Goal: Task Accomplishment & Management: Complete application form

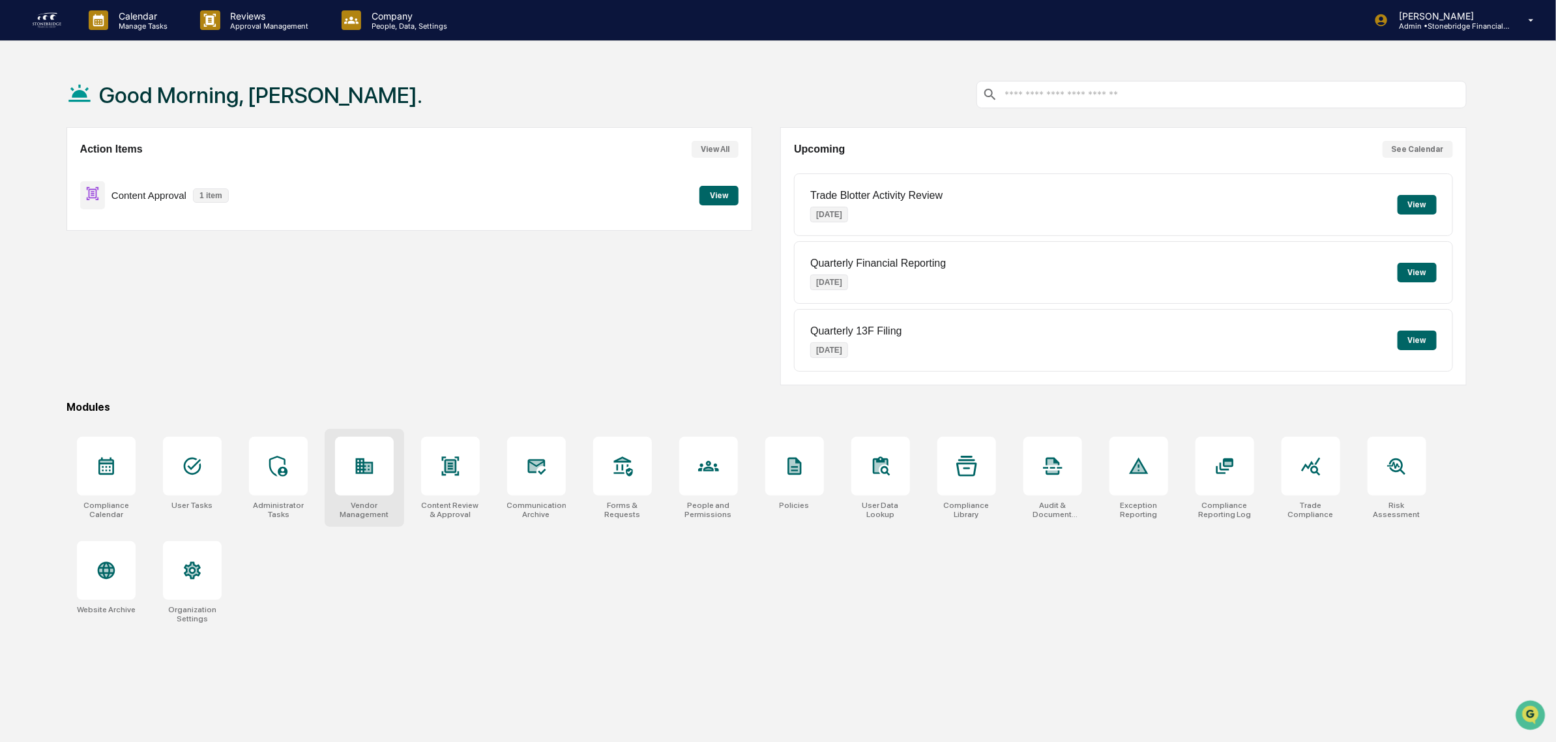
click at [383, 484] on div at bounding box center [364, 466] width 59 height 59
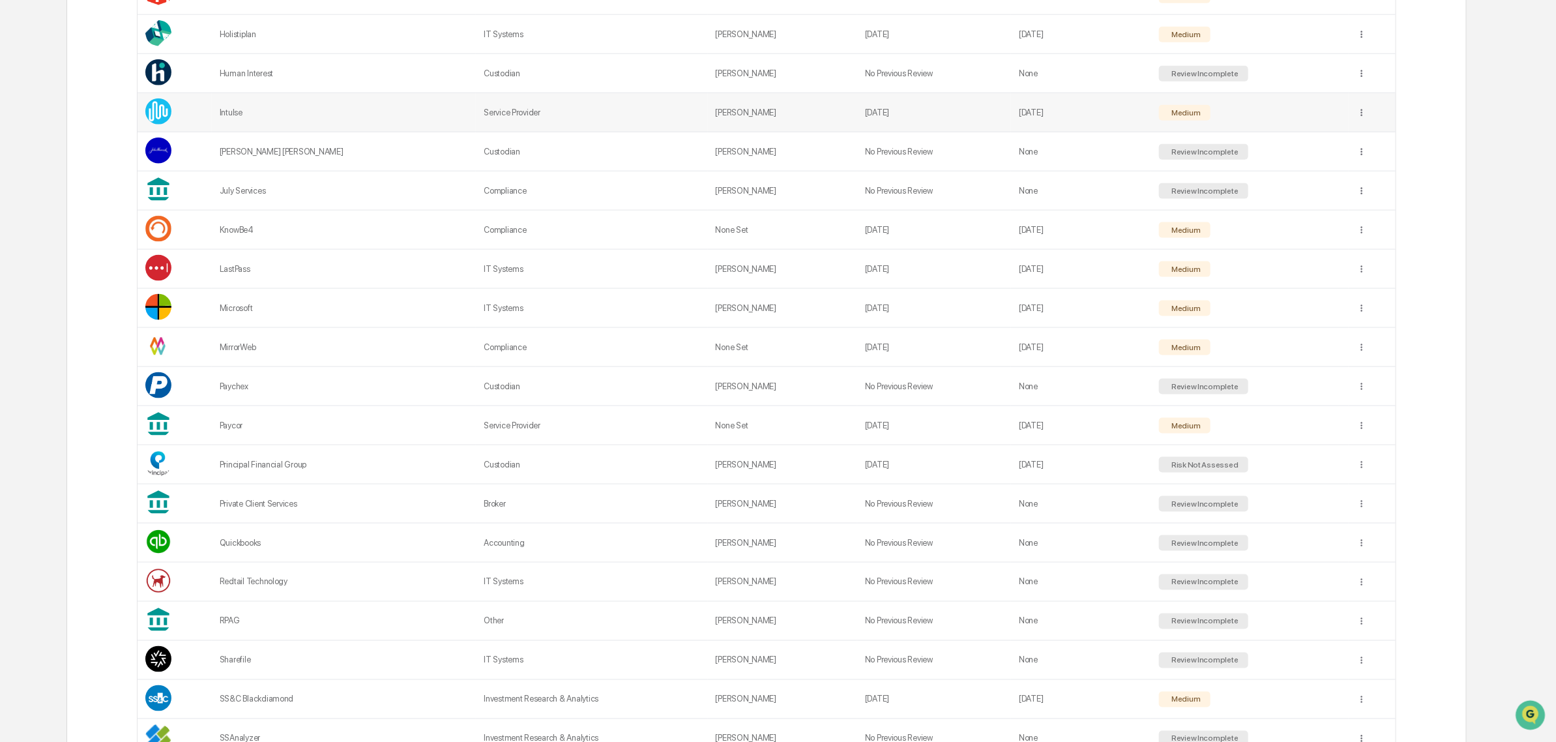
scroll to position [978, 0]
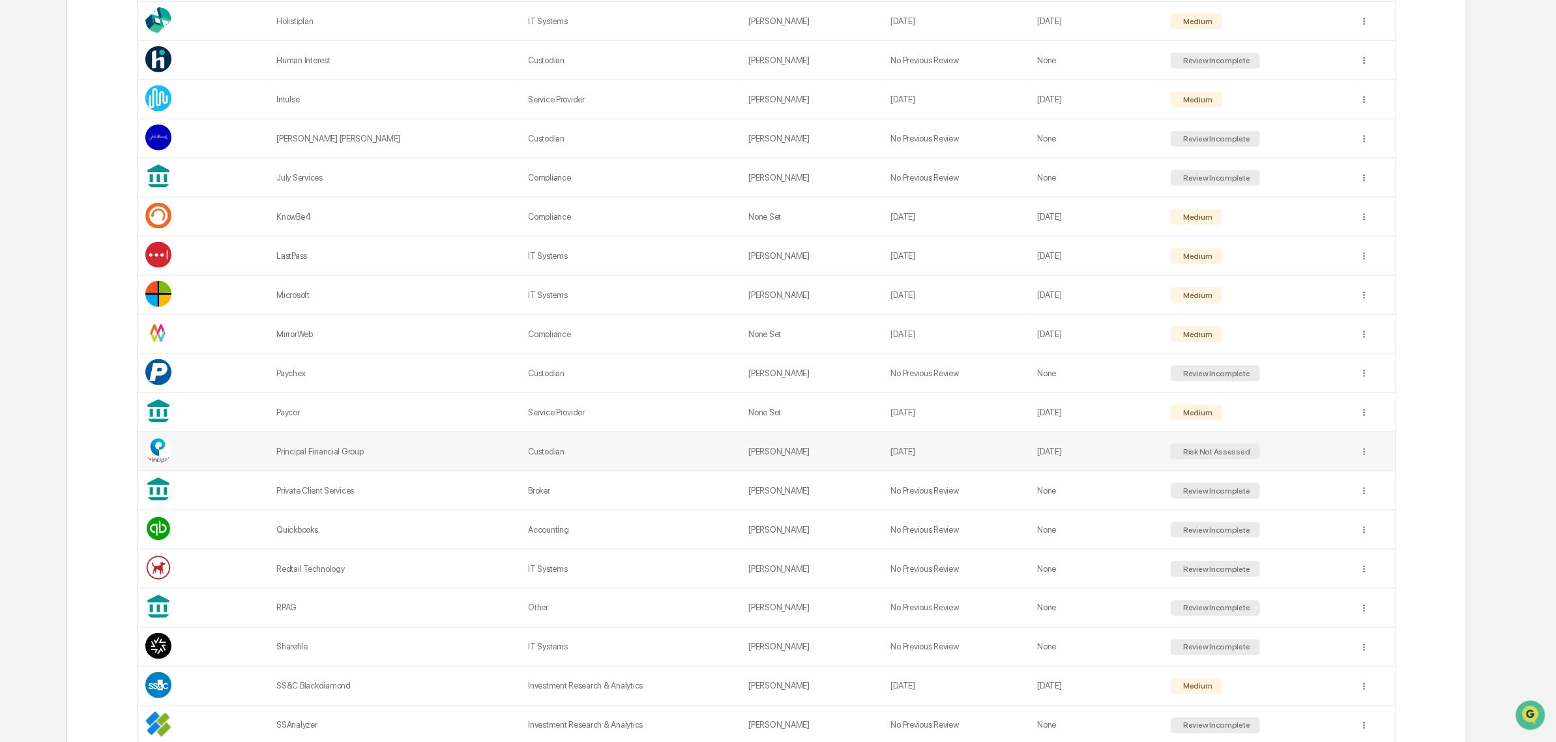
click at [426, 471] on td "Principal Financial Group" at bounding box center [395, 451] width 252 height 39
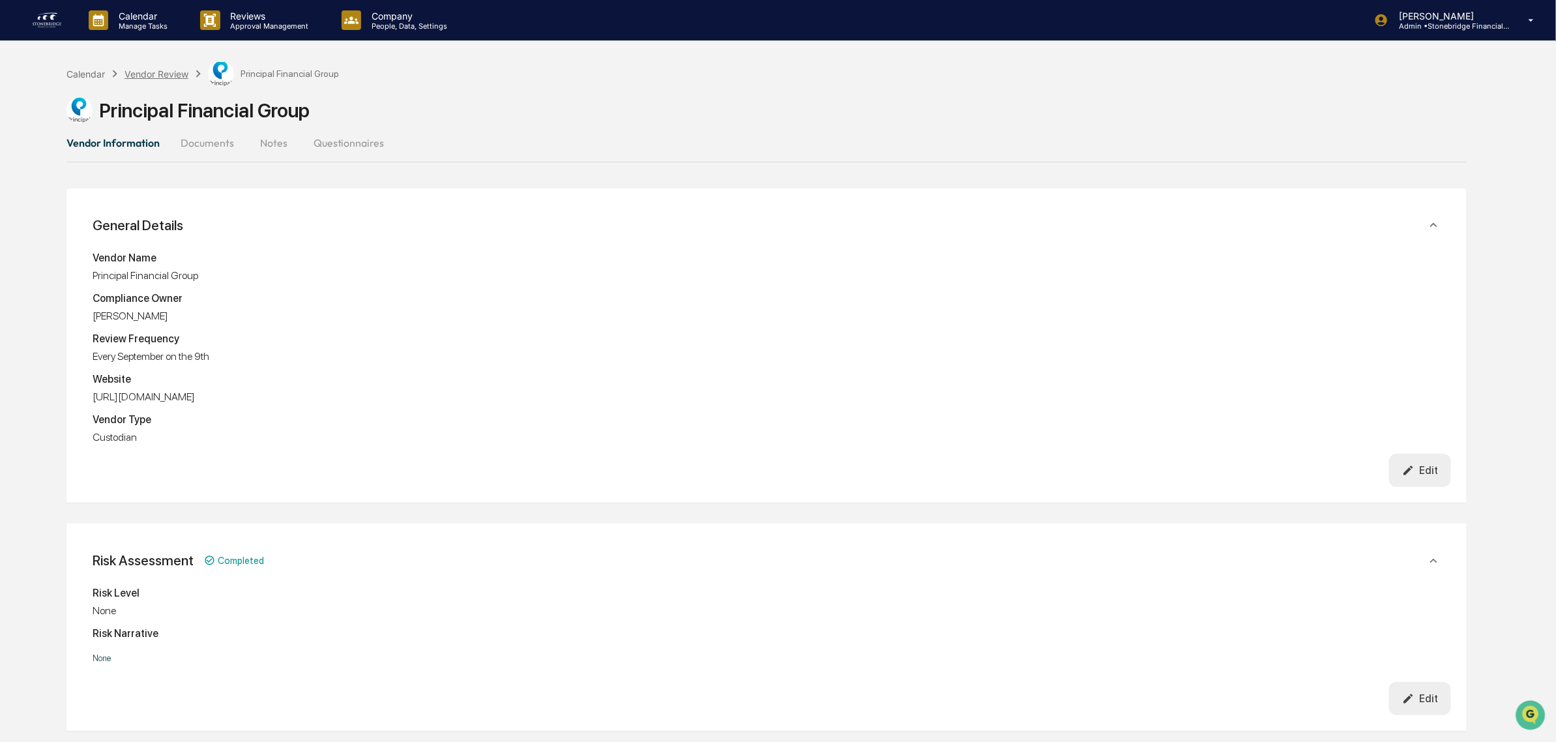
click at [155, 73] on div "Vendor Review" at bounding box center [156, 73] width 64 height 11
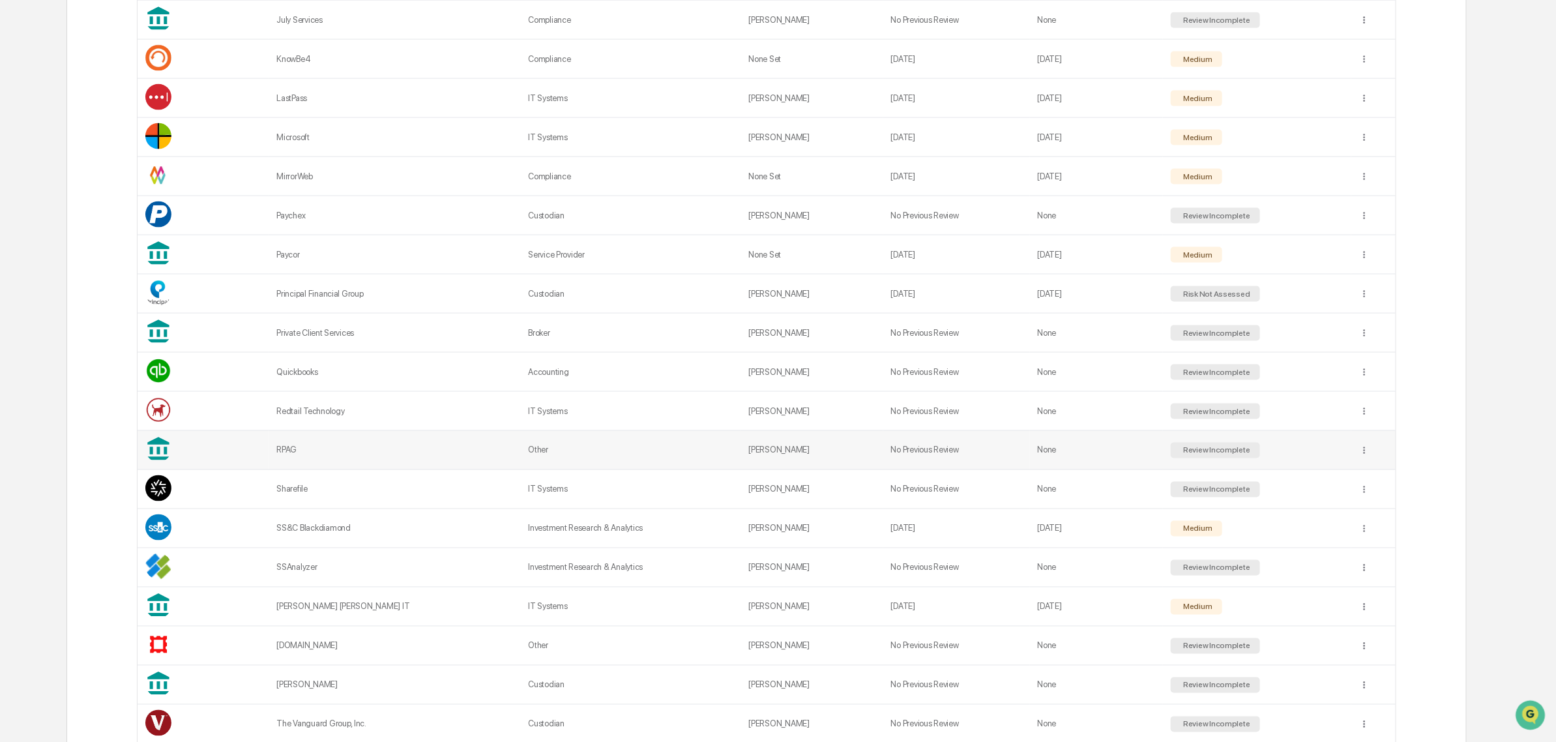
scroll to position [995, 0]
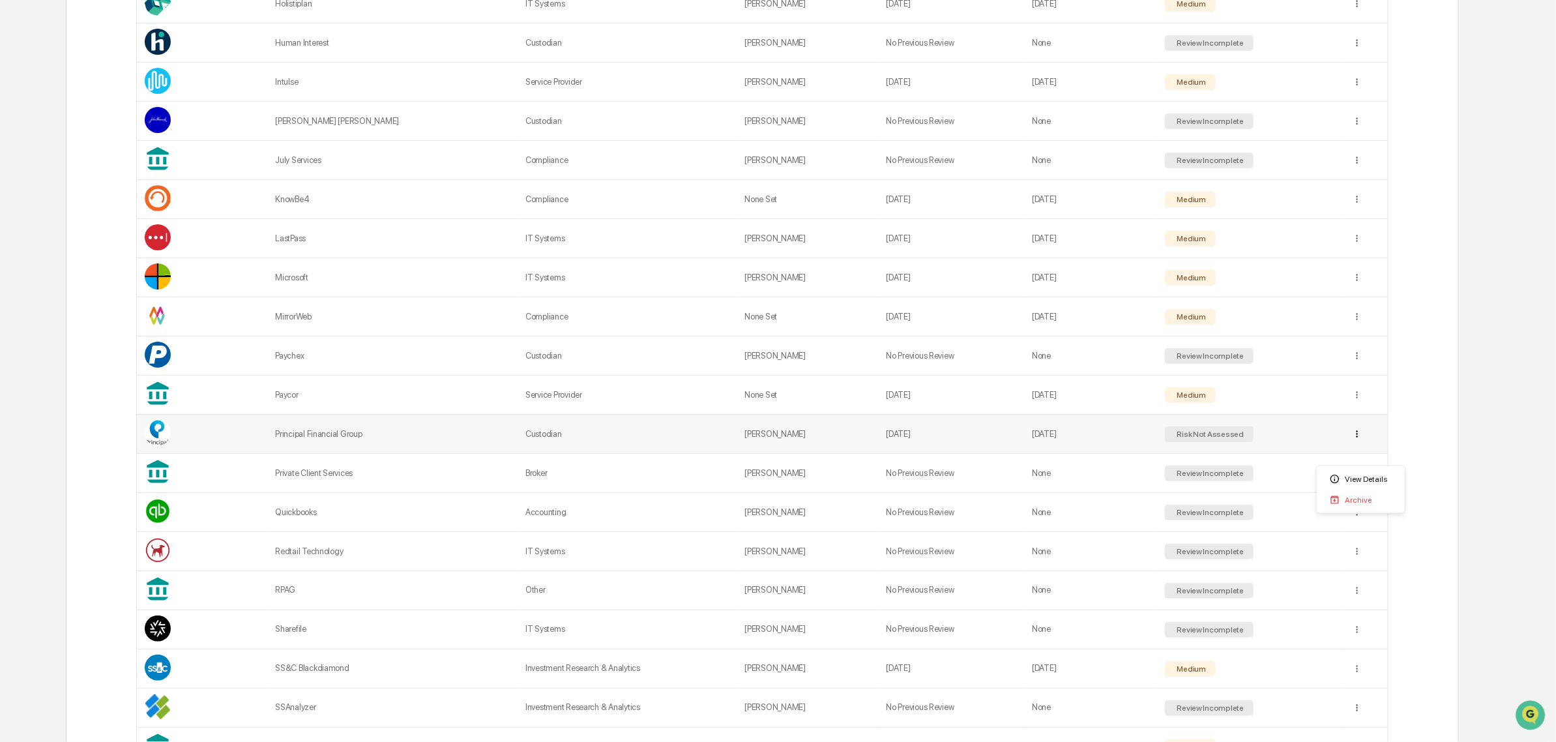
click at [653, 442] on td "Custodian" at bounding box center [630, 434] width 220 height 39
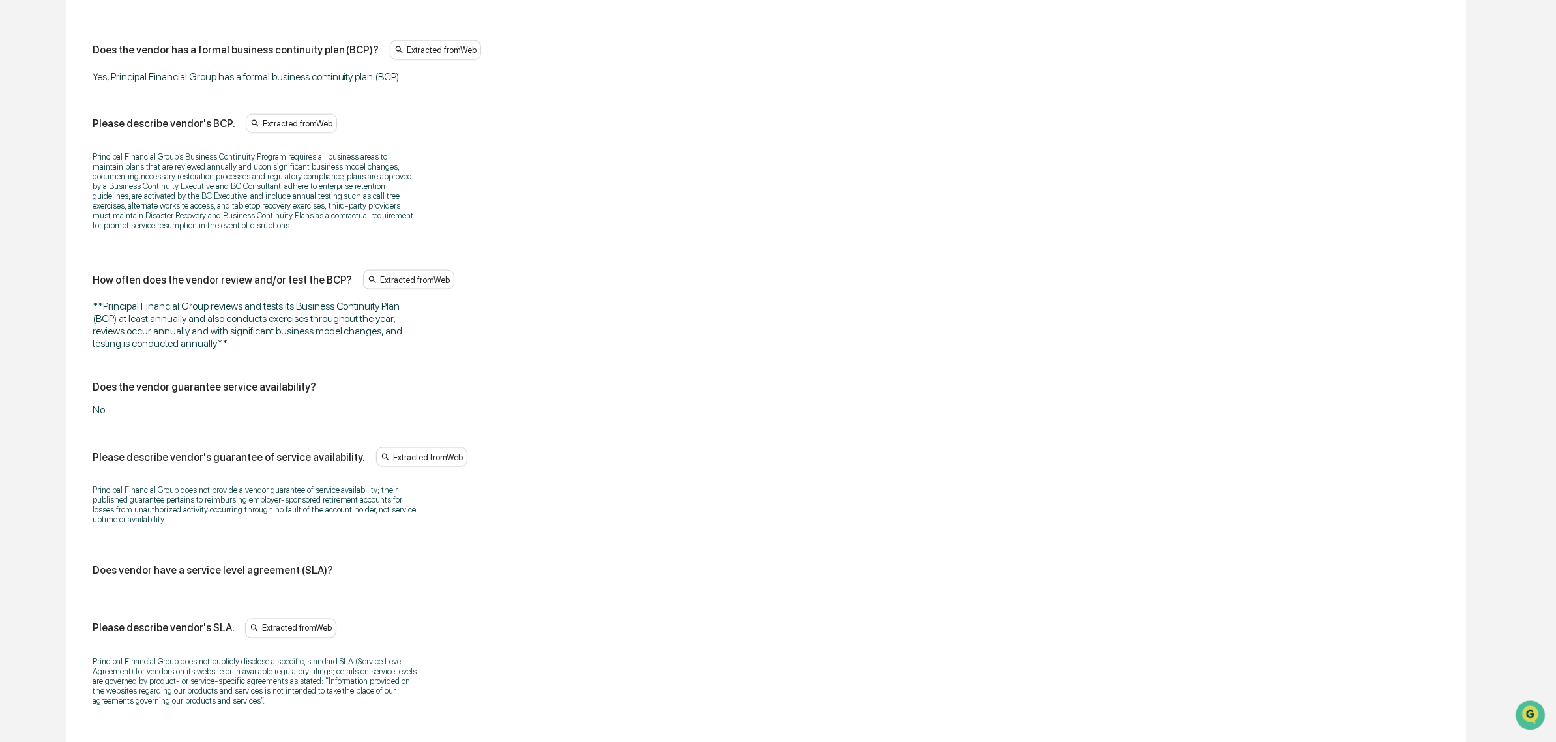
scroll to position [4277, 0]
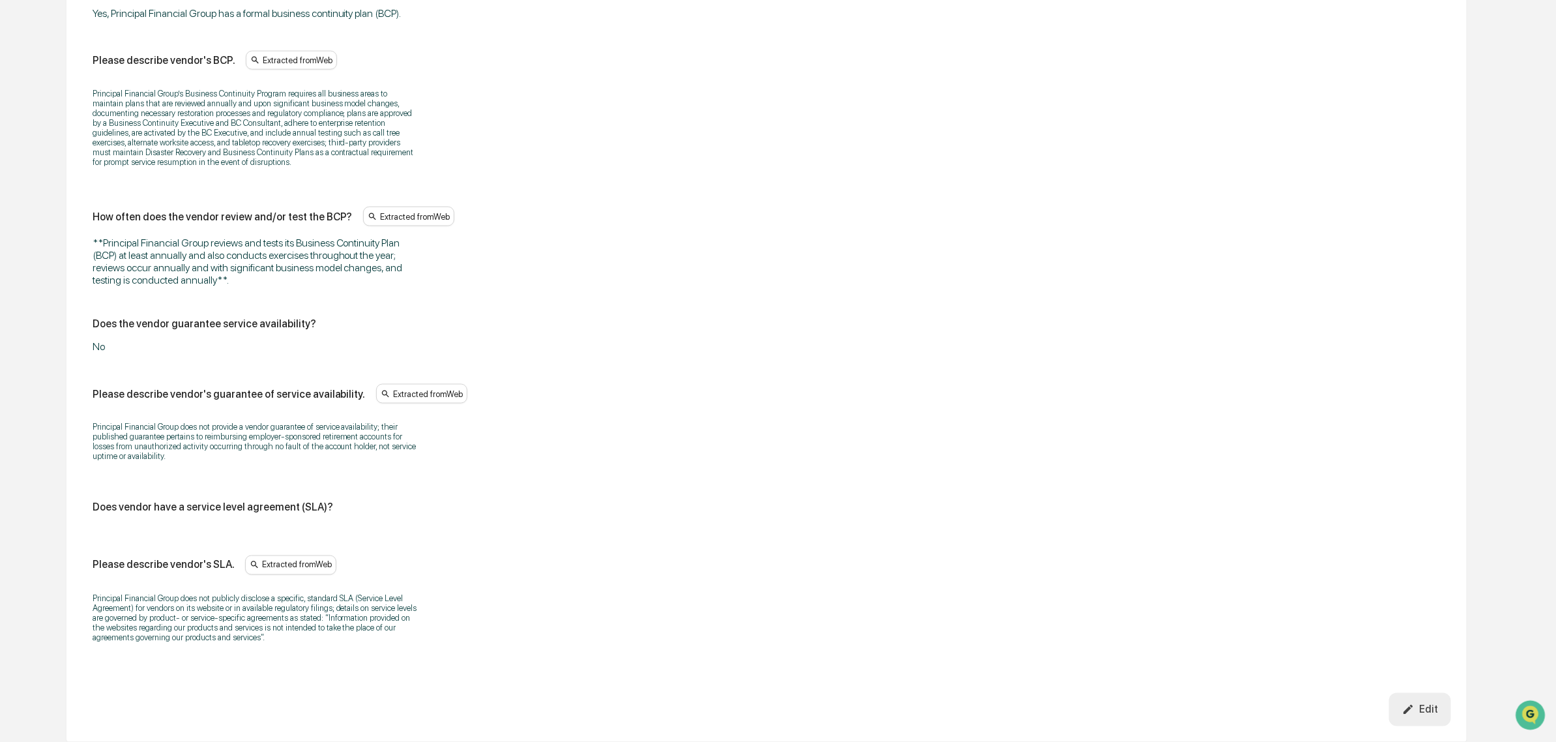
click at [1434, 706] on div "Edit" at bounding box center [1420, 709] width 36 height 12
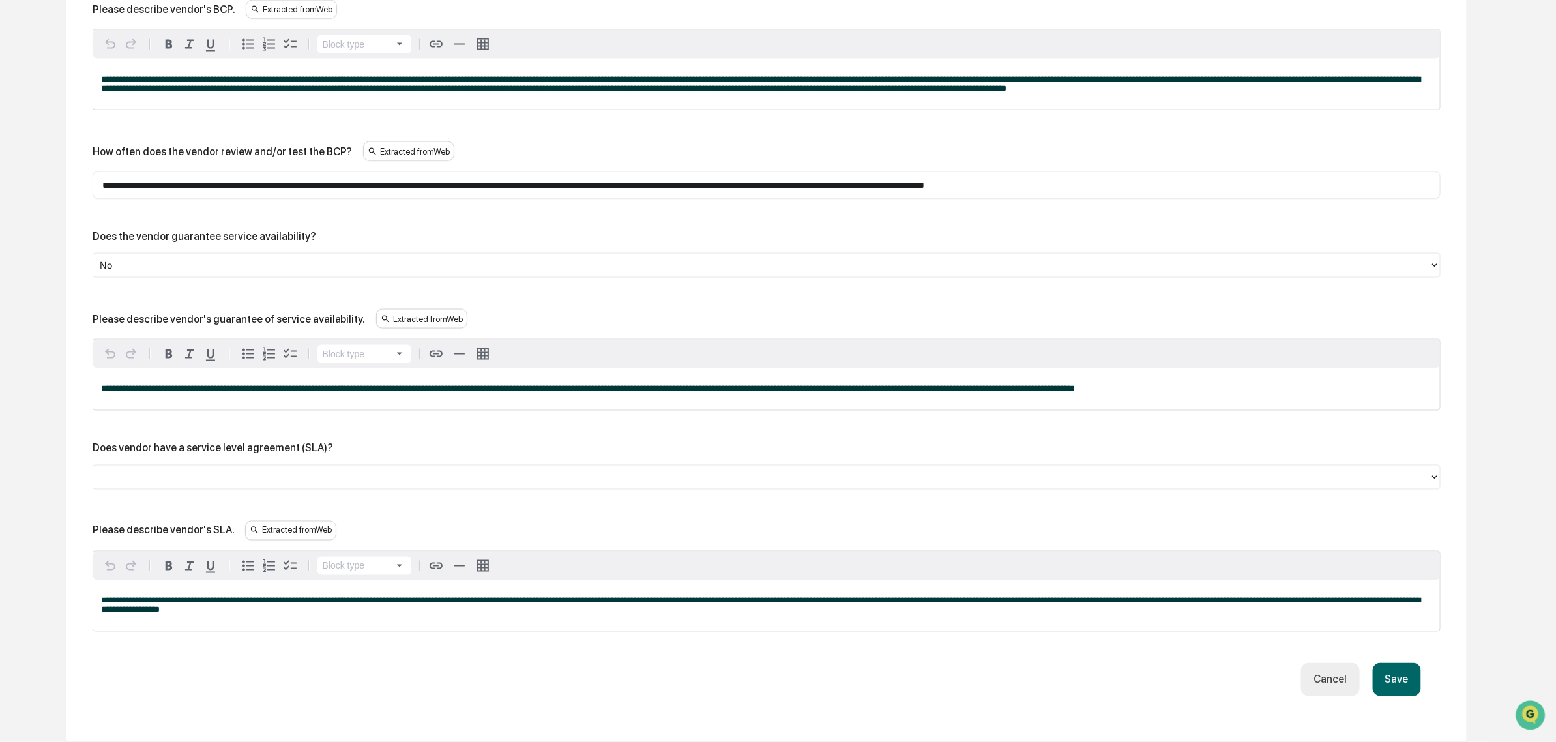
click at [1399, 671] on button "Save" at bounding box center [1397, 679] width 48 height 33
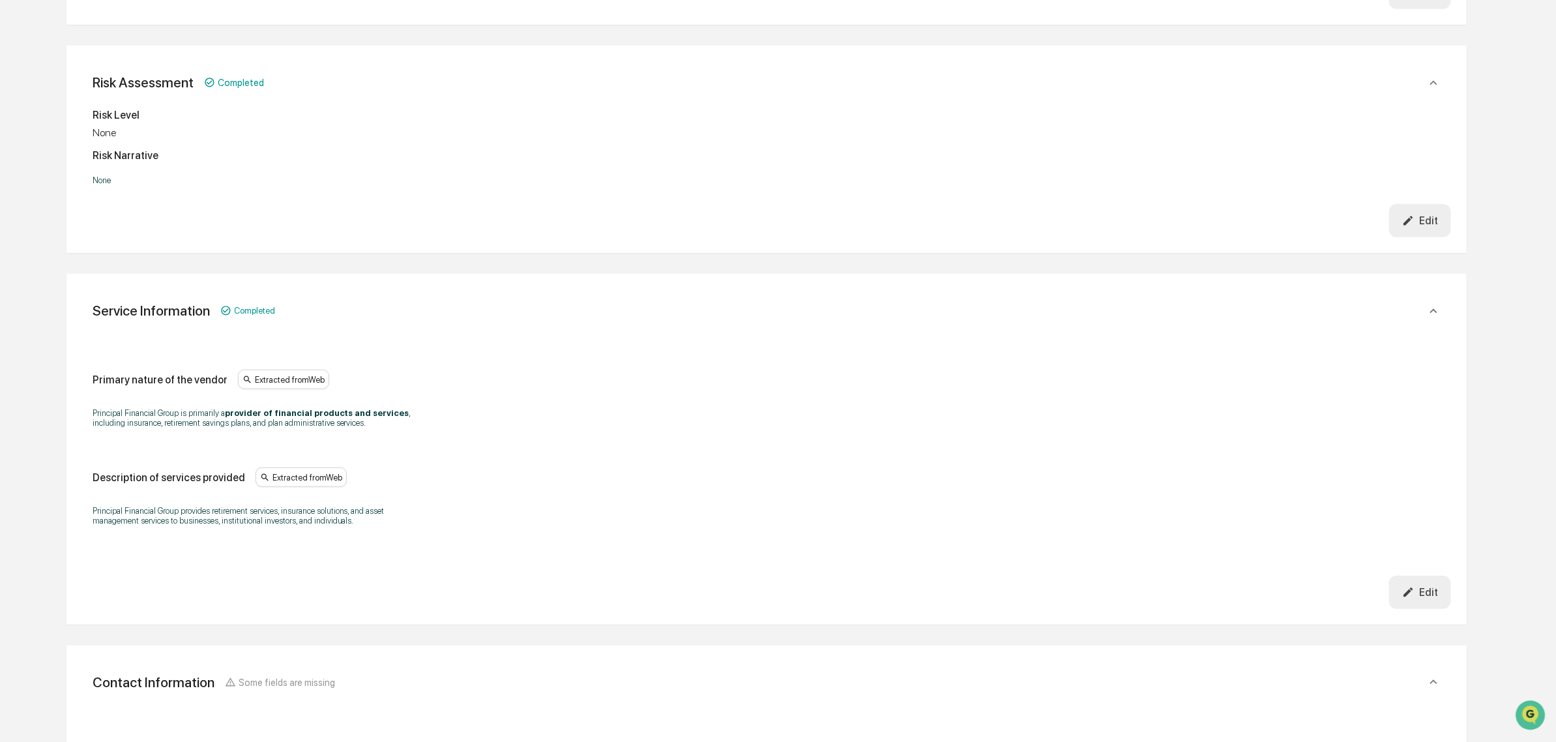
scroll to position [366, 0]
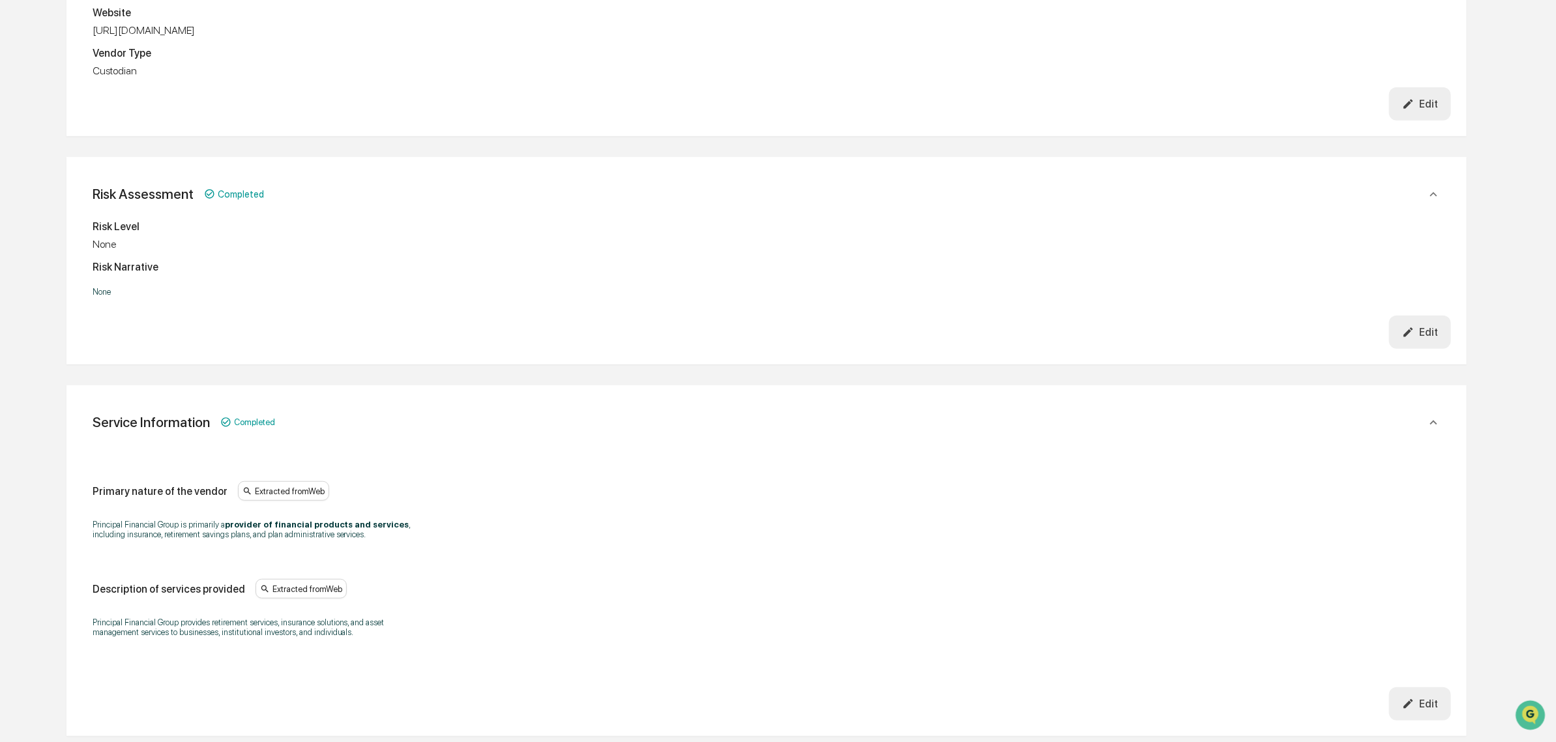
click at [1412, 336] on icon "button" at bounding box center [1408, 332] width 12 height 12
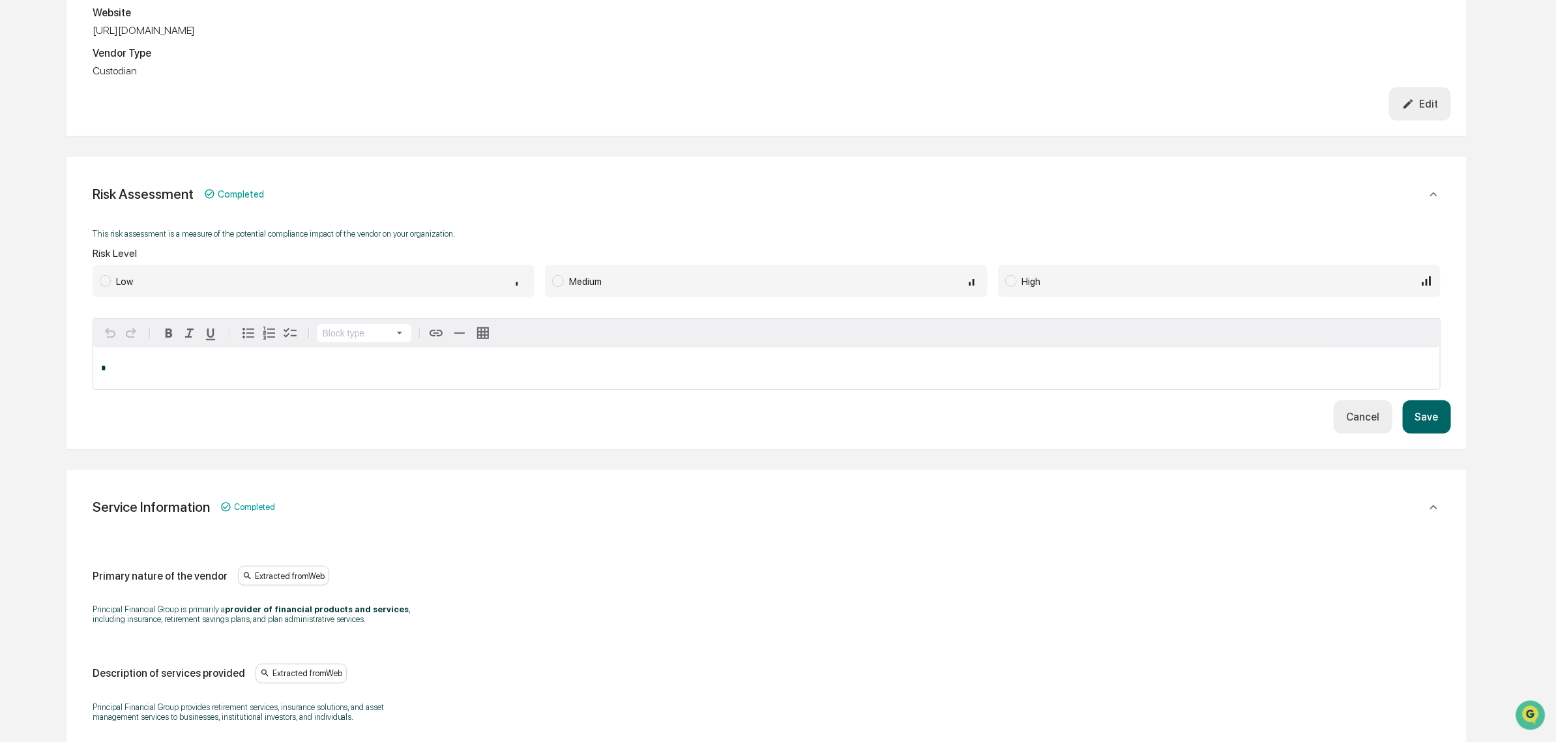
click at [626, 285] on div "Medium" at bounding box center [774, 281] width 411 height 14
click at [1408, 418] on button "Save" at bounding box center [1427, 416] width 48 height 33
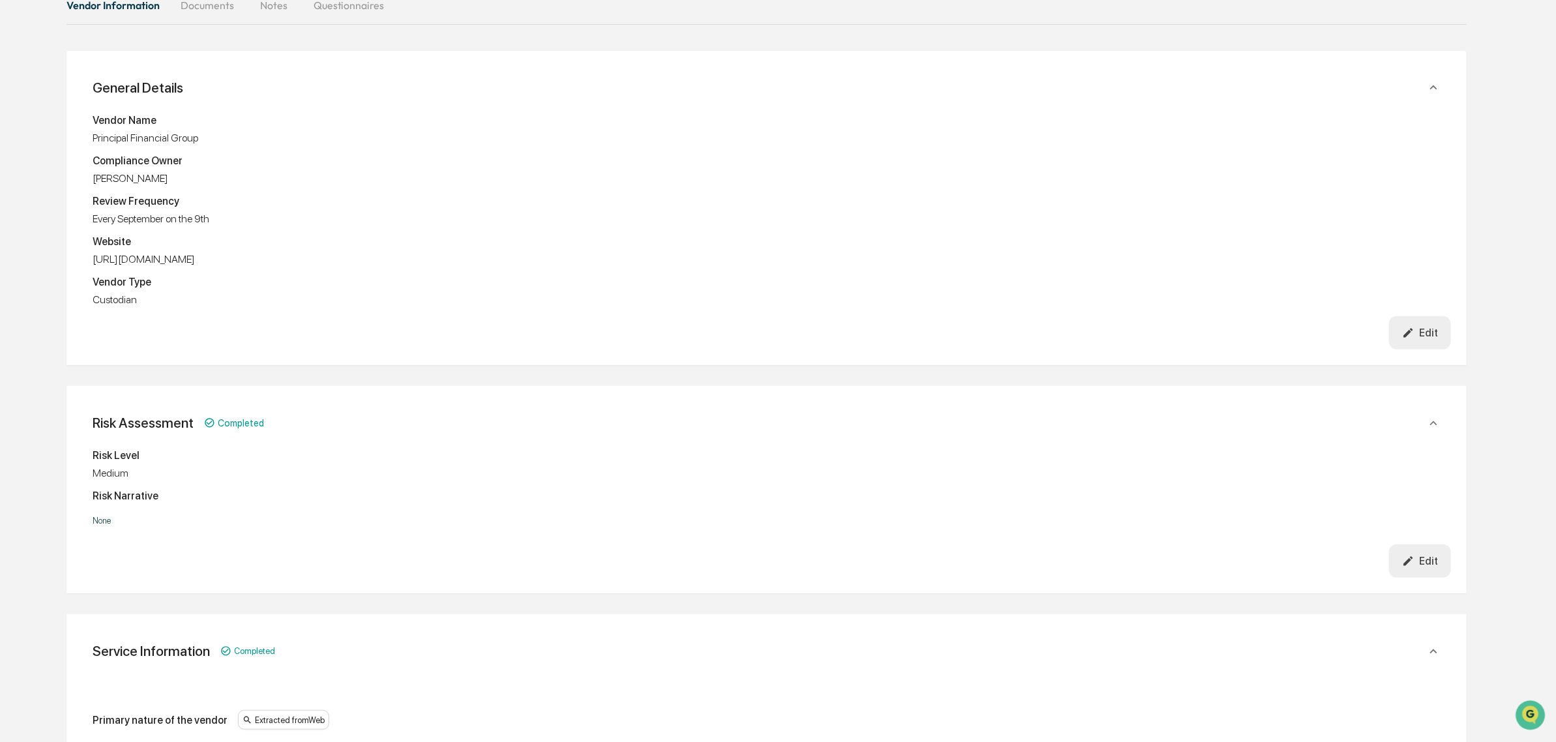
scroll to position [0, 0]
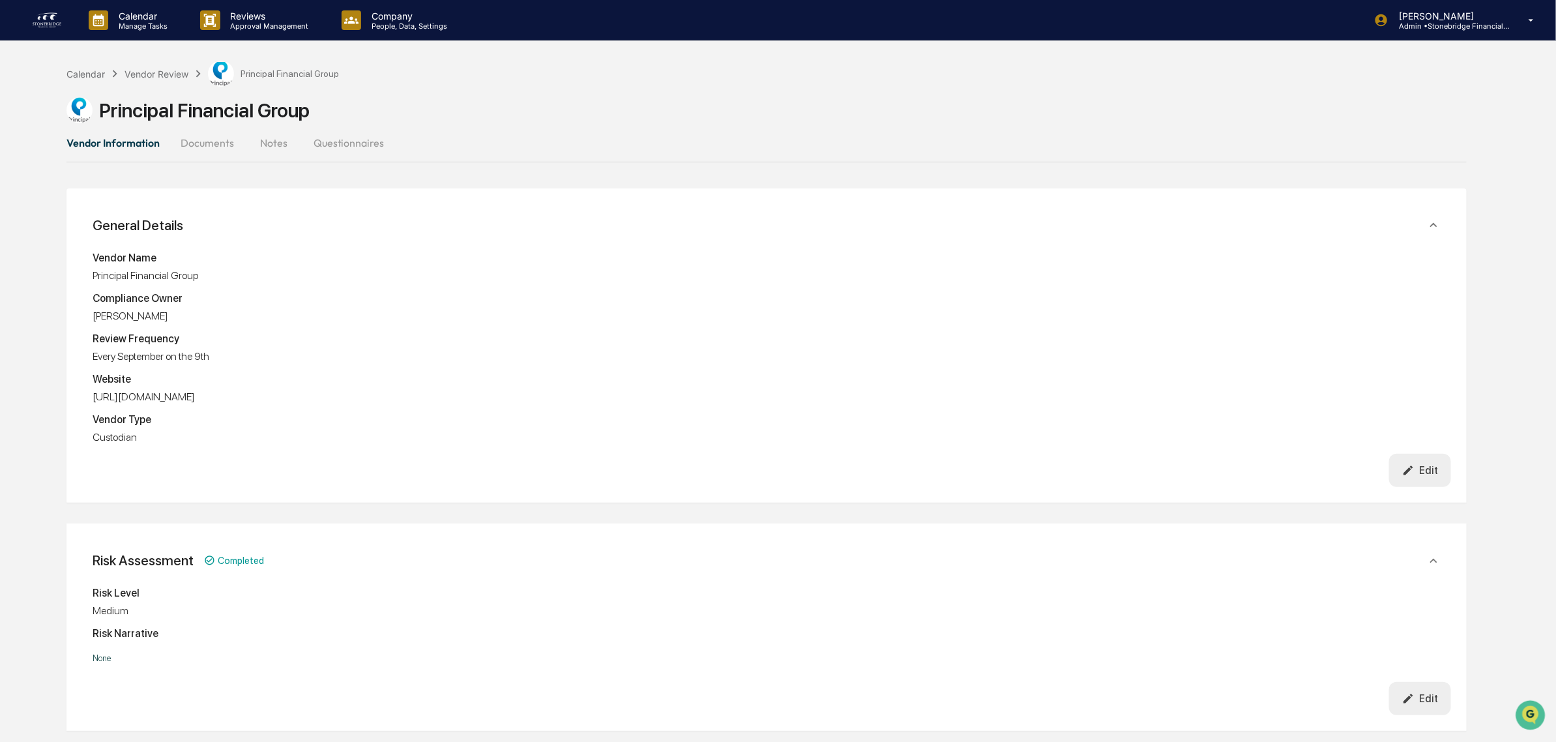
click at [167, 81] on div "Calendar Vendor Review Principal Financial Group" at bounding box center [202, 74] width 273 height 26
click at [164, 76] on div "Vendor Review" at bounding box center [156, 73] width 64 height 11
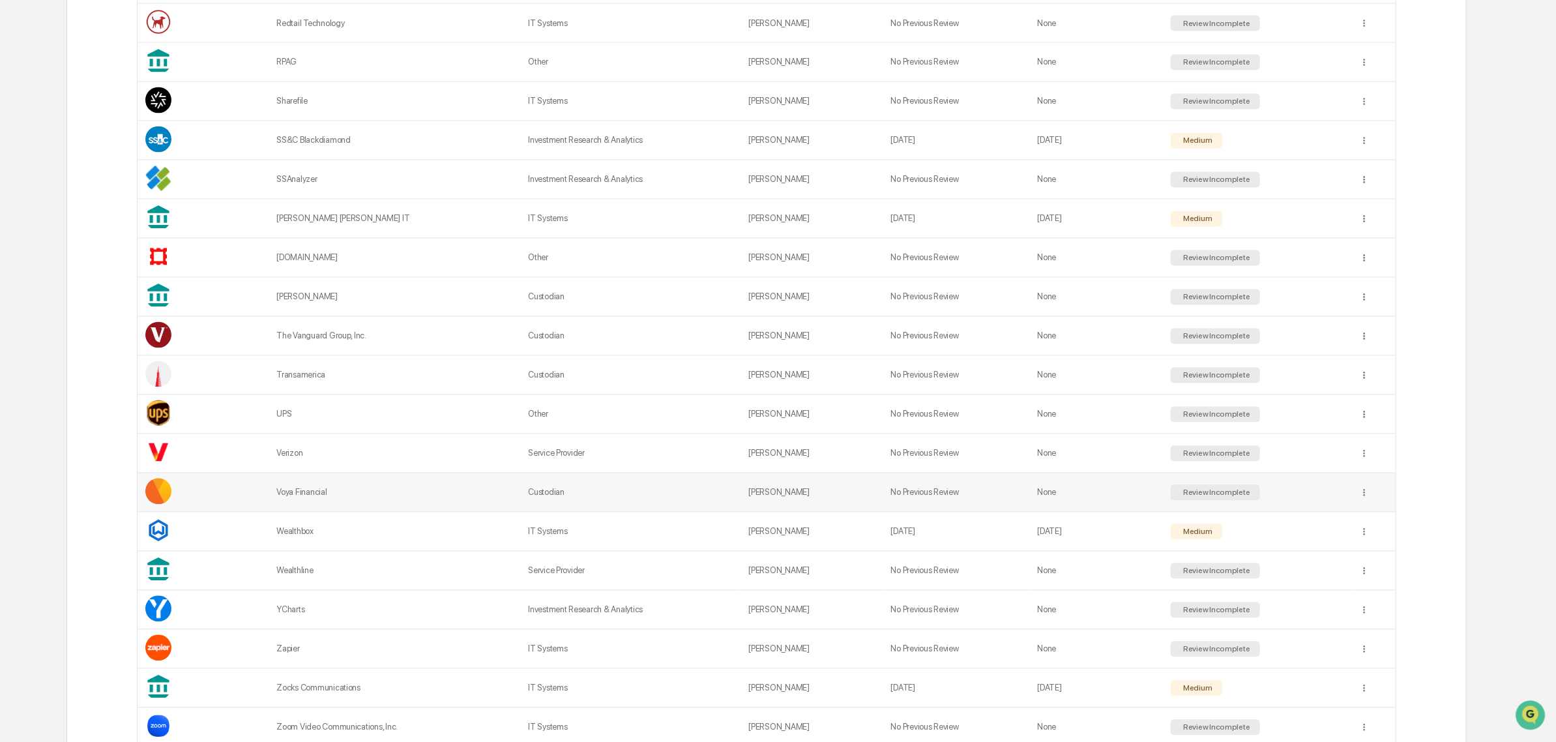
scroll to position [1484, 0]
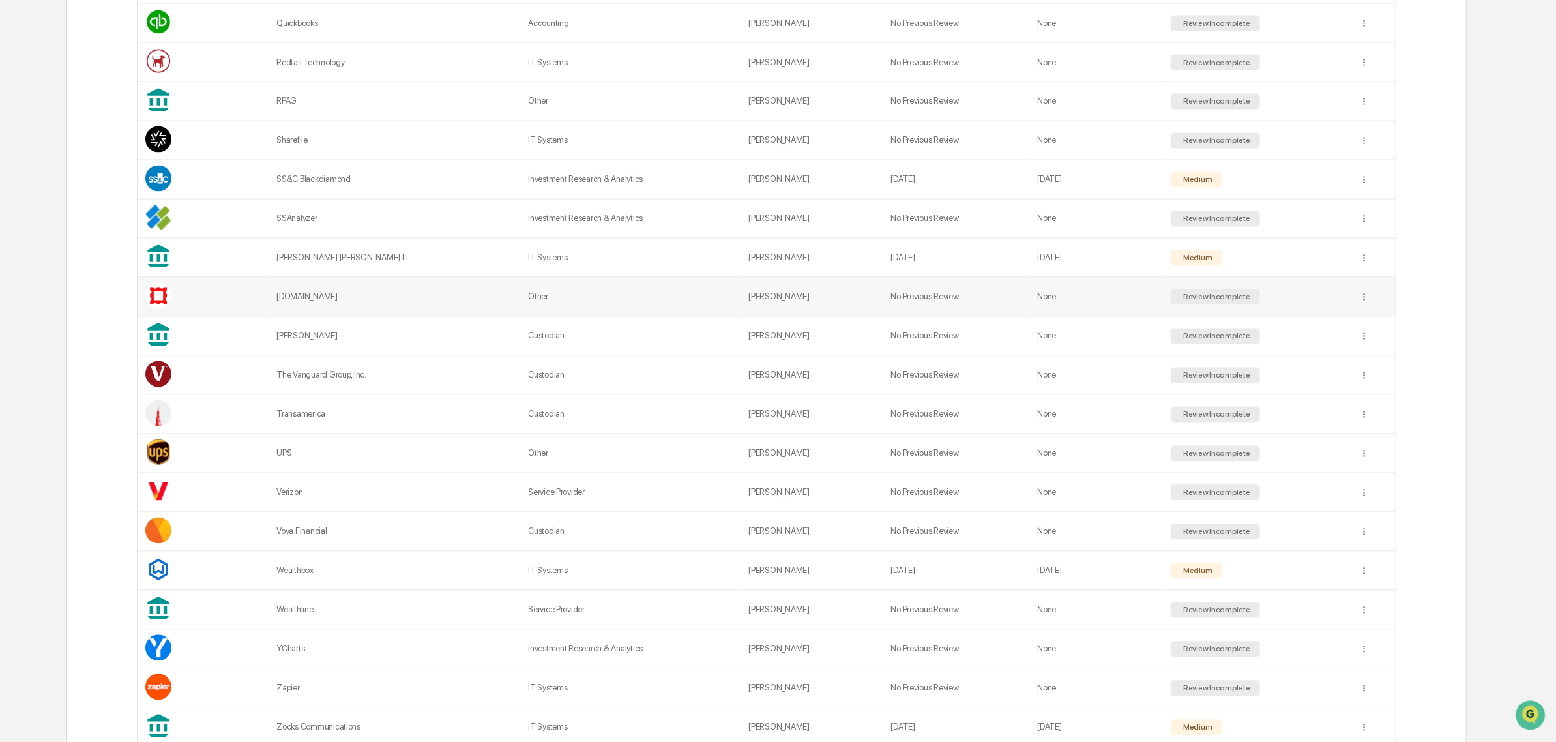
click at [340, 317] on td "Stamps.com" at bounding box center [395, 297] width 252 height 39
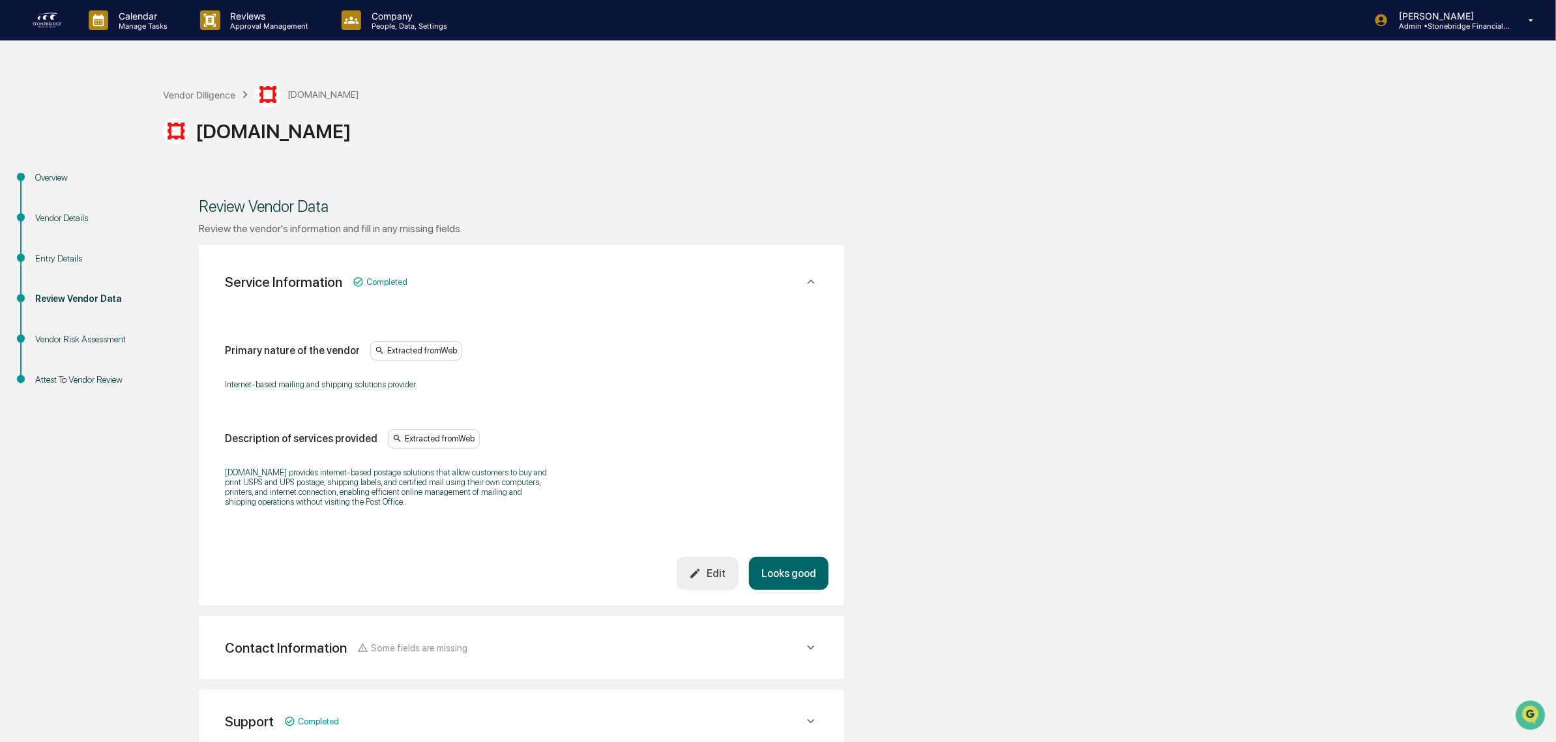
click at [803, 584] on button "Looks good" at bounding box center [789, 573] width 80 height 33
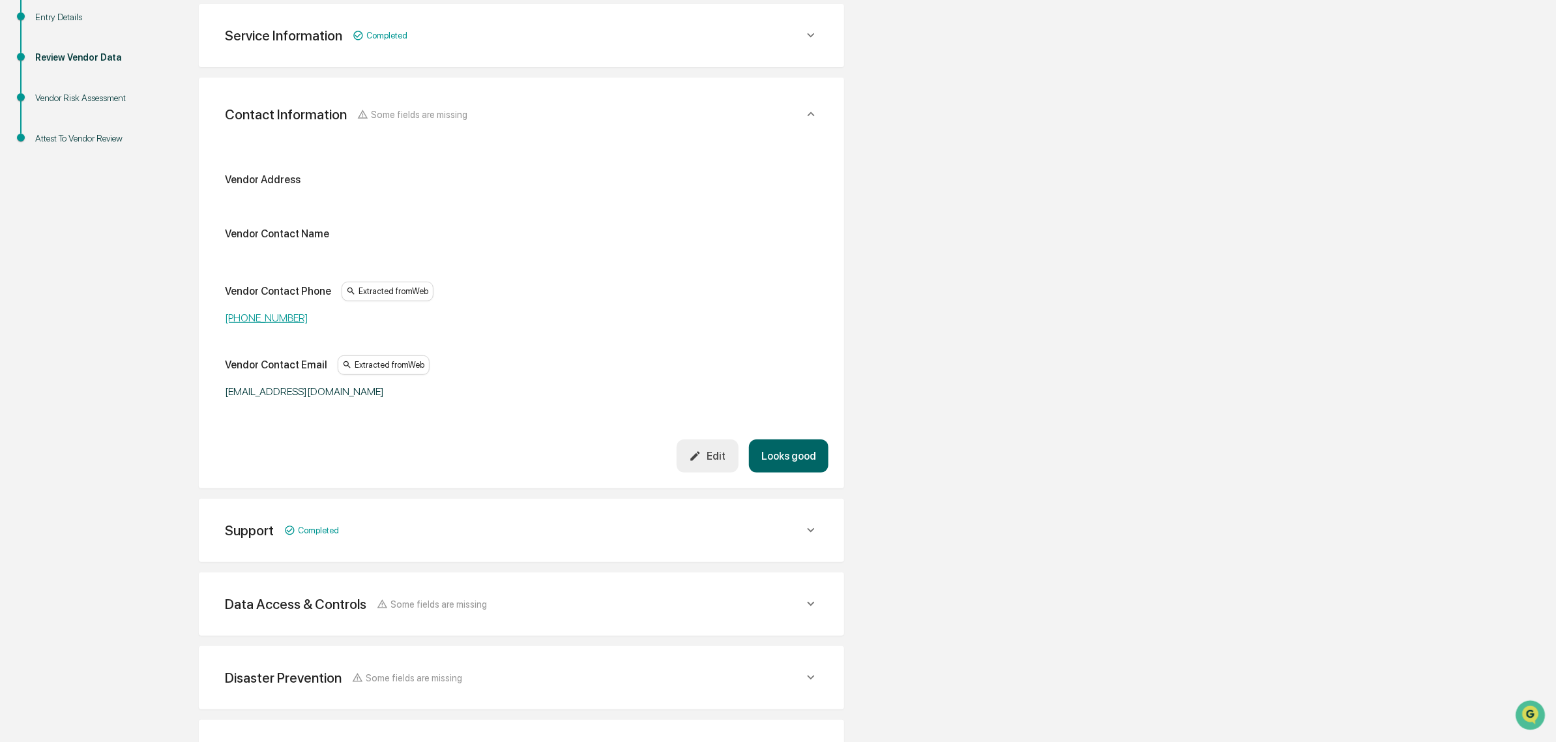
scroll to position [245, 0]
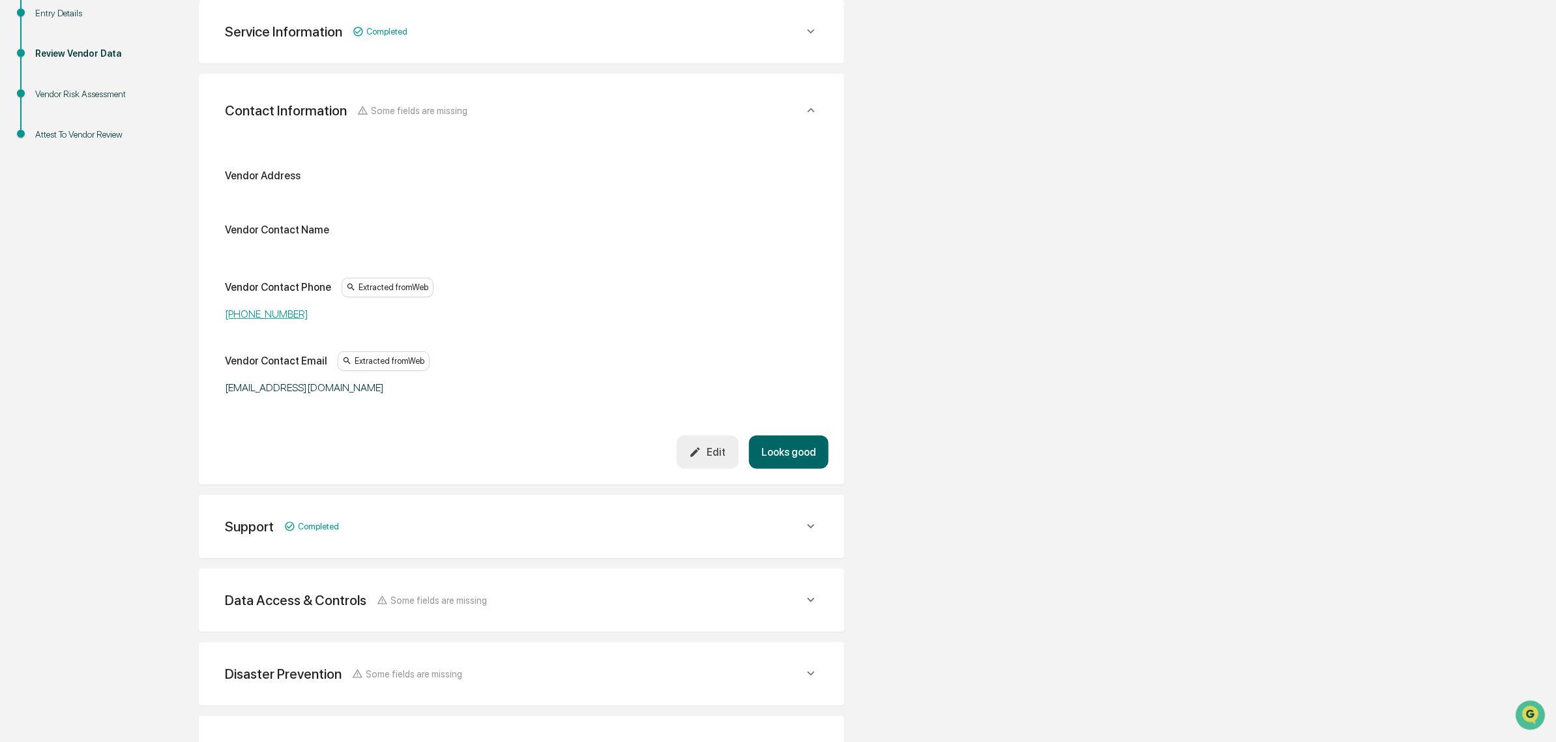
click at [819, 441] on button "Looks good" at bounding box center [789, 451] width 80 height 33
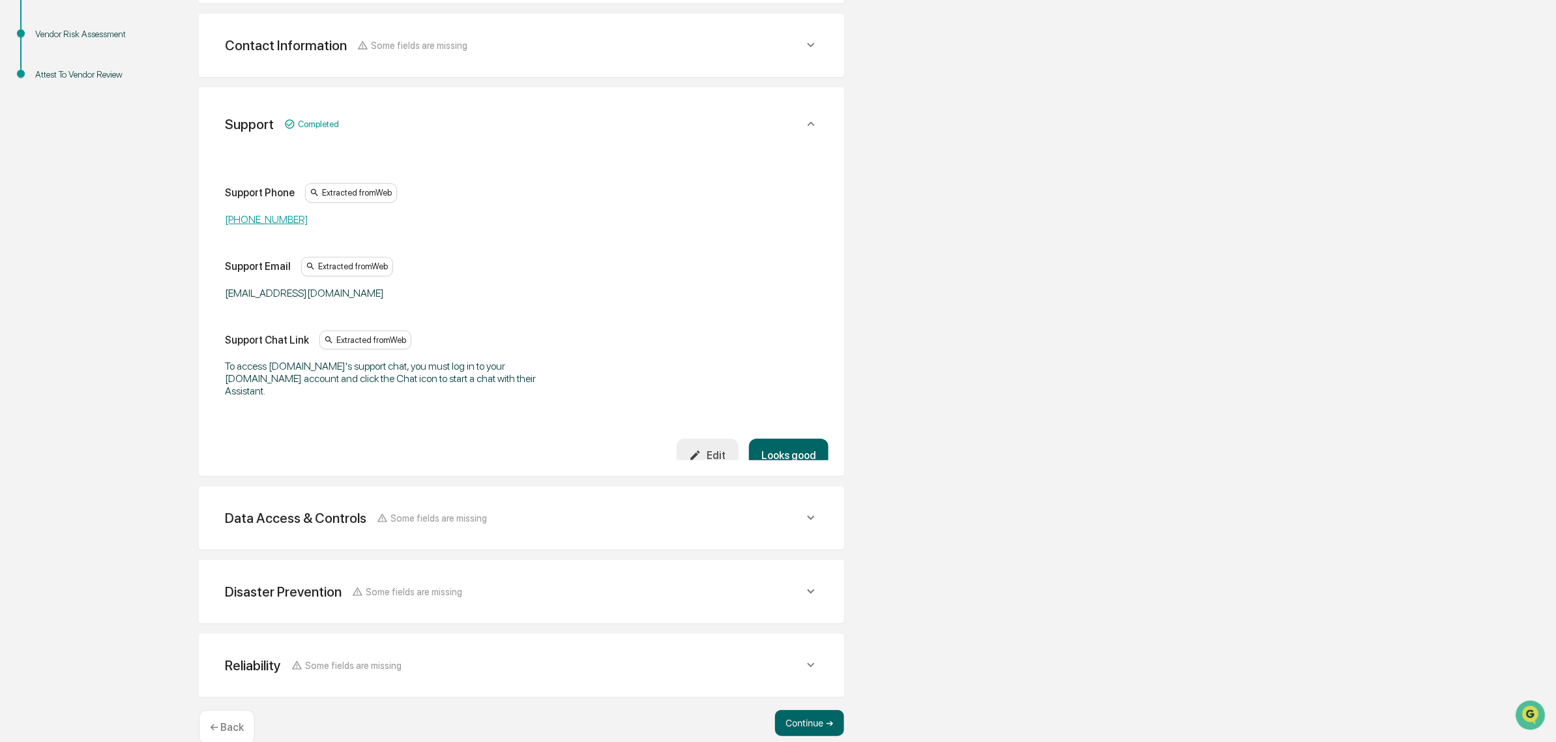
scroll to position [314, 0]
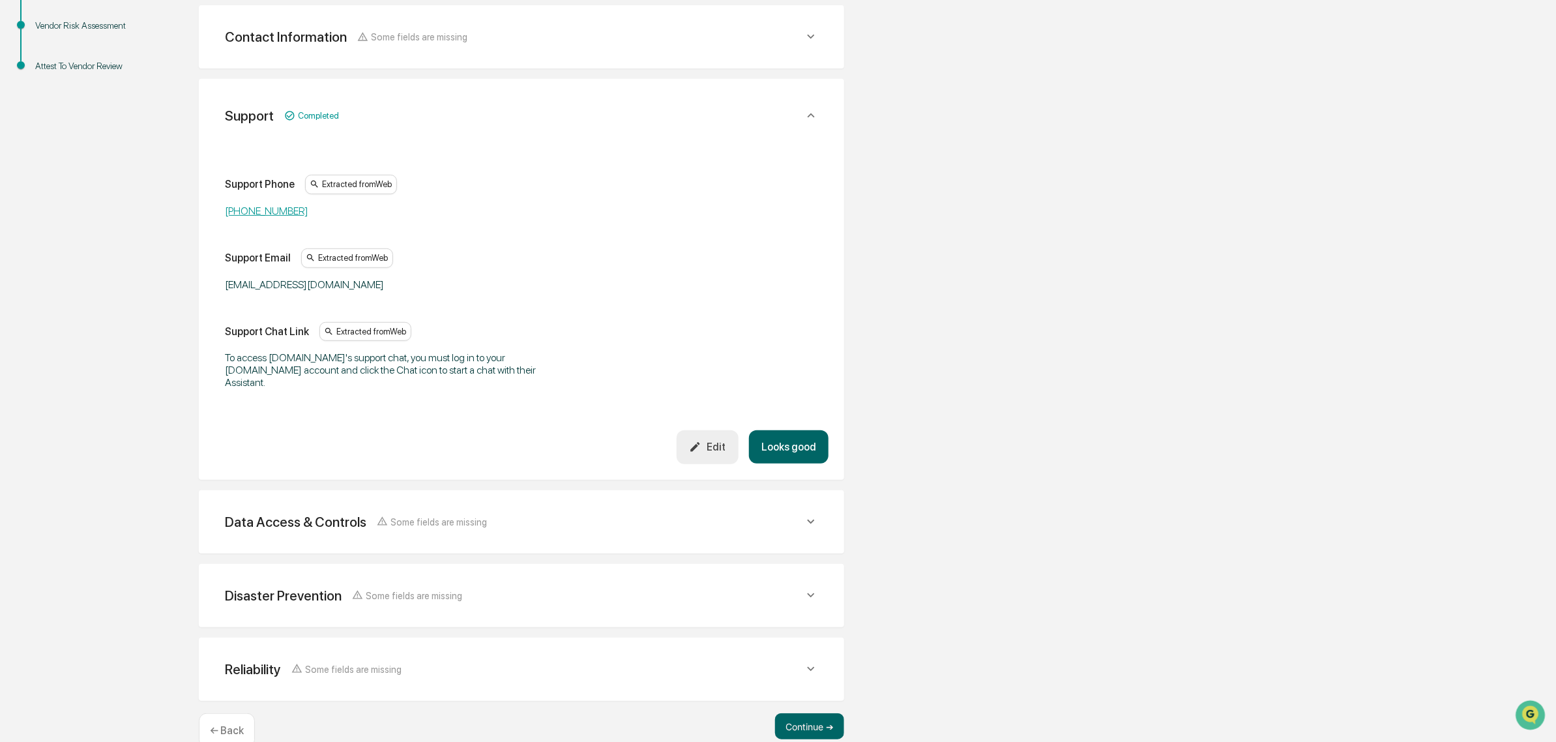
click at [795, 430] on button "Looks good" at bounding box center [789, 446] width 80 height 33
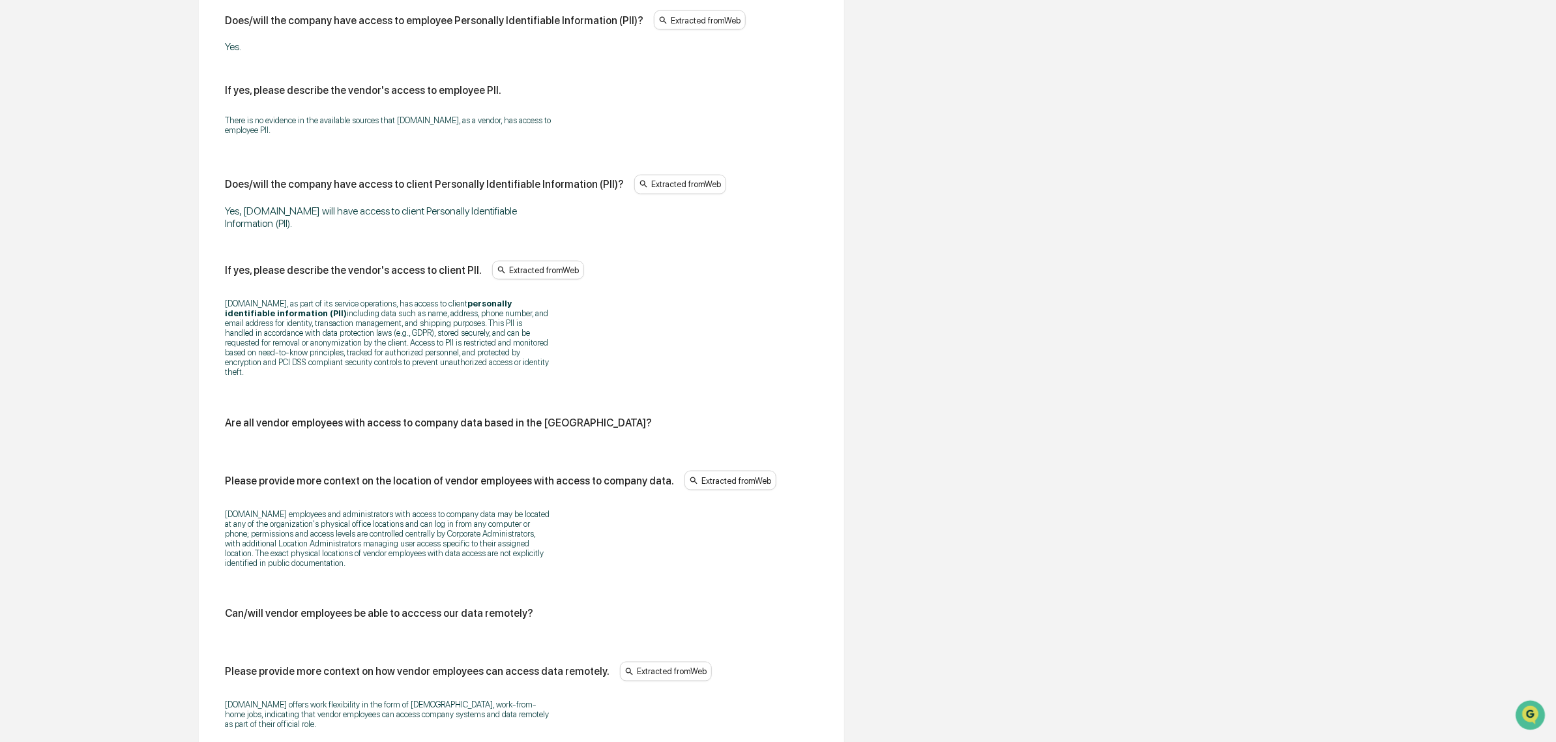
scroll to position [978, 0]
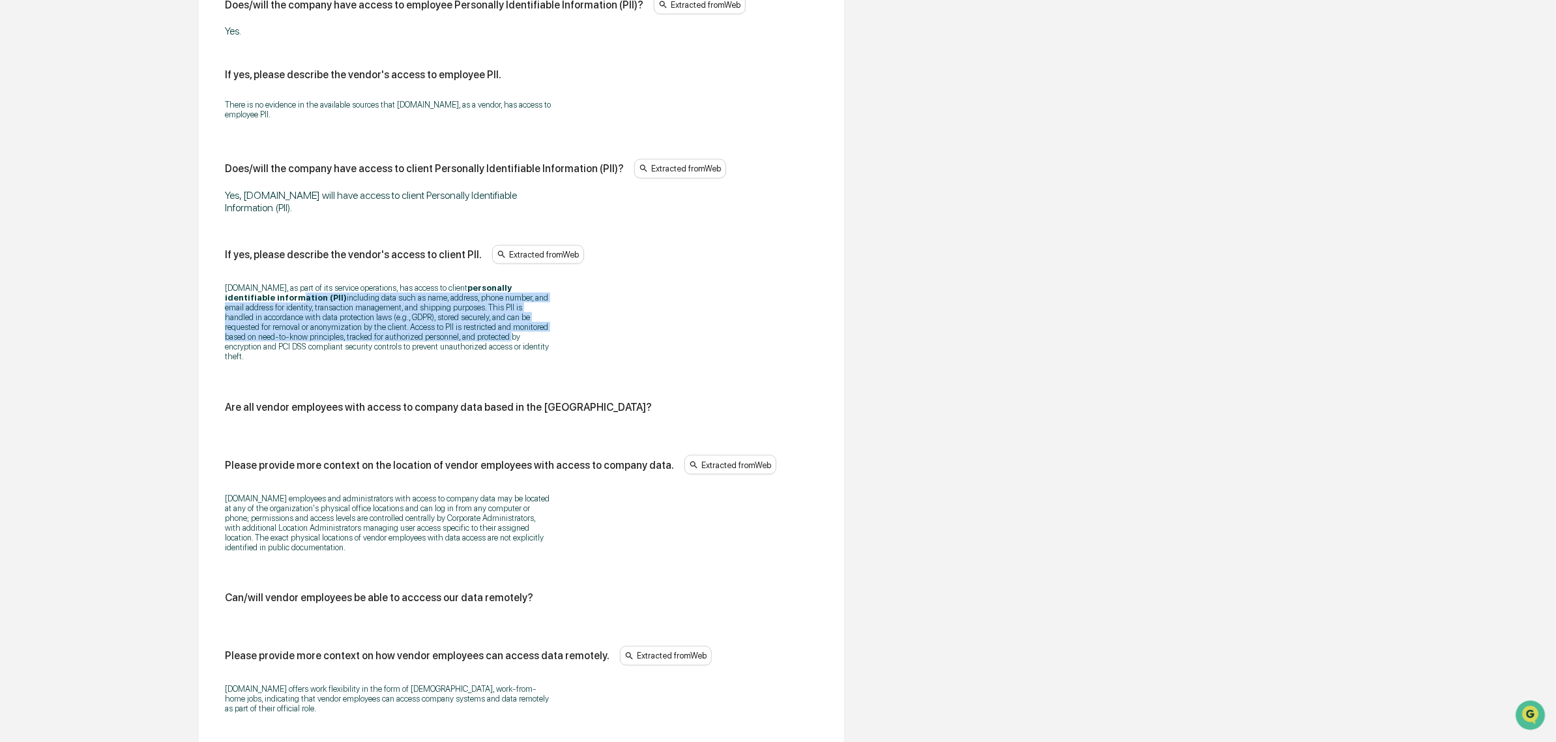
drag, startPoint x: 246, startPoint y: 305, endPoint x: 424, endPoint y: 357, distance: 184.6
click at [424, 357] on p "Stamps.com, as part of its service operations, has access to client personally …" at bounding box center [388, 322] width 326 height 78
drag, startPoint x: 431, startPoint y: 364, endPoint x: 289, endPoint y: 288, distance: 161.0
click at [289, 288] on div "Stamps.com, as part of its service operations, has access to client personally …" at bounding box center [521, 321] width 593 height 95
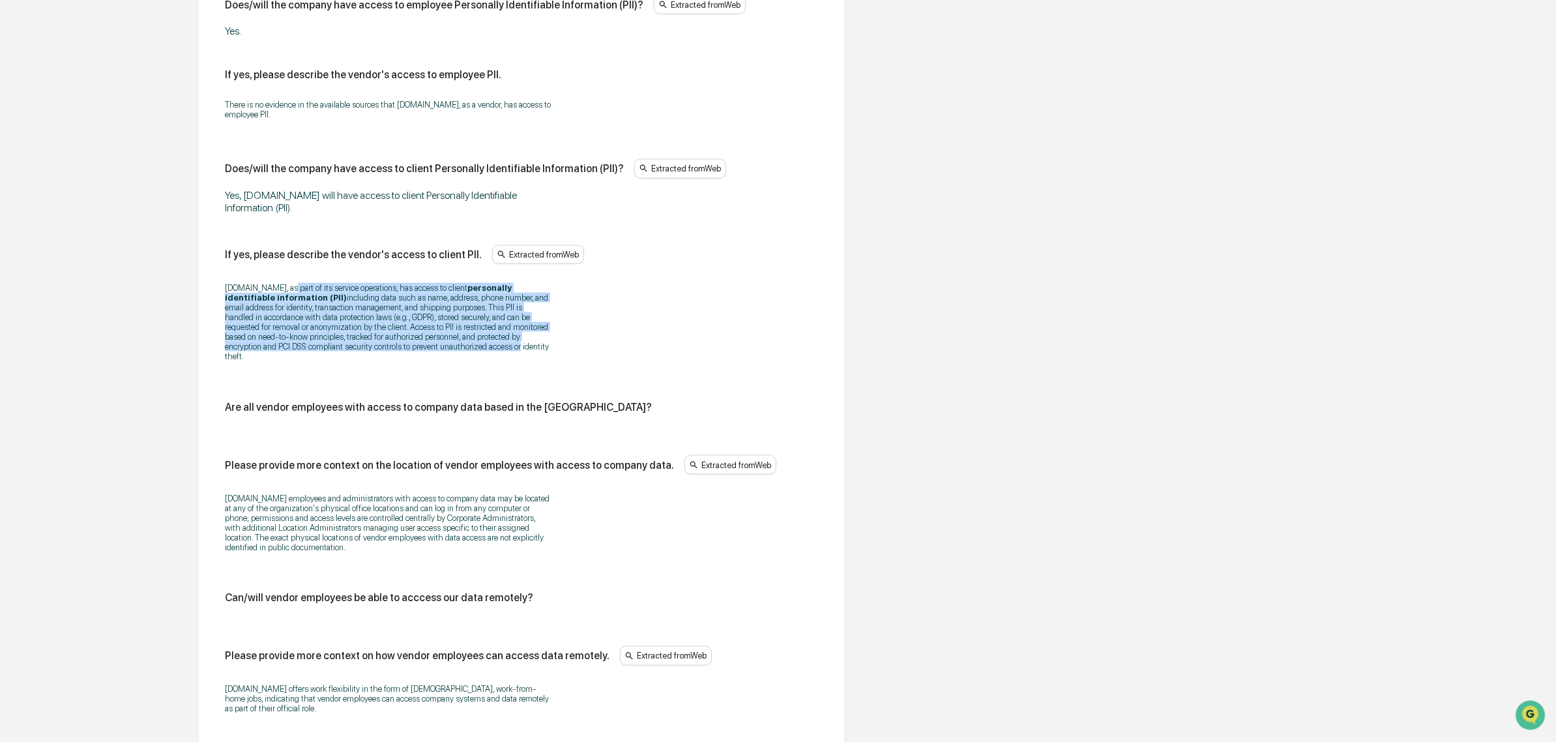
click at [289, 288] on div "Stamps.com, as part of its service operations, has access to client personally …" at bounding box center [521, 321] width 593 height 95
drag, startPoint x: 240, startPoint y: 290, endPoint x: 370, endPoint y: 360, distance: 147.6
click at [370, 360] on div "Stamps.com, as part of its service operations, has access to client personally …" at bounding box center [521, 321] width 593 height 95
click at [370, 360] on p "Stamps.com, as part of its service operations, has access to client personally …" at bounding box center [388, 322] width 326 height 78
drag, startPoint x: 370, startPoint y: 360, endPoint x: 252, endPoint y: 298, distance: 133.0
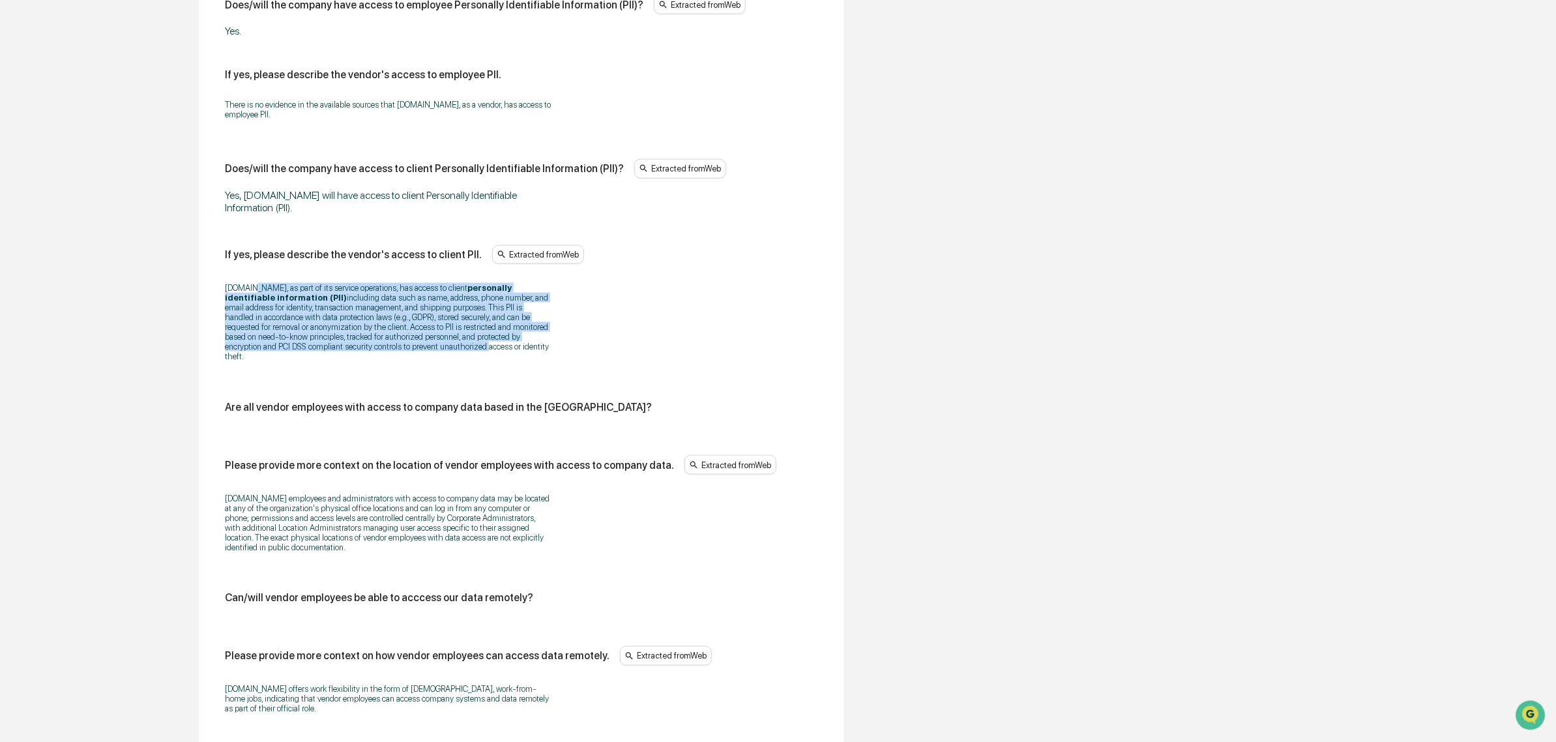
click at [252, 298] on p "Stamps.com, as part of its service operations, has access to client personally …" at bounding box center [388, 322] width 326 height 78
drag, startPoint x: 304, startPoint y: 313, endPoint x: 454, endPoint y: 375, distance: 161.8
click at [454, 370] on div "Stamps.com, as part of its service operations, has access to client personally …" at bounding box center [521, 321] width 593 height 95
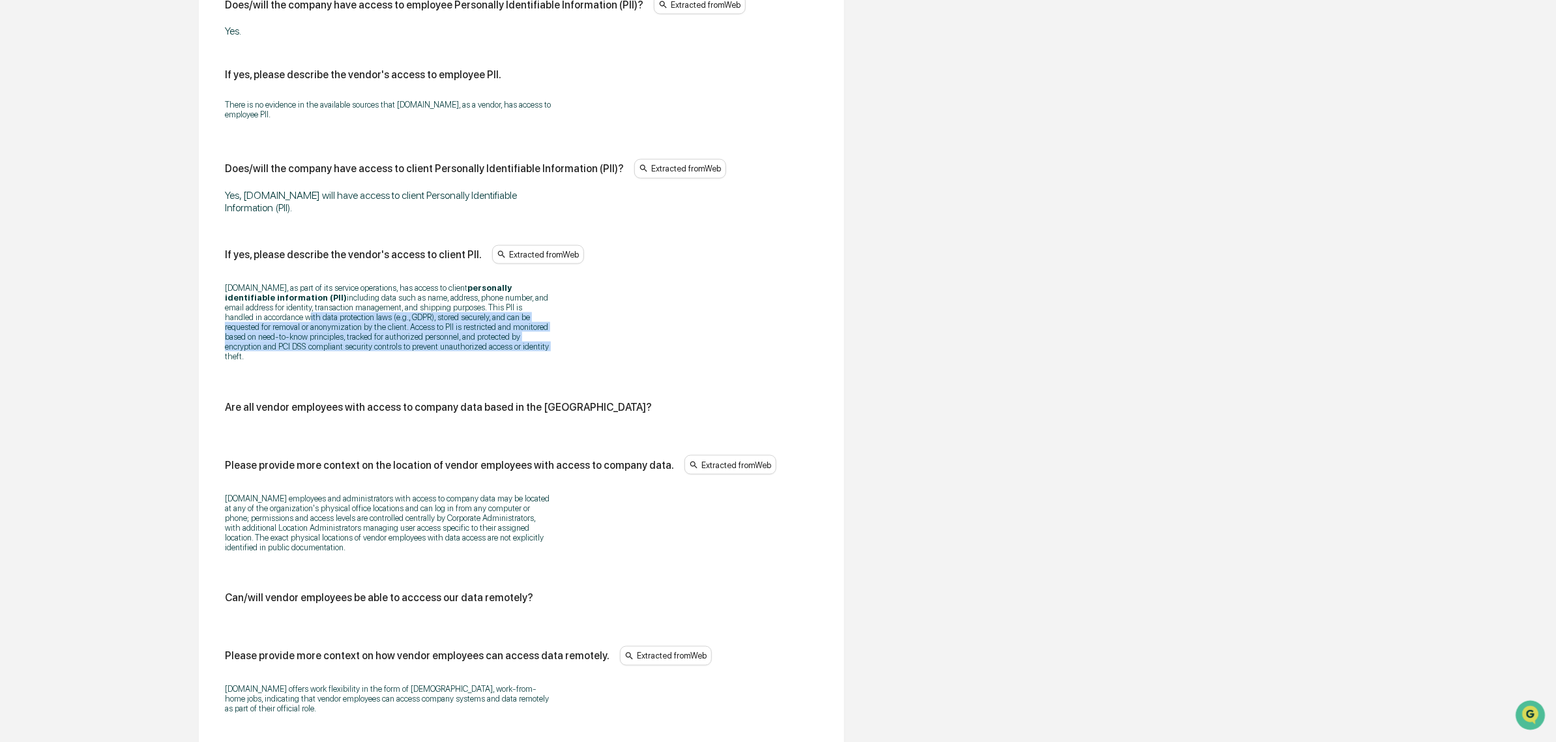
drag, startPoint x: 454, startPoint y: 375, endPoint x: 209, endPoint y: 334, distance: 248.5
click at [209, 334] on div "Data Access & Controls Some fields are missing Does/will the vendor have access…" at bounding box center [521, 311] width 645 height 1646
drag, startPoint x: 226, startPoint y: 312, endPoint x: 415, endPoint y: 360, distance: 194.4
click at [415, 360] on p "Stamps.com, as part of its service operations, has access to client personally …" at bounding box center [388, 322] width 326 height 78
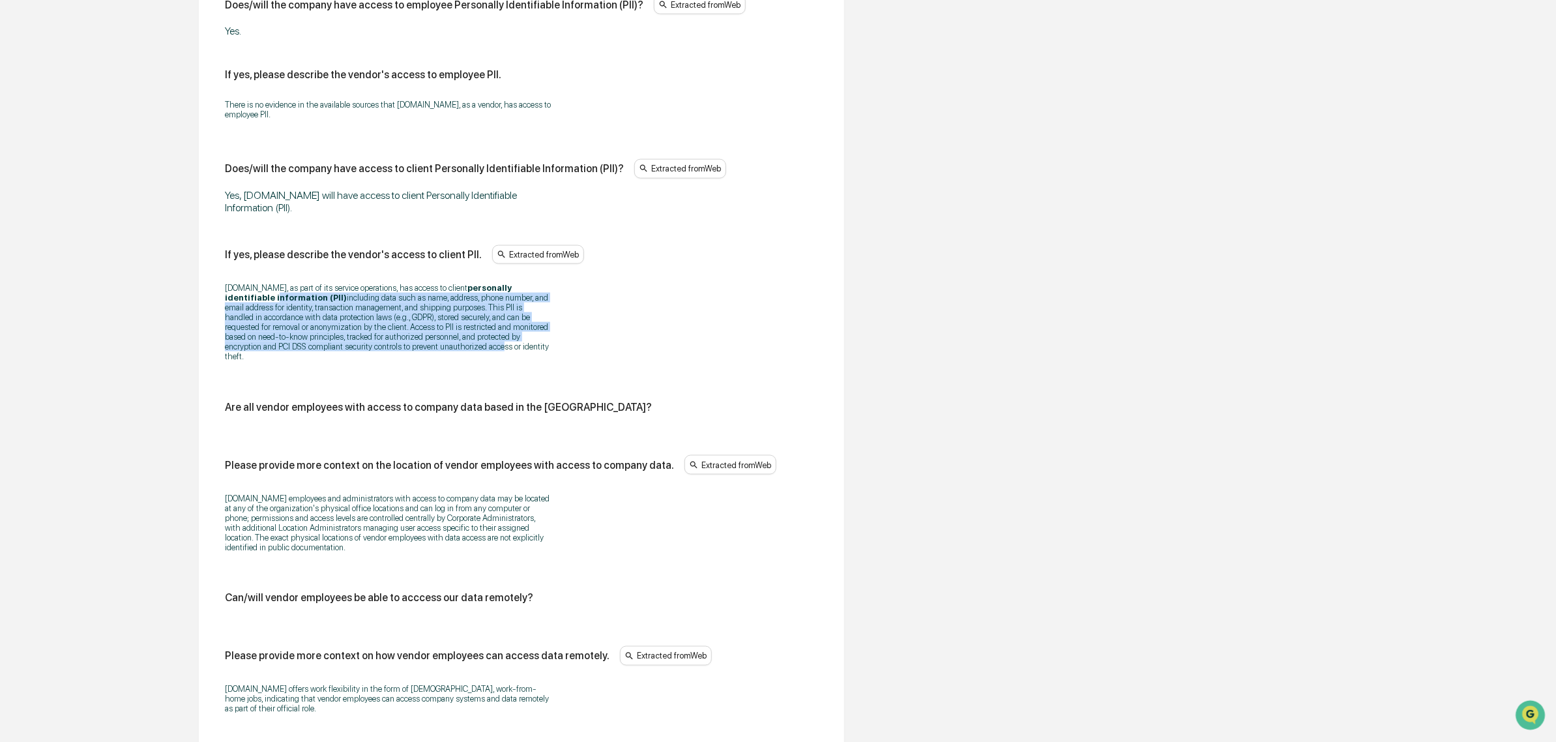
click at [415, 360] on p "Stamps.com, as part of its service operations, has access to client personally …" at bounding box center [388, 322] width 326 height 78
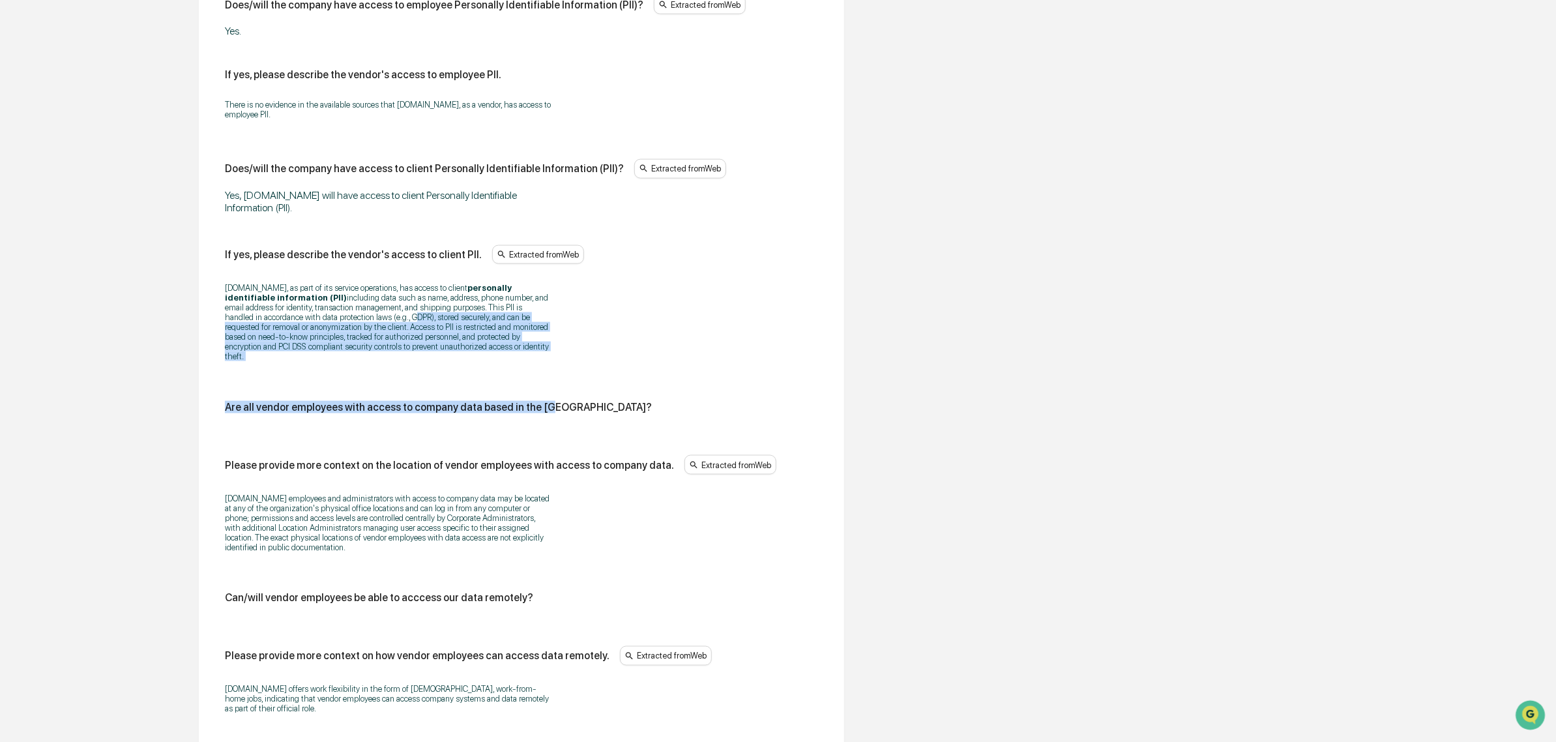
drag, startPoint x: 541, startPoint y: 377, endPoint x: 305, endPoint y: 325, distance: 241.6
click at [314, 331] on div "Does/will the vendor have access to company data? Extracted from Web Yes. If ye…" at bounding box center [521, 314] width 593 height 1460
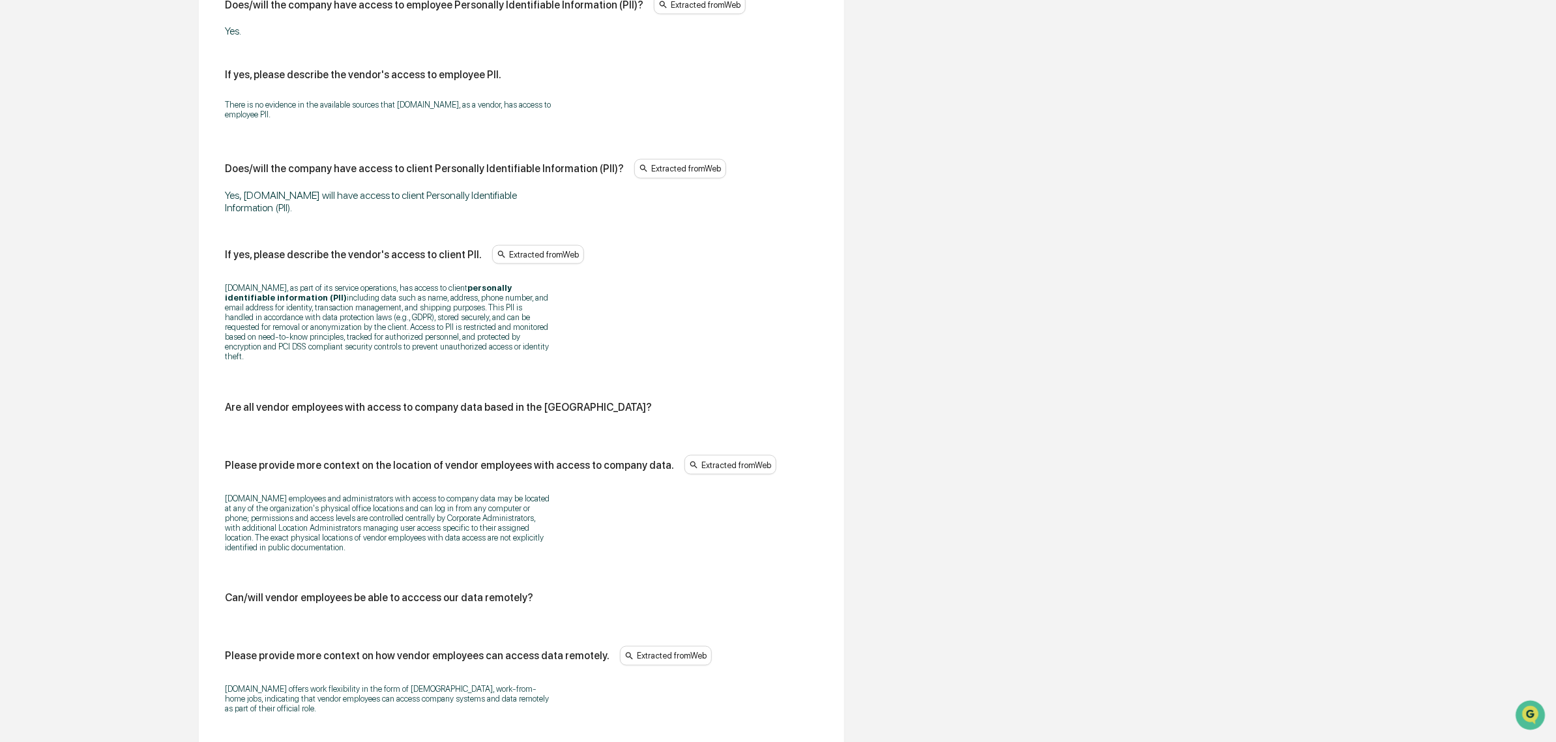
click at [304, 325] on p "Stamps.com, as part of its service operations, has access to client personally …" at bounding box center [388, 322] width 326 height 78
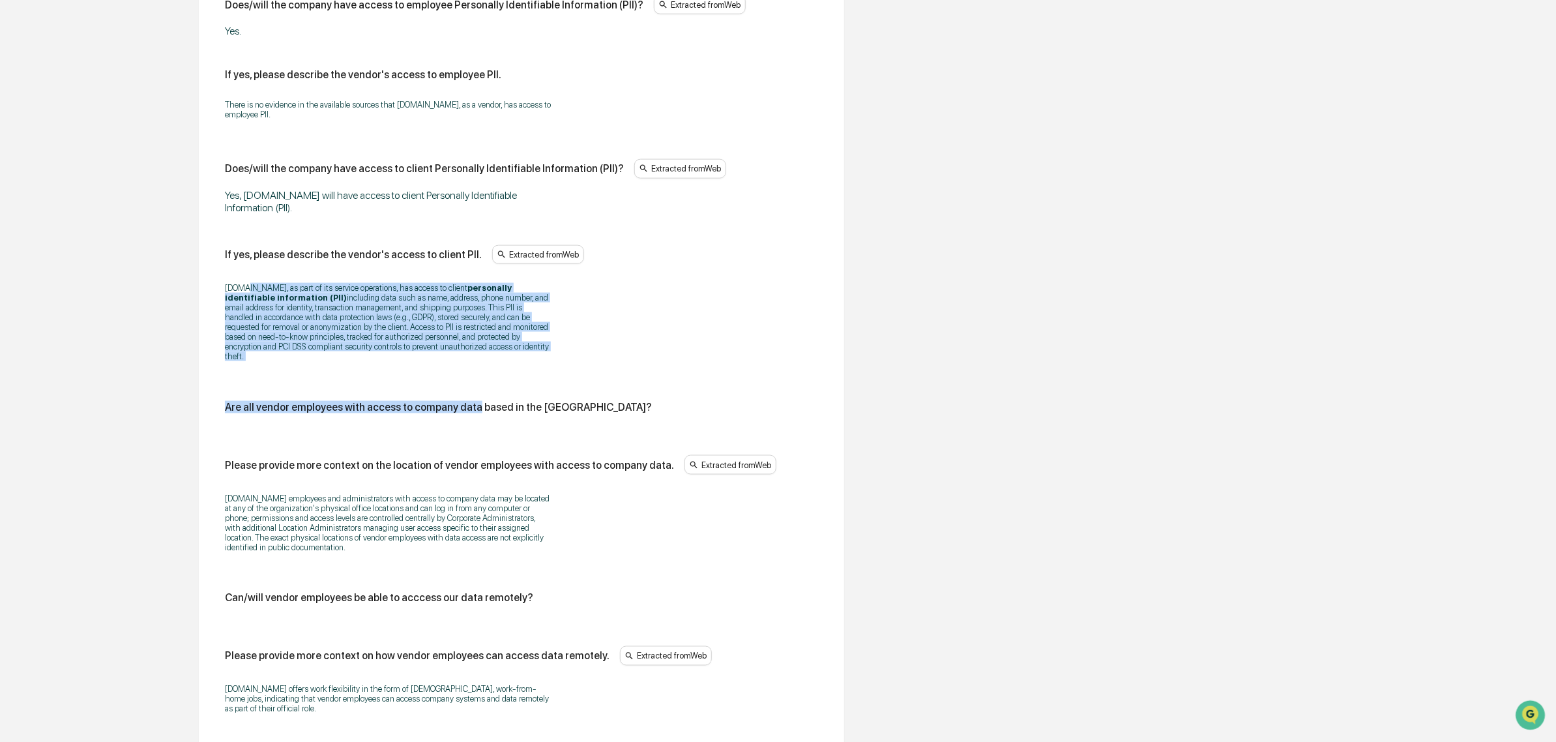
drag, startPoint x: 248, startPoint y: 301, endPoint x: 468, endPoint y: 382, distance: 234.0
click at [468, 382] on div "Does/will the vendor have access to company data? Extracted from Web Yes. If ye…" at bounding box center [521, 314] width 593 height 1460
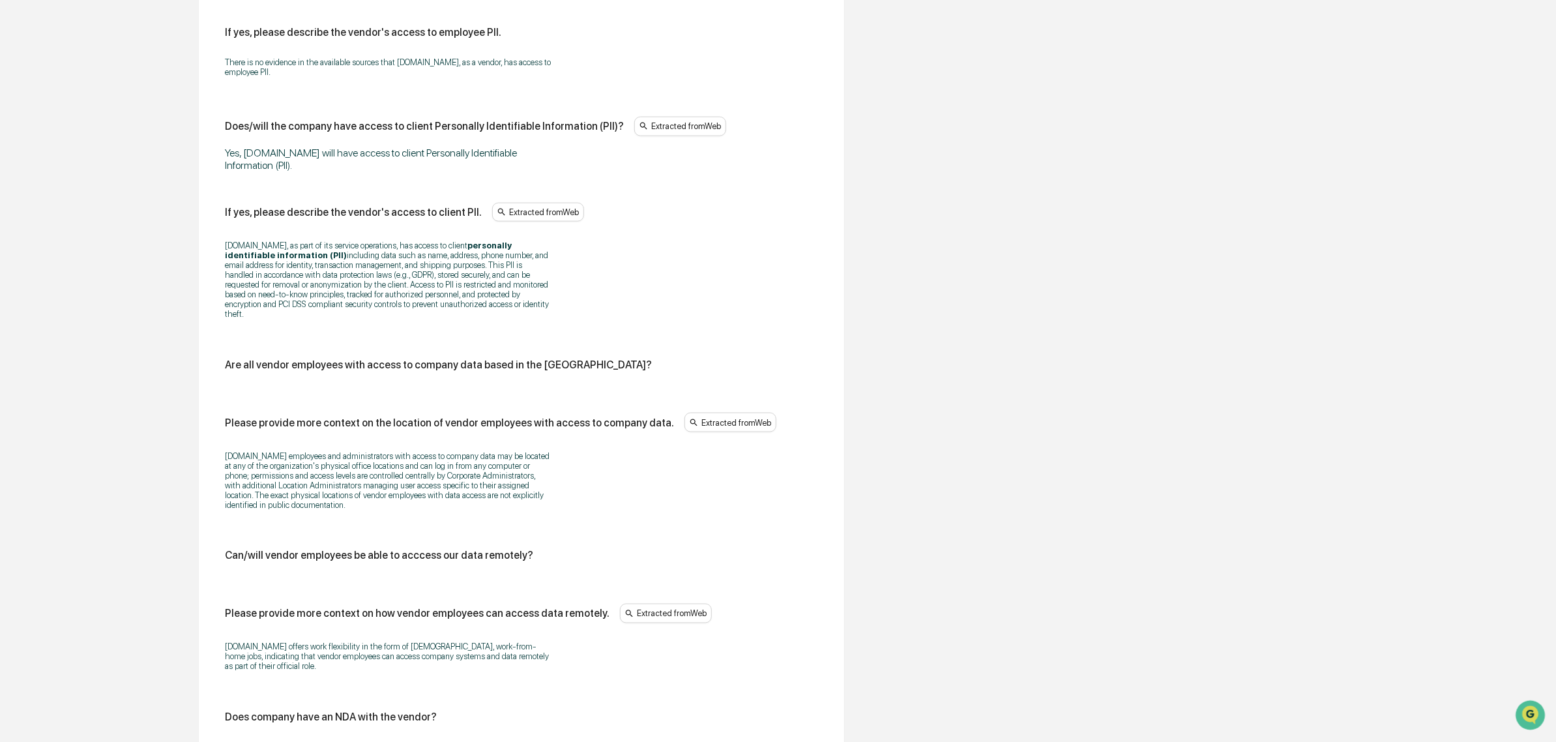
scroll to position [1059, 0]
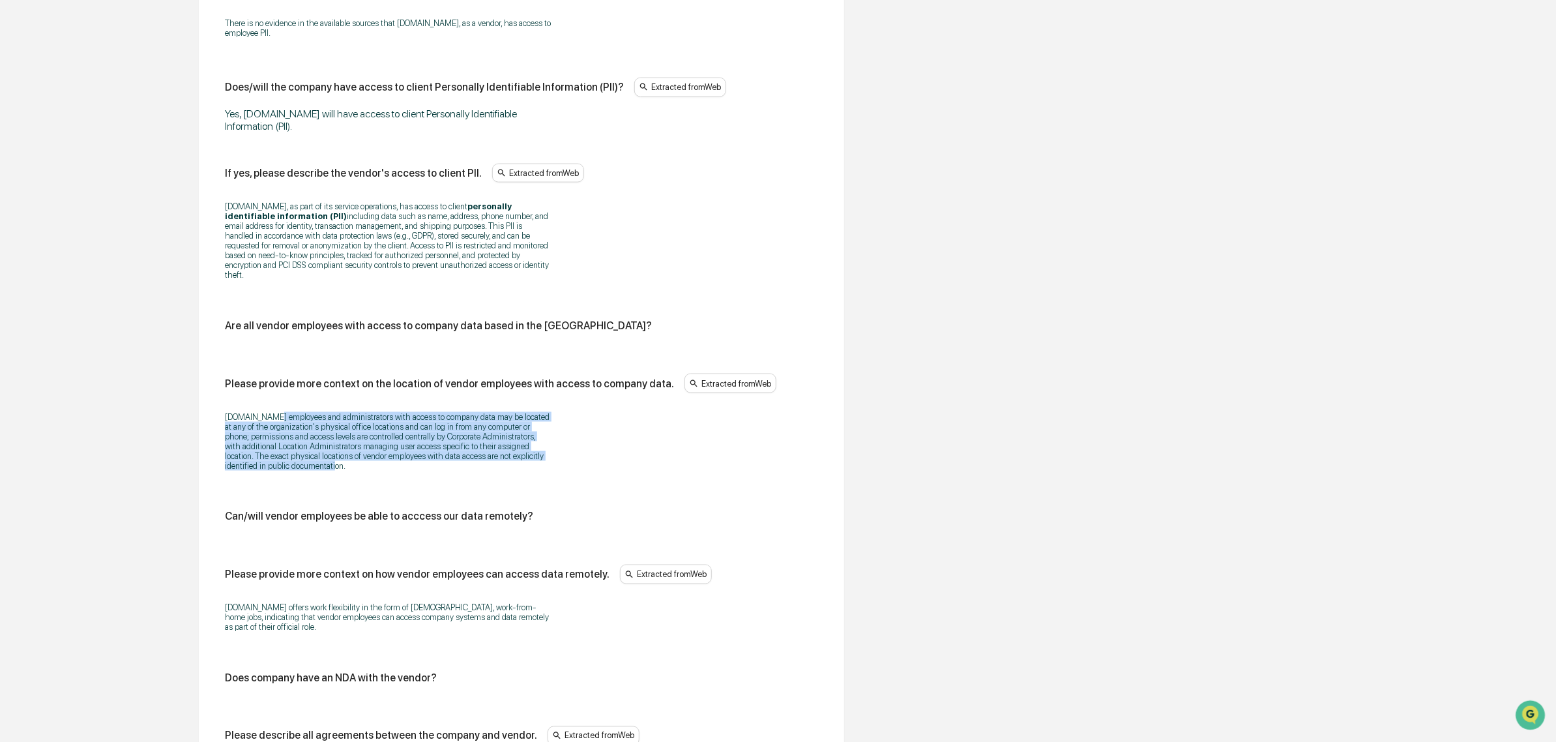
drag, startPoint x: 313, startPoint y: 420, endPoint x: 383, endPoint y: 484, distance: 95.1
click at [383, 479] on div "Stamps.com employees and administrators with access to company data may be loca…" at bounding box center [521, 441] width 593 height 76
drag, startPoint x: 383, startPoint y: 484, endPoint x: 321, endPoint y: 435, distance: 79.8
click at [321, 435] on div "Stamps.com employees and administrators with access to company data may be loca…" at bounding box center [521, 441] width 593 height 76
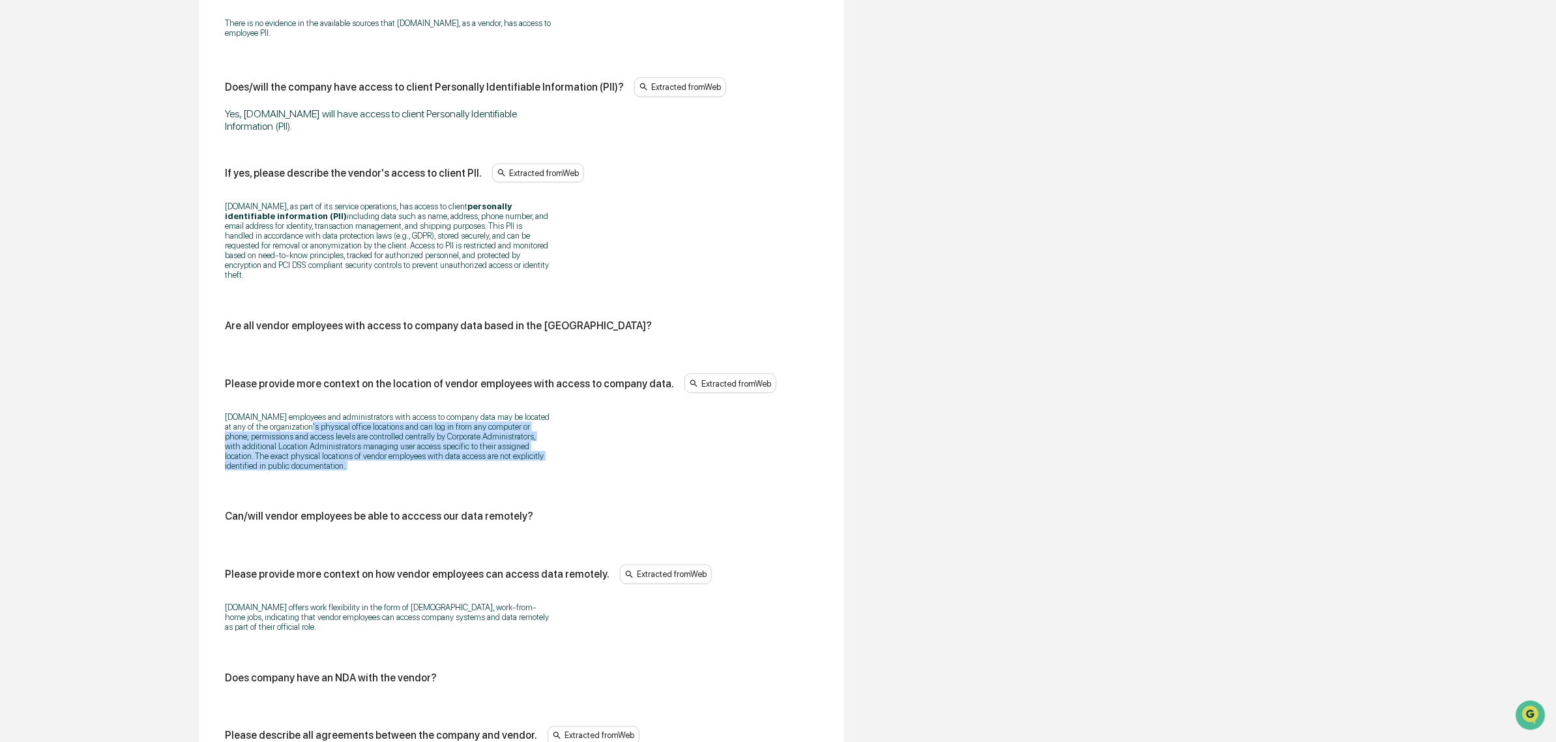
click at [321, 435] on p "Stamps.com employees and administrators with access to company data may be loca…" at bounding box center [388, 441] width 326 height 59
drag, startPoint x: 282, startPoint y: 431, endPoint x: 314, endPoint y: 471, distance: 50.1
click at [314, 471] on p "Stamps.com employees and administrators with access to company data may be loca…" at bounding box center [388, 441] width 326 height 59
drag, startPoint x: 314, startPoint y: 473, endPoint x: 262, endPoint y: 434, distance: 64.3
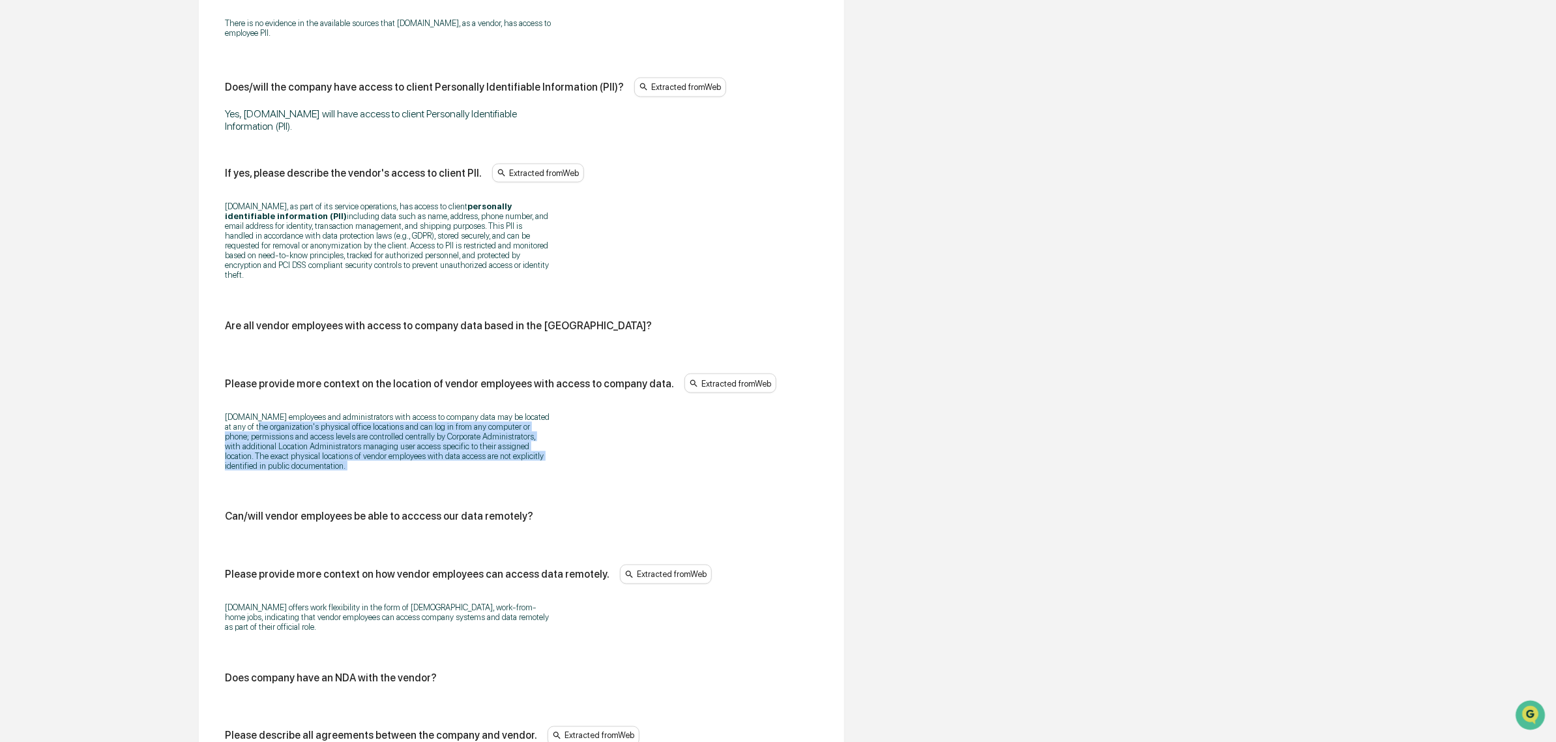
click at [262, 434] on p "Stamps.com employees and administrators with access to company data may be loca…" at bounding box center [388, 441] width 326 height 59
drag, startPoint x: 226, startPoint y: 428, endPoint x: 382, endPoint y: 478, distance: 164.3
click at [382, 471] on p "Stamps.com employees and administrators with access to company data may be loca…" at bounding box center [388, 441] width 326 height 59
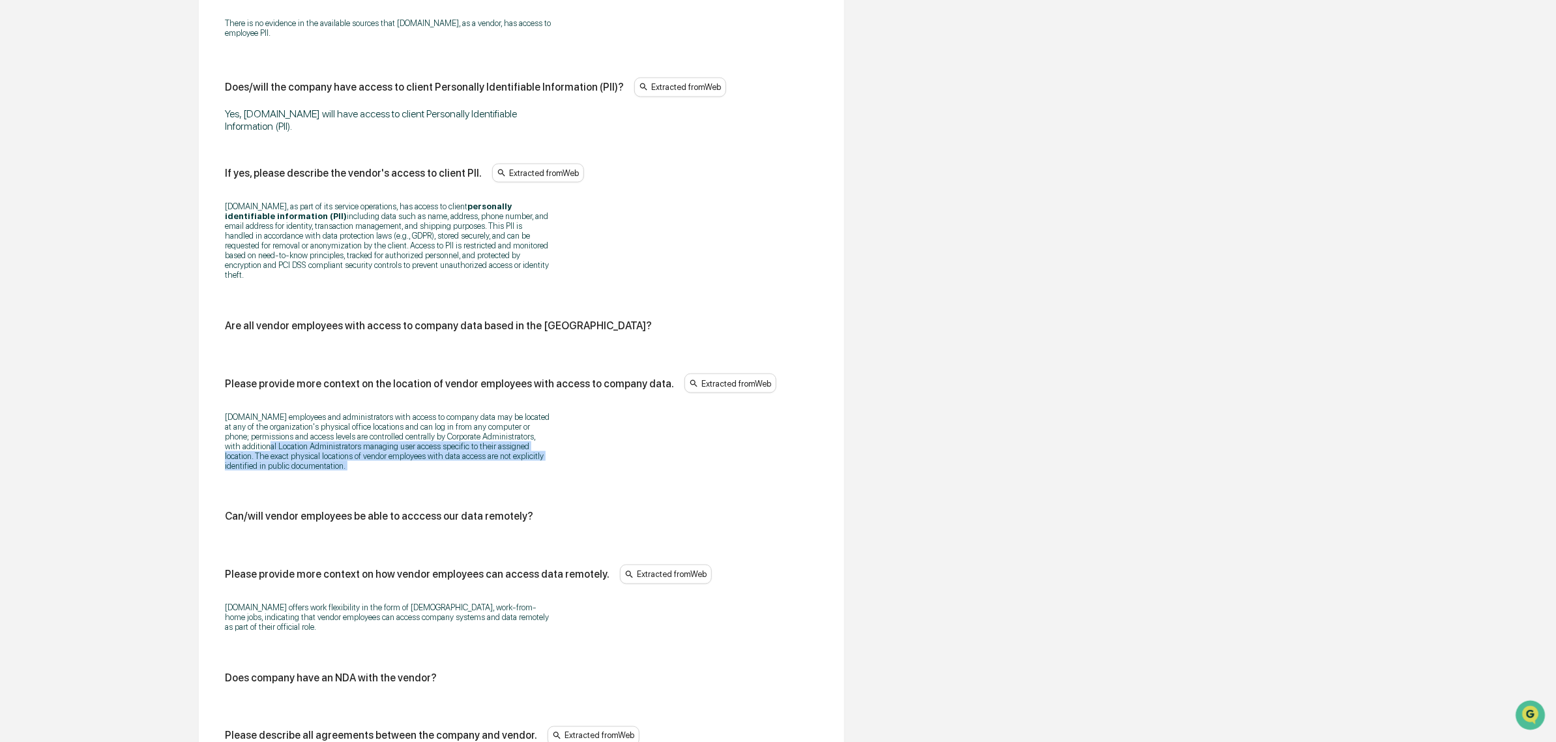
drag, startPoint x: 382, startPoint y: 478, endPoint x: 262, endPoint y: 452, distance: 122.7
click at [262, 452] on p "Stamps.com employees and administrators with access to company data may be loca…" at bounding box center [388, 441] width 326 height 59
drag, startPoint x: 229, startPoint y: 414, endPoint x: 394, endPoint y: 486, distance: 180.7
click at [394, 479] on div "Stamps.com employees and administrators with access to company data may be loca…" at bounding box center [521, 441] width 593 height 76
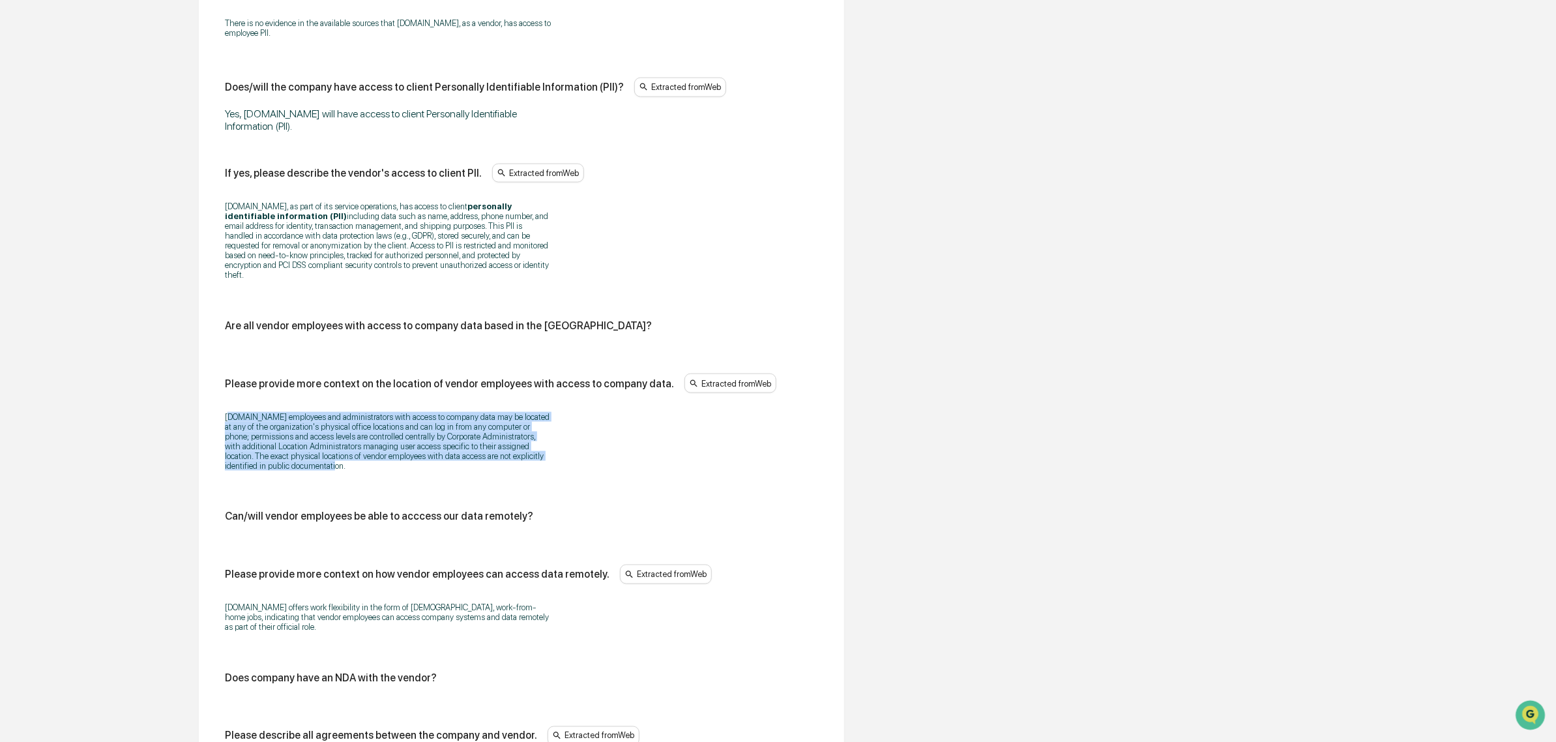
click at [394, 479] on div "Stamps.com employees and administrators with access to company data may be loca…" at bounding box center [521, 441] width 593 height 76
drag, startPoint x: 394, startPoint y: 486, endPoint x: 197, endPoint y: 431, distance: 204.5
click at [197, 431] on div "Review Vendor Data Review the vendor's information and fill in any missing fiel…" at bounding box center [521, 190] width 717 height 2160
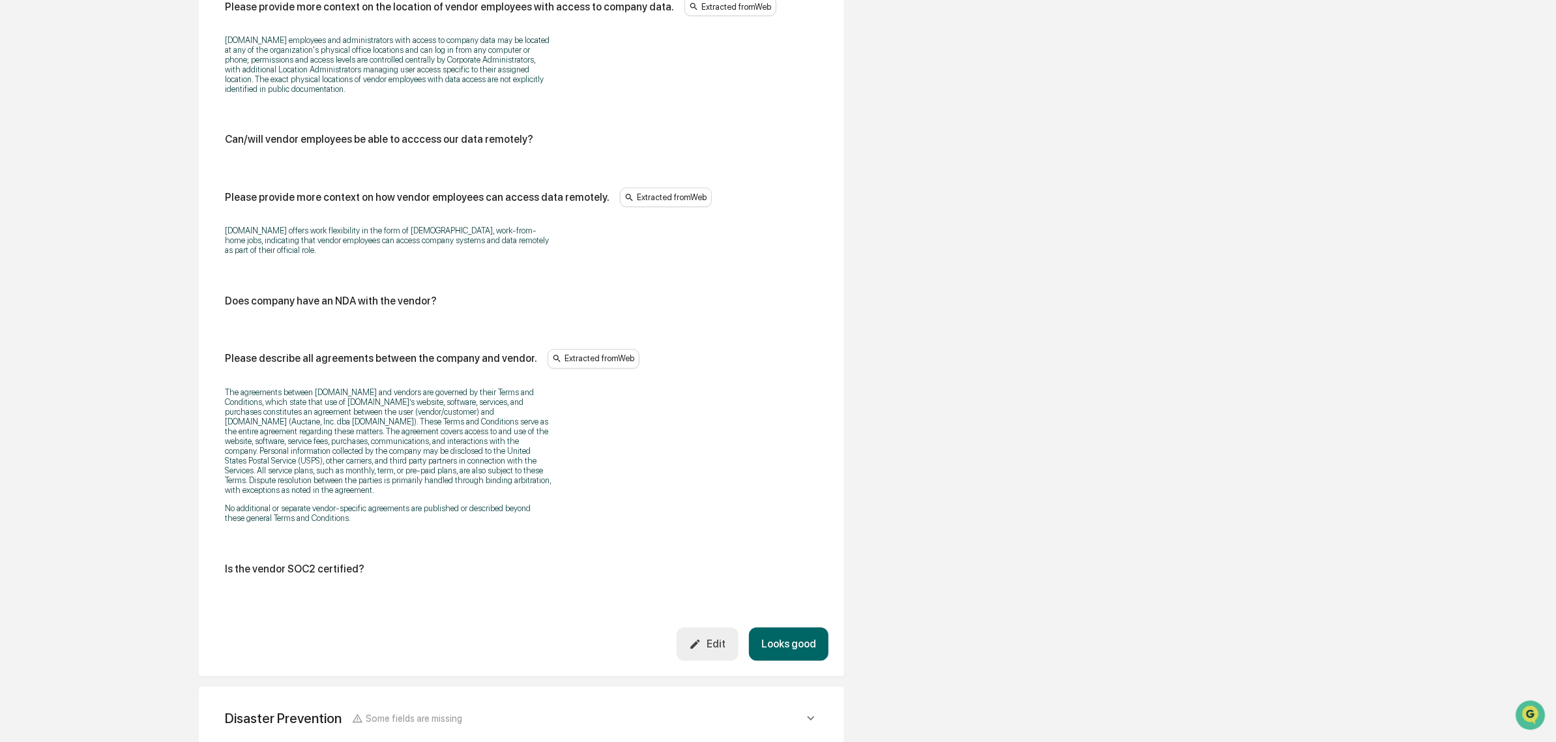
scroll to position [1548, 0]
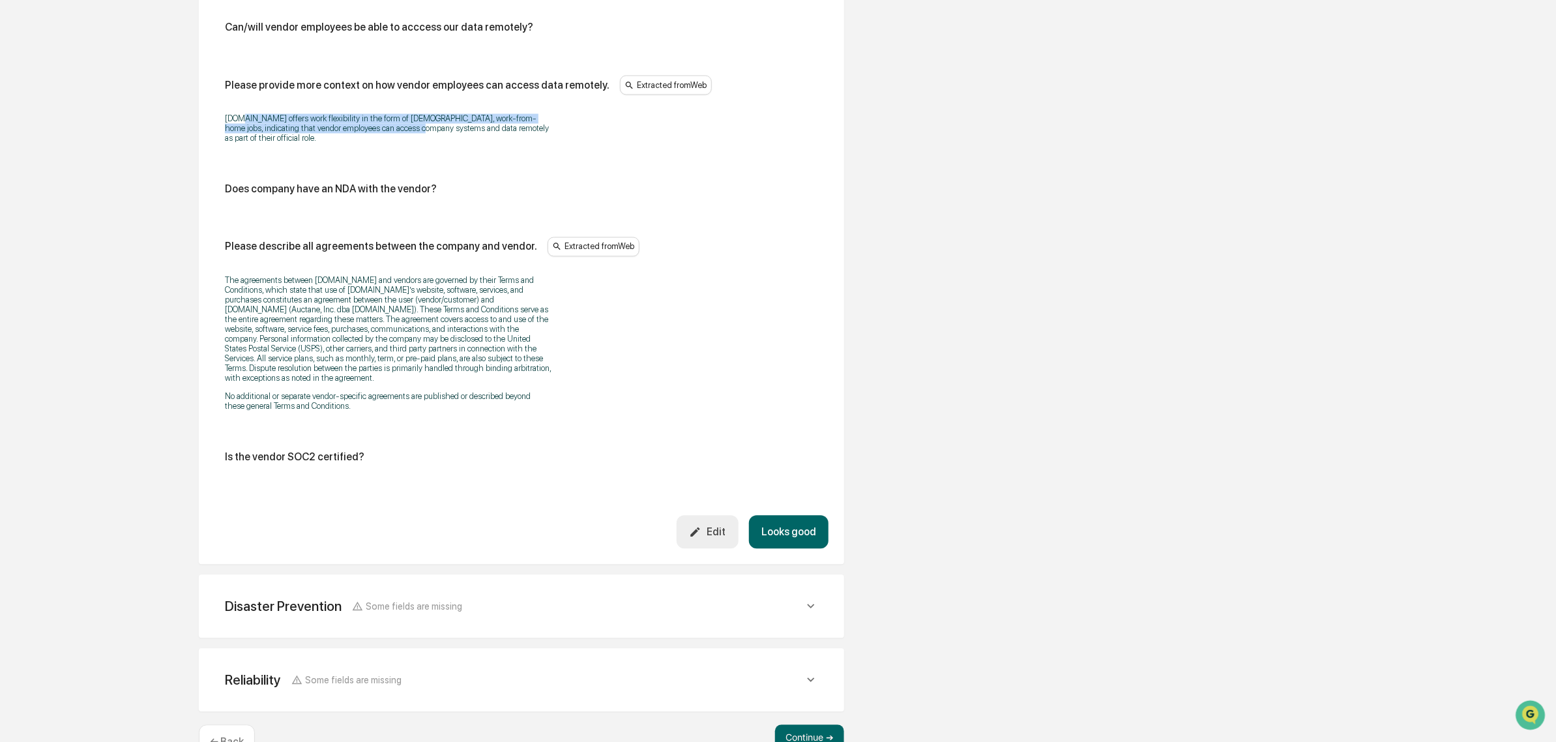
drag, startPoint x: 293, startPoint y: 129, endPoint x: 383, endPoint y: 142, distance: 90.9
click at [383, 142] on p "Stamps.com offers work flexibility in the form of full-time, work-from-home job…" at bounding box center [388, 128] width 326 height 29
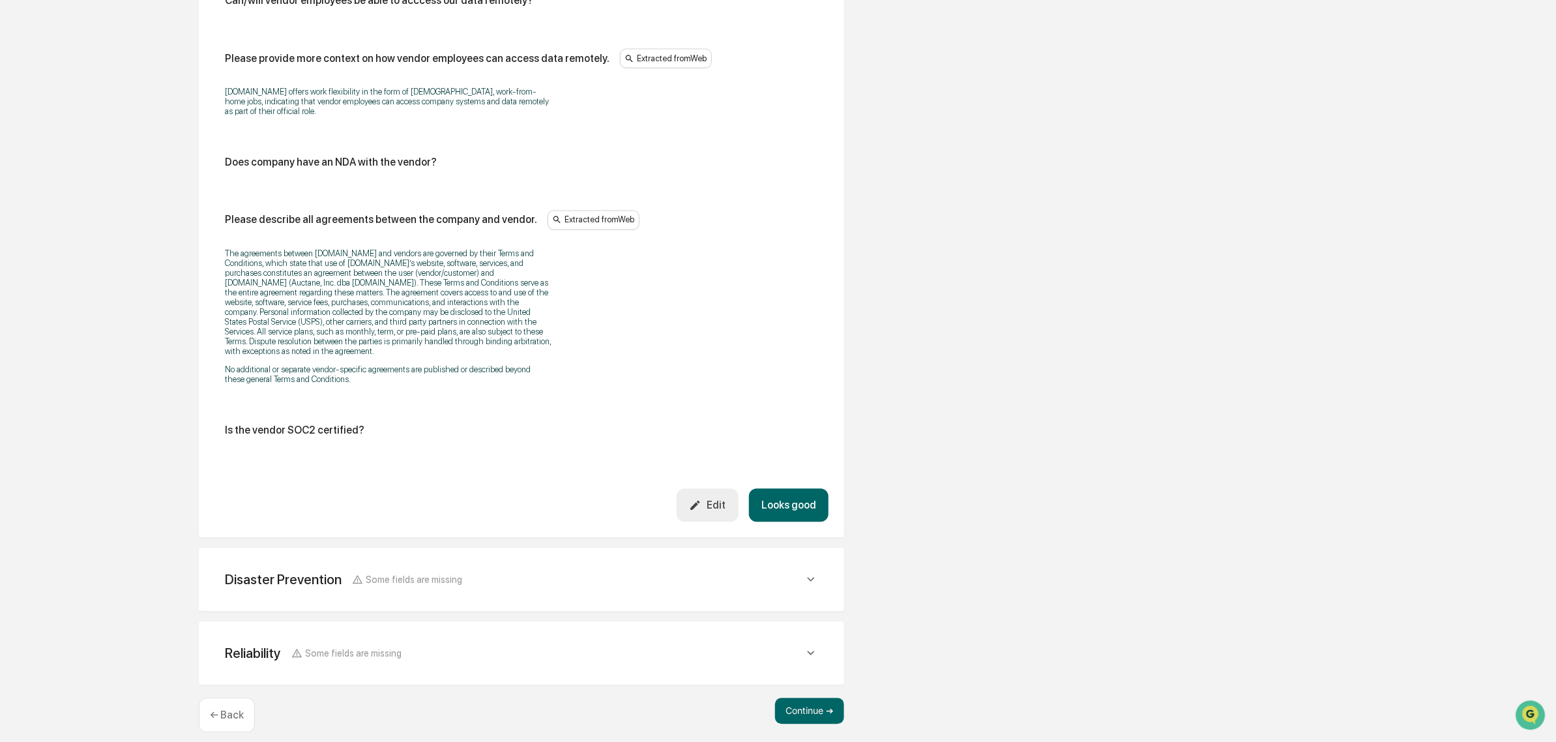
scroll to position [1591, 0]
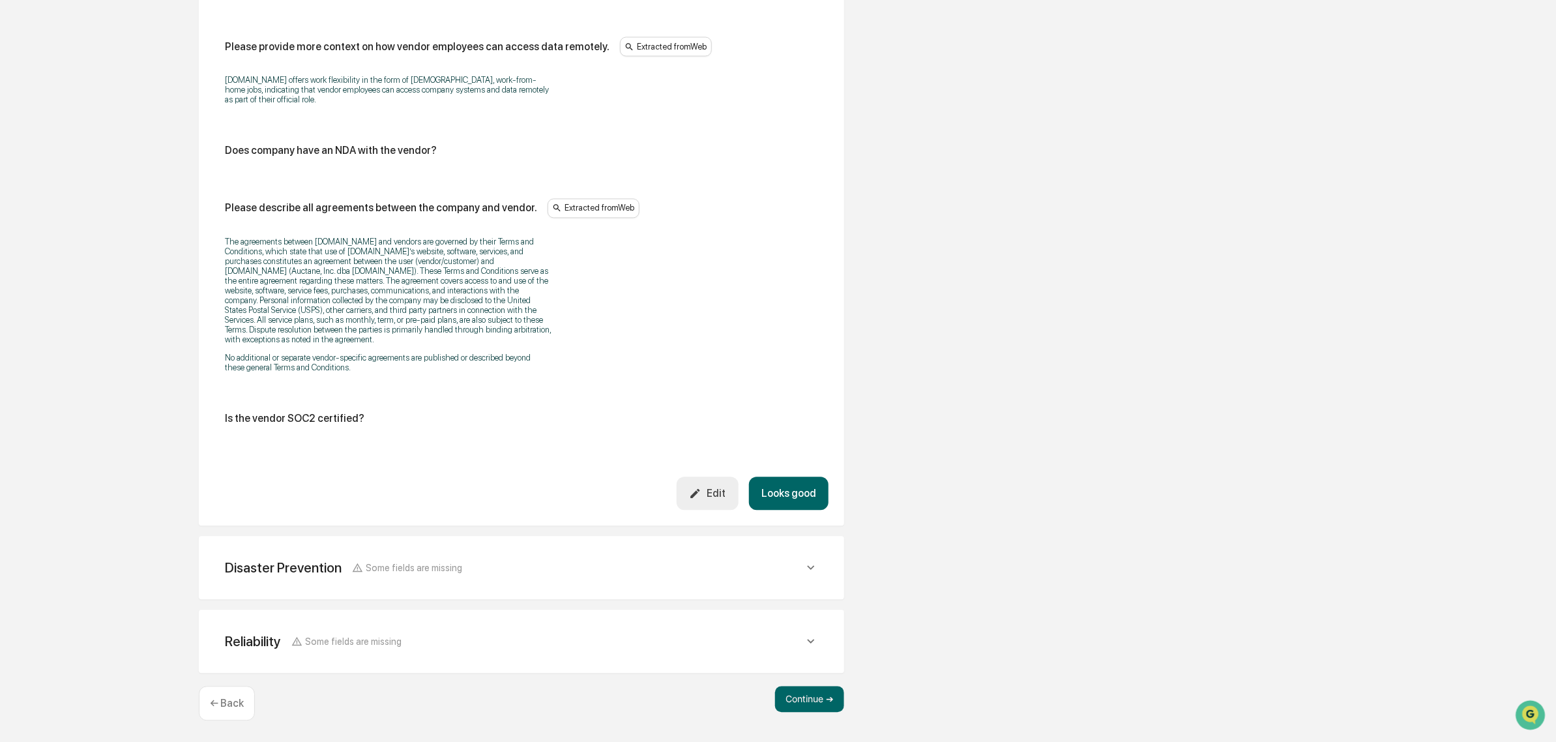
click at [694, 508] on button "Edit" at bounding box center [708, 492] width 62 height 33
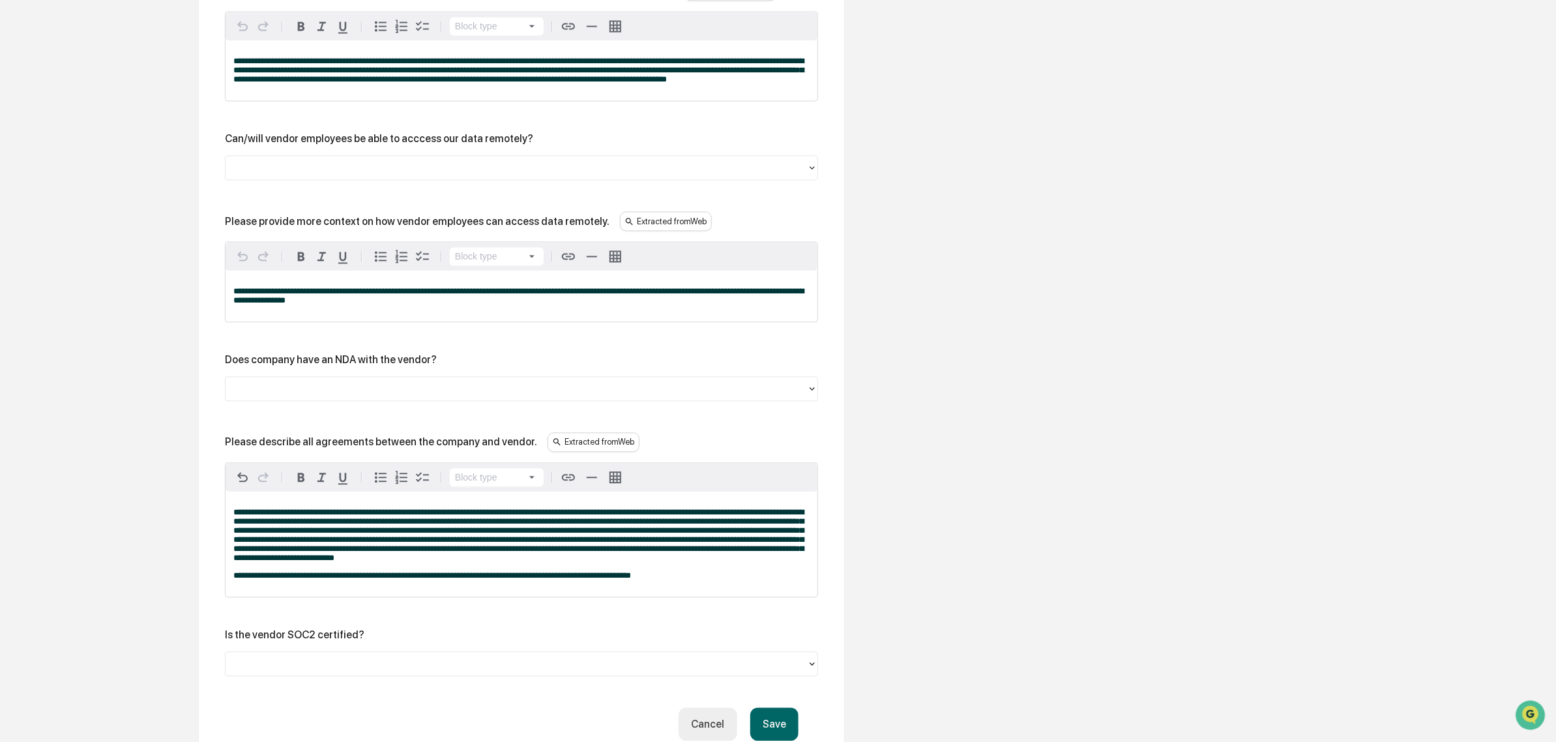
scroll to position [1899, 0]
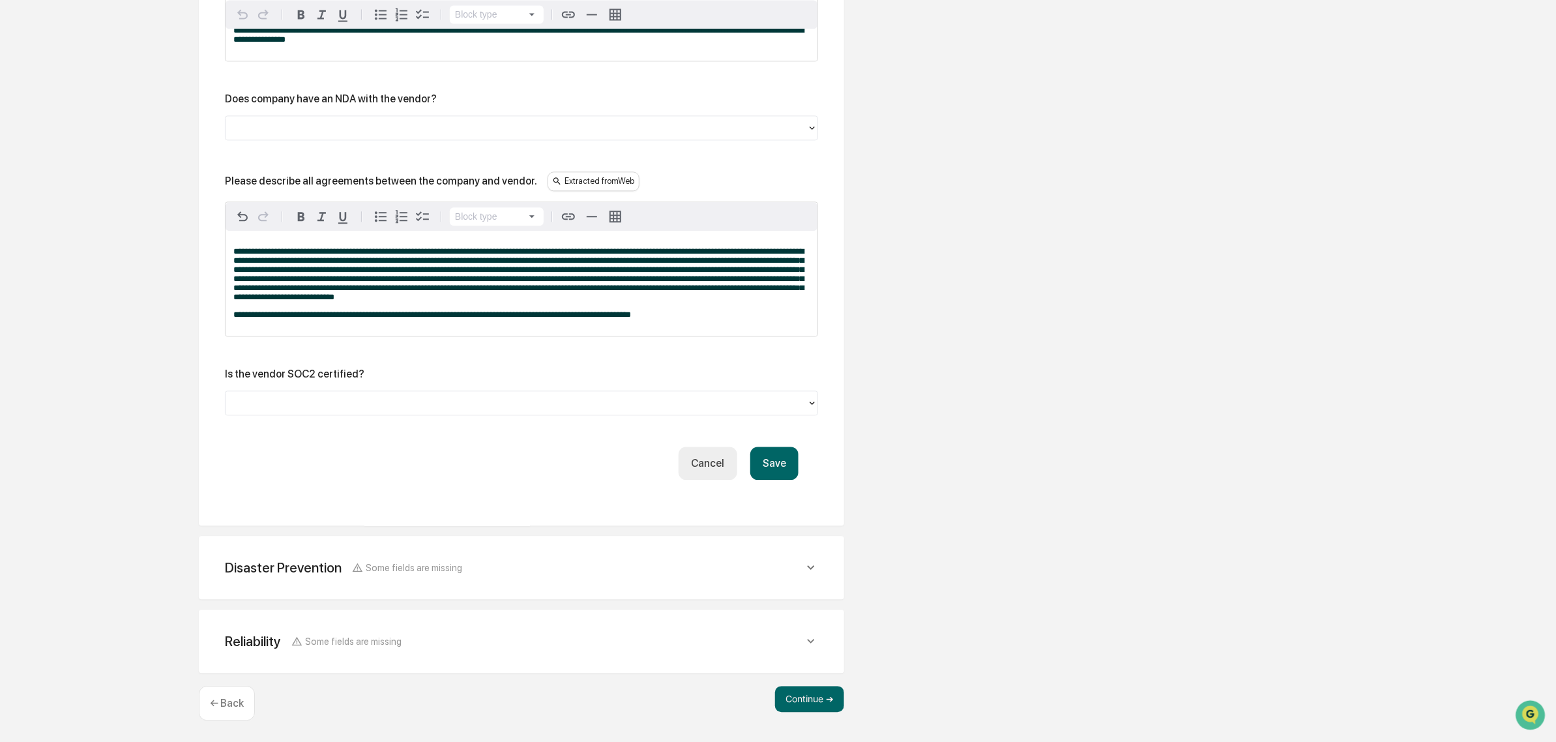
click at [308, 391] on div at bounding box center [521, 402] width 593 height 25
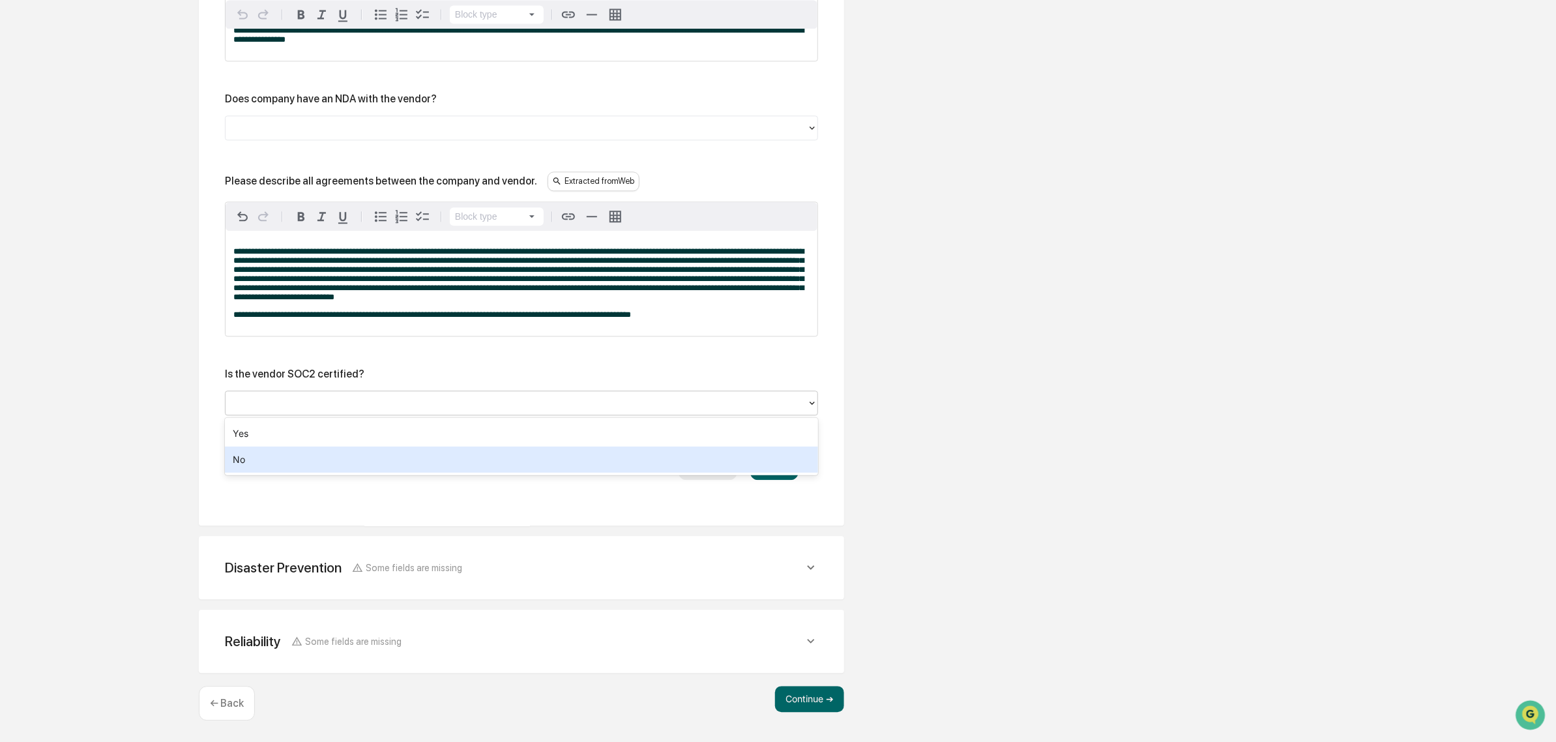
drag, startPoint x: 282, startPoint y: 444, endPoint x: 330, endPoint y: 441, distance: 47.7
click at [284, 444] on div "Yes" at bounding box center [521, 433] width 593 height 26
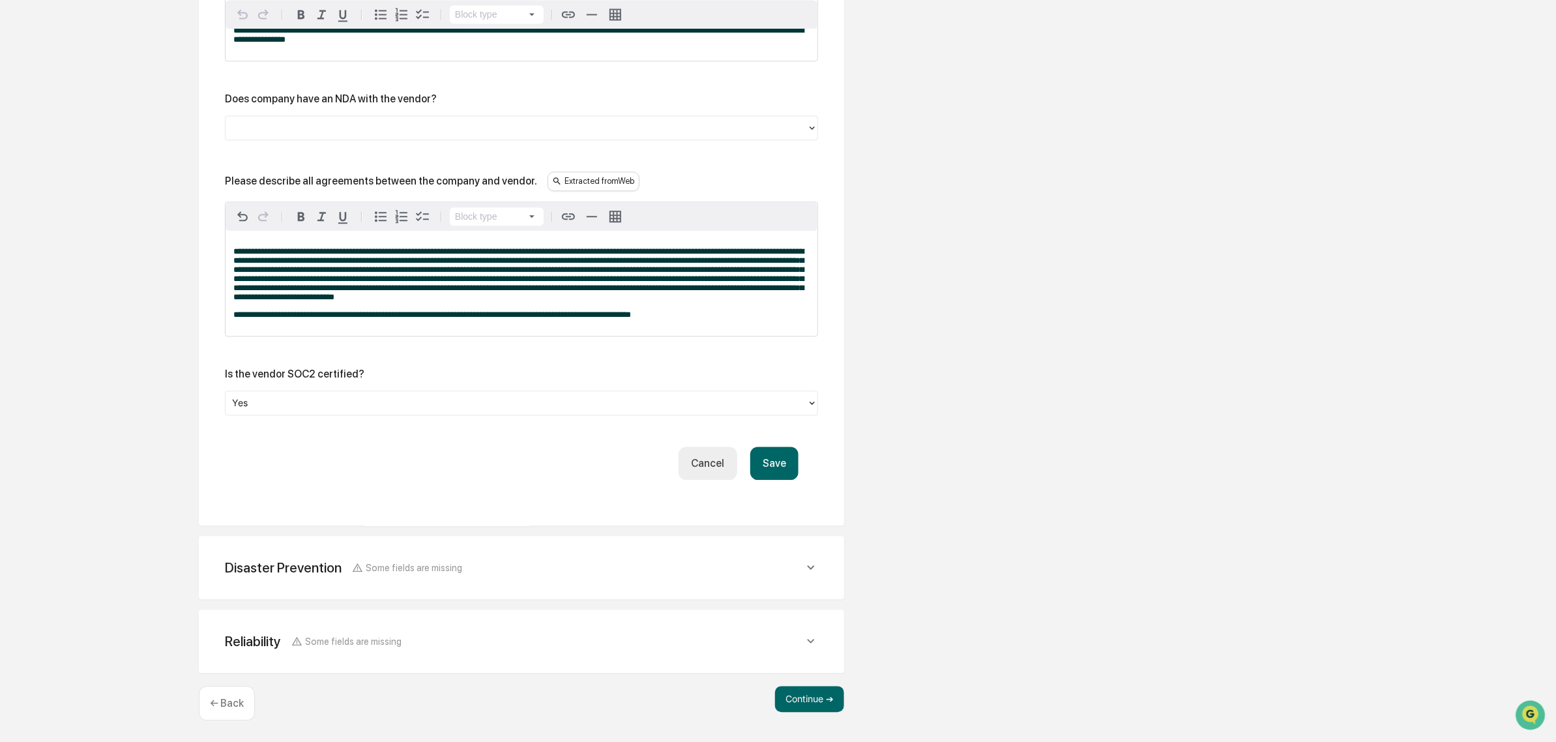
click at [784, 470] on button "Save" at bounding box center [774, 462] width 48 height 33
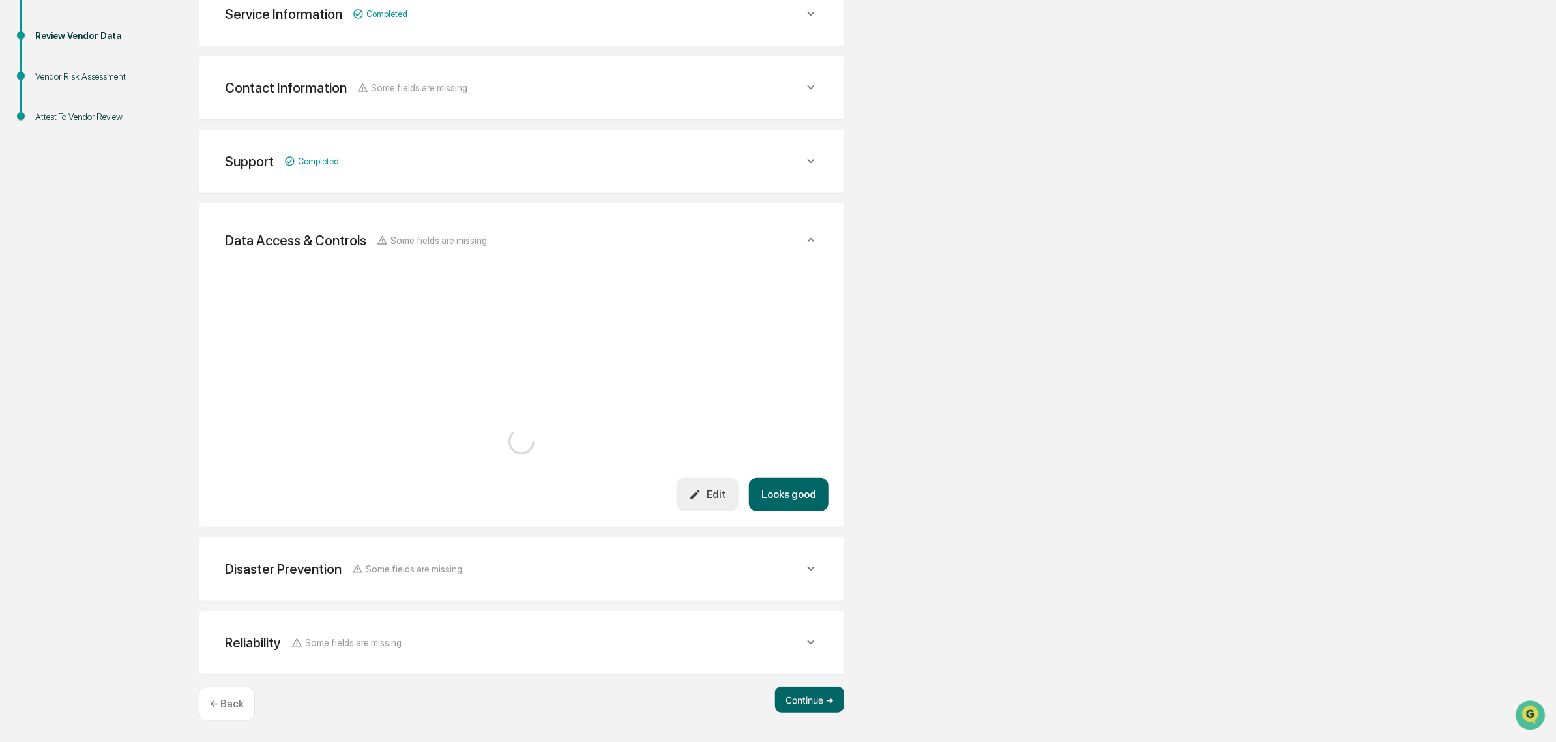
scroll to position [1603, 0]
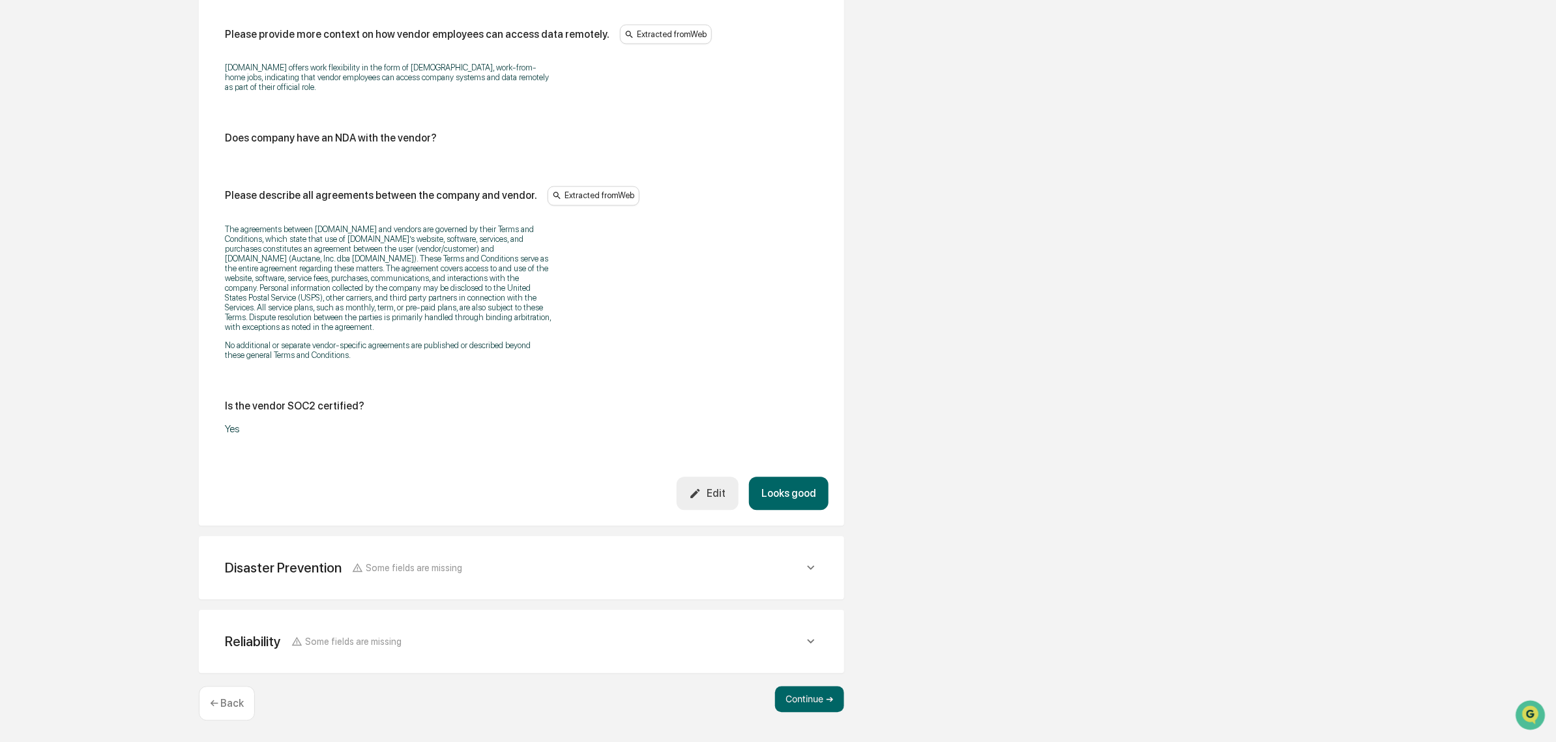
click at [578, 584] on div "Disaster Prevention Some fields are missing Does the vendor have a formal disas…" at bounding box center [521, 567] width 645 height 63
click at [581, 572] on div "Disaster Prevention Some fields are missing" at bounding box center [514, 567] width 579 height 16
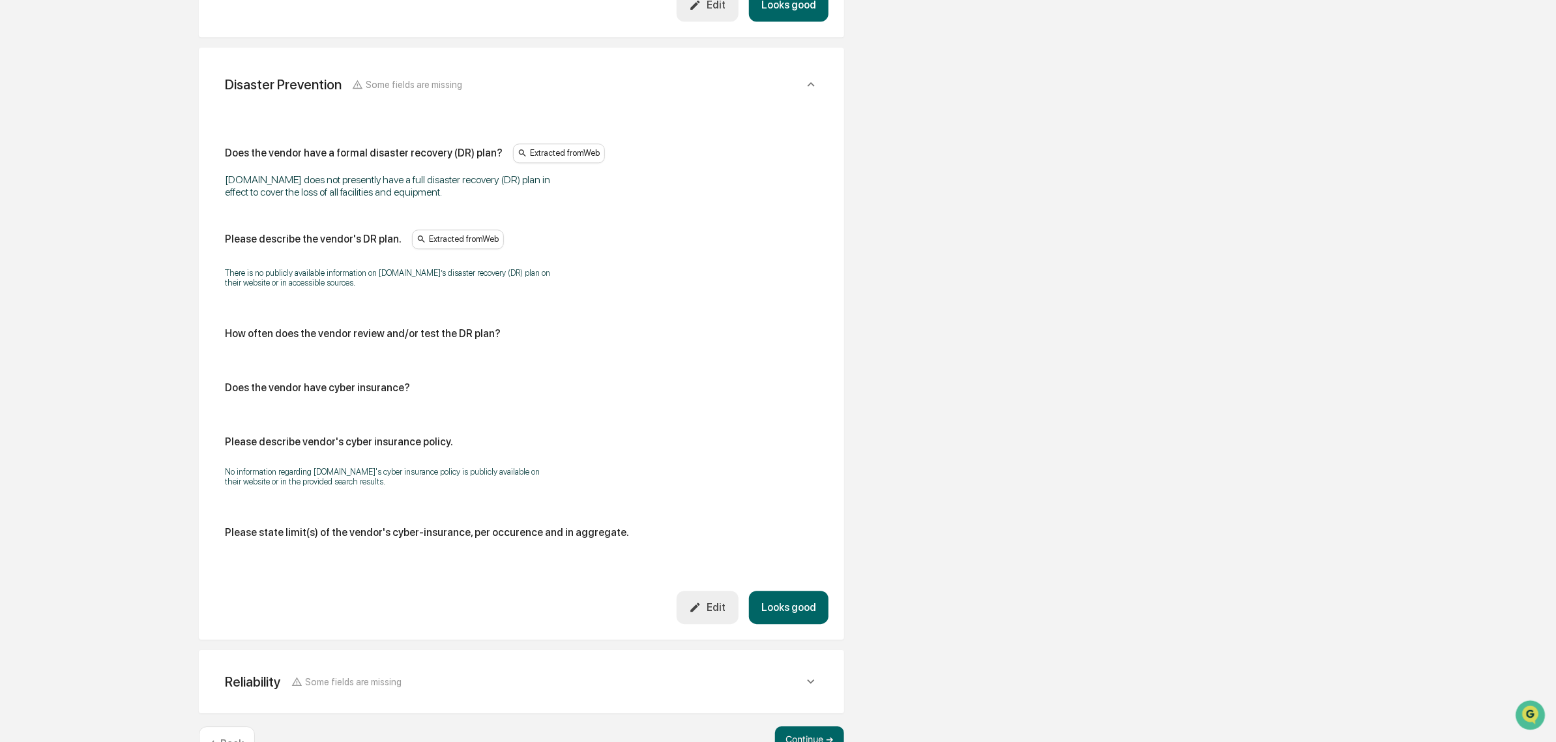
scroll to position [2092, 0]
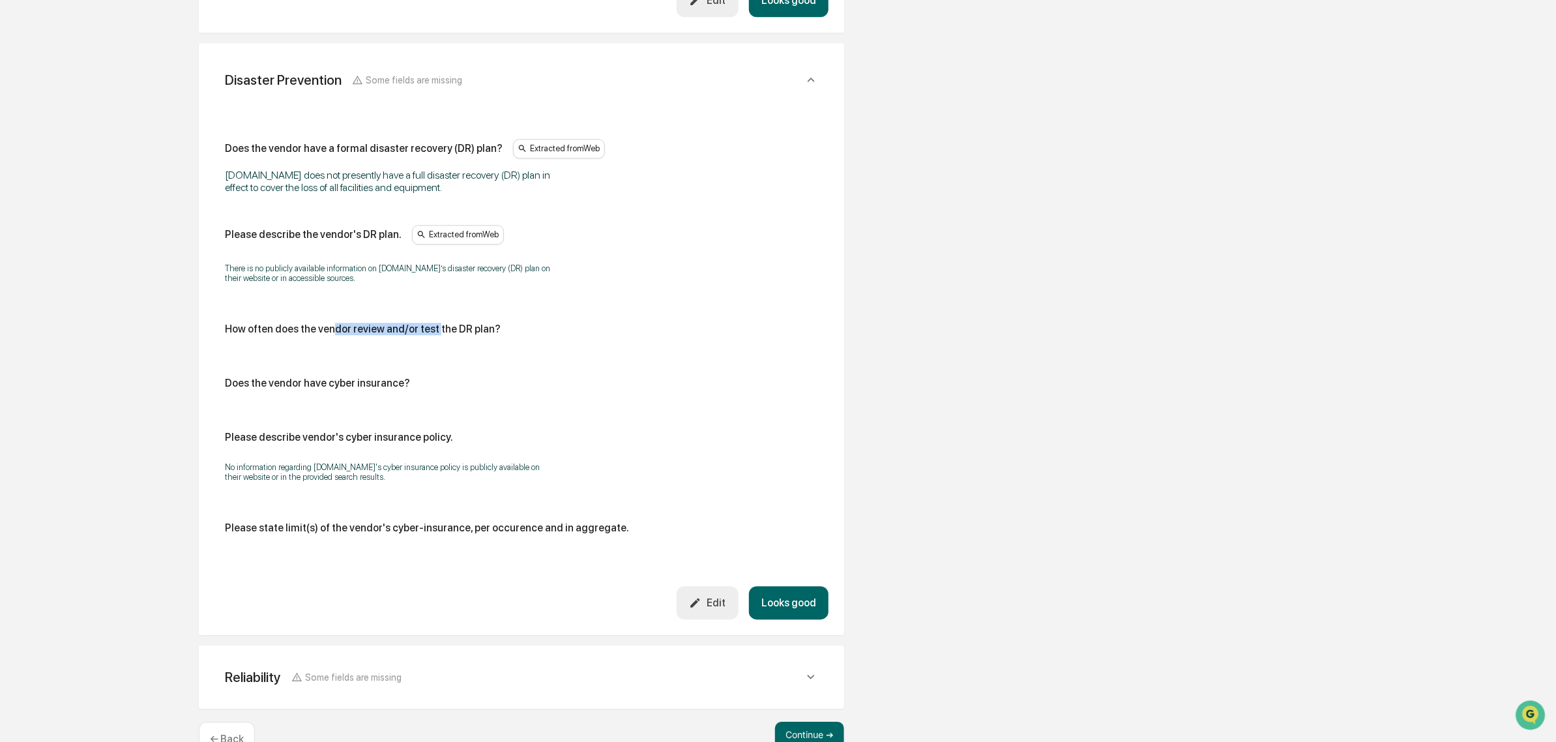
drag, startPoint x: 330, startPoint y: 343, endPoint x: 431, endPoint y: 341, distance: 100.4
click at [431, 341] on div "How often does the vendor review and/or test the DR plan?" at bounding box center [521, 334] width 593 height 23
click at [431, 342] on div "How often does the vendor review and/or test the DR plan?" at bounding box center [521, 334] width 593 height 23
click at [373, 395] on div "Does the vendor have cyber insurance?" at bounding box center [521, 388] width 593 height 23
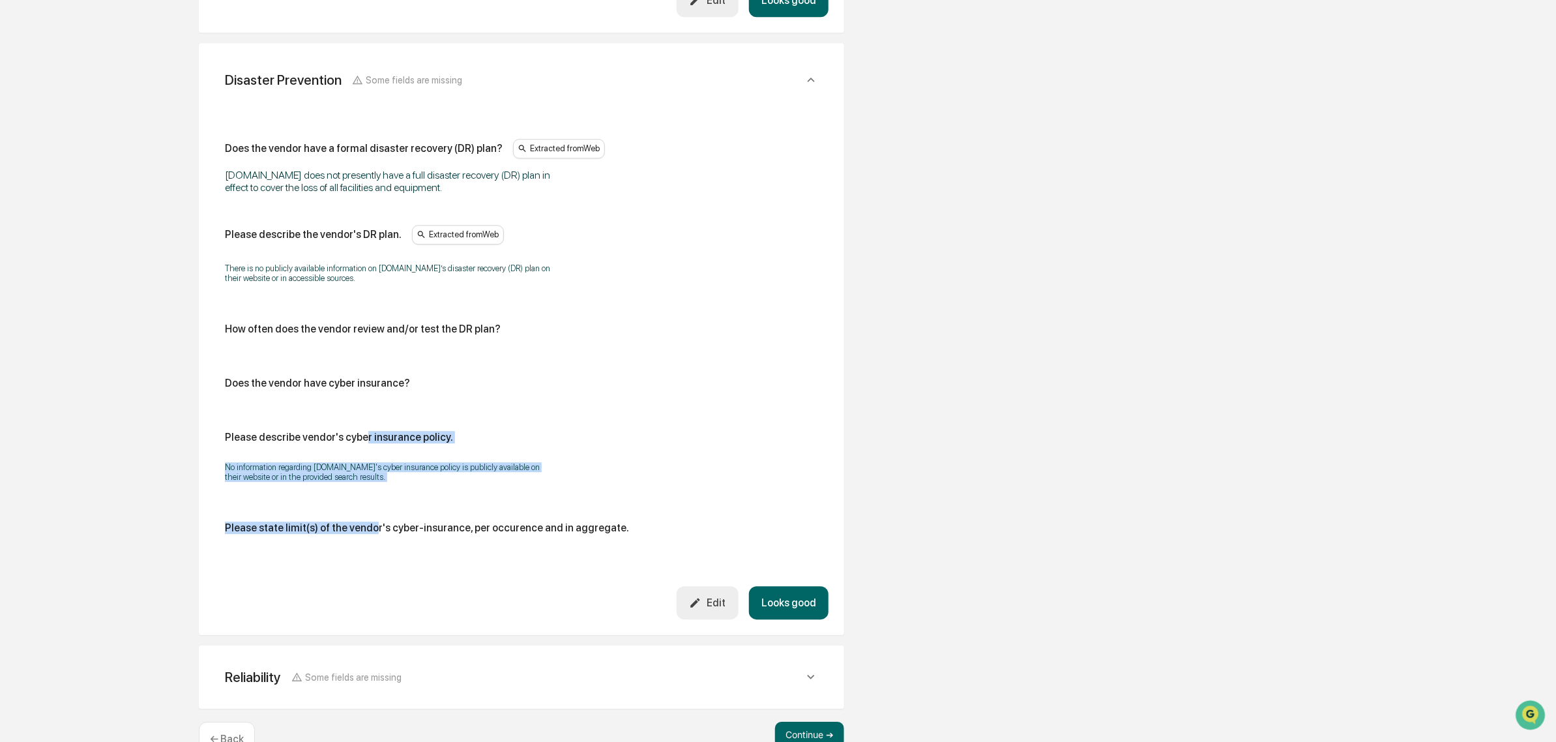
drag, startPoint x: 357, startPoint y: 486, endPoint x: 372, endPoint y: 516, distance: 33.5
click at [372, 516] on div "Does the vendor have a formal disaster recovery (DR) plan? Extracted from Web S…" at bounding box center [521, 341] width 593 height 405
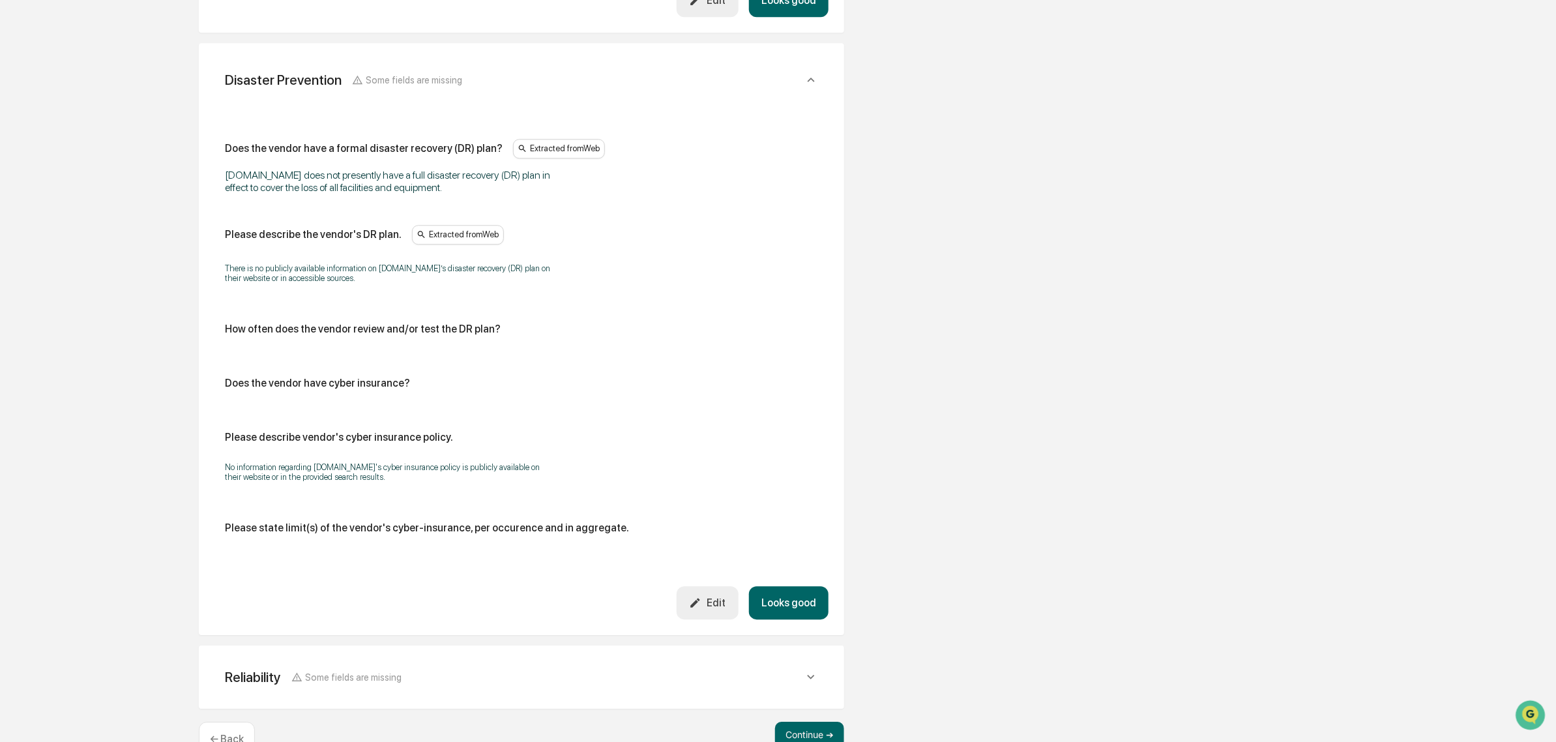
click at [372, 516] on div "Does the vendor have a formal disaster recovery (DR) plan? Extracted from Web S…" at bounding box center [521, 341] width 593 height 405
click at [796, 605] on button "Looks good" at bounding box center [789, 602] width 80 height 33
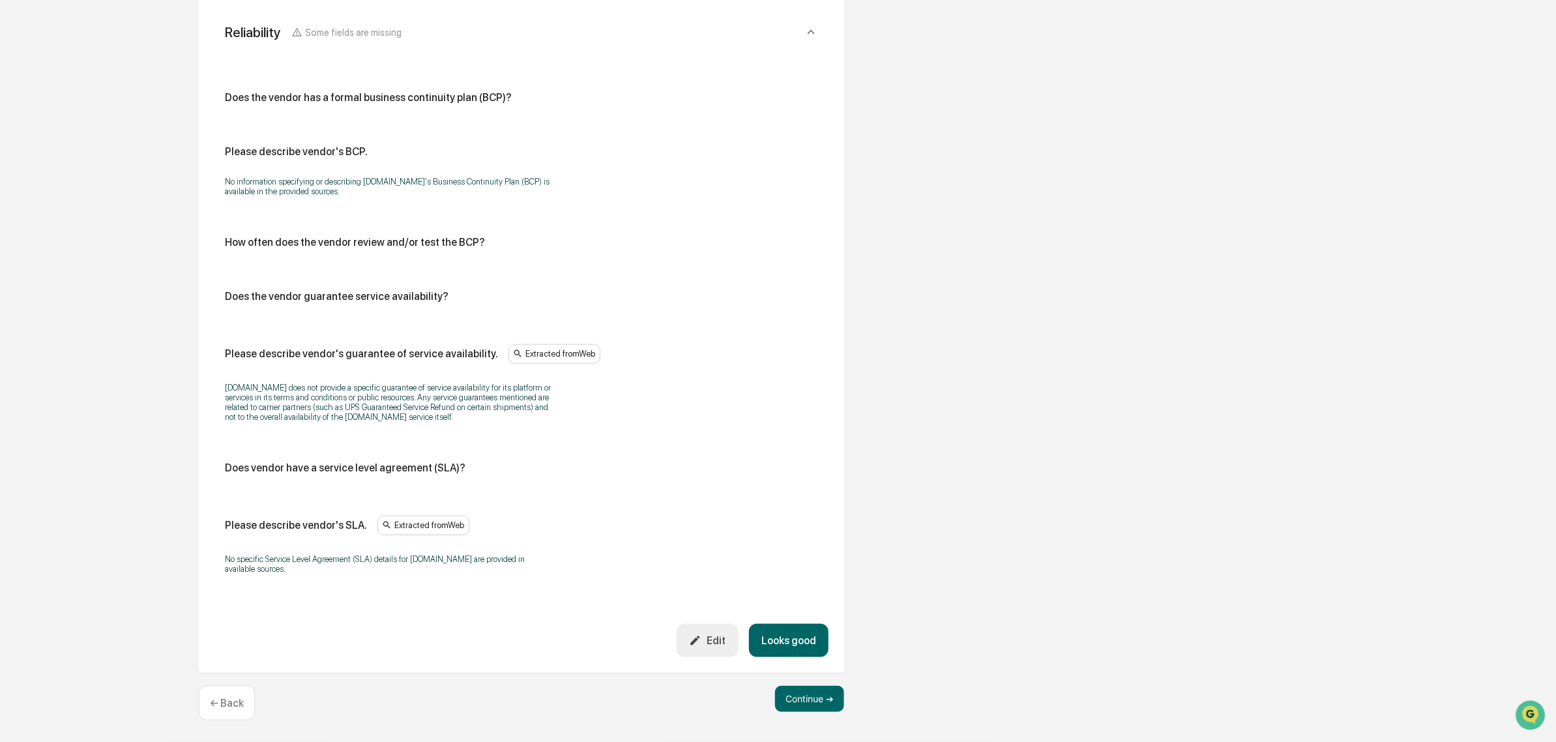
scroll to position [620, 0]
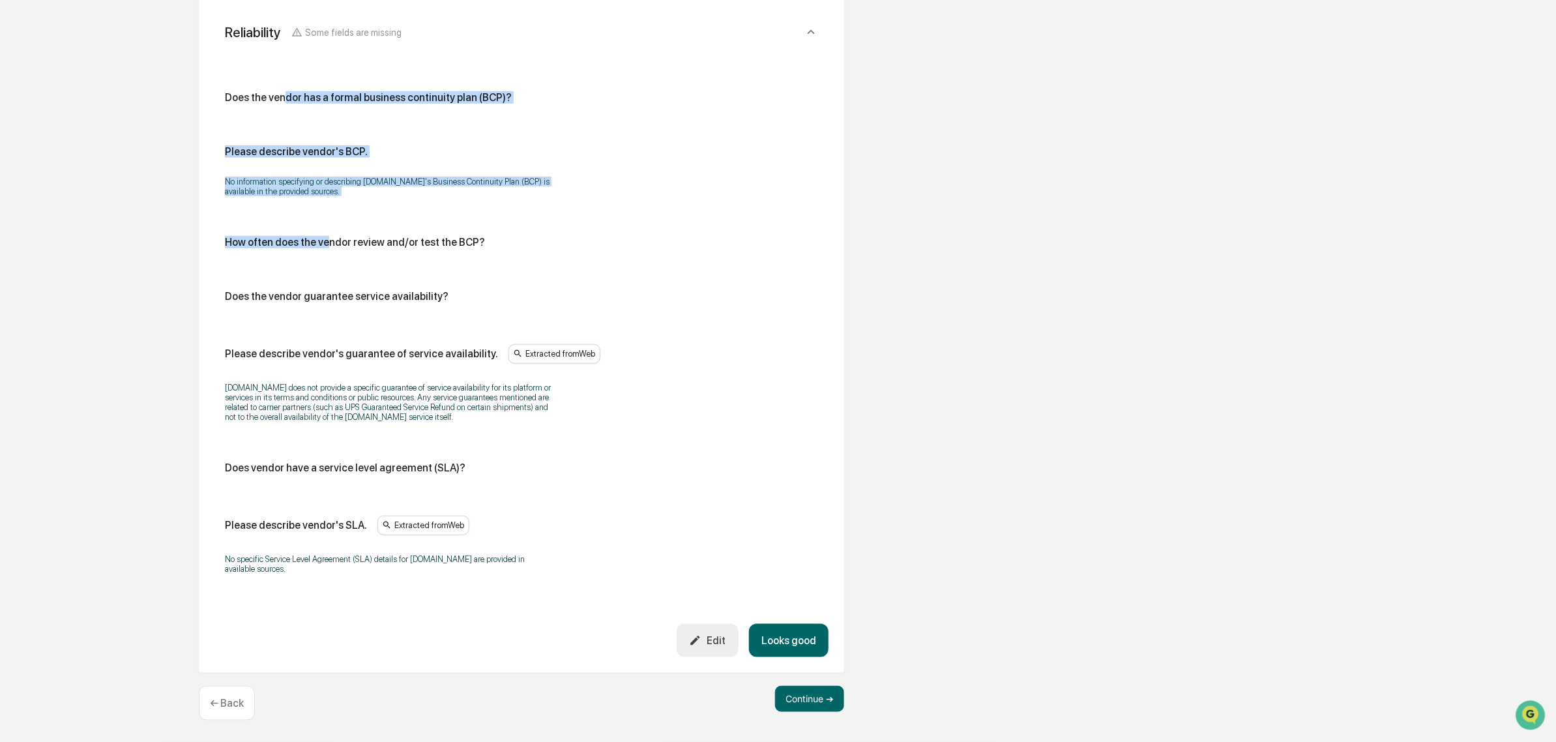
drag, startPoint x: 304, startPoint y: 121, endPoint x: 323, endPoint y: 211, distance: 91.3
click at [323, 211] on div "Does the vendor has a formal business continuity plan (BCP)? Please describe ve…" at bounding box center [521, 338] width 614 height 570
click at [323, 211] on div "Does the vendor has a formal business continuity plan (BCP)? Please describe ve…" at bounding box center [521, 336] width 593 height 491
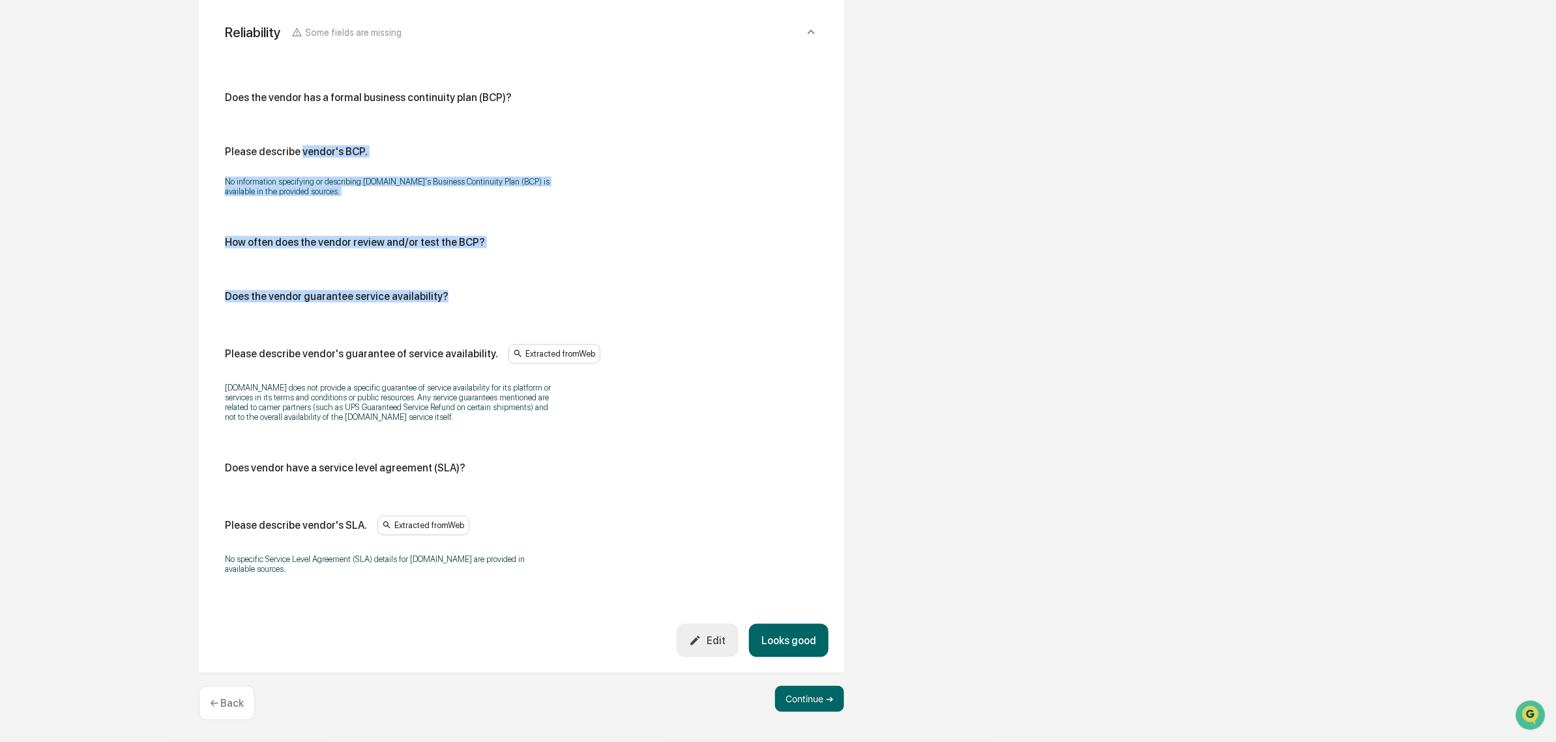
drag, startPoint x: 297, startPoint y: 134, endPoint x: 444, endPoint y: 256, distance: 190.7
click at [444, 256] on div "Does the vendor has a formal business continuity plan (BCP)? Please describe ve…" at bounding box center [521, 336] width 593 height 491
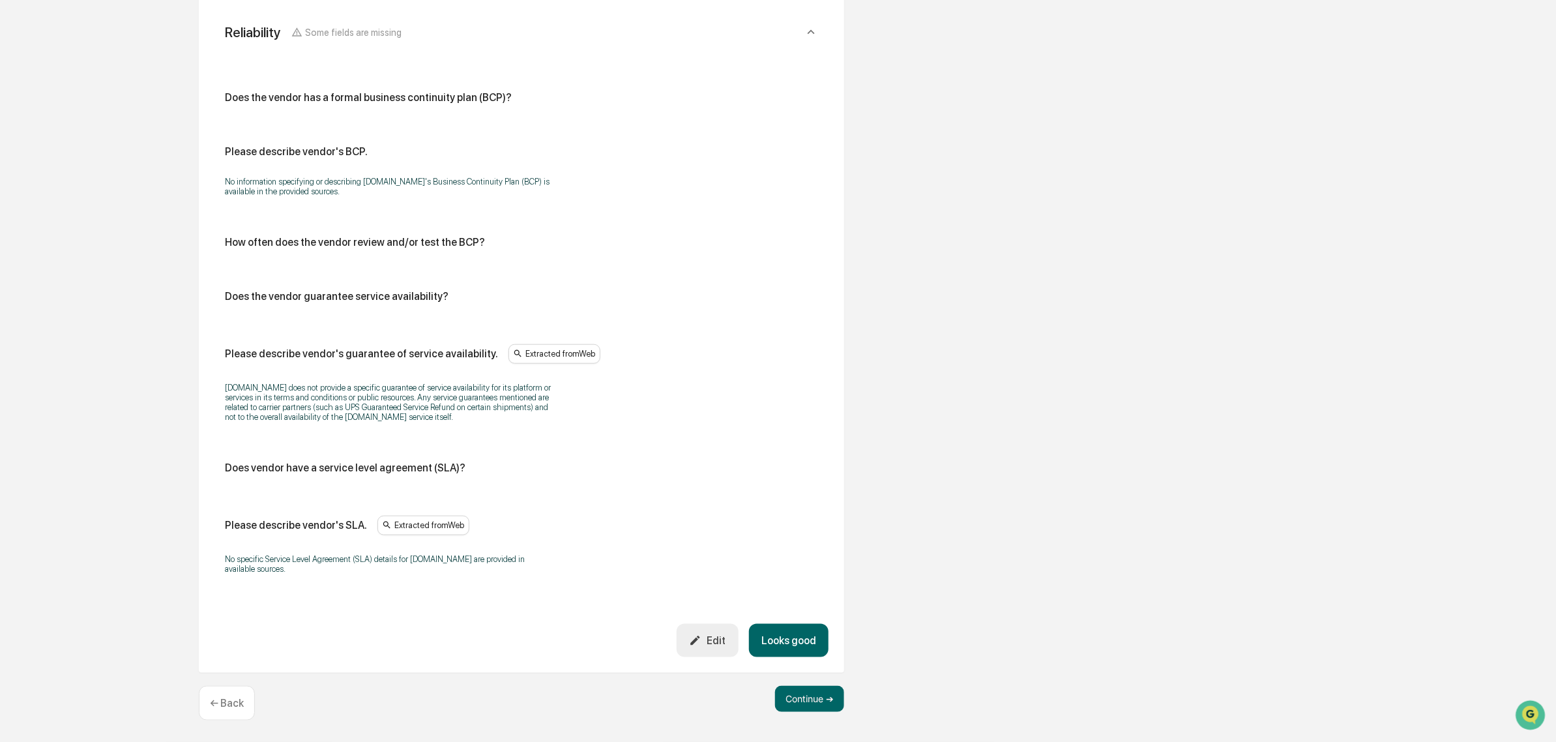
click at [786, 639] on button "Looks good" at bounding box center [789, 640] width 80 height 33
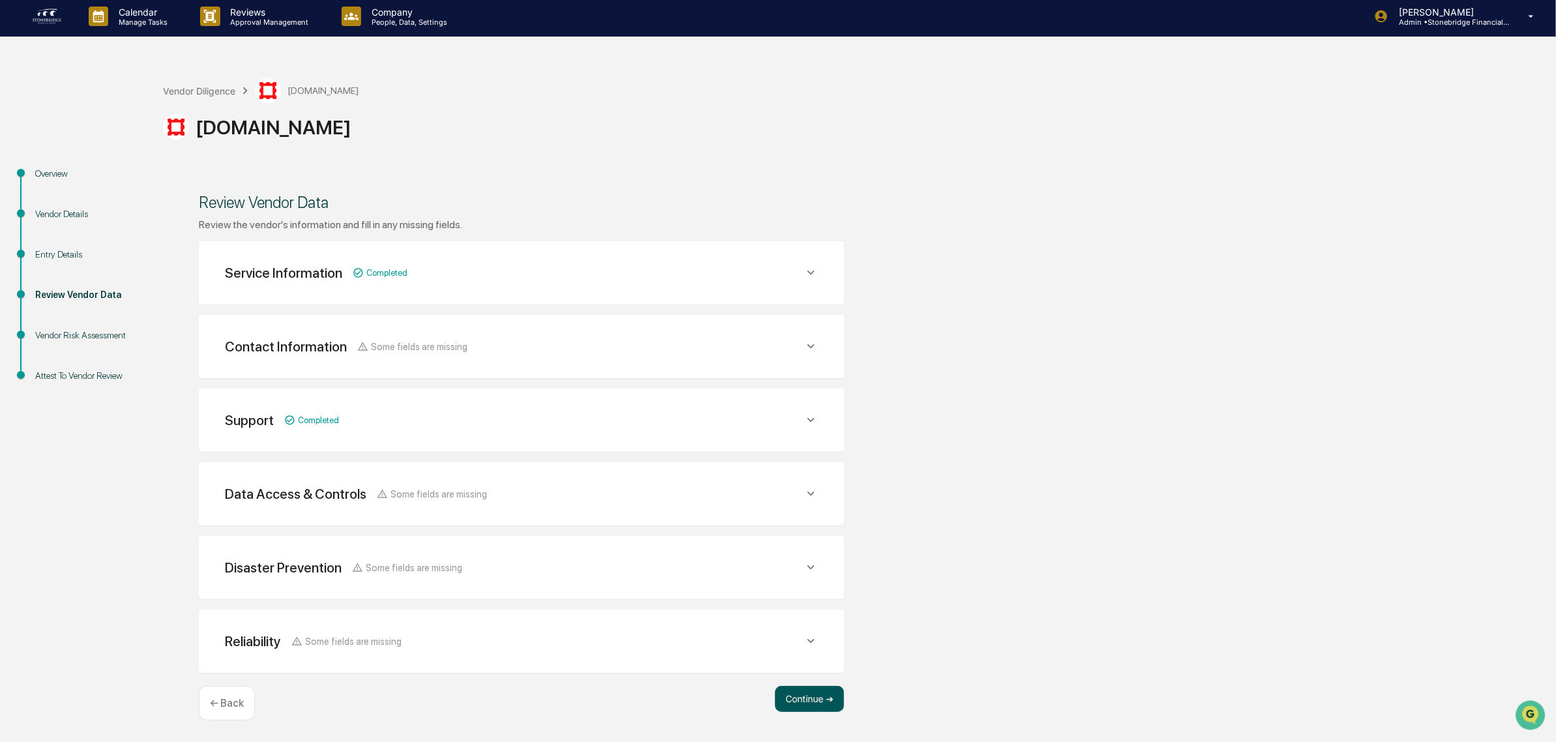
scroll to position [3, 0]
click at [810, 706] on button "Continue ➔" at bounding box center [809, 699] width 69 height 26
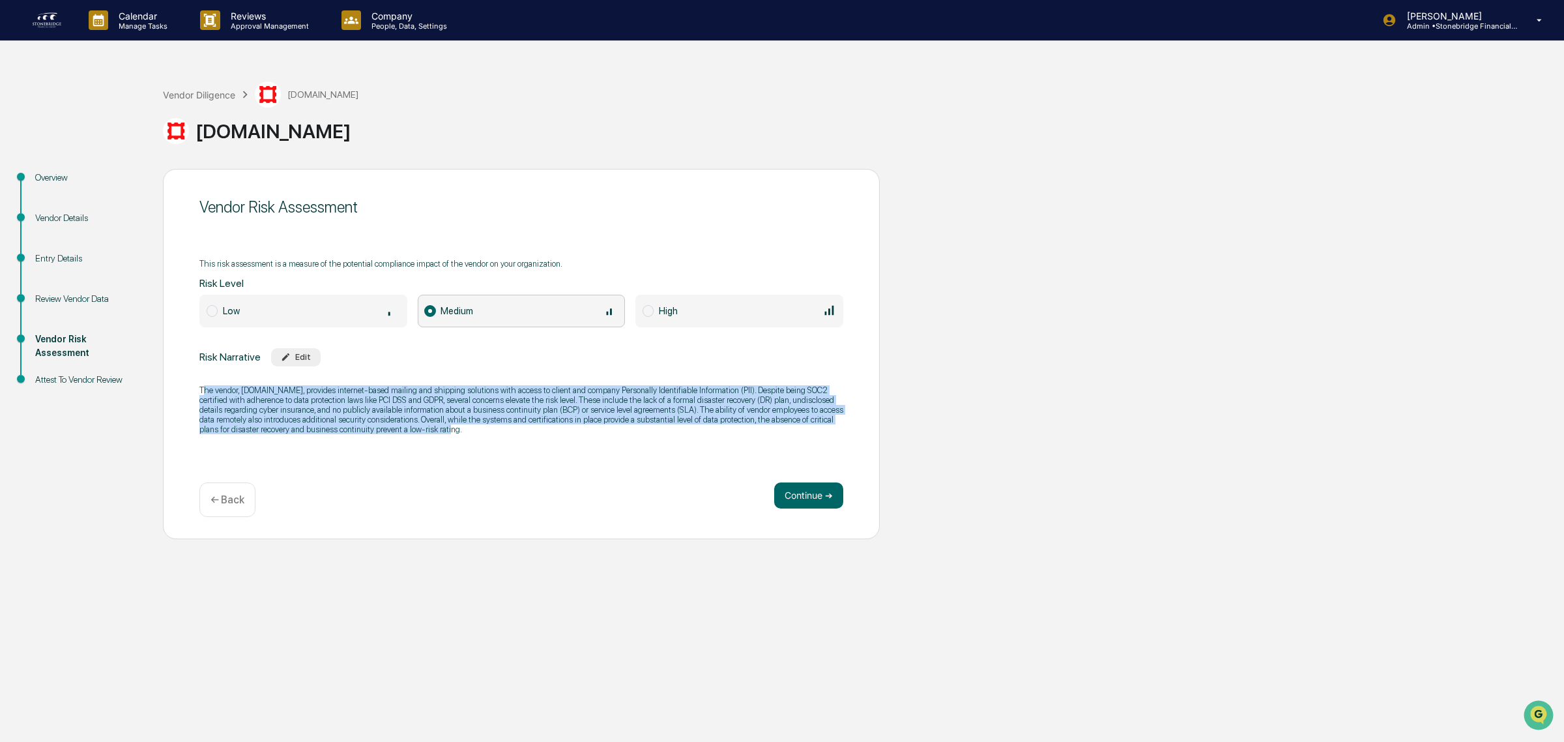
drag, startPoint x: 207, startPoint y: 379, endPoint x: 530, endPoint y: 451, distance: 331.1
click at [530, 451] on div "Vendor Risk Assessment This risk assessment is a measure of the potential compl…" at bounding box center [521, 354] width 717 height 370
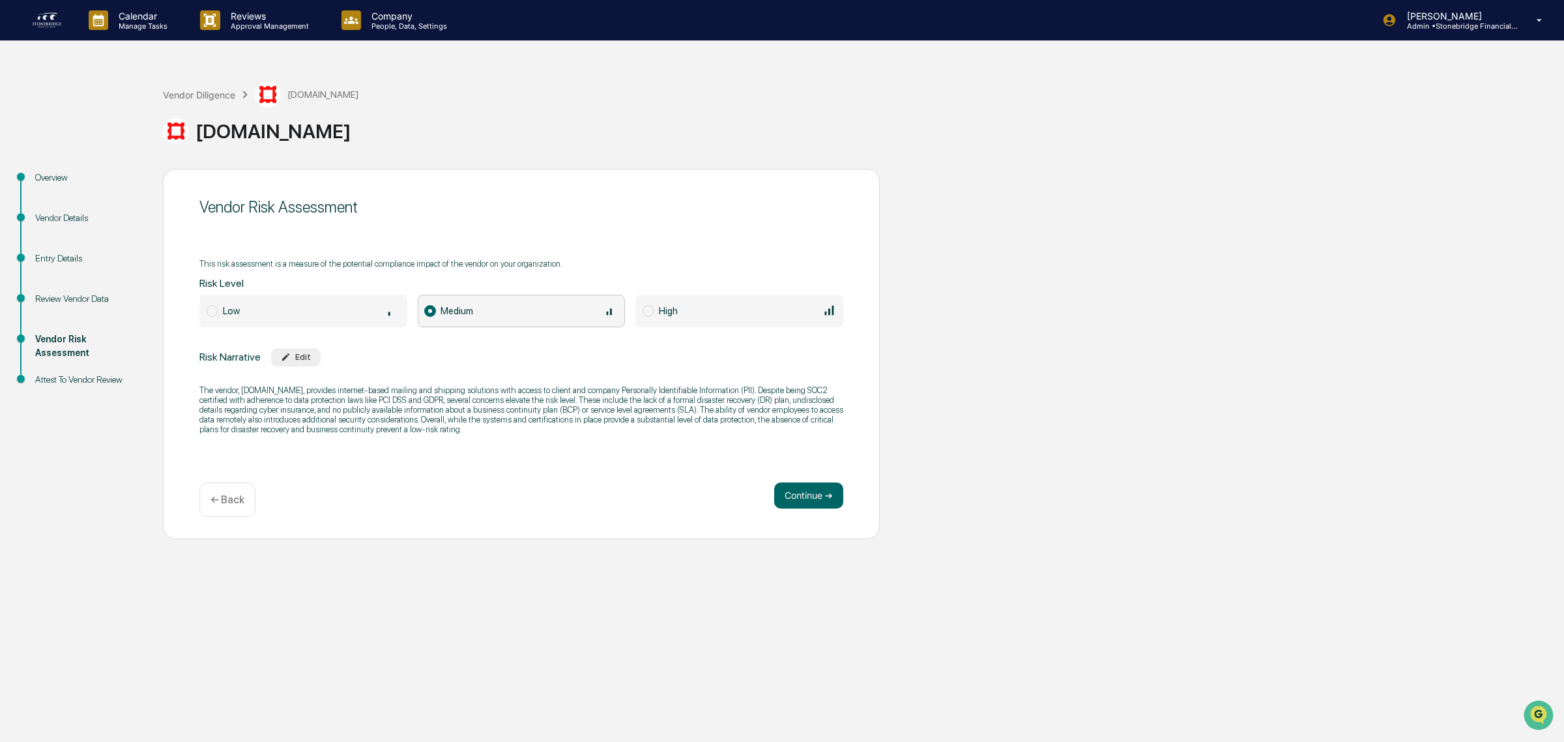
click at [789, 509] on div "Continue ➔ ← Back" at bounding box center [521, 499] width 644 height 35
click at [787, 496] on button "Continue ➔" at bounding box center [808, 495] width 69 height 26
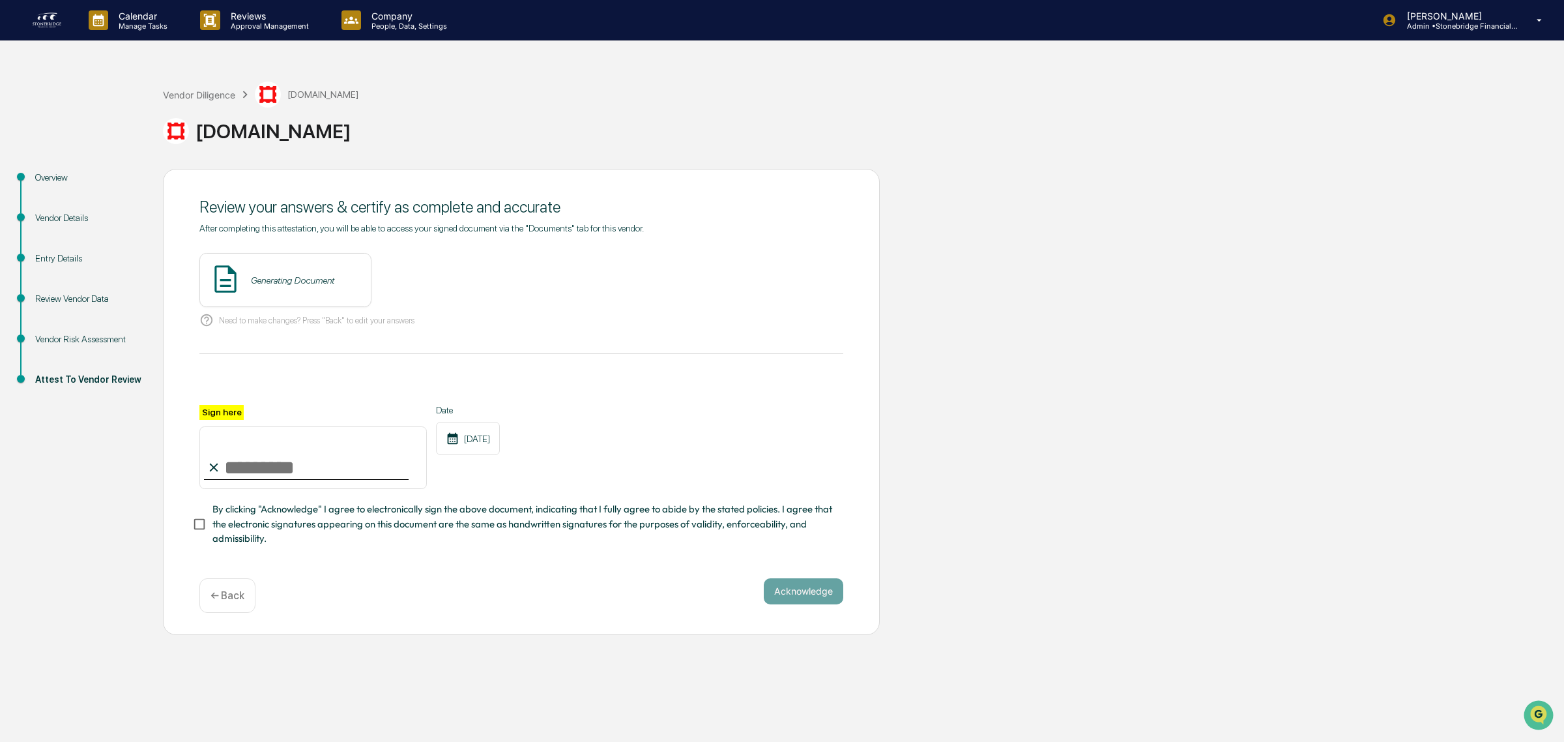
click at [287, 456] on input "Sign here" at bounding box center [312, 457] width 227 height 63
type input "**********"
click at [259, 518] on span "By clicking "Acknowledge" I agree to electronically sign the above document, in…" at bounding box center [522, 524] width 620 height 44
click at [826, 595] on button "Acknowledge" at bounding box center [804, 591] width 80 height 26
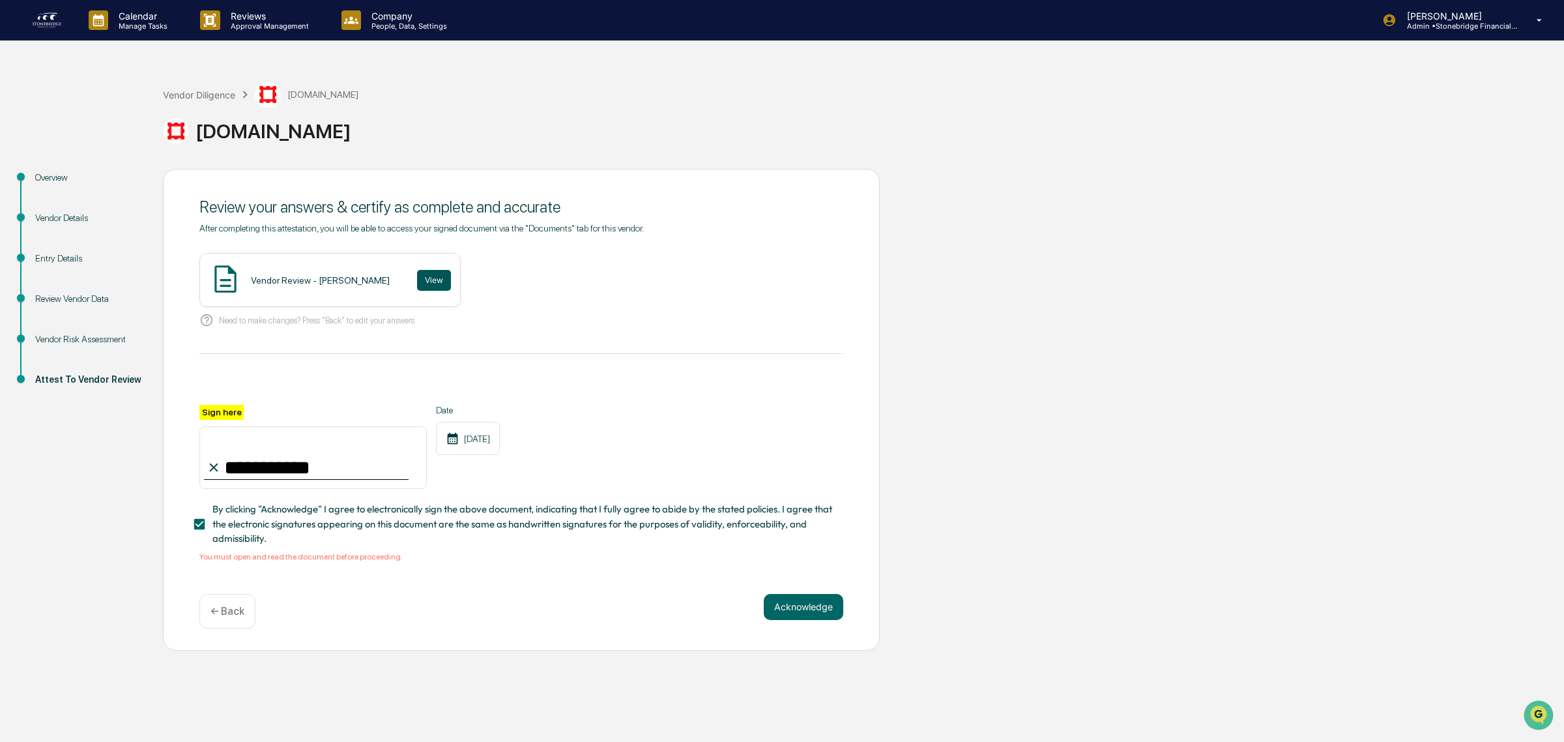
click at [422, 280] on button "View" at bounding box center [434, 280] width 34 height 21
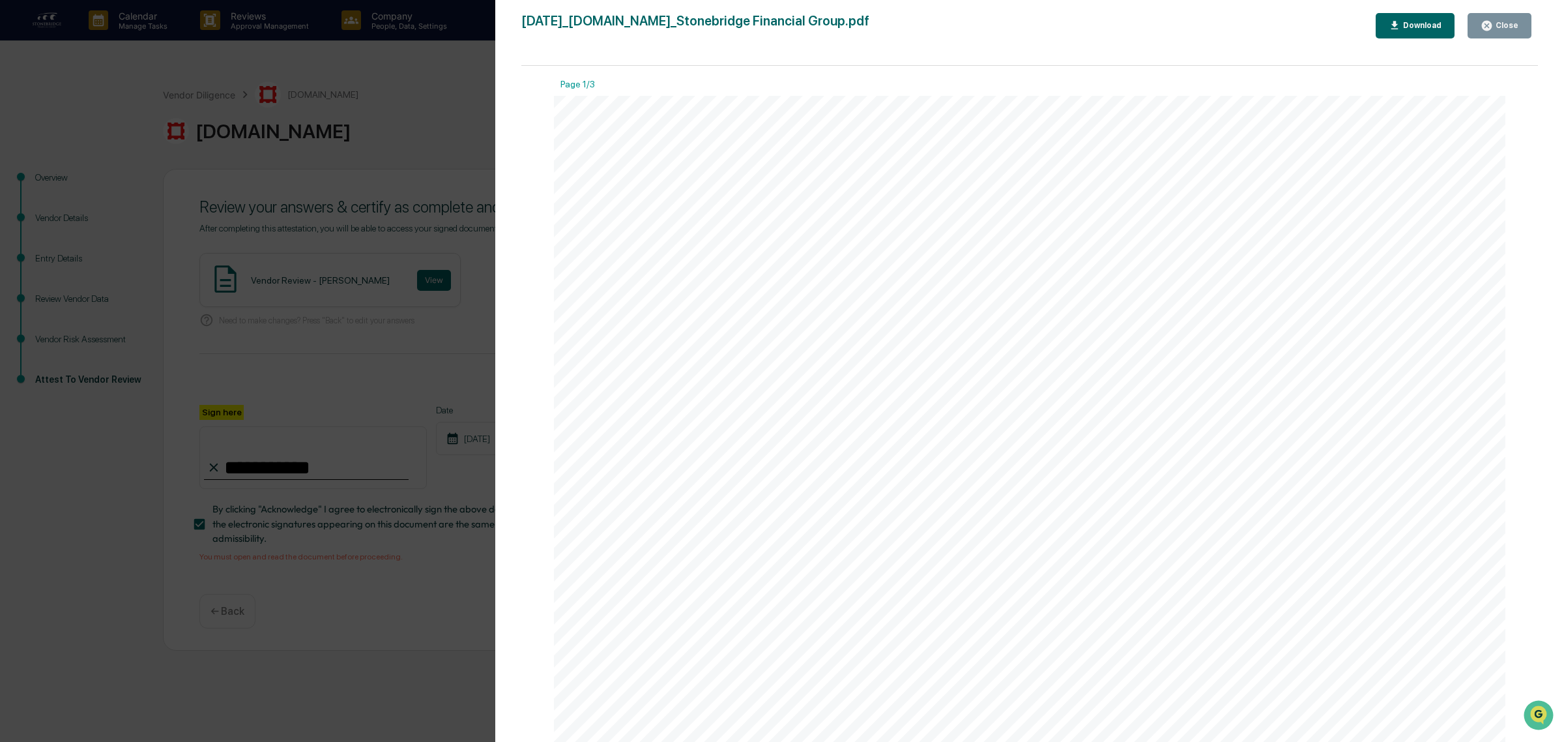
click at [1507, 34] on button "Close" at bounding box center [1500, 25] width 64 height 25
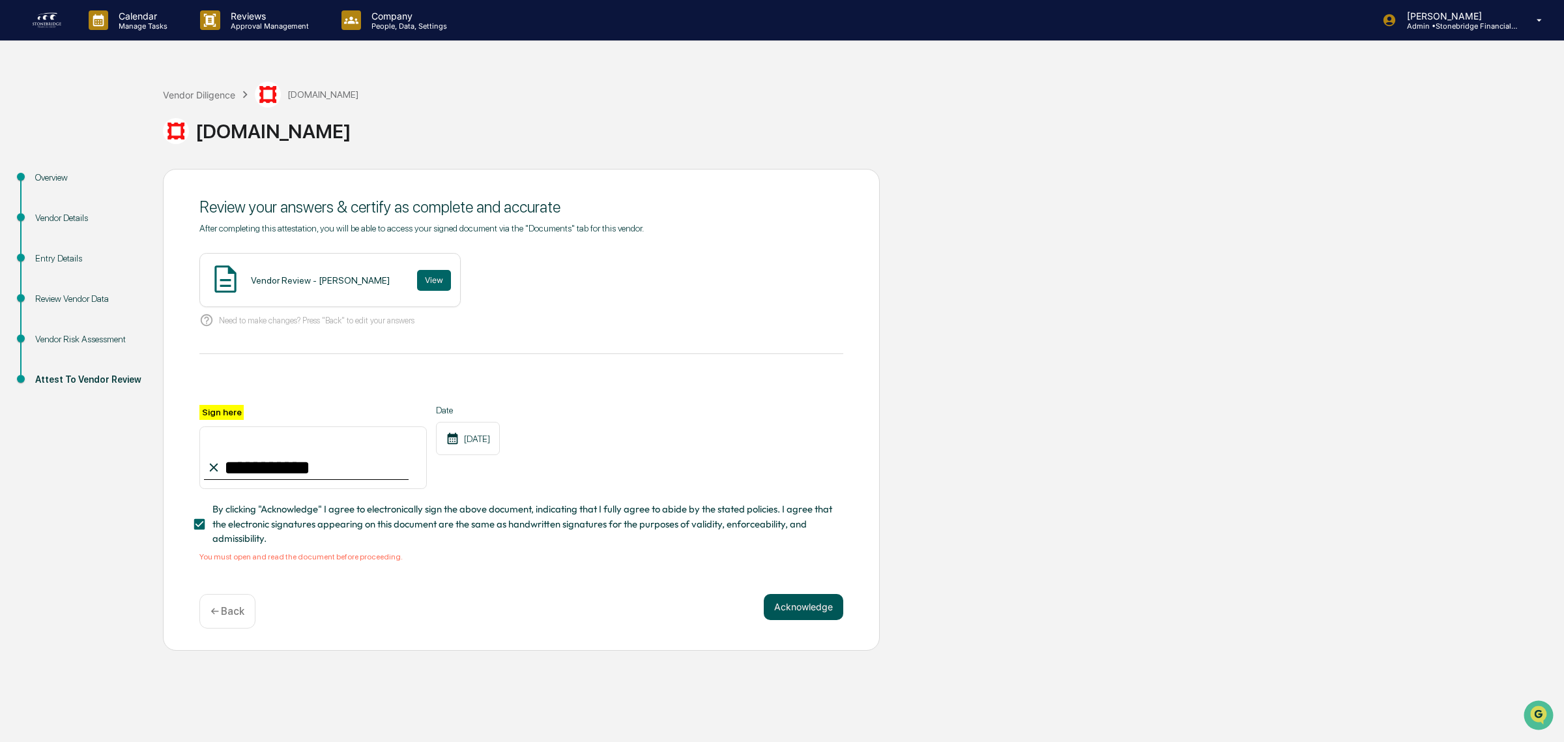
click at [784, 615] on button "Acknowledge" at bounding box center [804, 607] width 80 height 26
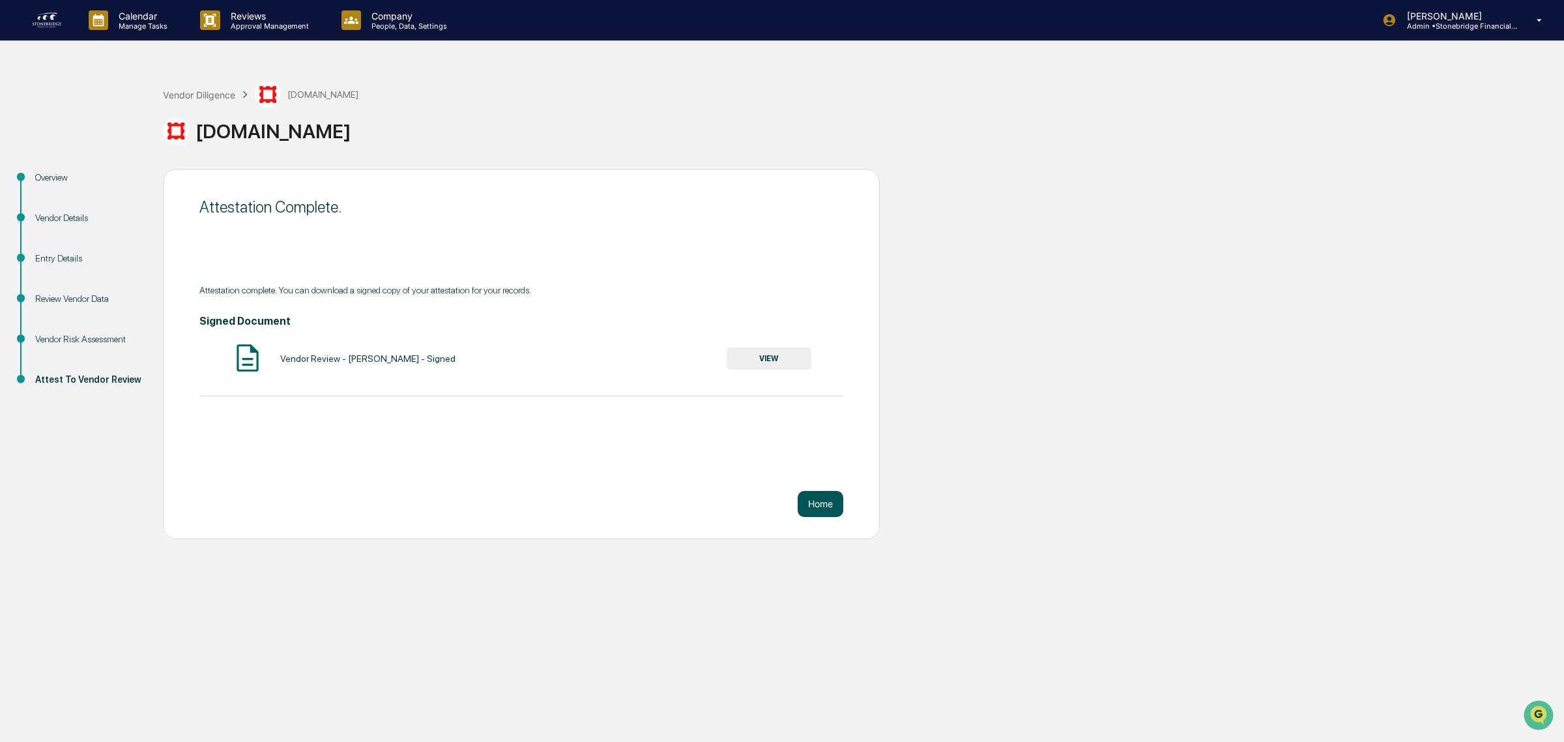
click at [813, 510] on button "Home" at bounding box center [821, 504] width 46 height 26
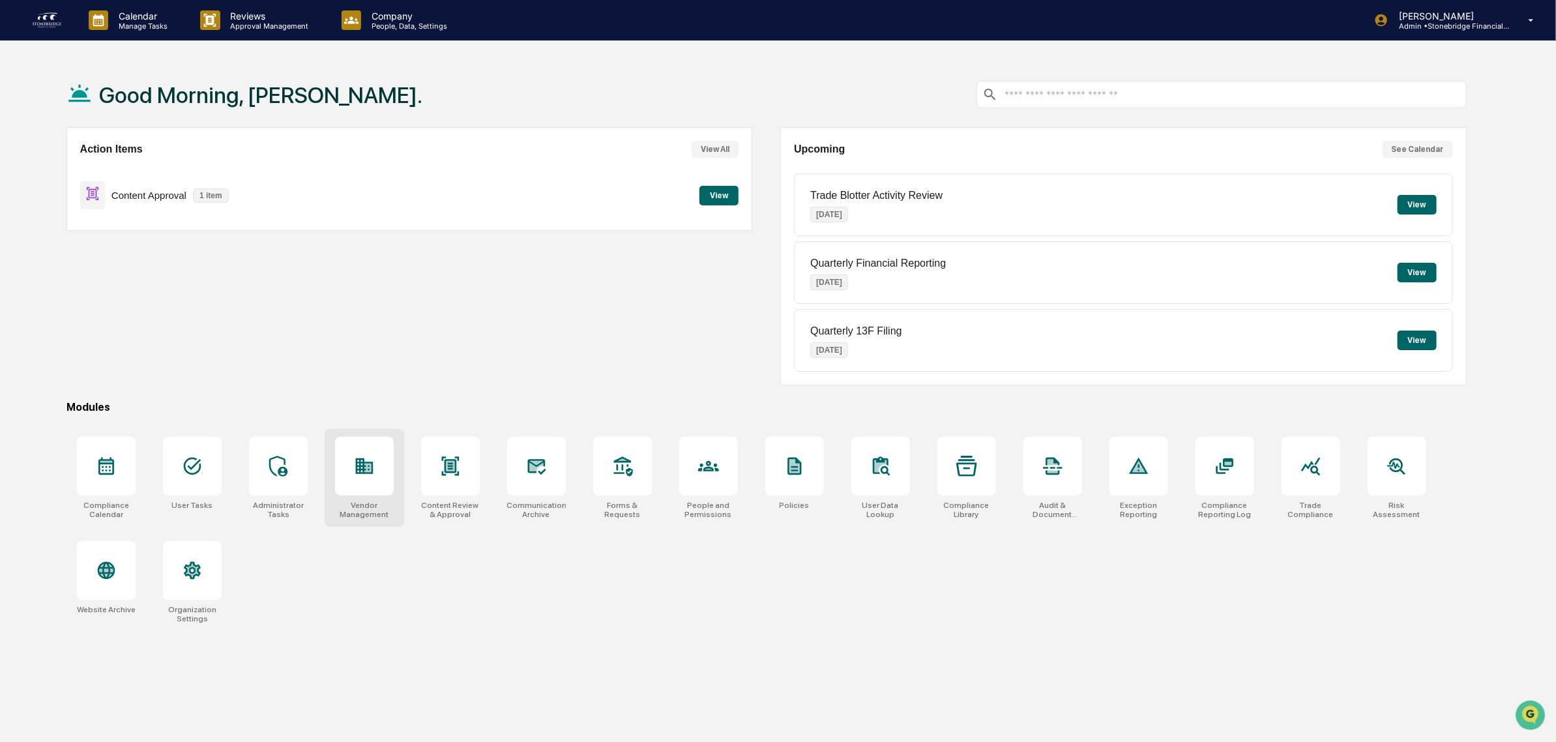
click at [349, 461] on div at bounding box center [364, 466] width 59 height 59
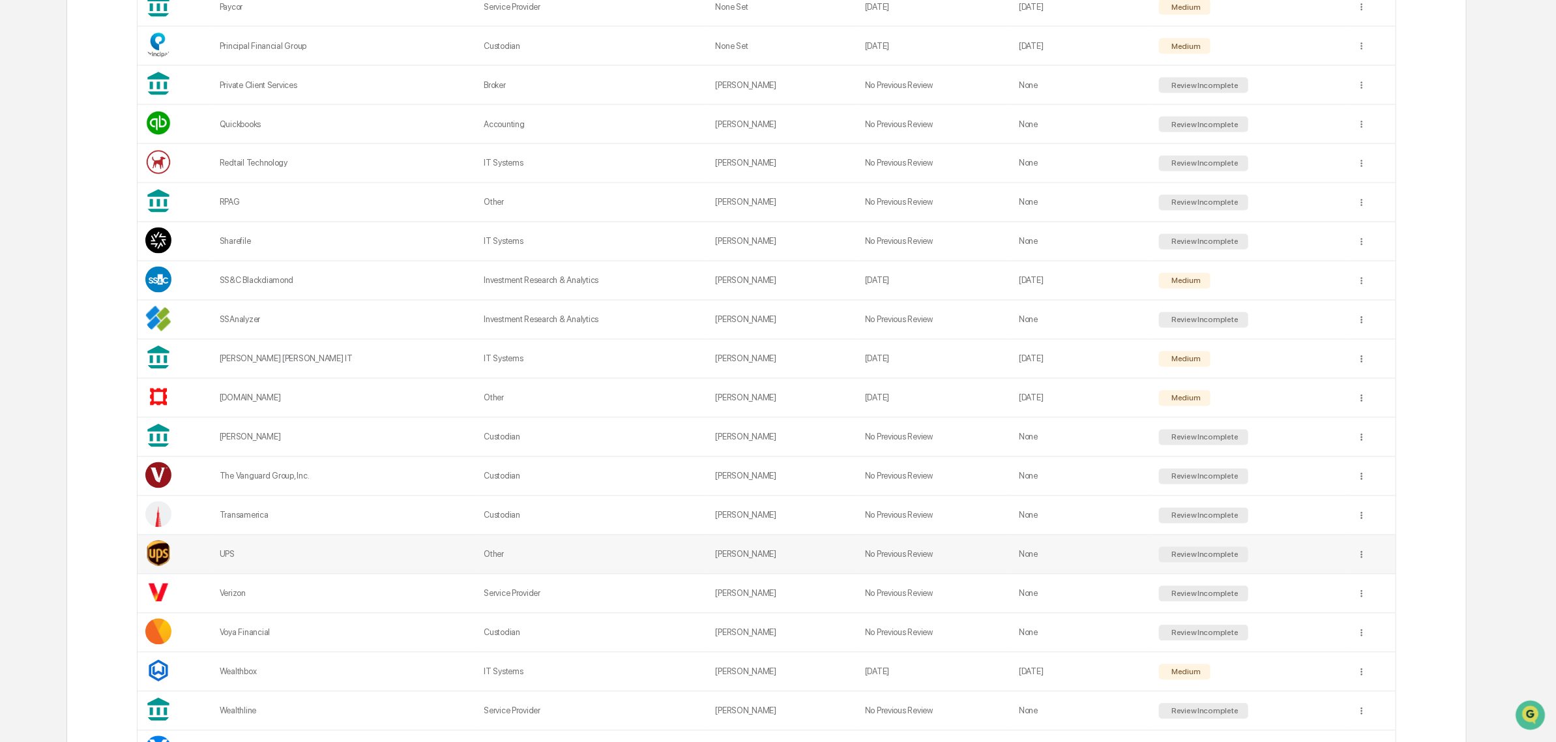
scroll to position [1447, 0]
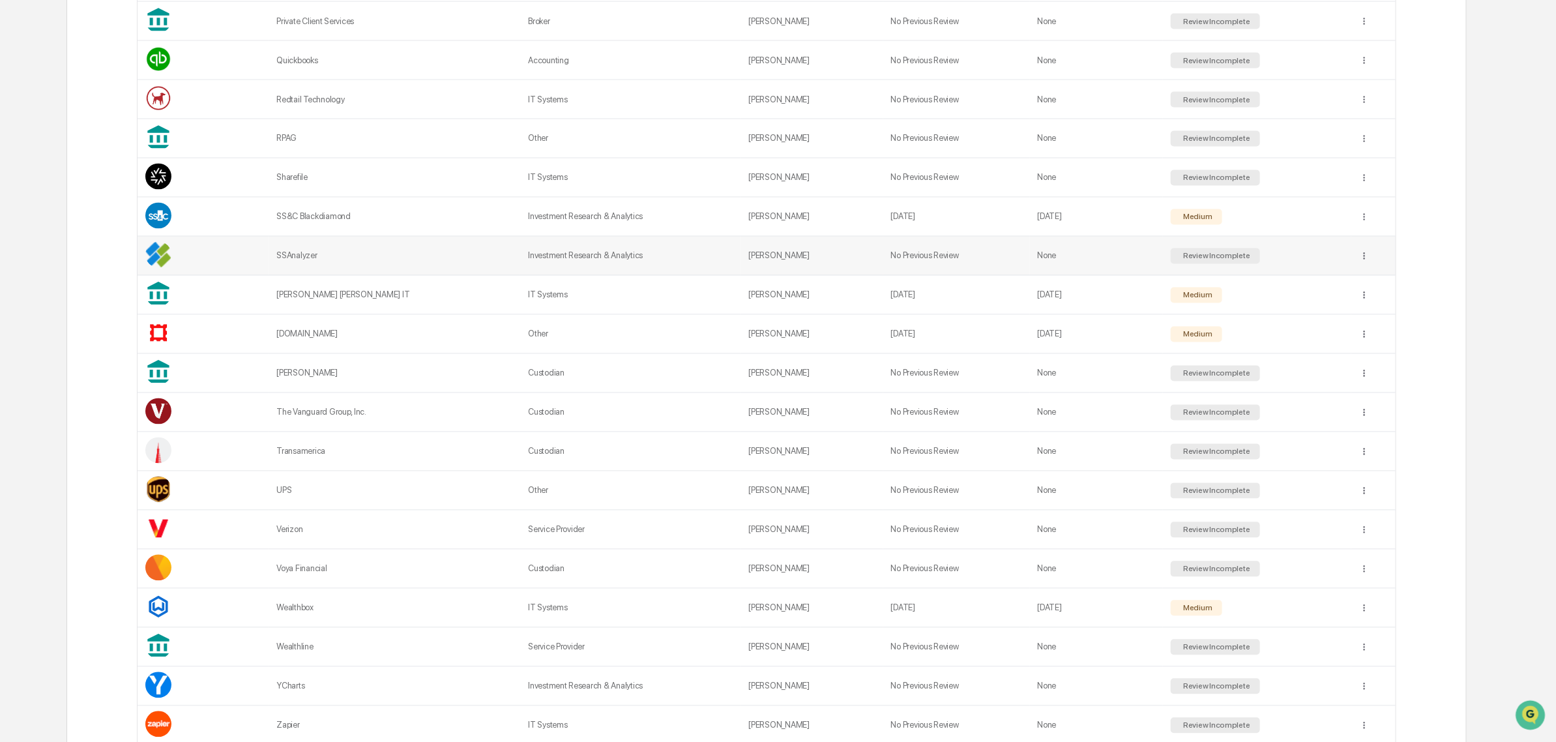
click at [556, 276] on td "Investment Research & Analytics" at bounding box center [630, 256] width 220 height 39
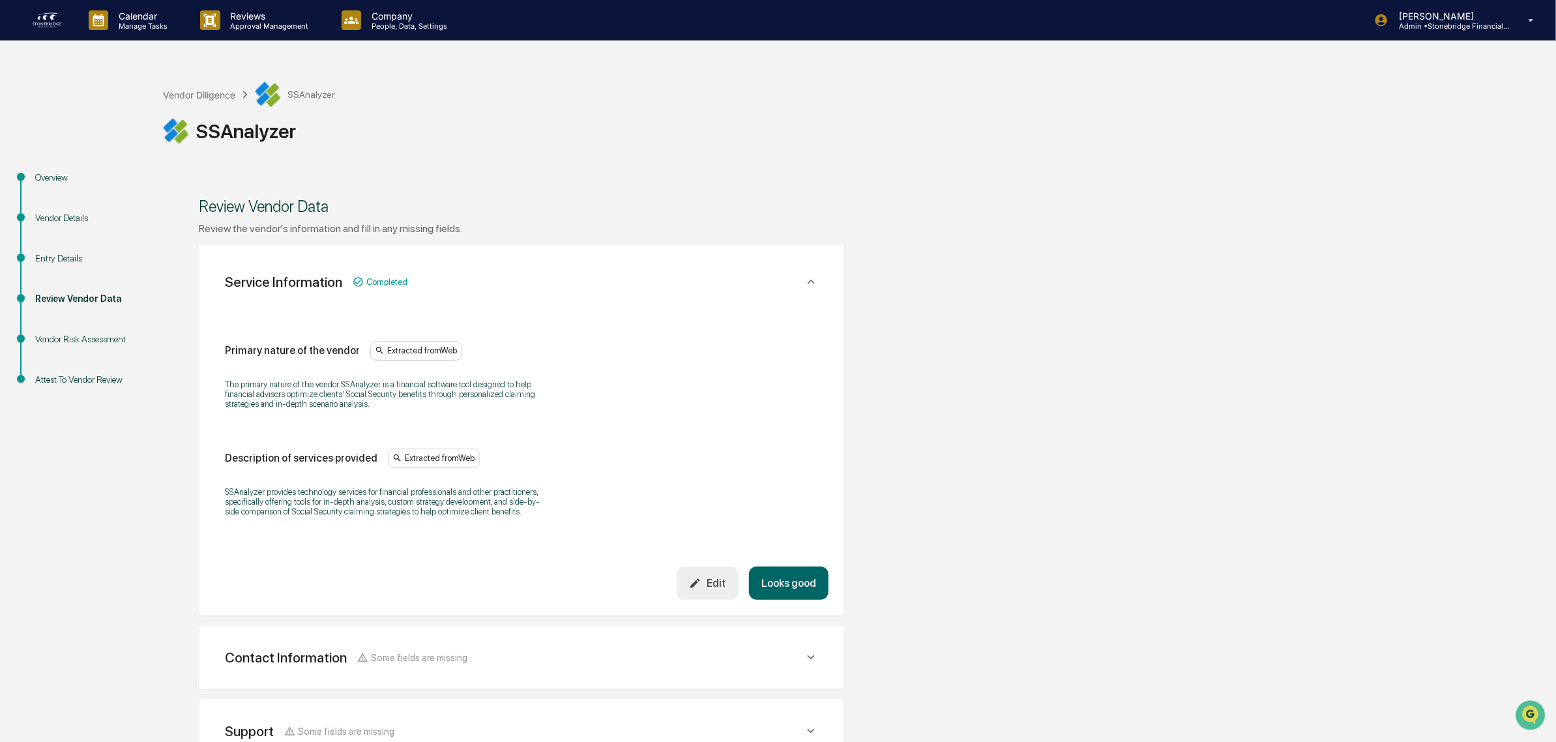
click at [791, 577] on button "Looks good" at bounding box center [789, 582] width 80 height 33
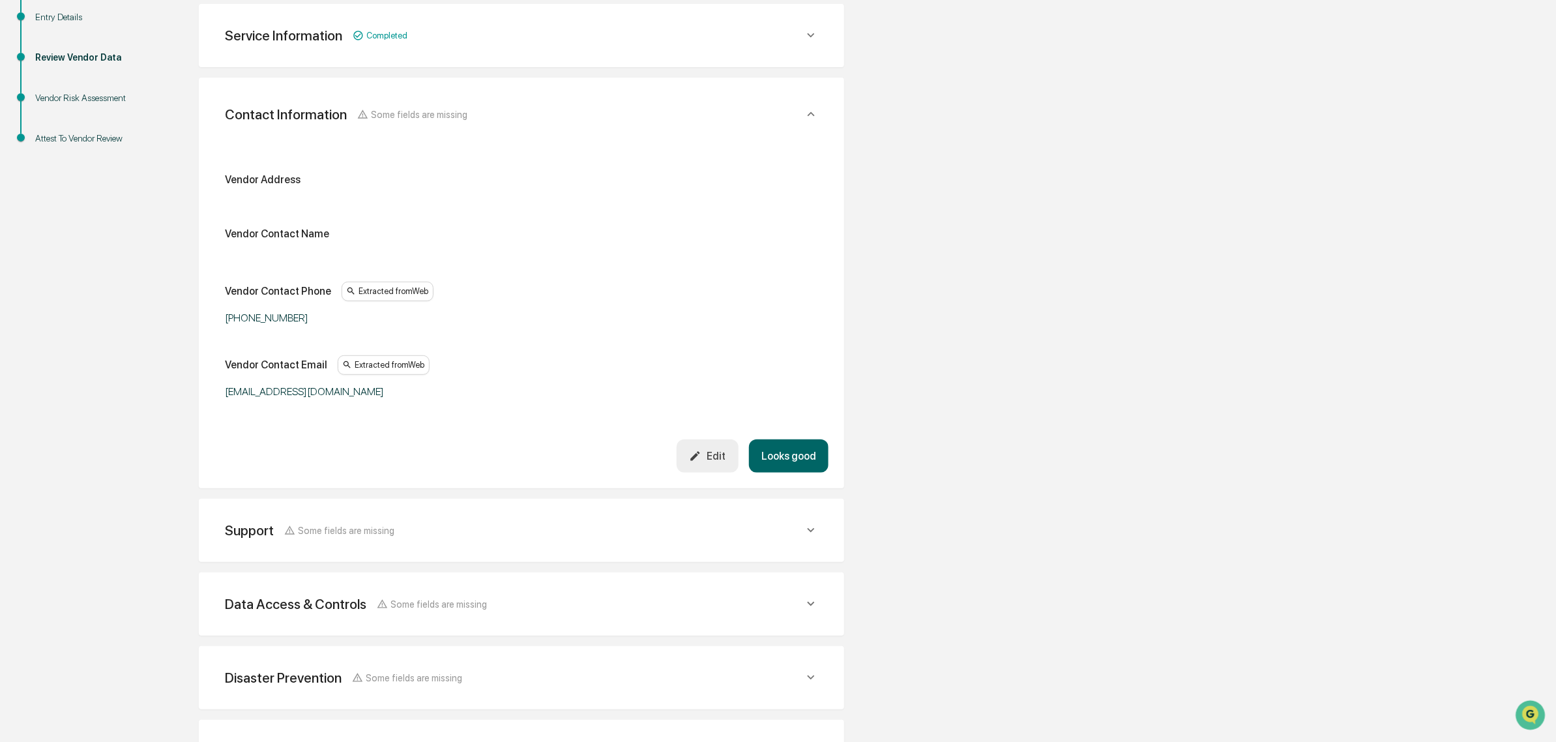
scroll to position [245, 0]
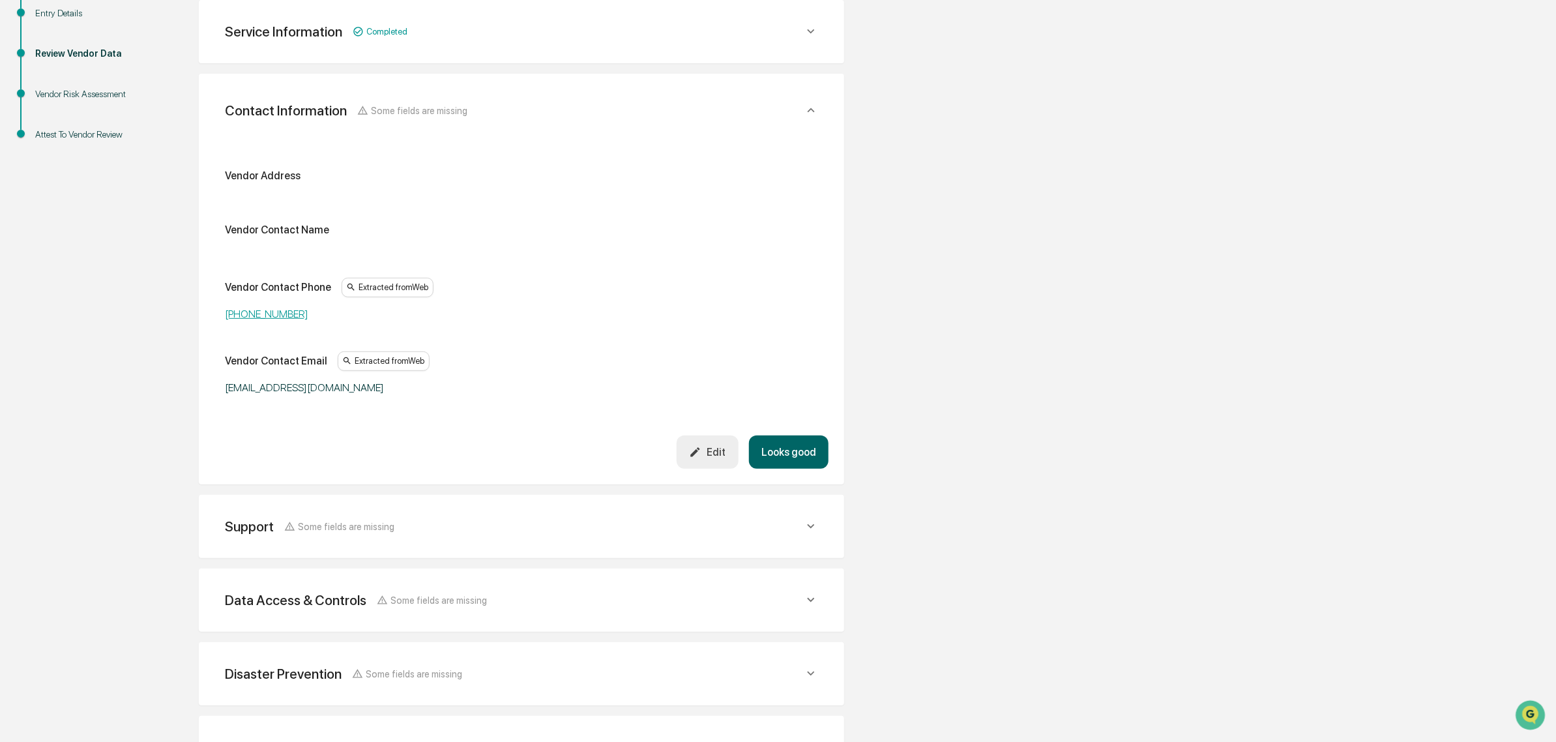
click at [780, 450] on button "Looks good" at bounding box center [789, 451] width 80 height 33
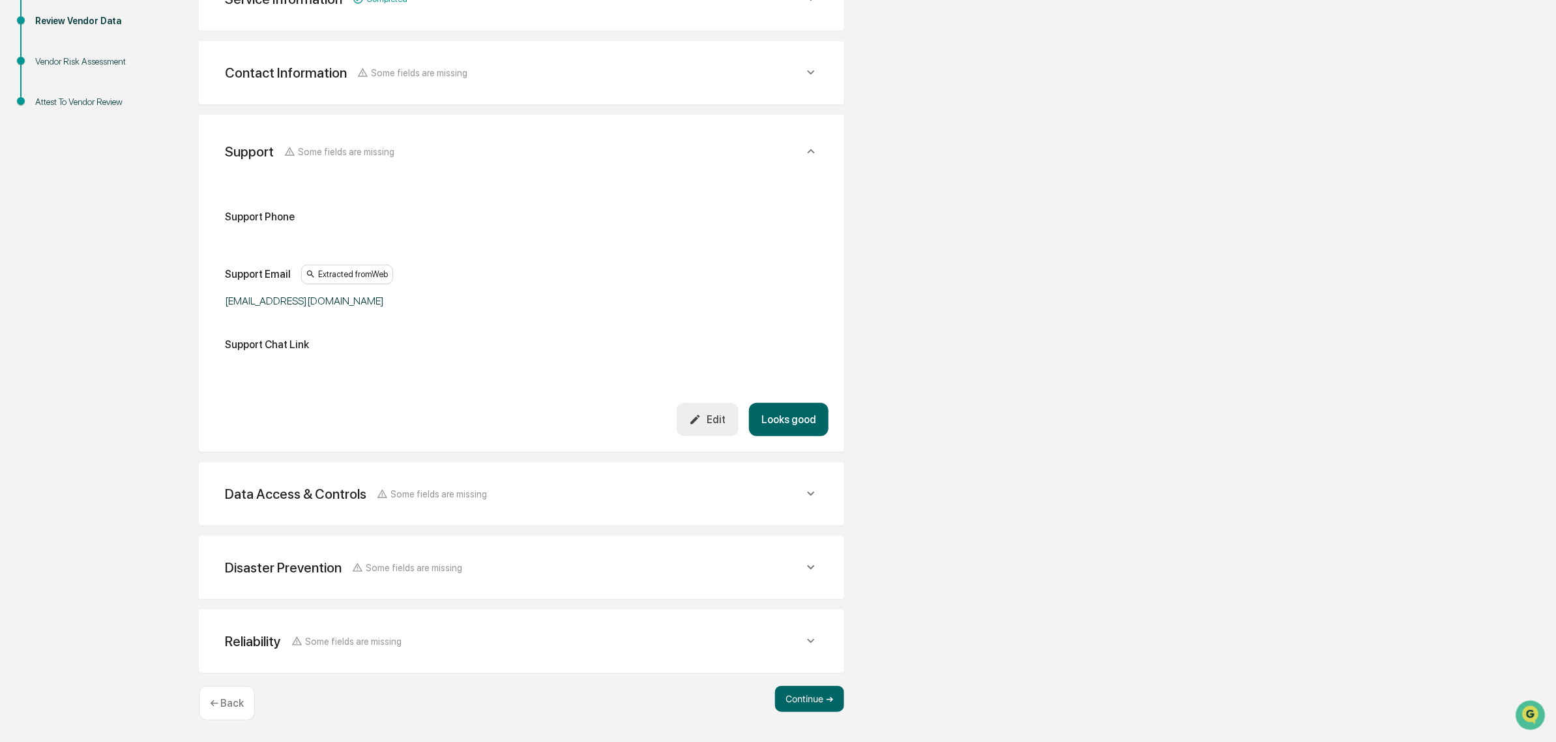
scroll to position [276, 0]
click at [786, 420] on button "Looks good" at bounding box center [789, 421] width 80 height 33
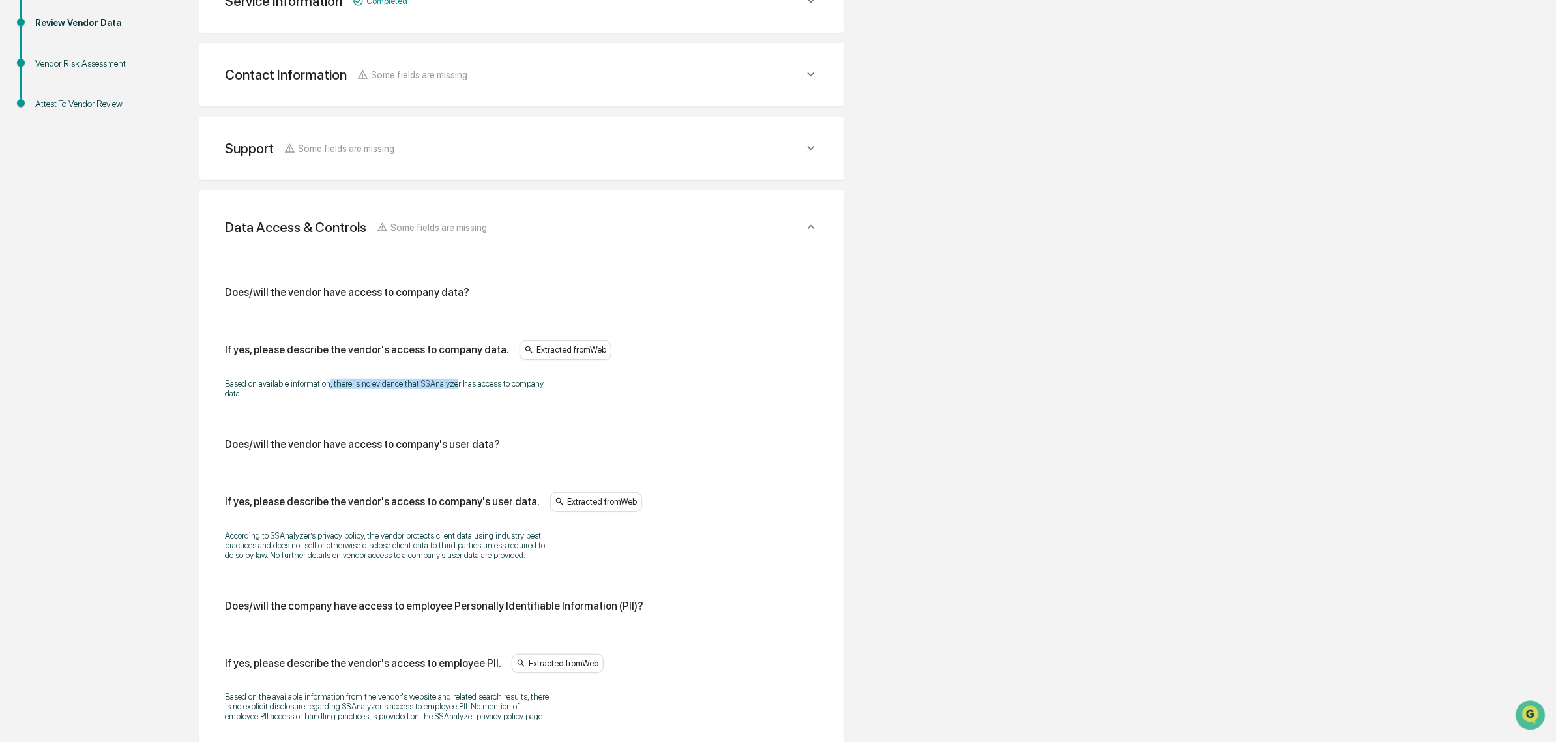
drag, startPoint x: 327, startPoint y: 385, endPoint x: 454, endPoint y: 381, distance: 127.1
click at [454, 381] on p "Based on available information, there is no evidence that SSAnalyzer has access…" at bounding box center [388, 389] width 326 height 20
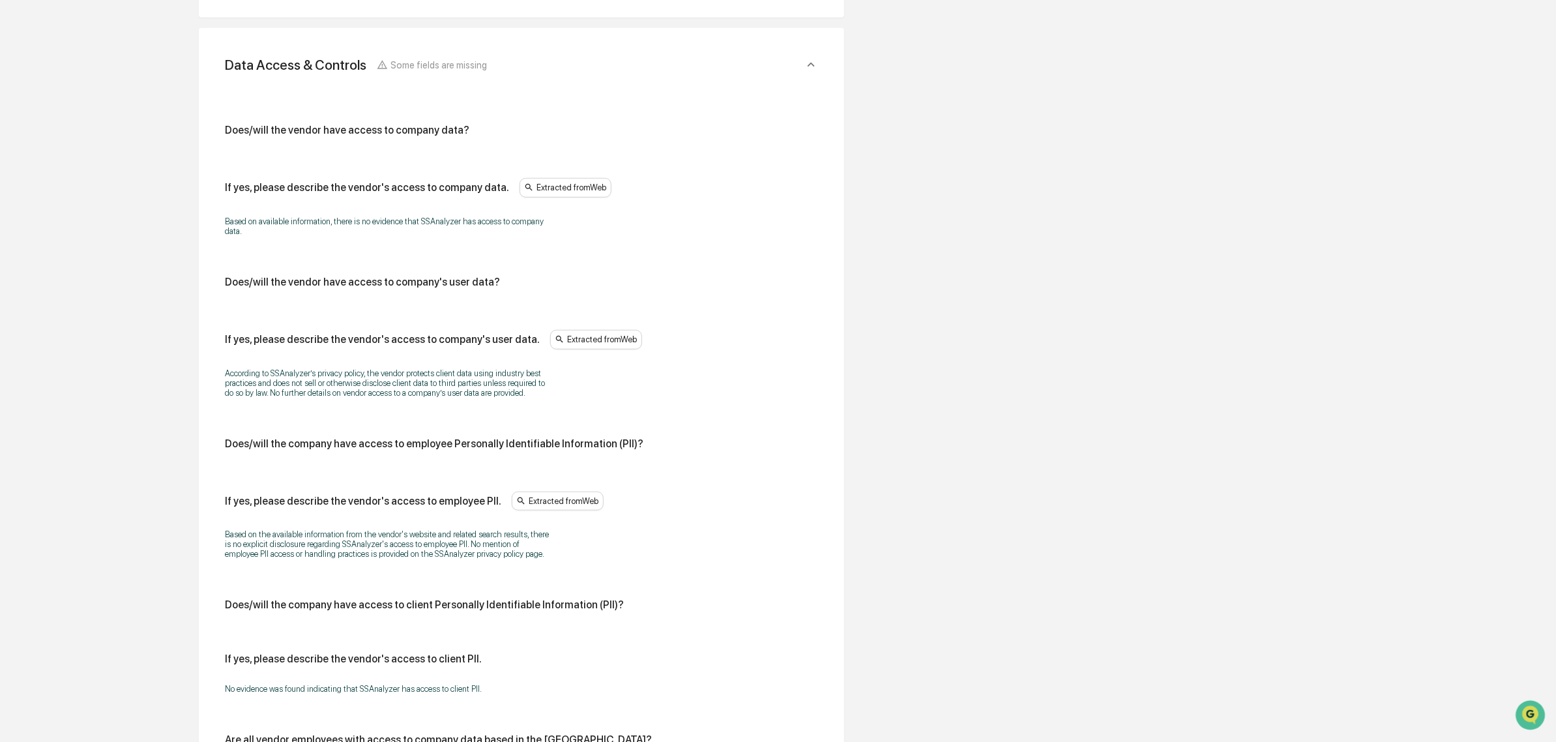
scroll to position [439, 0]
drag, startPoint x: 292, startPoint y: 376, endPoint x: 491, endPoint y: 398, distance: 200.0
click at [491, 397] on p "According to SSAnalyzer’s privacy policy, the vendor protects client data using…" at bounding box center [388, 382] width 326 height 29
drag, startPoint x: 418, startPoint y: 391, endPoint x: 288, endPoint y: 383, distance: 130.0
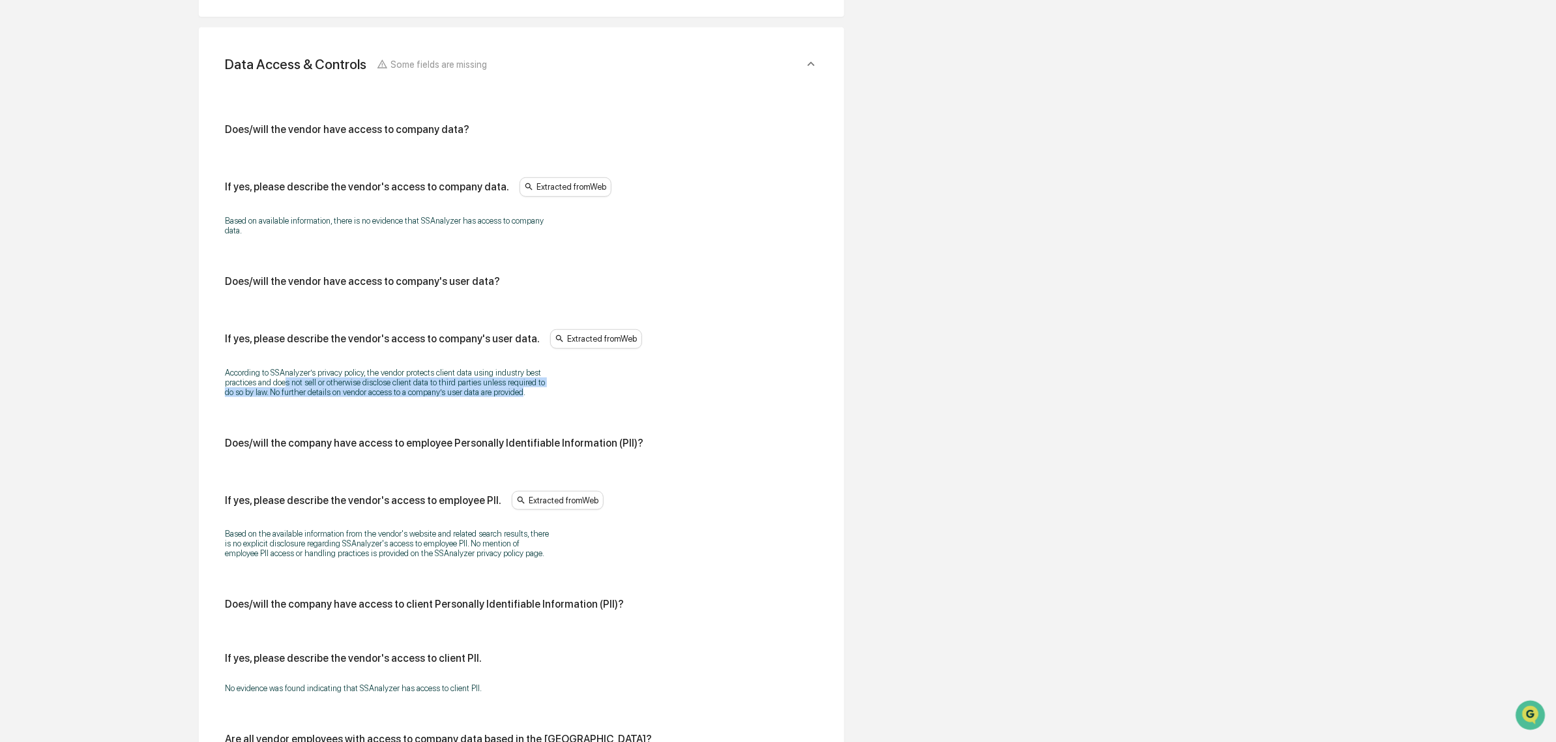
click at [288, 383] on p "According to SSAnalyzer’s privacy policy, the vendor protects client data using…" at bounding box center [388, 382] width 326 height 29
drag, startPoint x: 287, startPoint y: 369, endPoint x: 426, endPoint y: 394, distance: 140.5
click at [426, 394] on p "According to SSAnalyzer’s privacy policy, the vendor protects client data using…" at bounding box center [388, 382] width 326 height 29
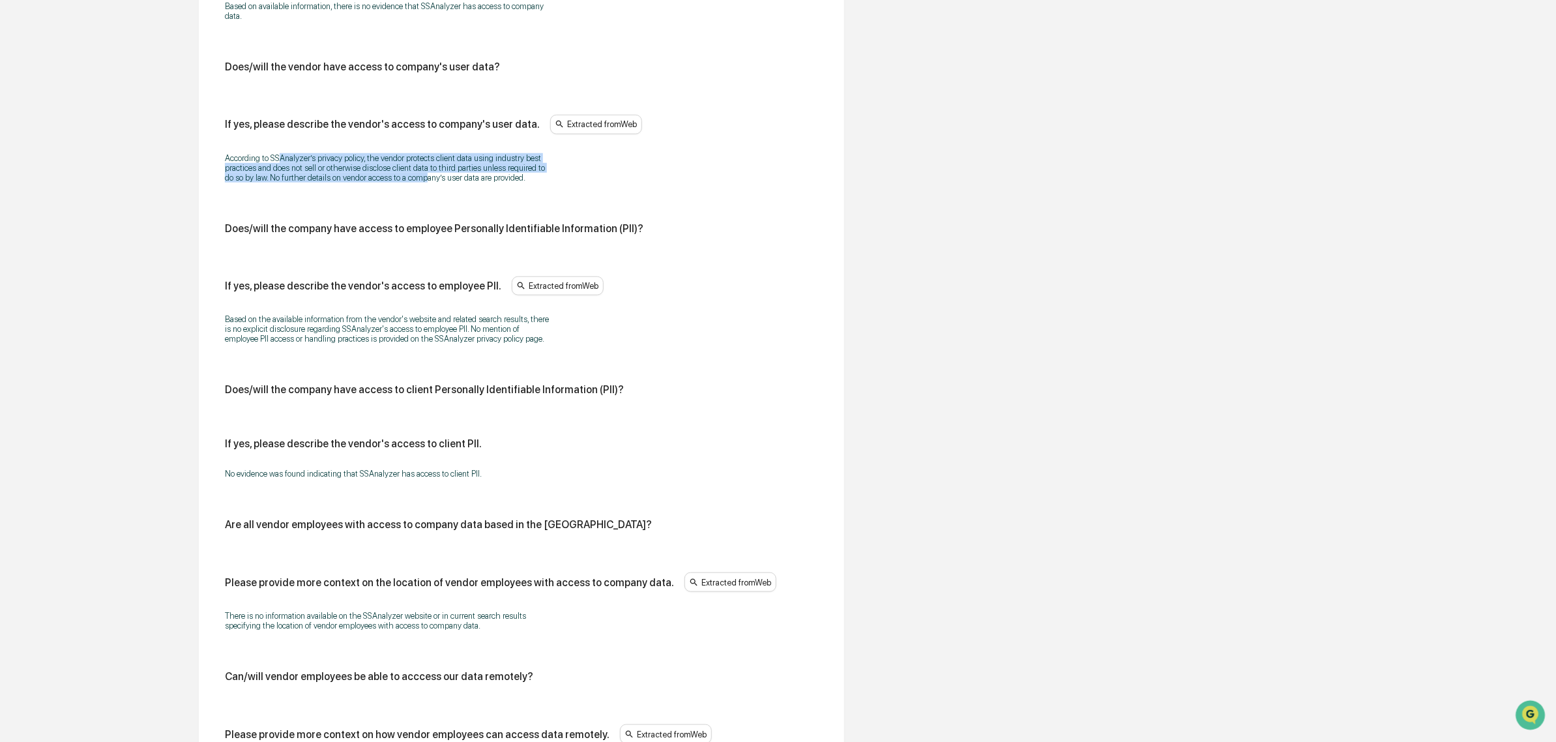
scroll to position [683, 0]
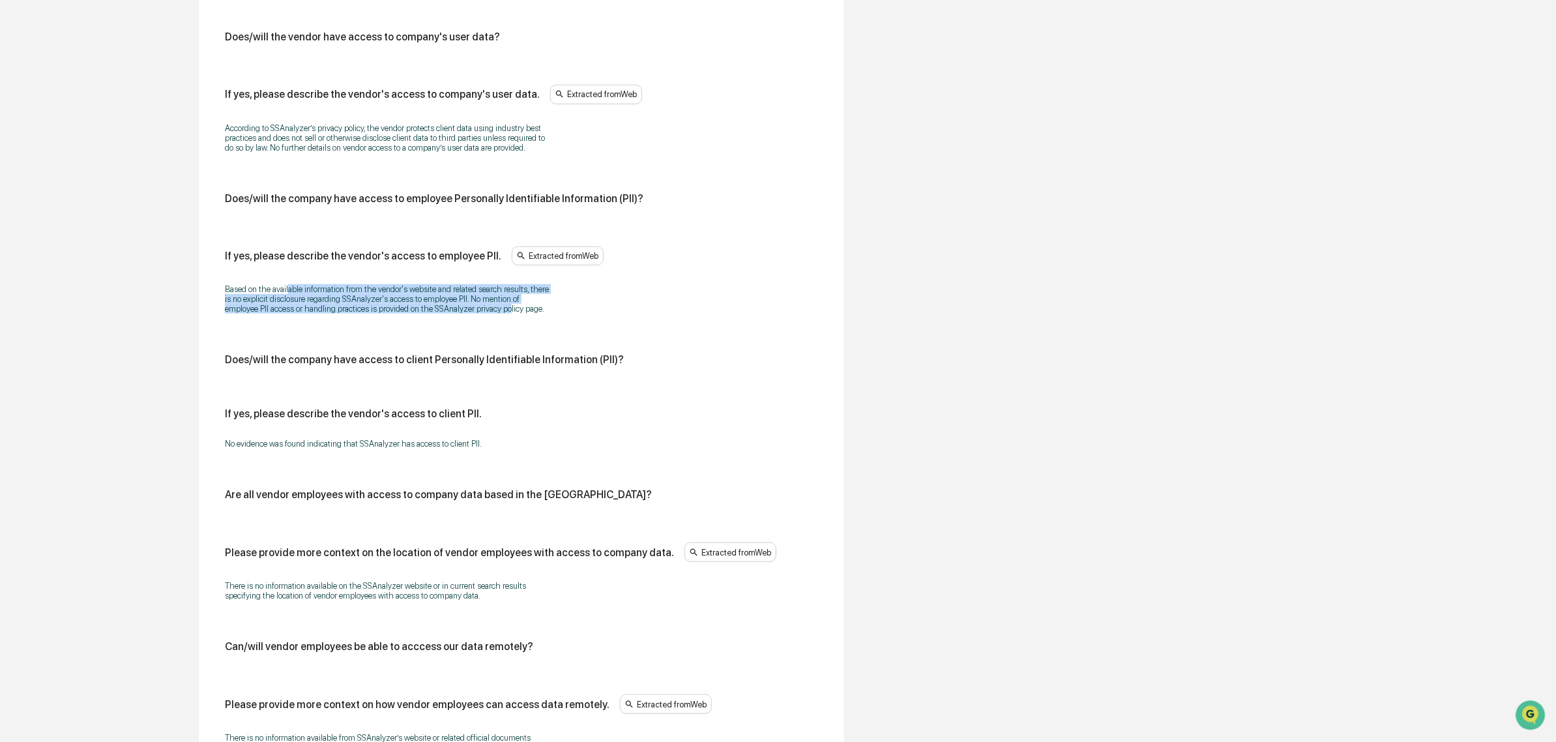
drag, startPoint x: 289, startPoint y: 290, endPoint x: 473, endPoint y: 324, distance: 187.5
click at [473, 322] on div "Based on the available information from the vendor's website and related search…" at bounding box center [521, 299] width 593 height 46
drag, startPoint x: 473, startPoint y: 324, endPoint x: 238, endPoint y: 317, distance: 235.4
click at [238, 317] on div "Based on the available information from the vendor's website and related search…" at bounding box center [521, 299] width 593 height 46
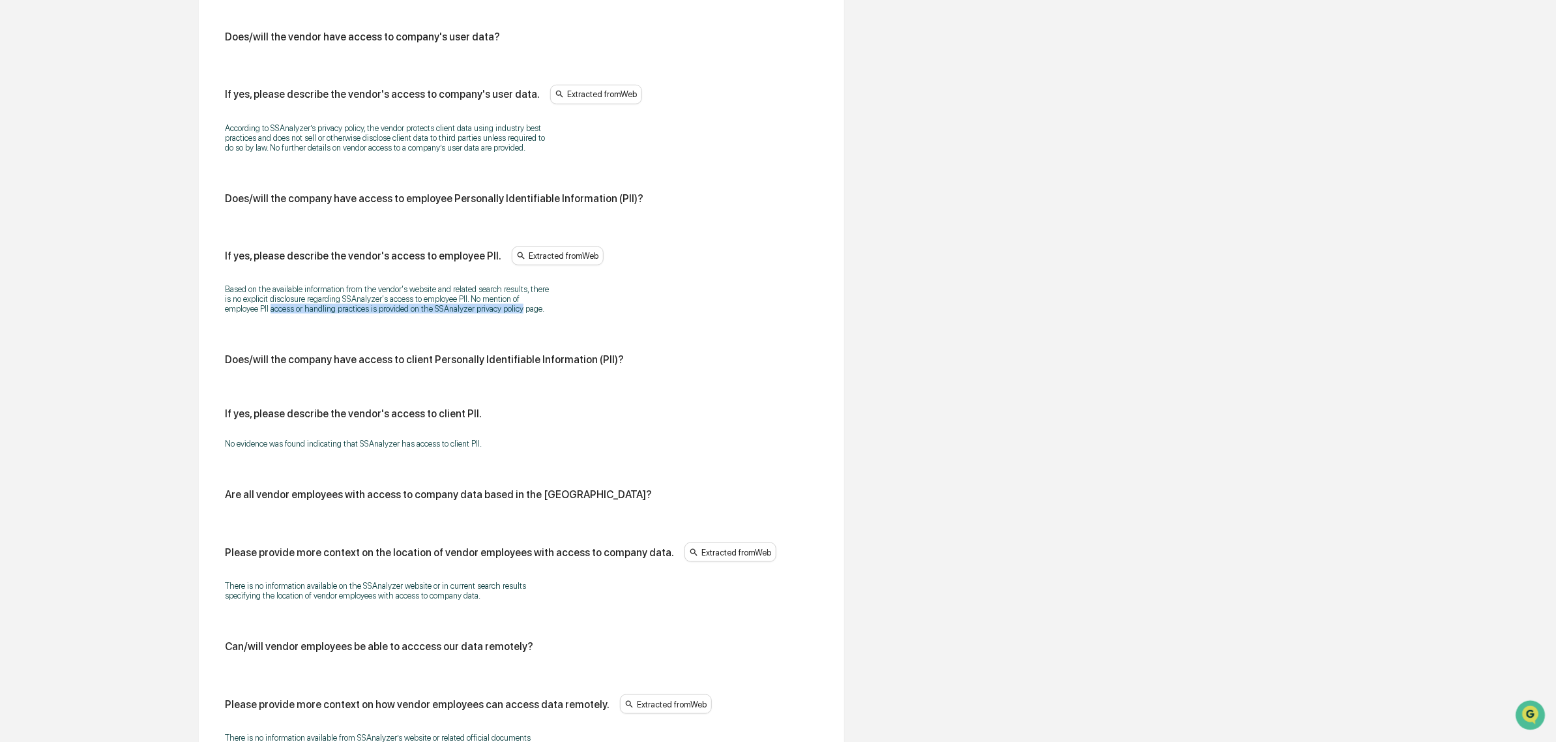
click at [238, 314] on p "Based on the available information from the vendor's website and related search…" at bounding box center [388, 298] width 326 height 29
drag, startPoint x: 291, startPoint y: 282, endPoint x: 488, endPoint y: 321, distance: 200.8
click at [488, 321] on div "Based on the available information from the vendor's website and related search…" at bounding box center [521, 299] width 593 height 46
drag, startPoint x: 533, startPoint y: 319, endPoint x: 370, endPoint y: 307, distance: 163.4
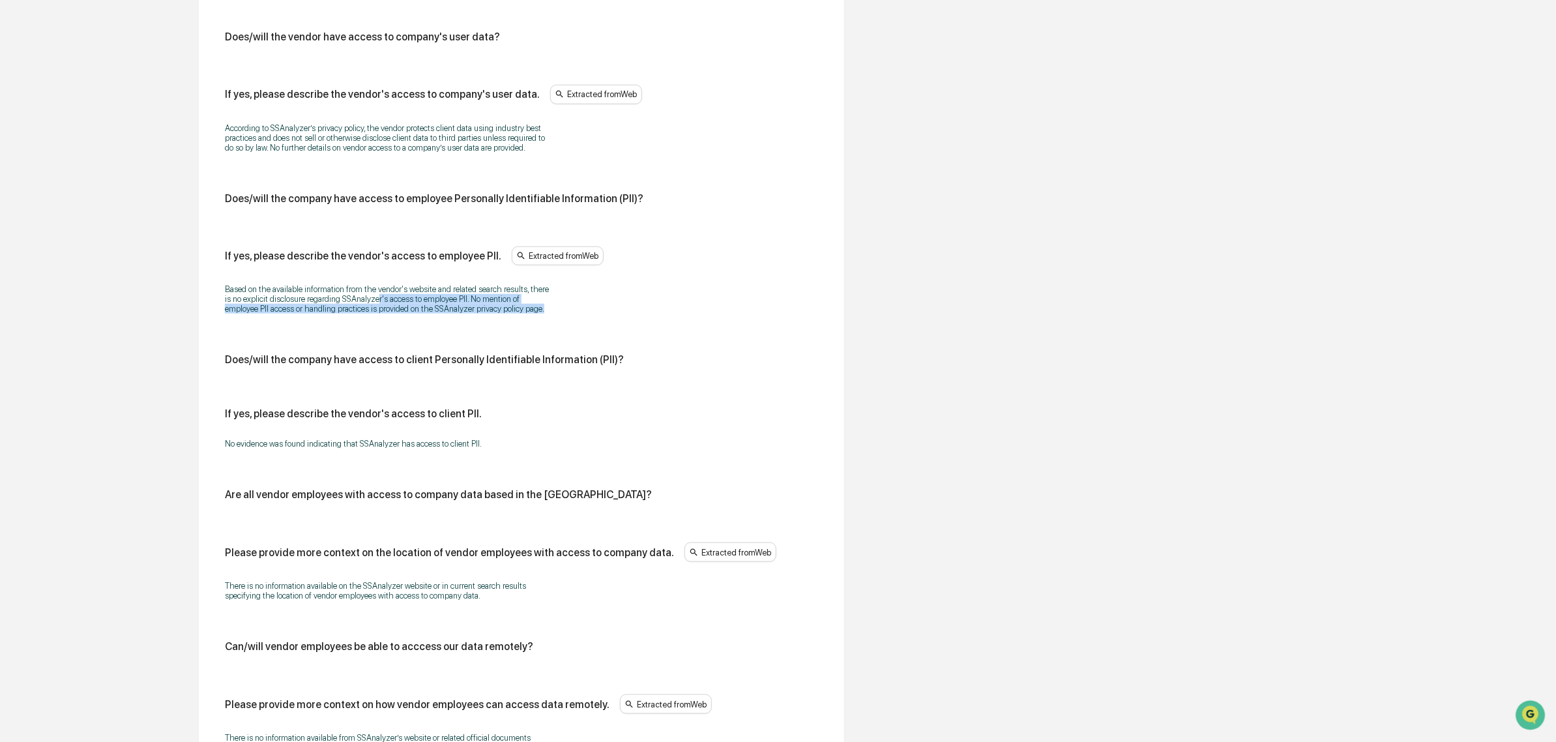
click at [370, 307] on p "Based on the available information from the vendor's website and related search…" at bounding box center [388, 298] width 326 height 29
drag, startPoint x: 308, startPoint y: 295, endPoint x: 363, endPoint y: 323, distance: 61.2
click at [363, 322] on div "Based on the available information from the vendor's website and related search…" at bounding box center [521, 299] width 593 height 46
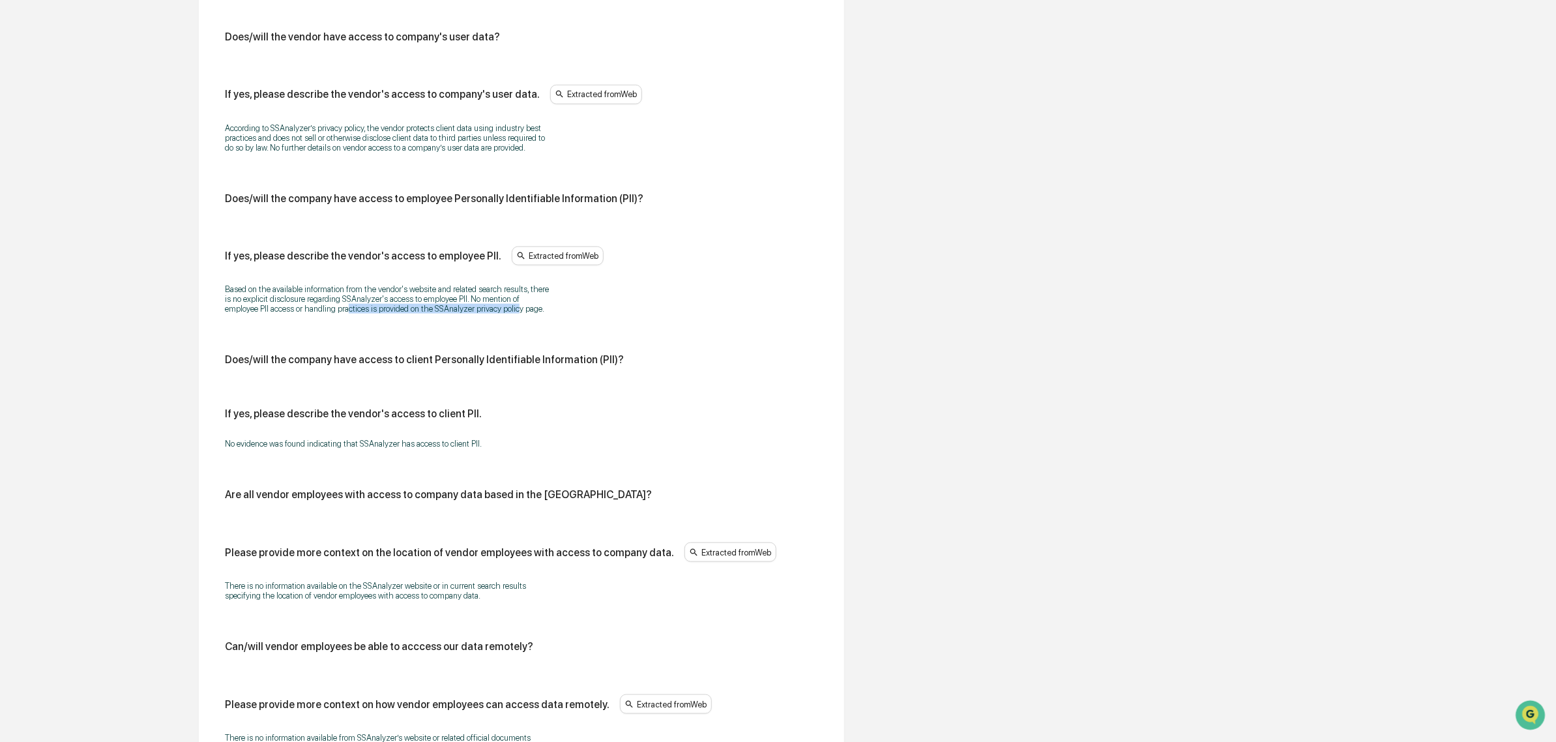
drag, startPoint x: 314, startPoint y: 312, endPoint x: 481, endPoint y: 314, distance: 167.5
click at [481, 314] on p "Based on the available information from the vendor's website and related search…" at bounding box center [388, 298] width 326 height 29
drag, startPoint x: 533, startPoint y: 317, endPoint x: 368, endPoint y: 300, distance: 165.2
click at [368, 300] on p "Based on the available information from the vendor's website and related search…" at bounding box center [388, 298] width 326 height 29
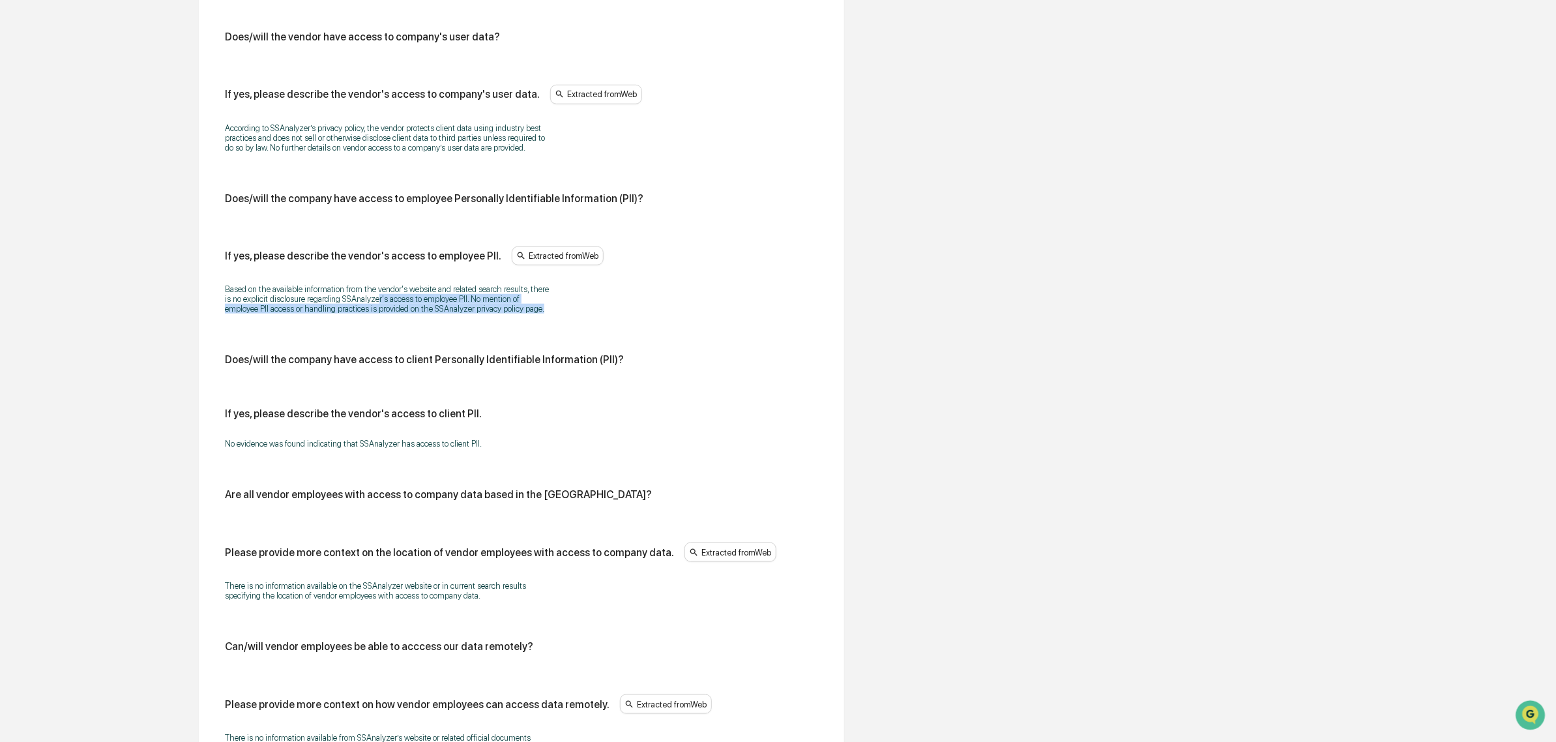
click at [368, 300] on p "Based on the available information from the vendor's website and related search…" at bounding box center [388, 298] width 326 height 29
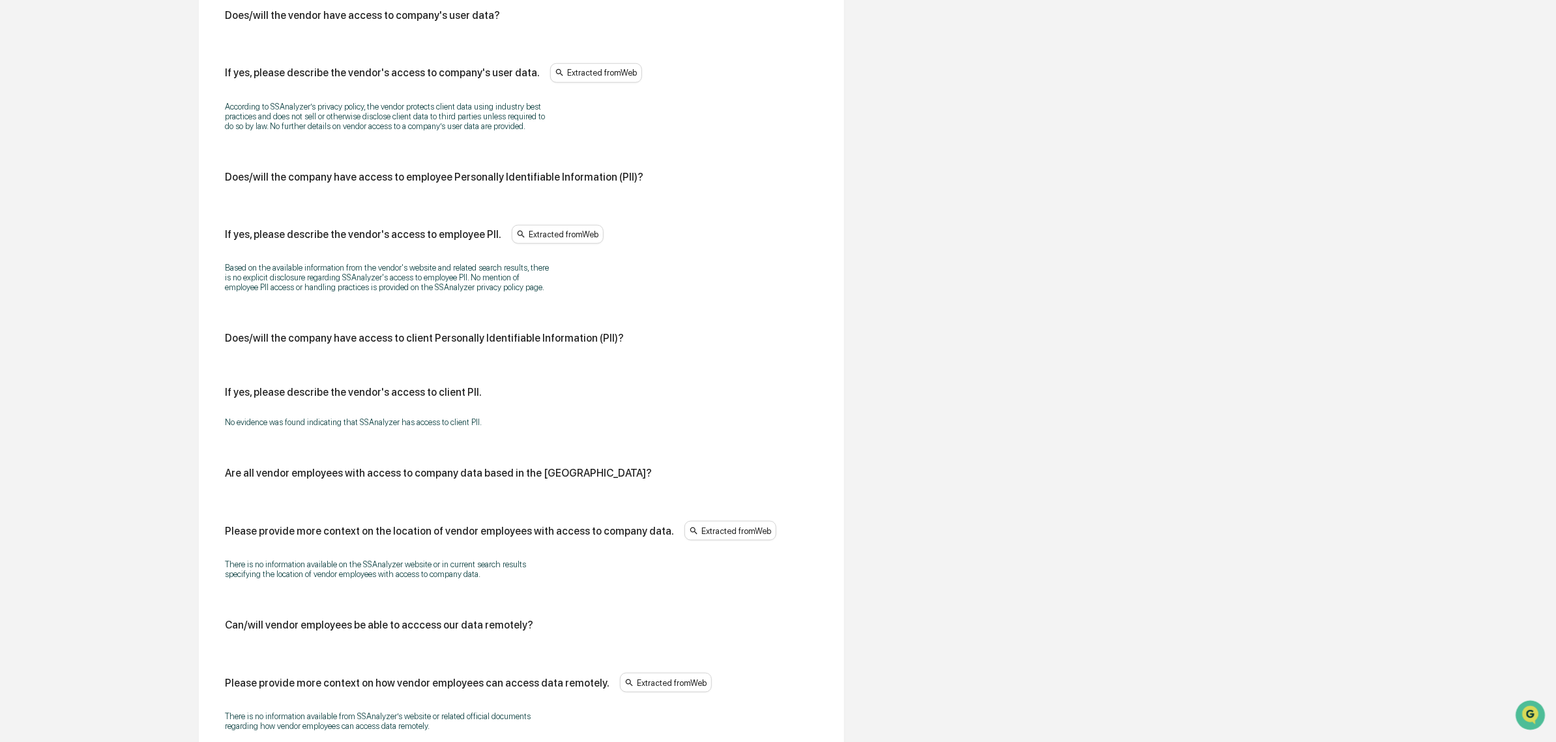
scroll to position [765, 0]
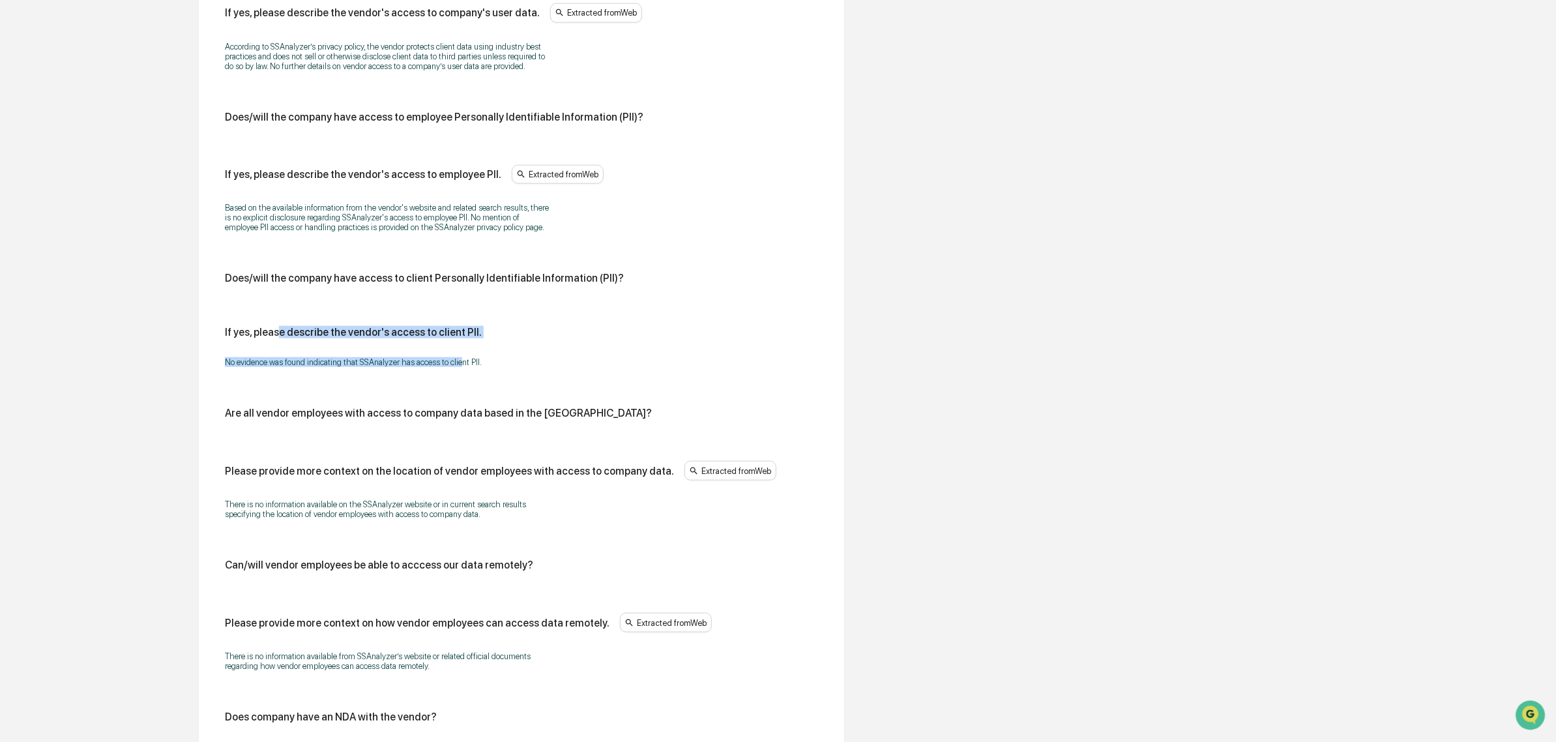
drag, startPoint x: 301, startPoint y: 354, endPoint x: 460, endPoint y: 370, distance: 159.8
click at [460, 370] on div "If yes, please describe the vendor's access to client PII. No evidence was foun…" at bounding box center [521, 351] width 593 height 50
click at [460, 367] on p "No evidence was found indicating that SSAnalyzer has access to client PII." at bounding box center [388, 362] width 326 height 10
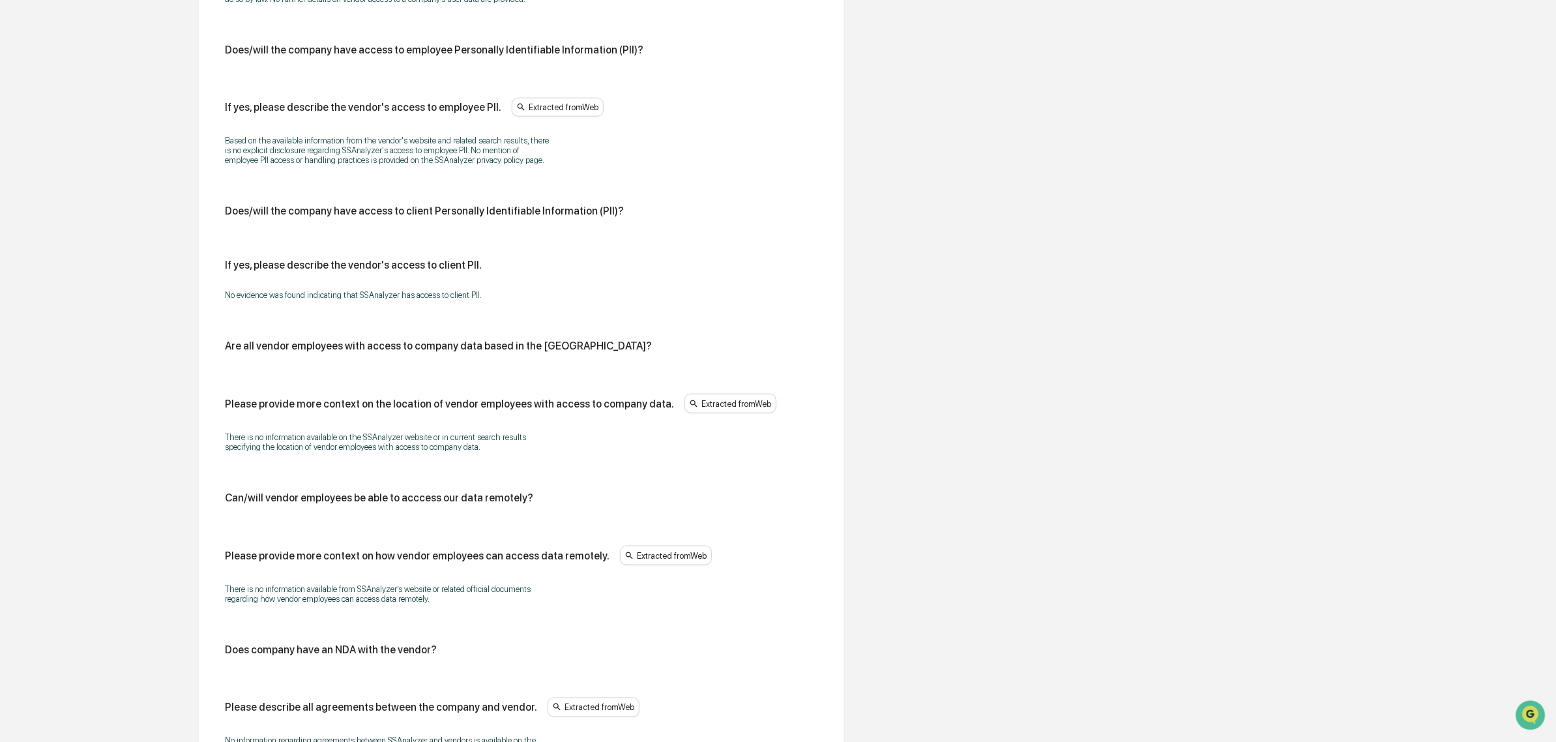
scroll to position [927, 0]
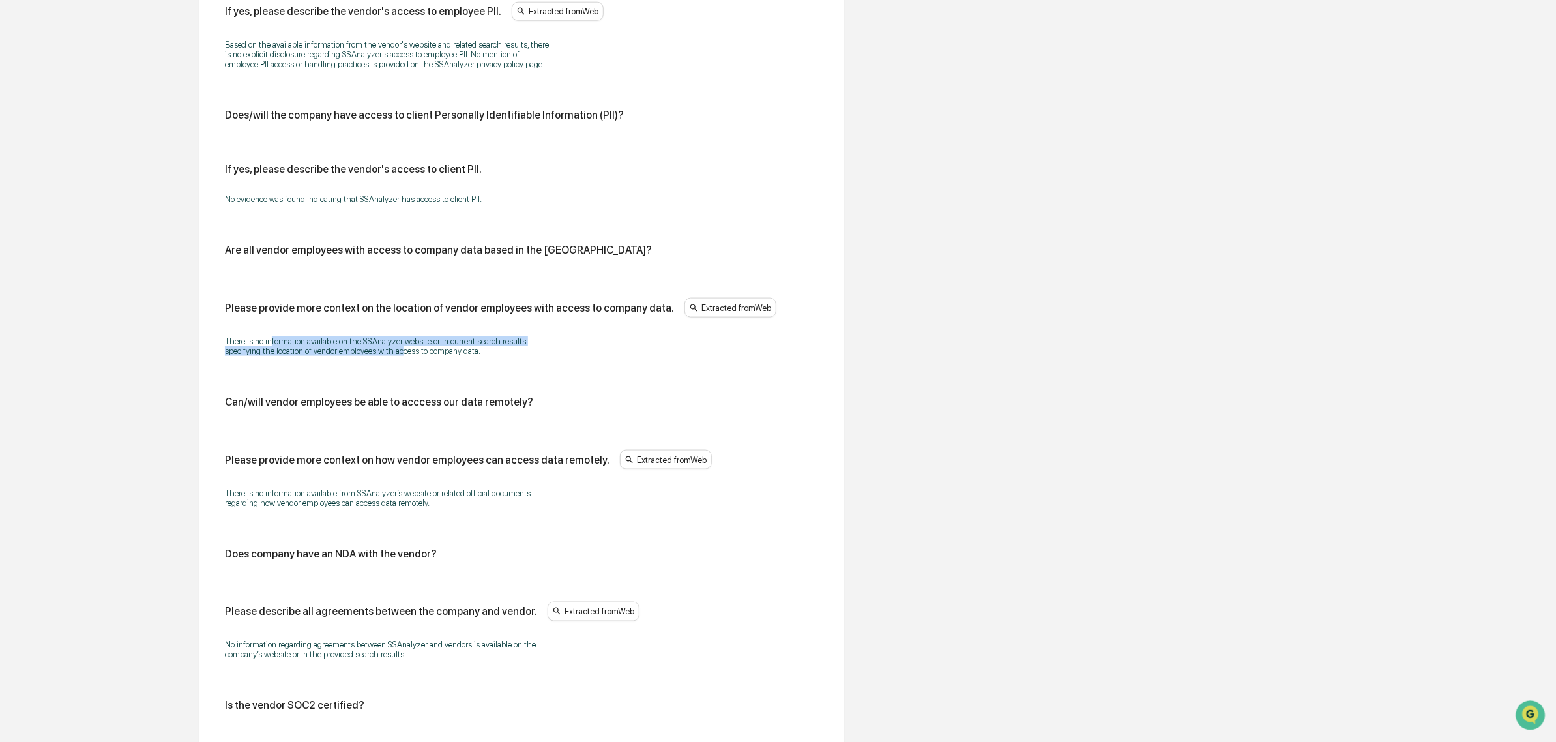
drag, startPoint x: 269, startPoint y: 345, endPoint x: 404, endPoint y: 366, distance: 137.2
click at [404, 364] on div "There is no information available on the SSAnalyzer website or in current searc…" at bounding box center [521, 346] width 593 height 36
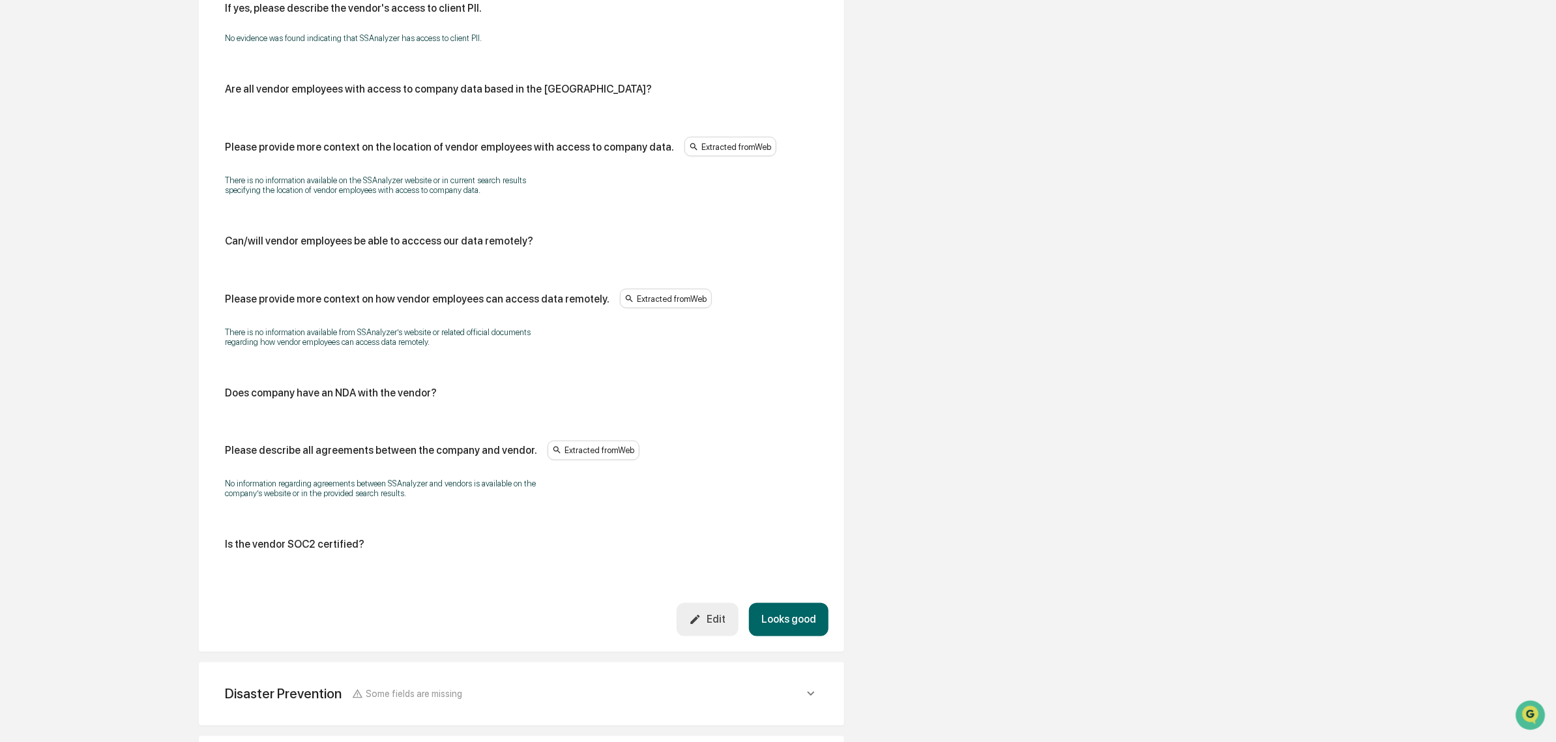
scroll to position [1090, 0]
click at [819, 629] on button "Looks good" at bounding box center [789, 617] width 80 height 33
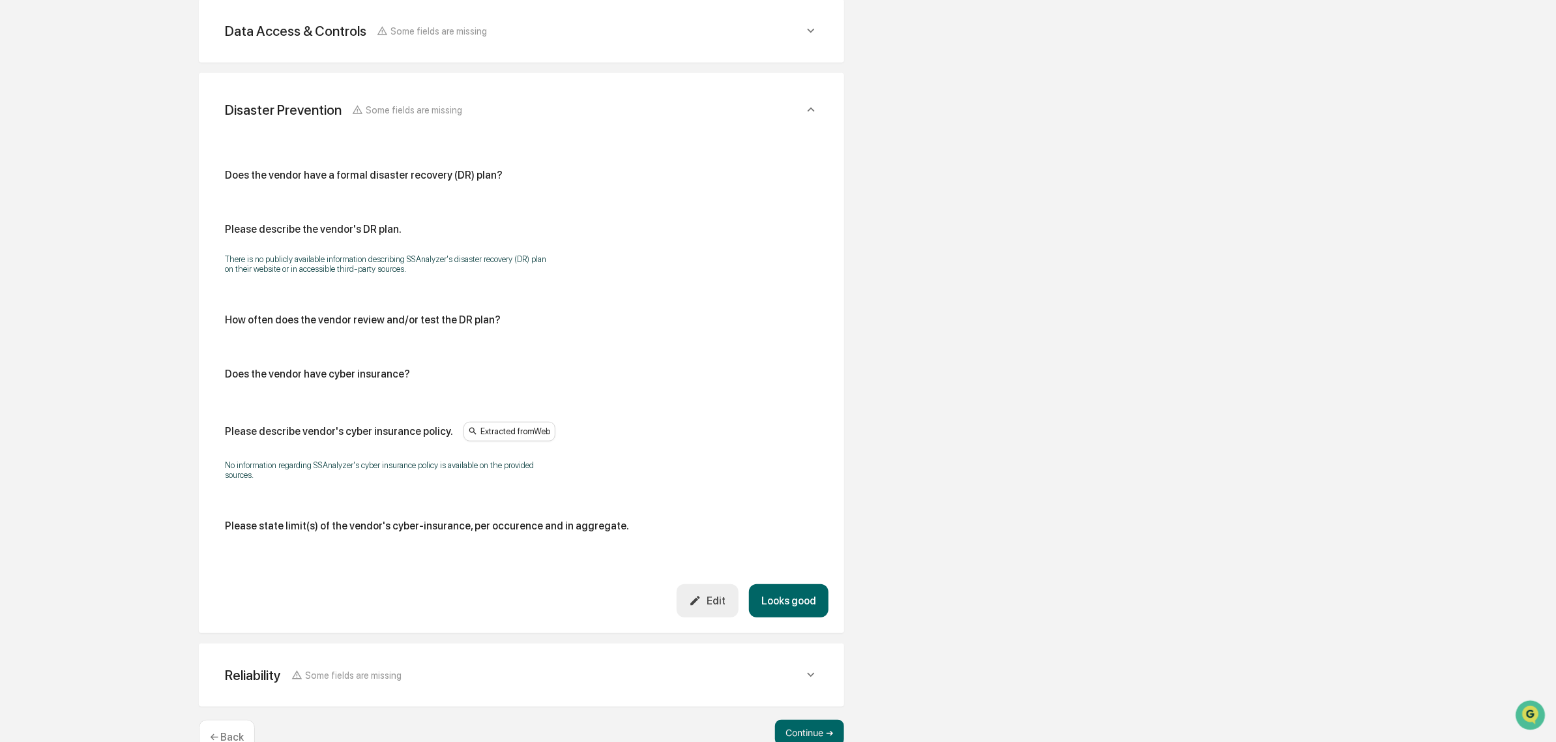
scroll to position [466, 0]
click at [784, 602] on button "Looks good" at bounding box center [789, 601] width 80 height 33
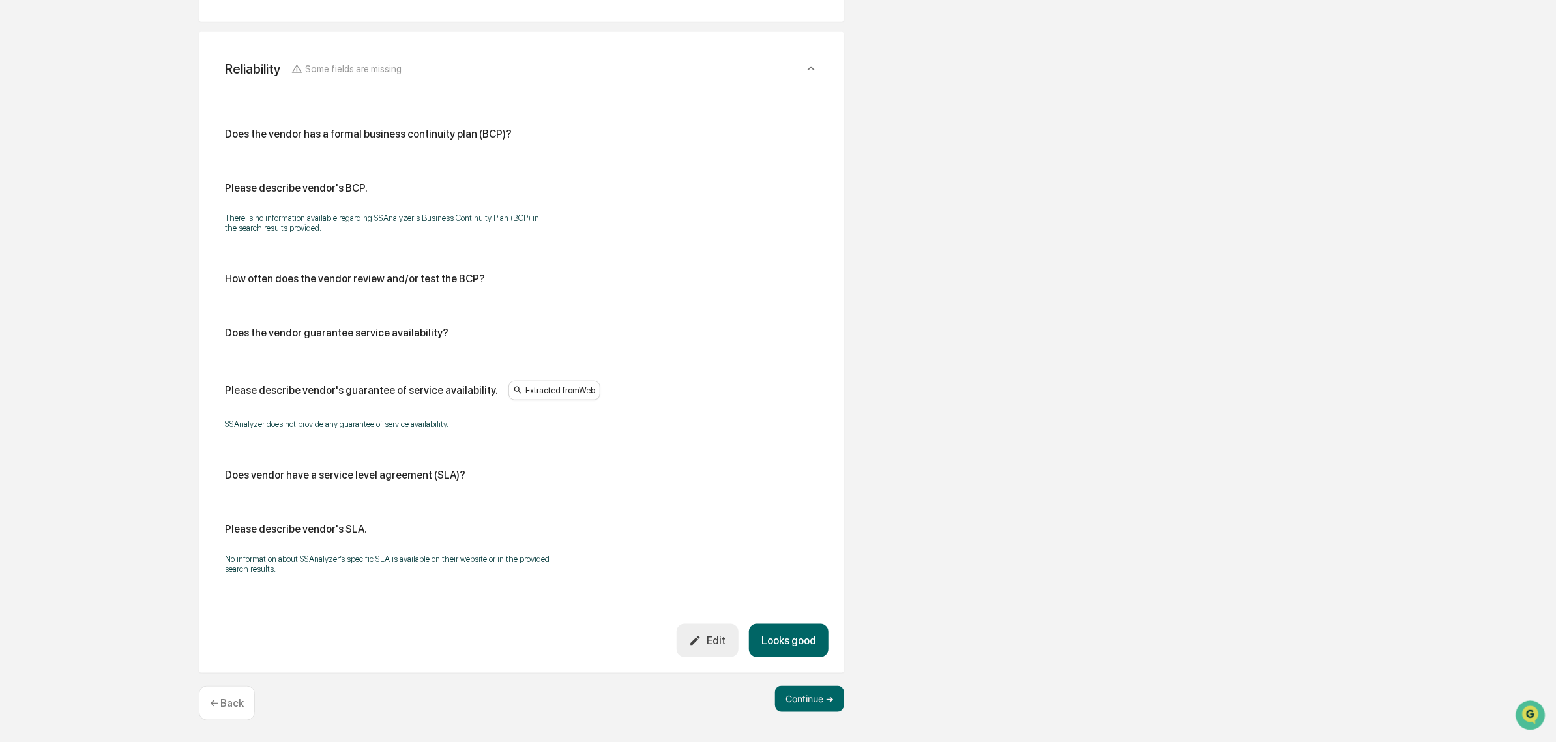
scroll to position [584, 0]
click at [789, 649] on button "Looks good" at bounding box center [789, 640] width 80 height 33
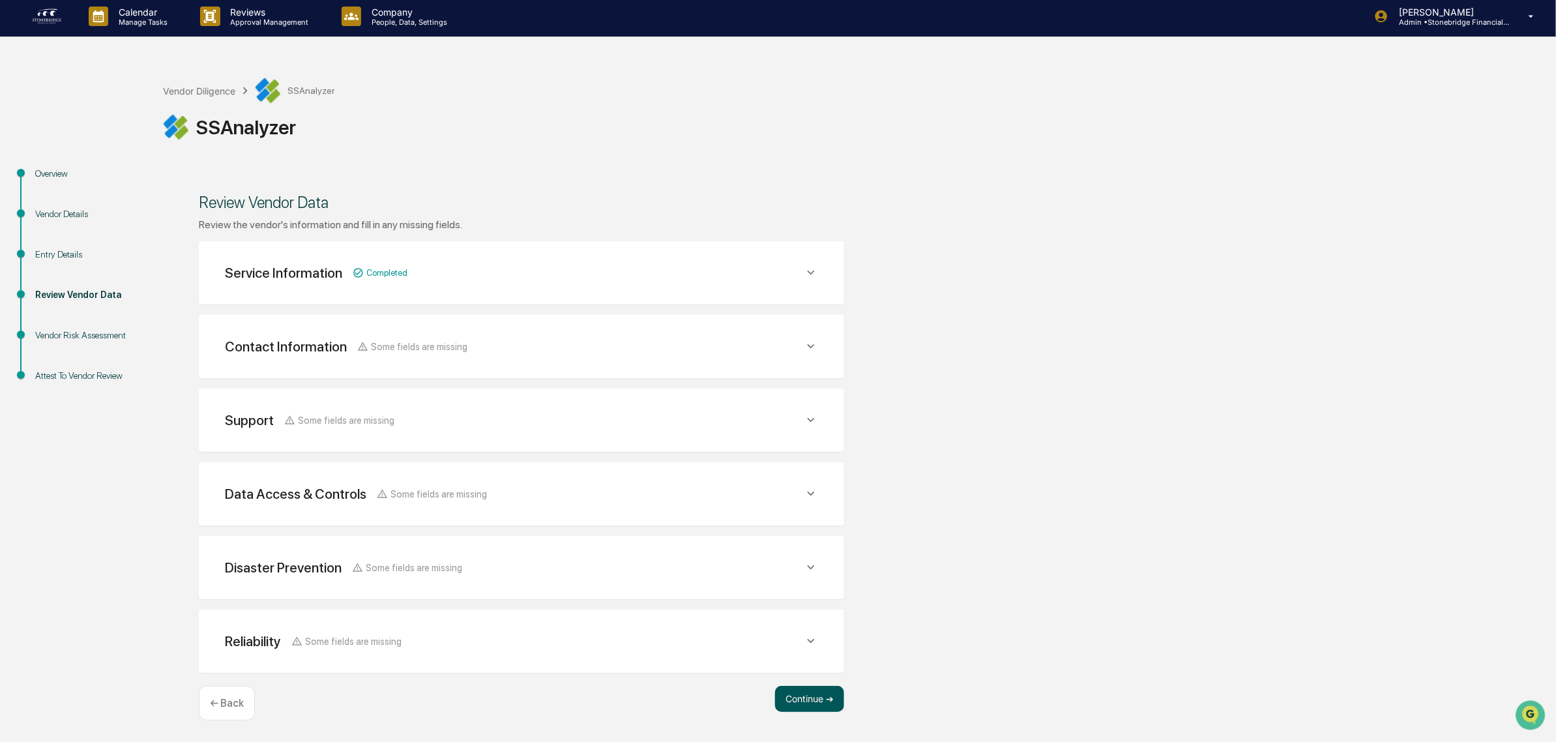
scroll to position [3, 0]
click at [806, 688] on button "Continue ➔" at bounding box center [809, 699] width 69 height 26
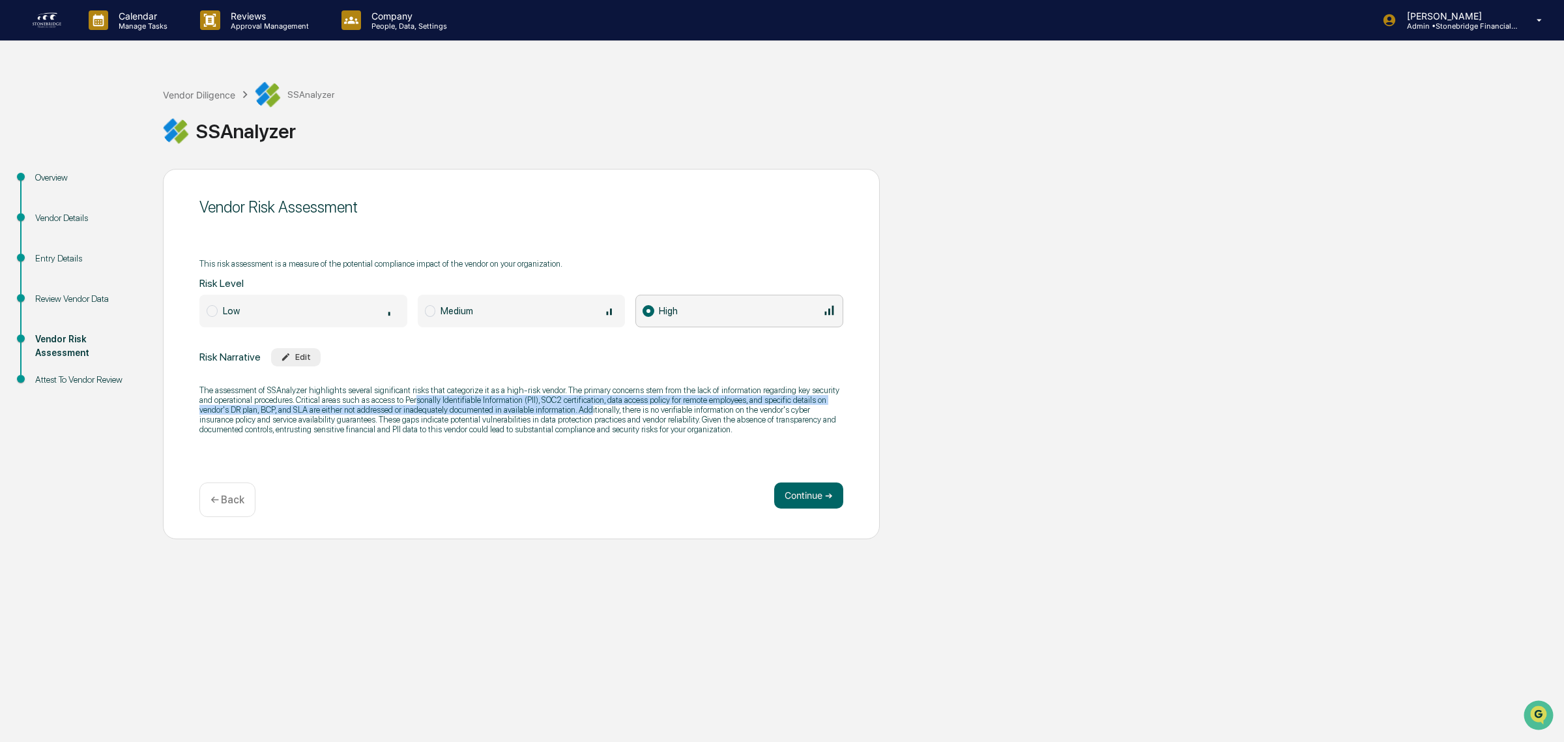
drag, startPoint x: 404, startPoint y: 396, endPoint x: 559, endPoint y: 414, distance: 156.1
click at [559, 414] on p "The assessment of SSAnalyzer highlights several significant risks that categori…" at bounding box center [521, 409] width 644 height 49
click at [200, 499] on div "← Back" at bounding box center [227, 499] width 56 height 35
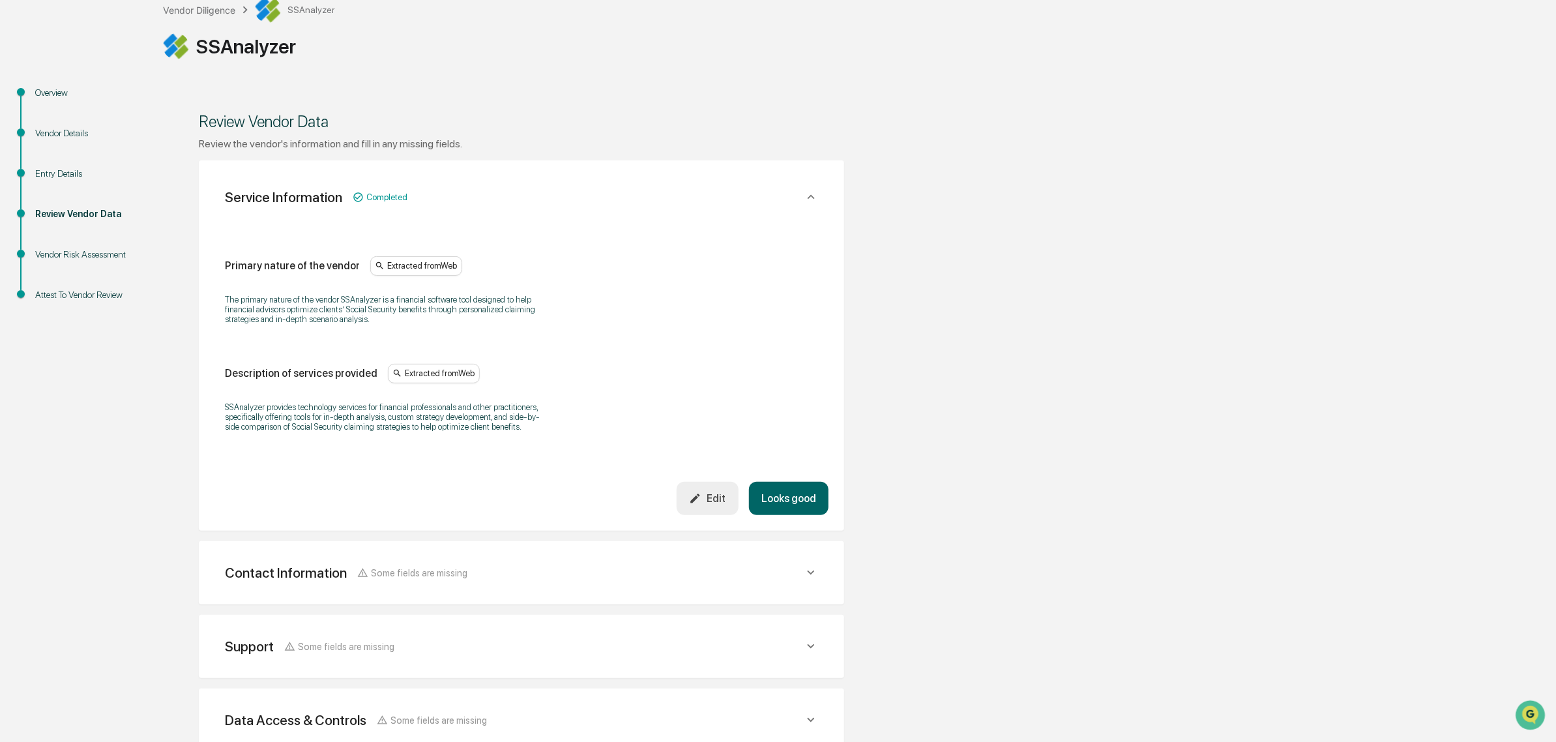
scroll to position [315, 0]
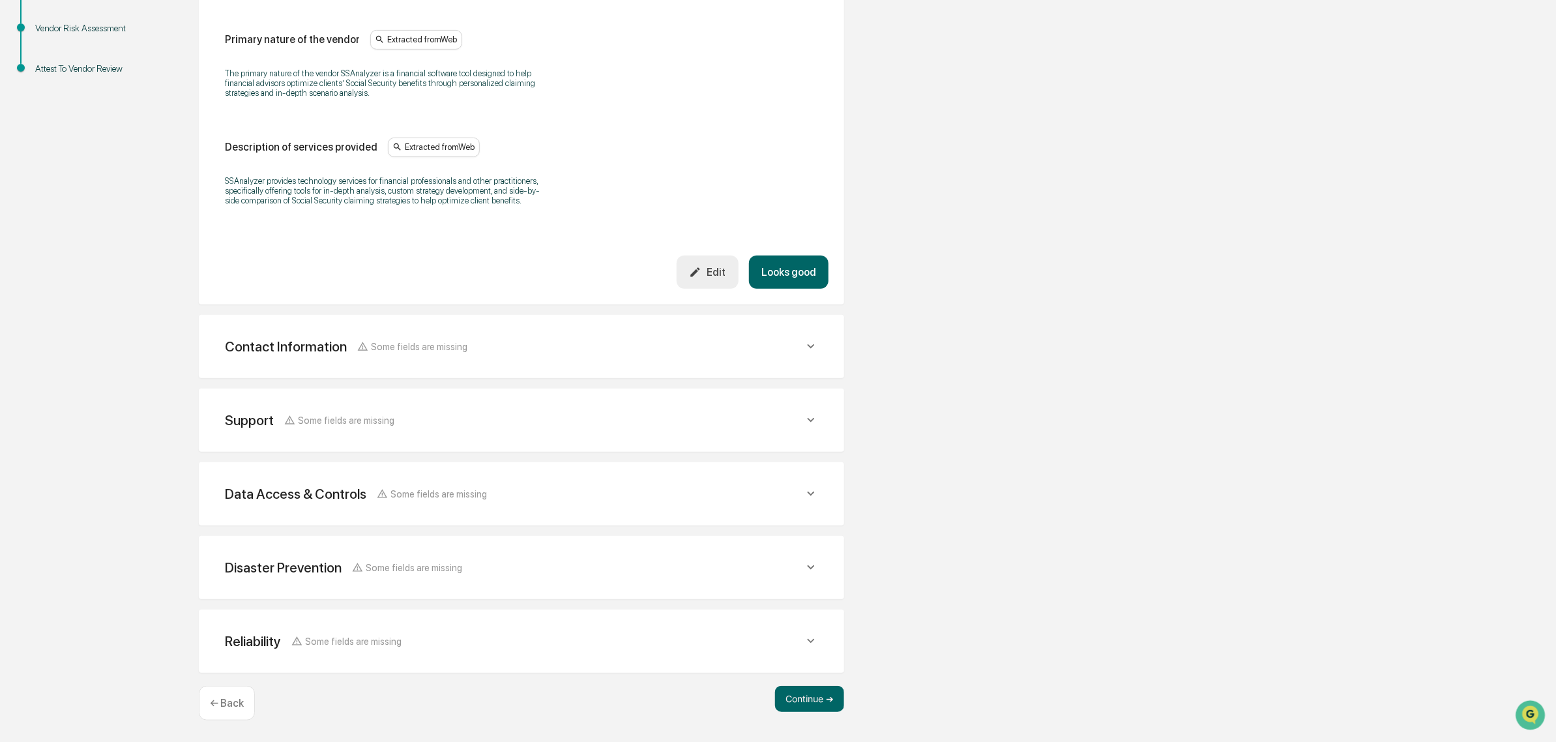
click at [523, 378] on div "Review the vendor's information and fill in any missing fields. Service Informa…" at bounding box center [521, 291] width 645 height 761
click at [523, 370] on div "Contact Information Some fields are missing Vendor Address Vendor Contact Name …" at bounding box center [521, 346] width 645 height 63
click at [516, 353] on div "Contact Information Some fields are missing" at bounding box center [514, 346] width 579 height 16
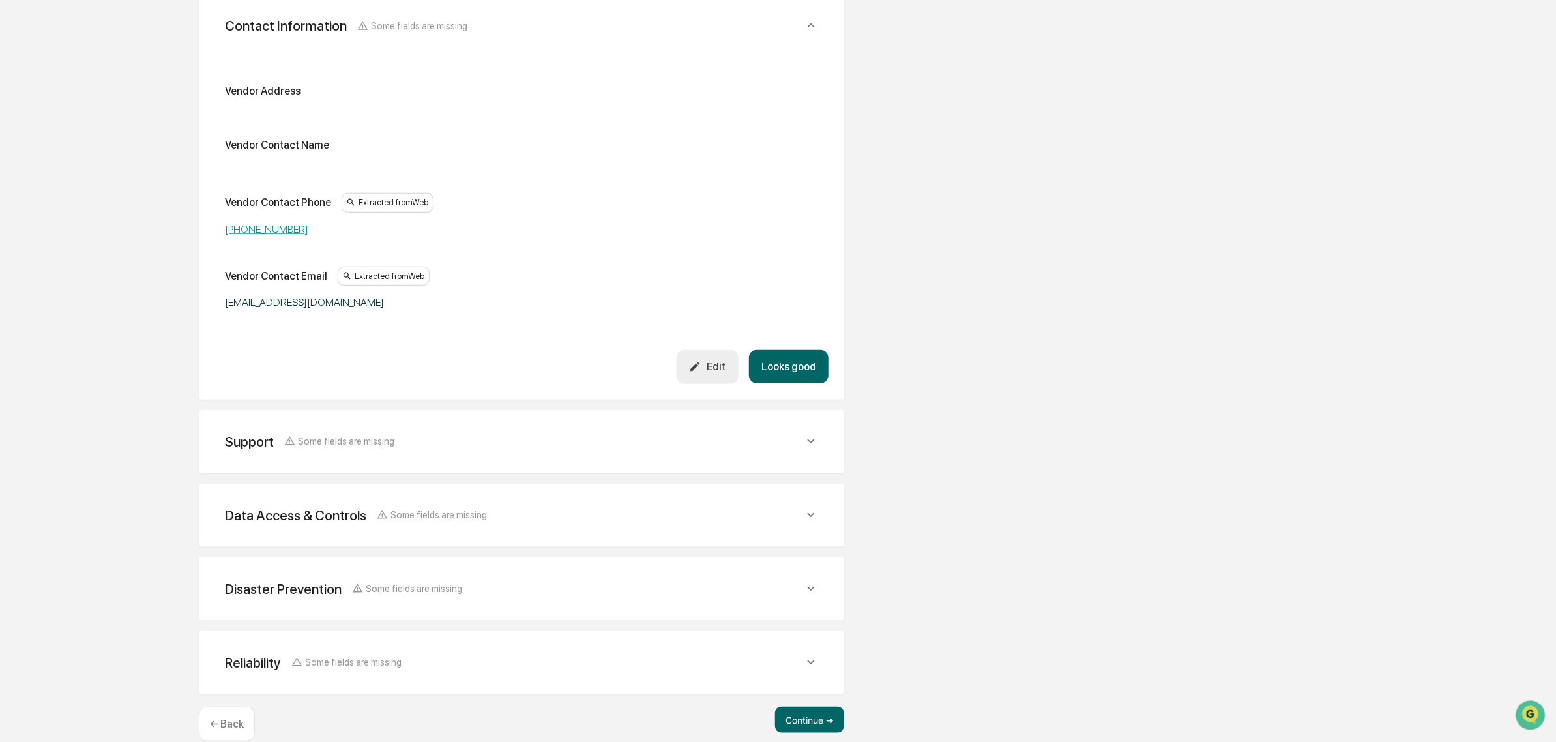
scroll to position [641, 0]
click at [467, 428] on div "Support Some fields are missing Support Phone Support Email Extracted from Web …" at bounding box center [521, 437] width 645 height 63
click at [470, 445] on div "Support Some fields are missing" at bounding box center [514, 438] width 579 height 16
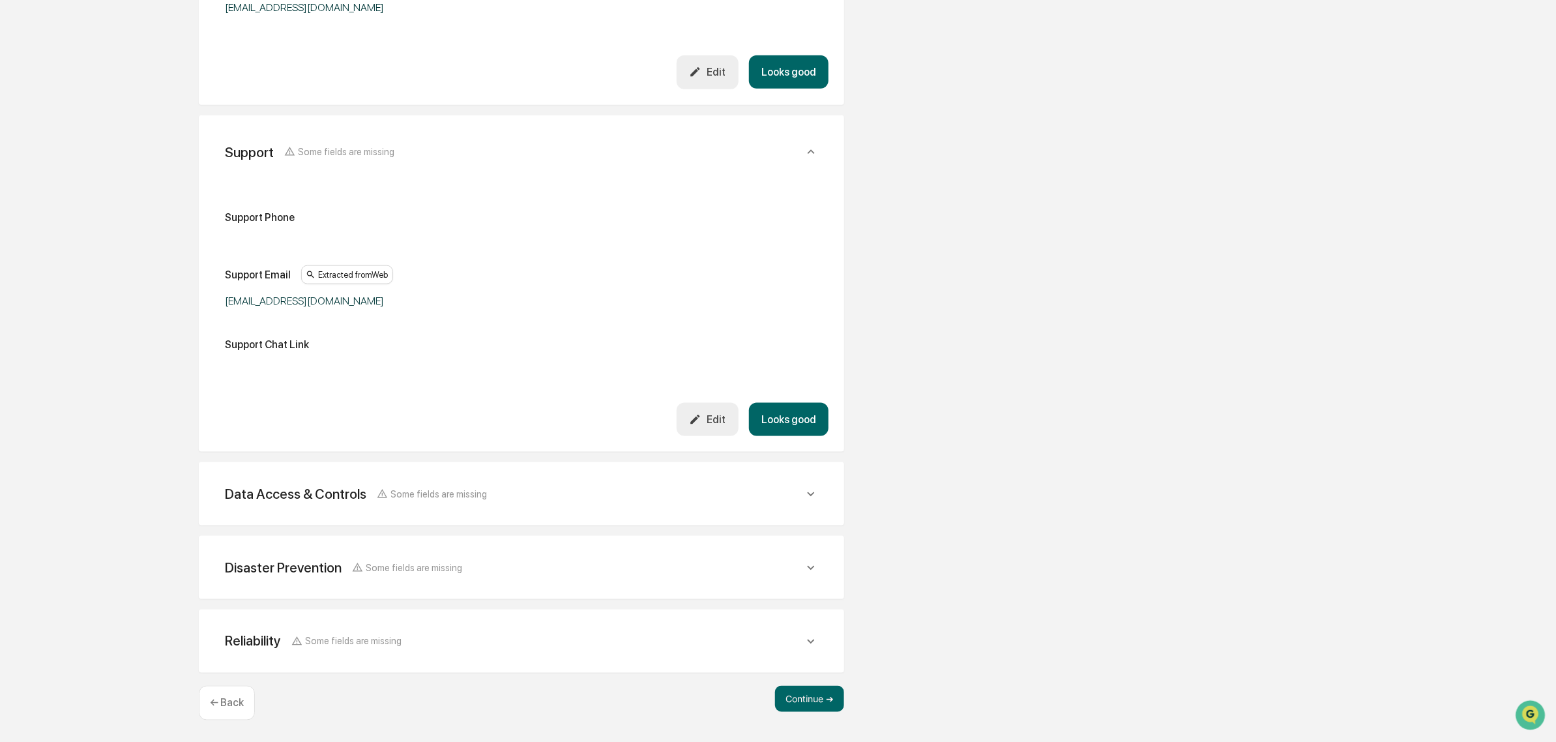
click at [574, 483] on div "Data Access & Controls Some fields are missing" at bounding box center [521, 494] width 614 height 32
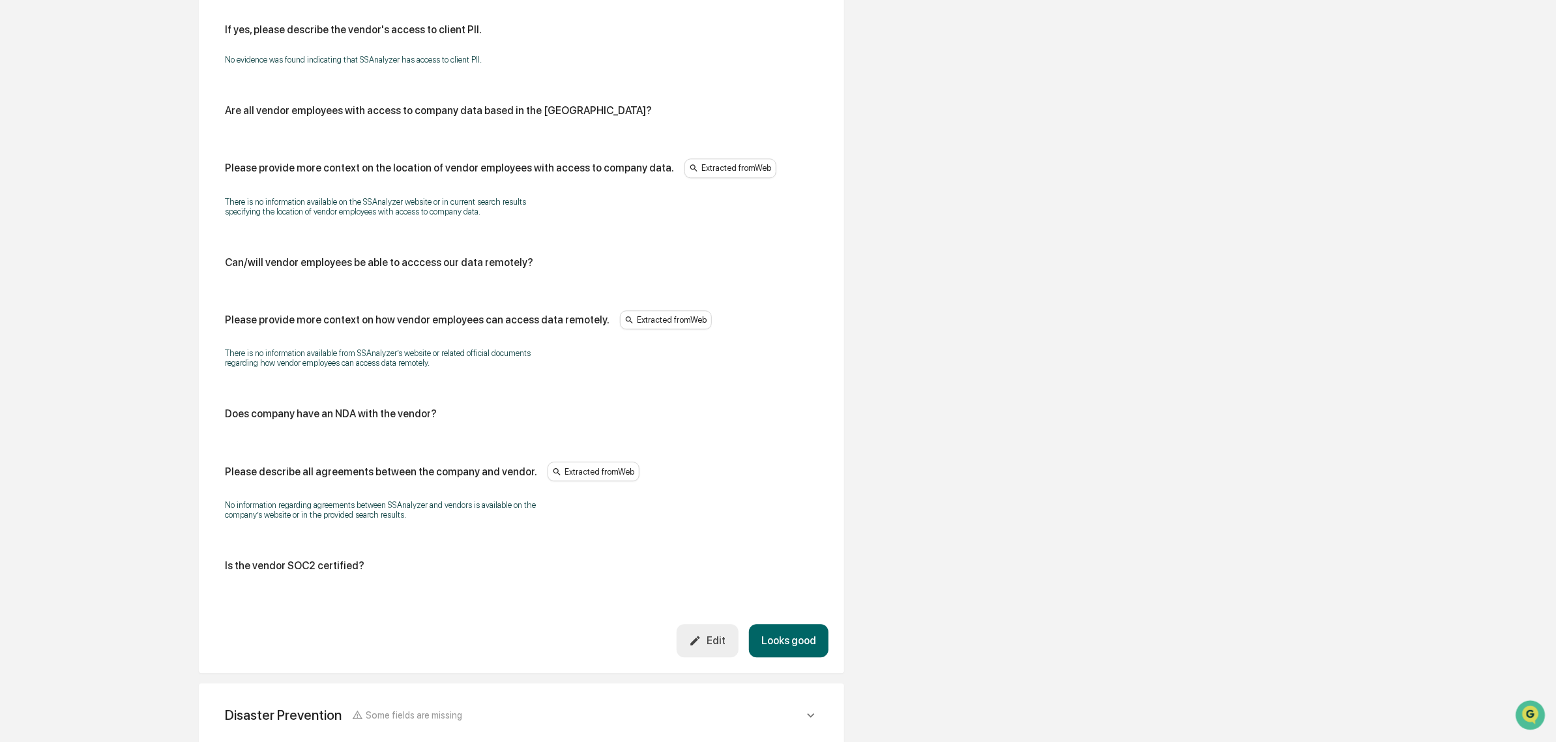
click at [724, 647] on div "Edit" at bounding box center [707, 640] width 36 height 12
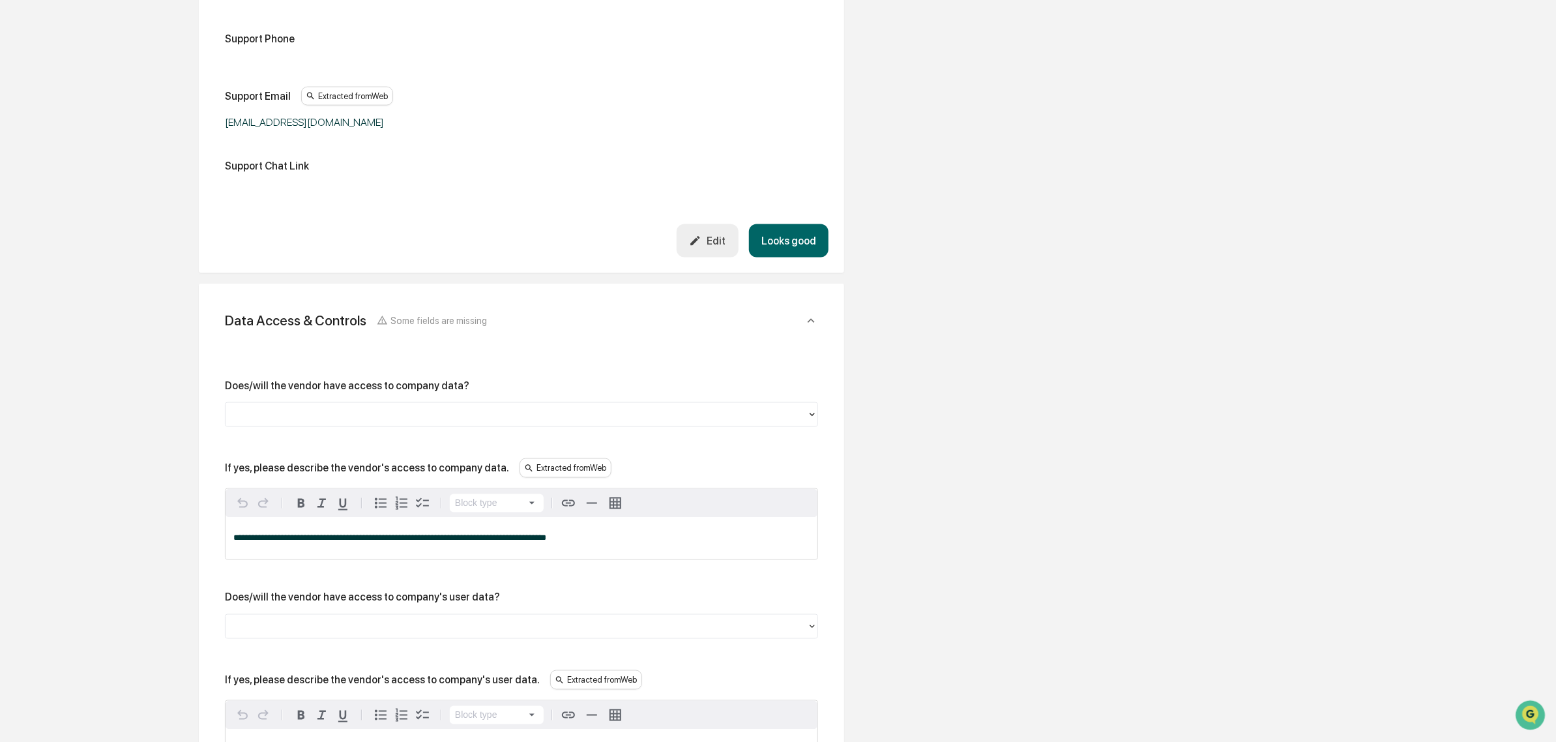
scroll to position [1262, 0]
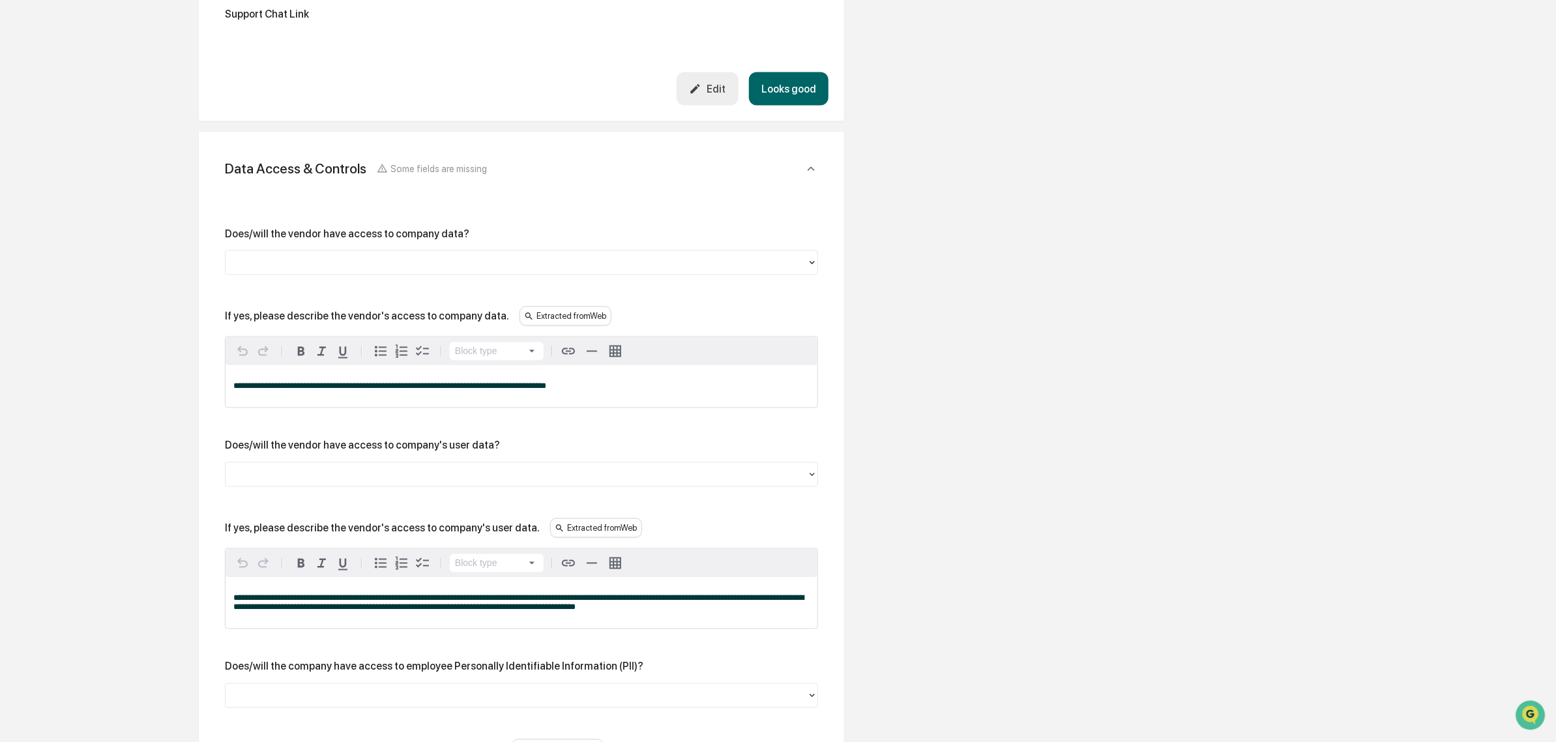
click at [336, 267] on div at bounding box center [516, 262] width 568 height 15
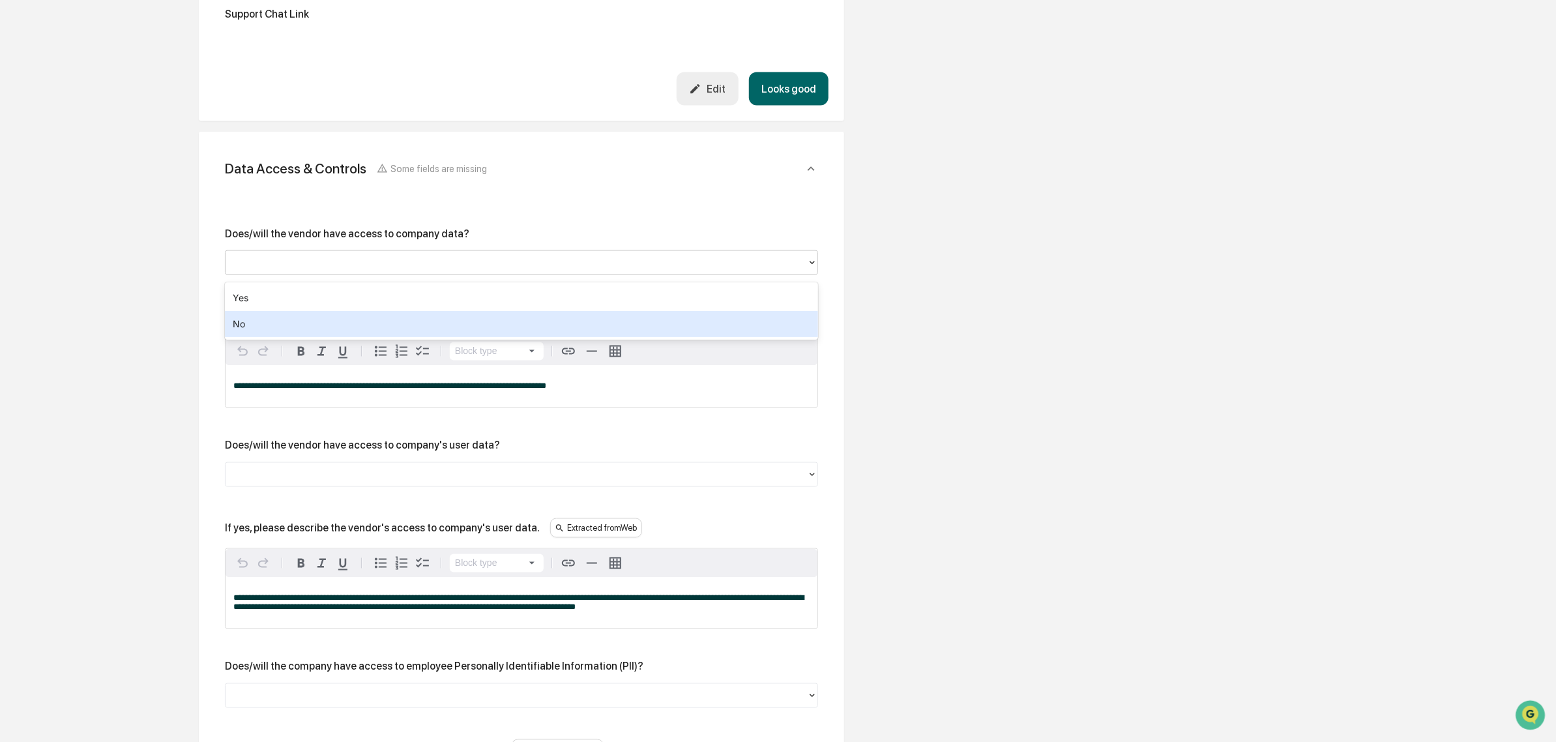
drag, startPoint x: 257, startPoint y: 320, endPoint x: 274, endPoint y: 330, distance: 19.3
click at [257, 321] on div "No" at bounding box center [521, 324] width 593 height 26
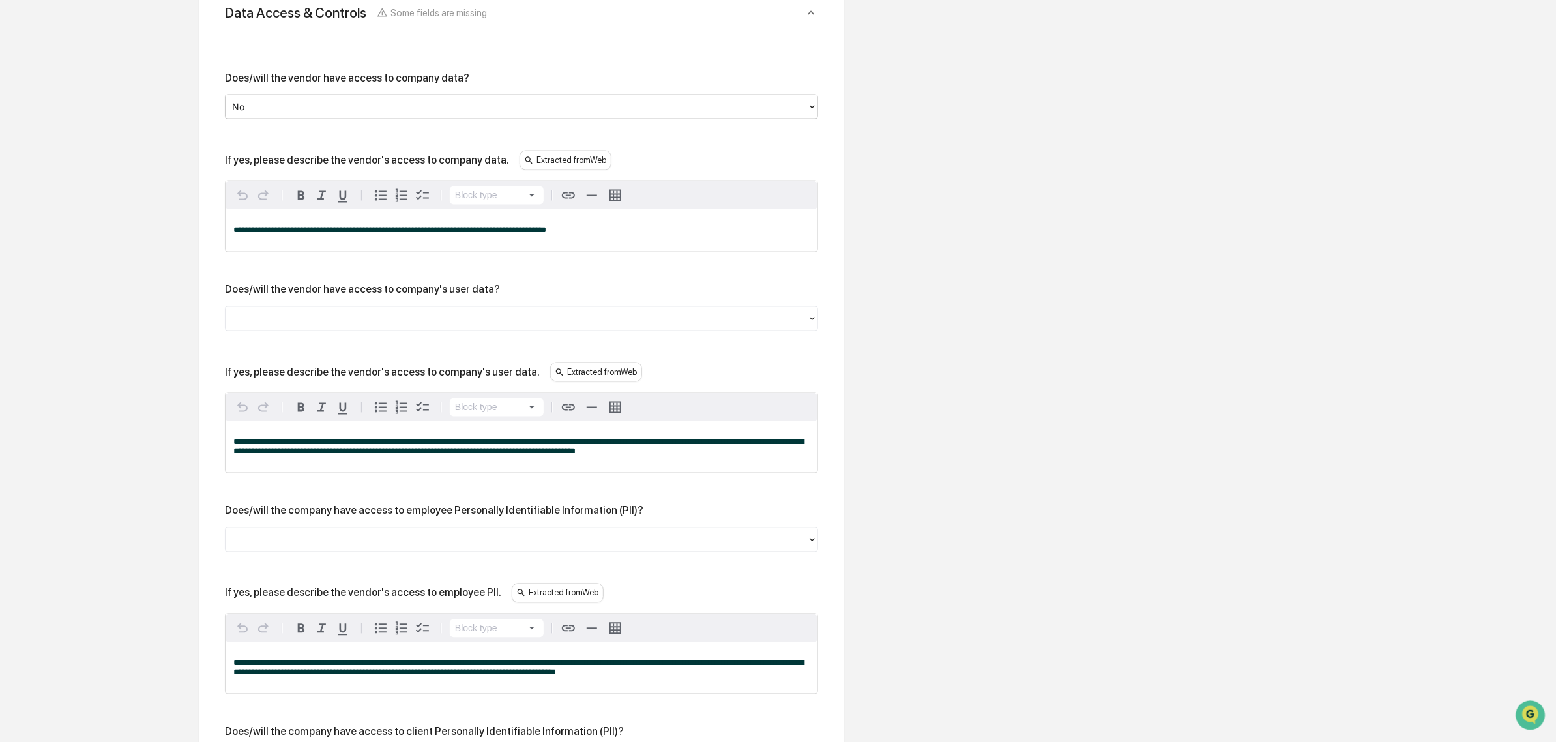
scroll to position [1425, 0]
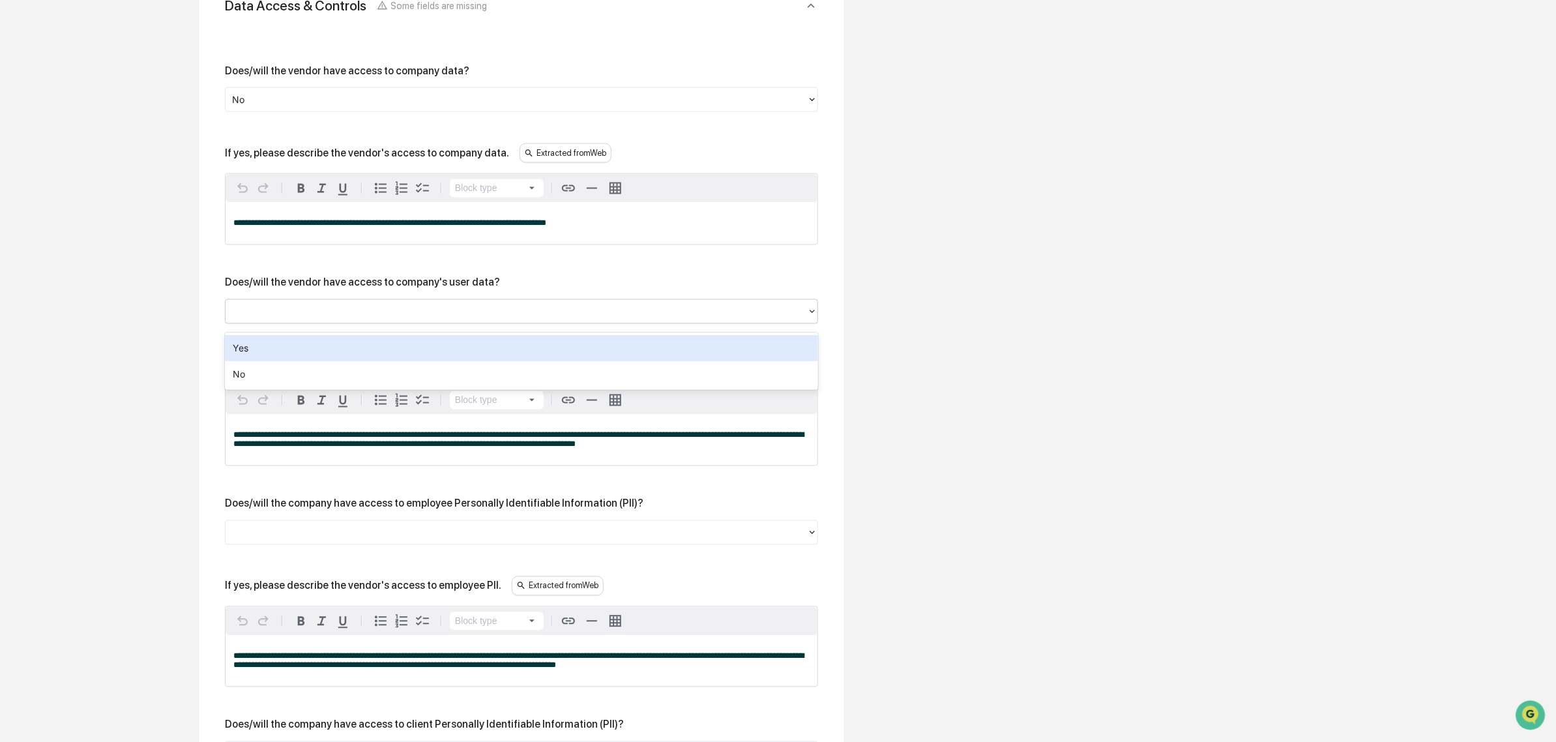
click at [334, 314] on div at bounding box center [516, 311] width 568 height 15
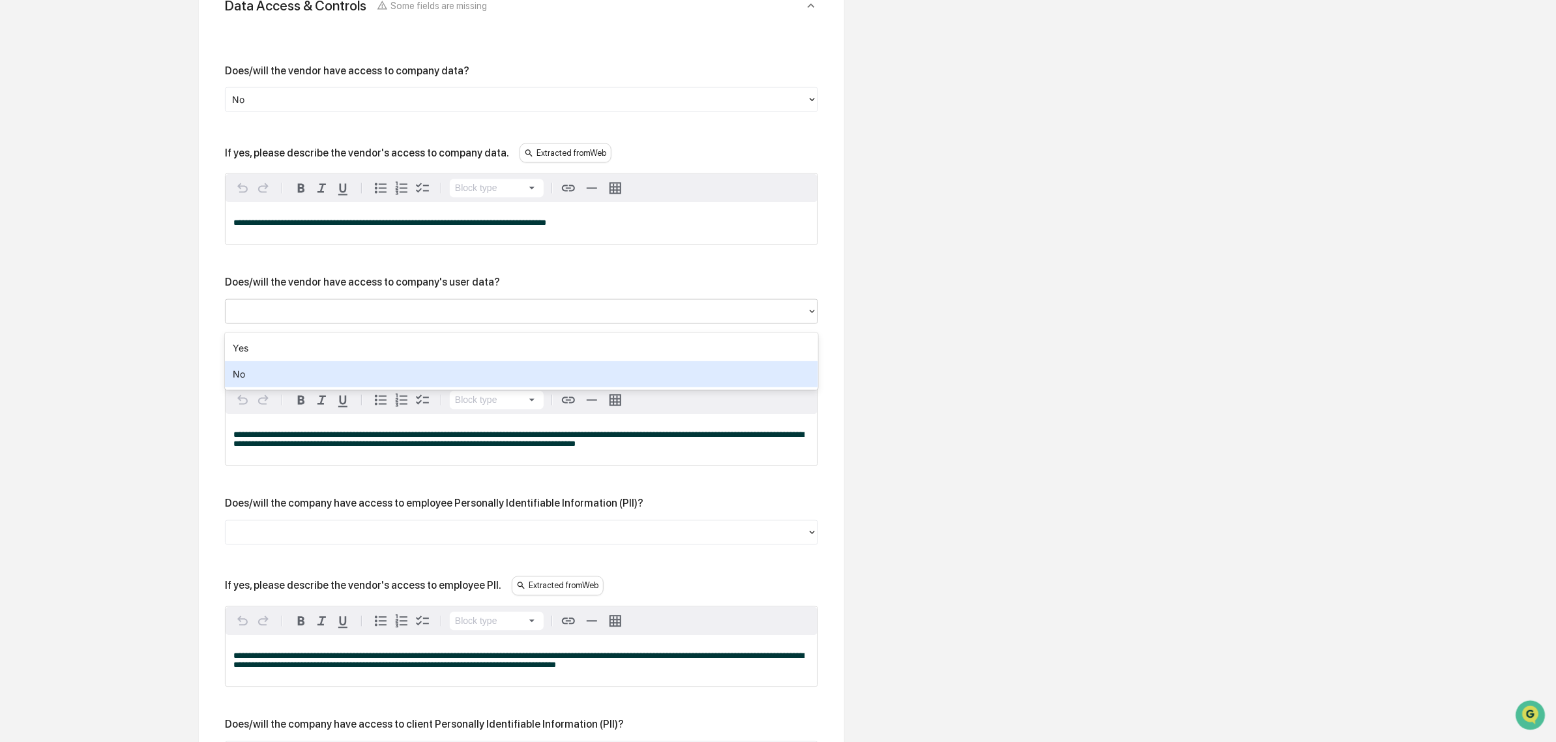
click at [327, 350] on div "Yes" at bounding box center [521, 348] width 593 height 26
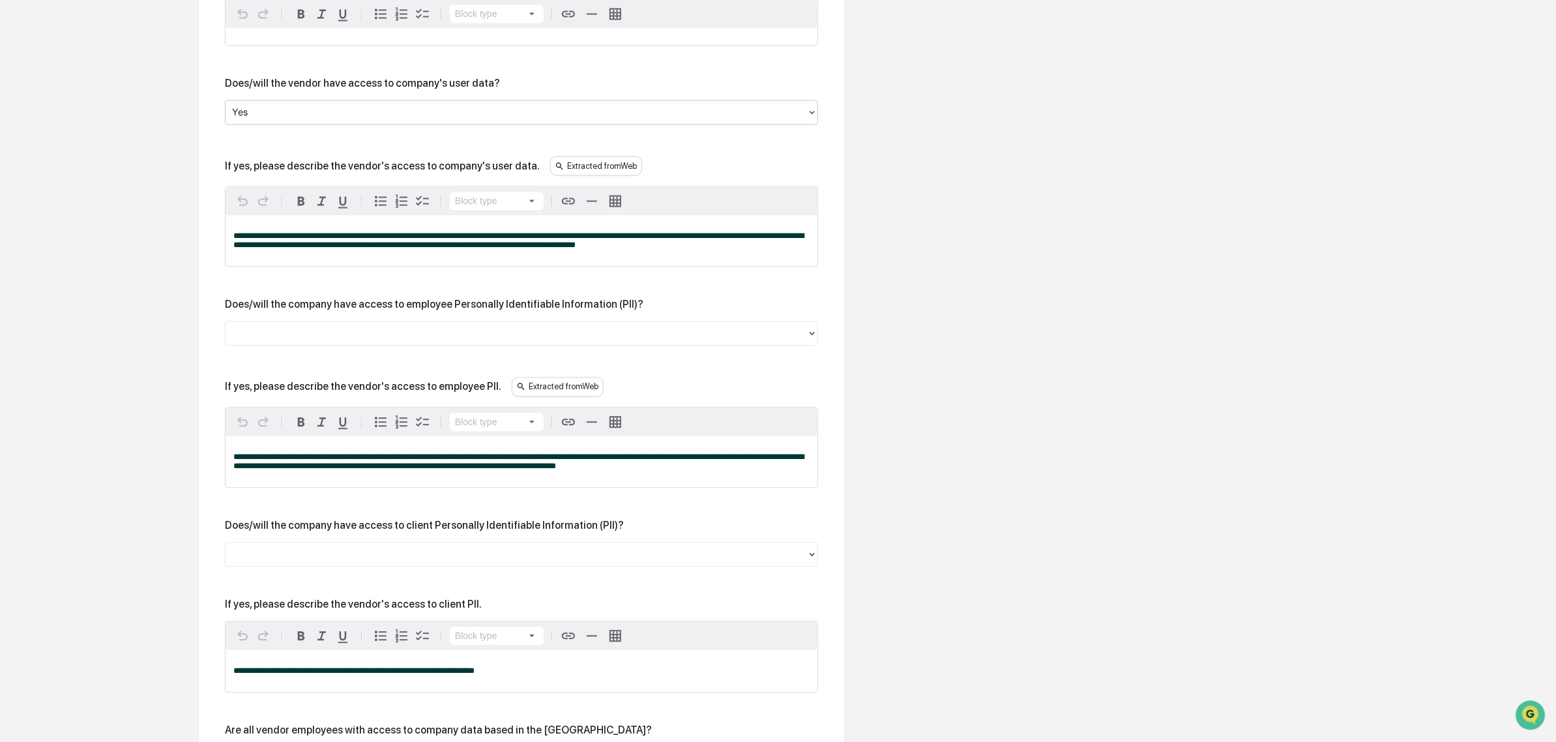
scroll to position [1669, 0]
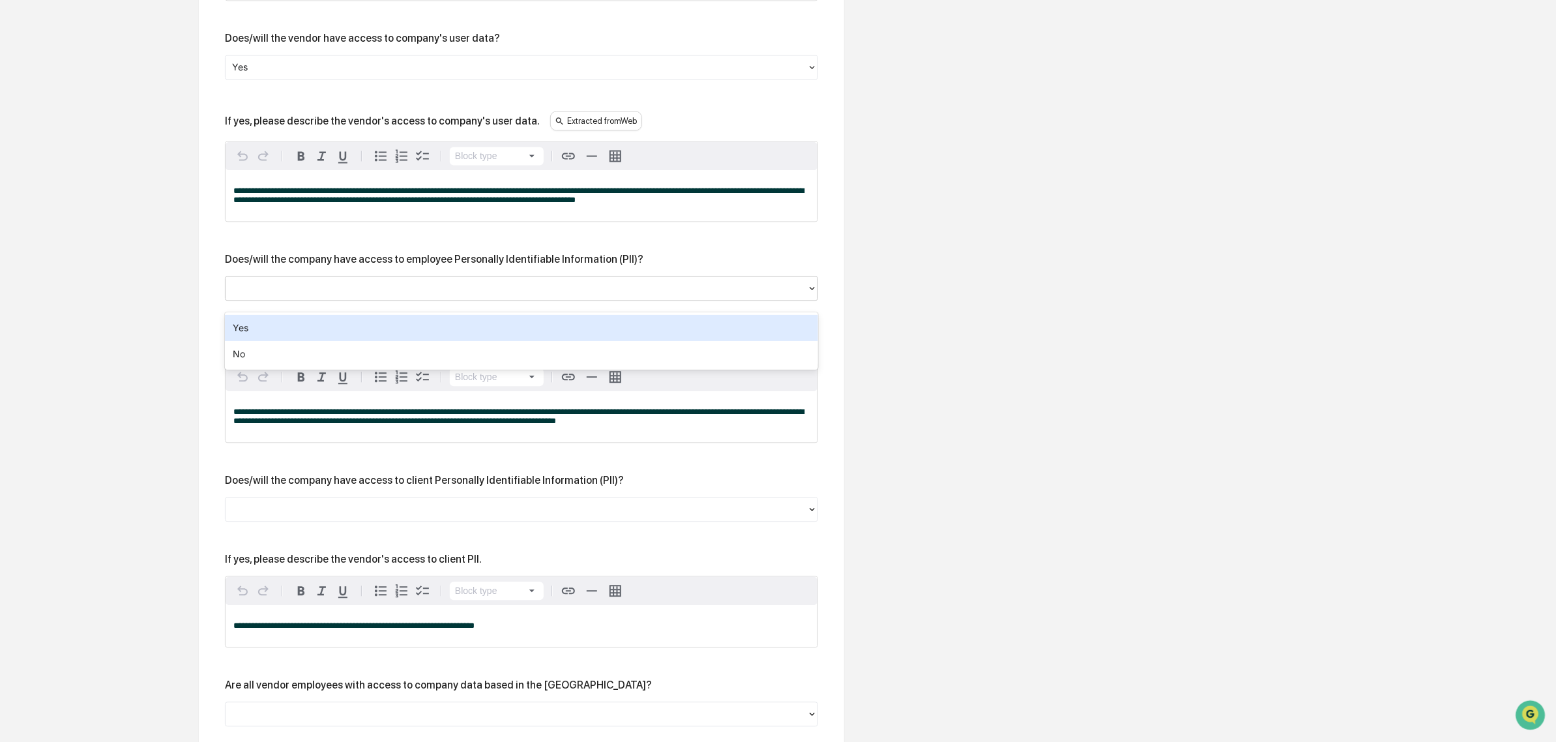
click at [358, 296] on div at bounding box center [516, 288] width 568 height 15
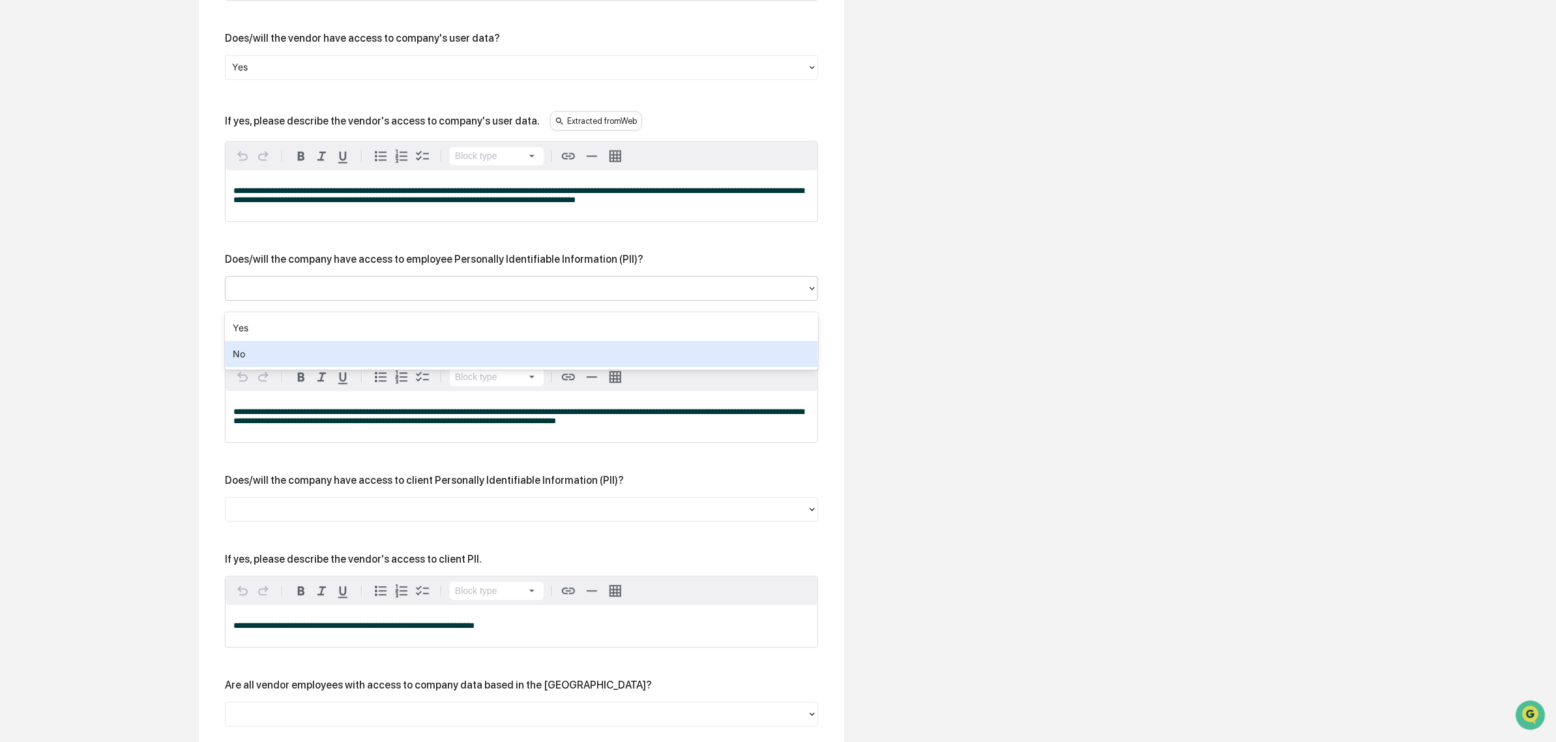
click at [325, 360] on div "No" at bounding box center [521, 354] width 593 height 26
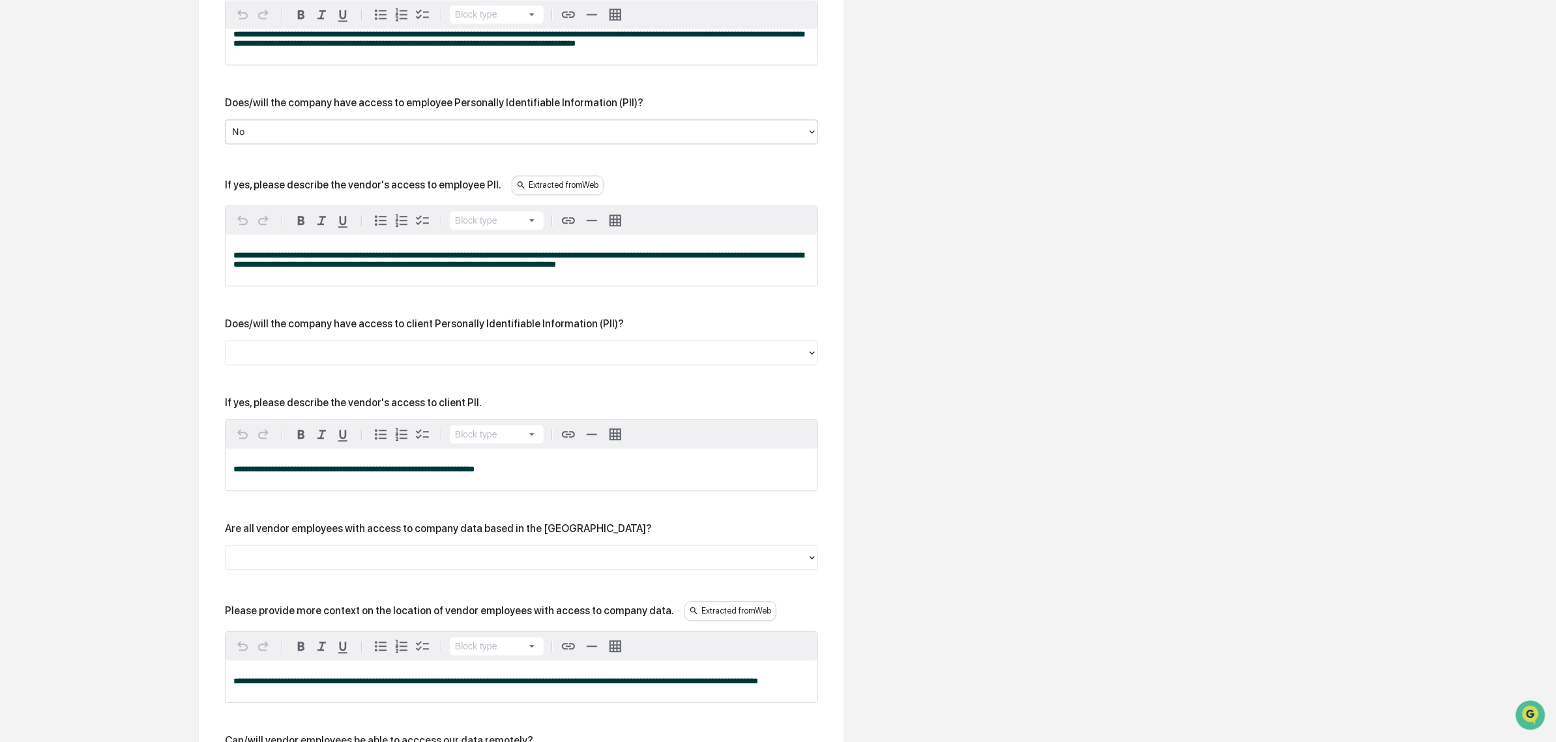
scroll to position [1832, 0]
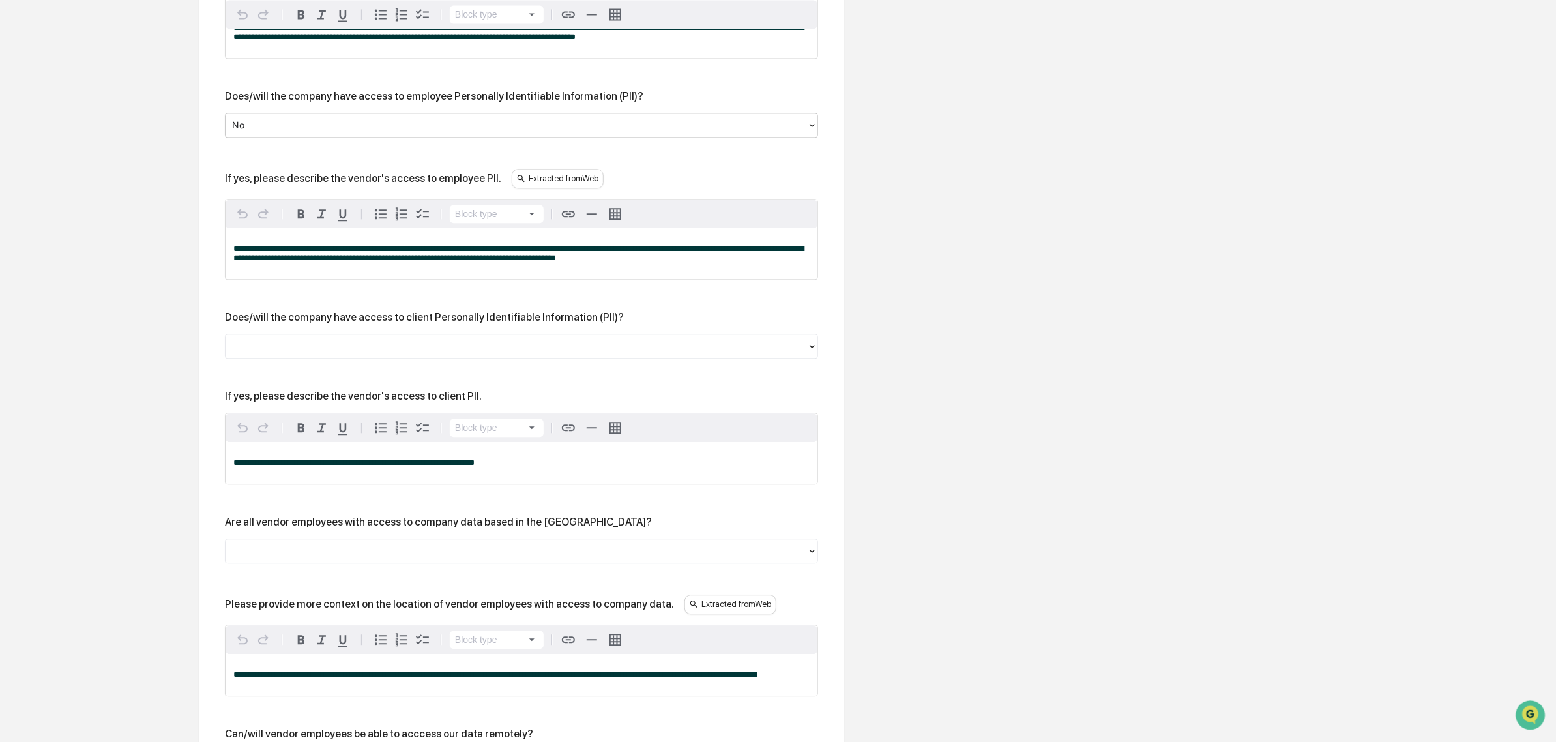
click at [315, 353] on div at bounding box center [516, 345] width 568 height 15
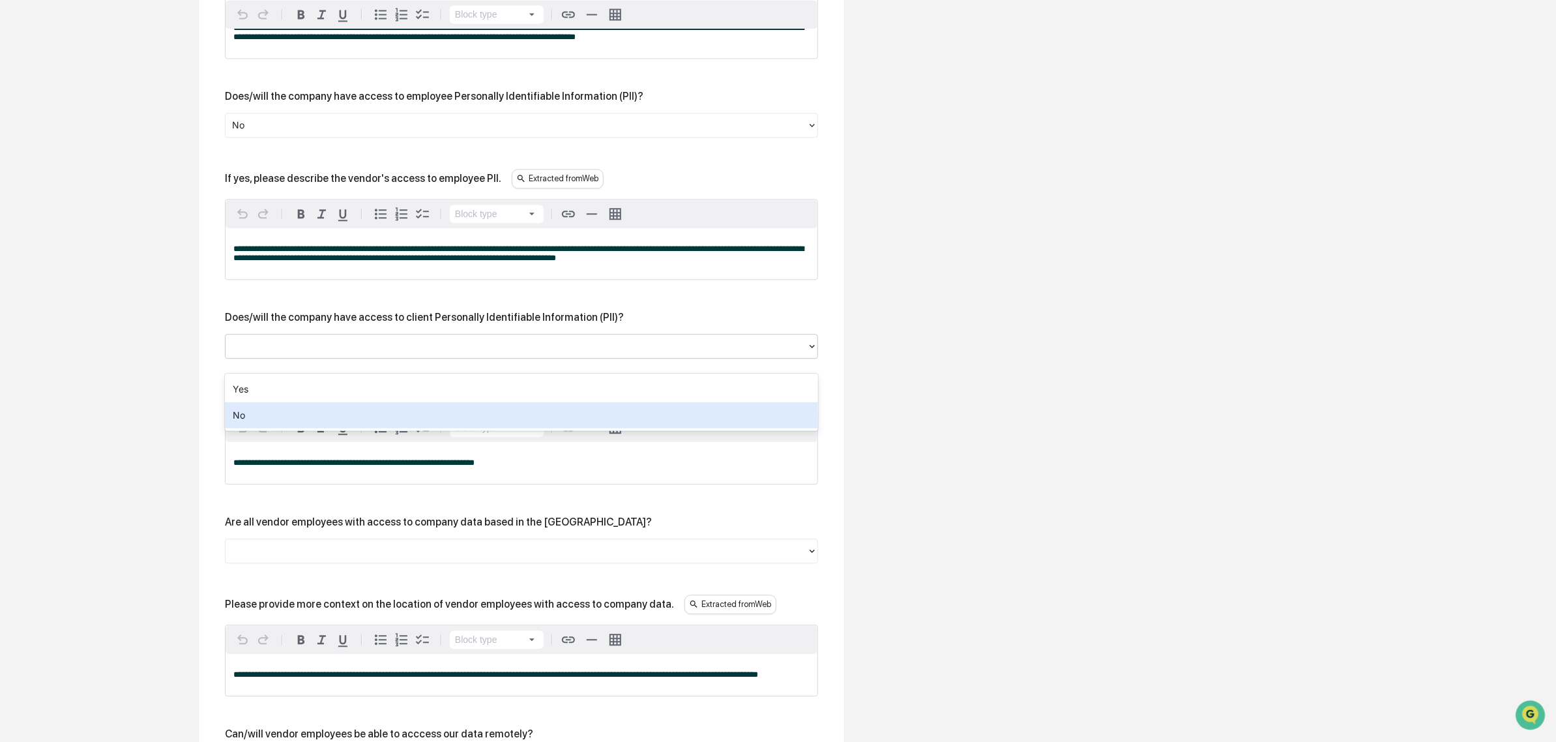
click at [315, 411] on div "No" at bounding box center [521, 415] width 593 height 26
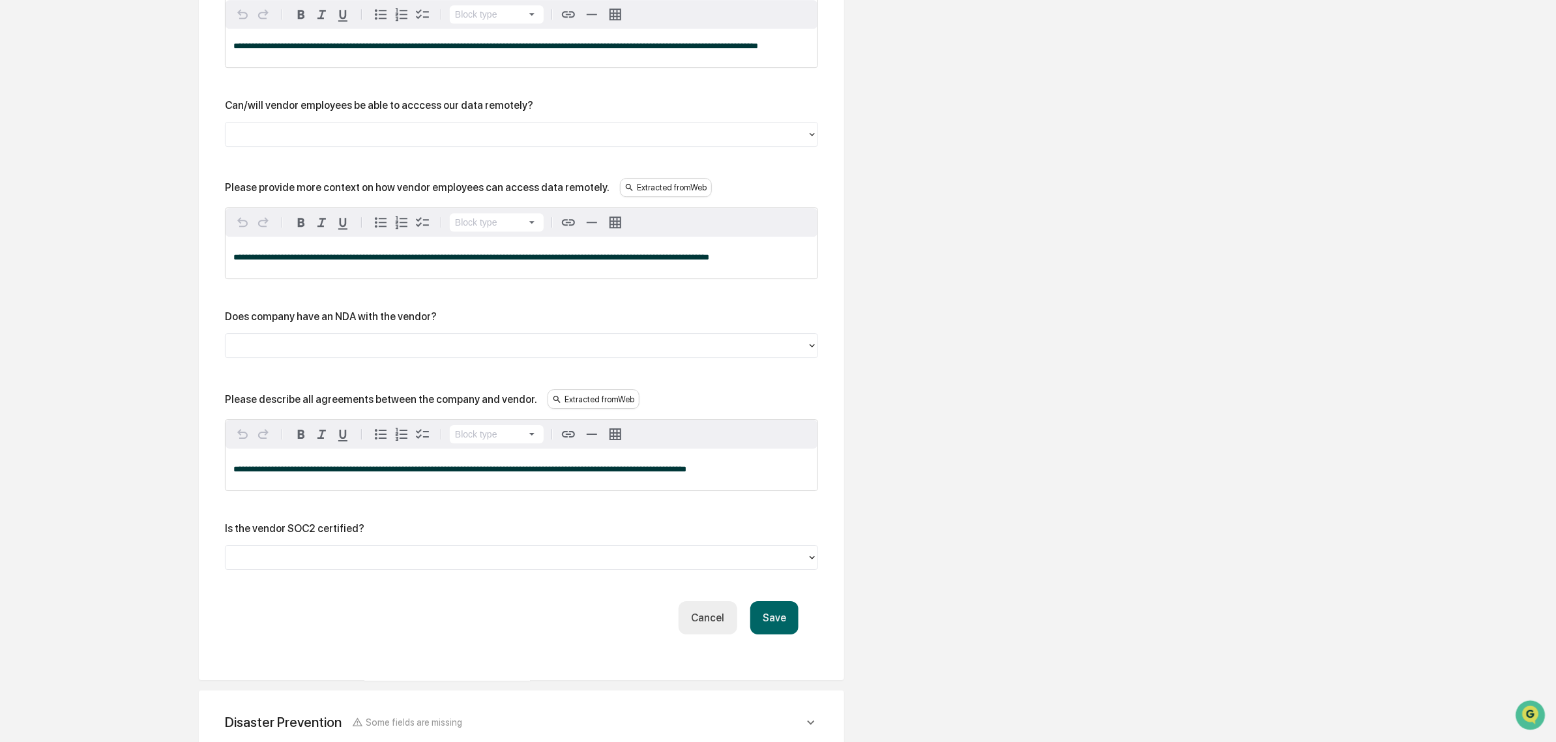
scroll to position [2565, 0]
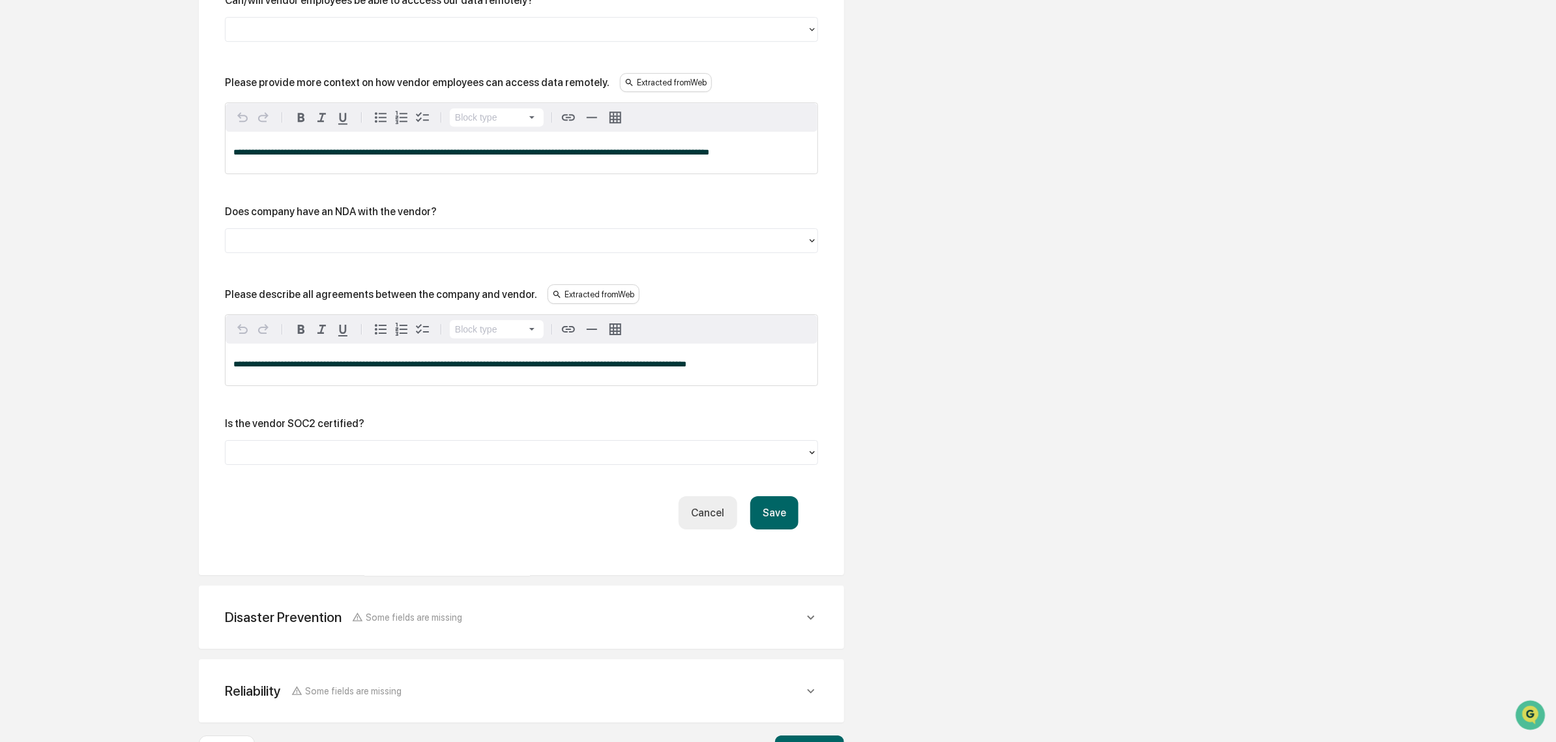
click at [354, 460] on div at bounding box center [516, 452] width 568 height 15
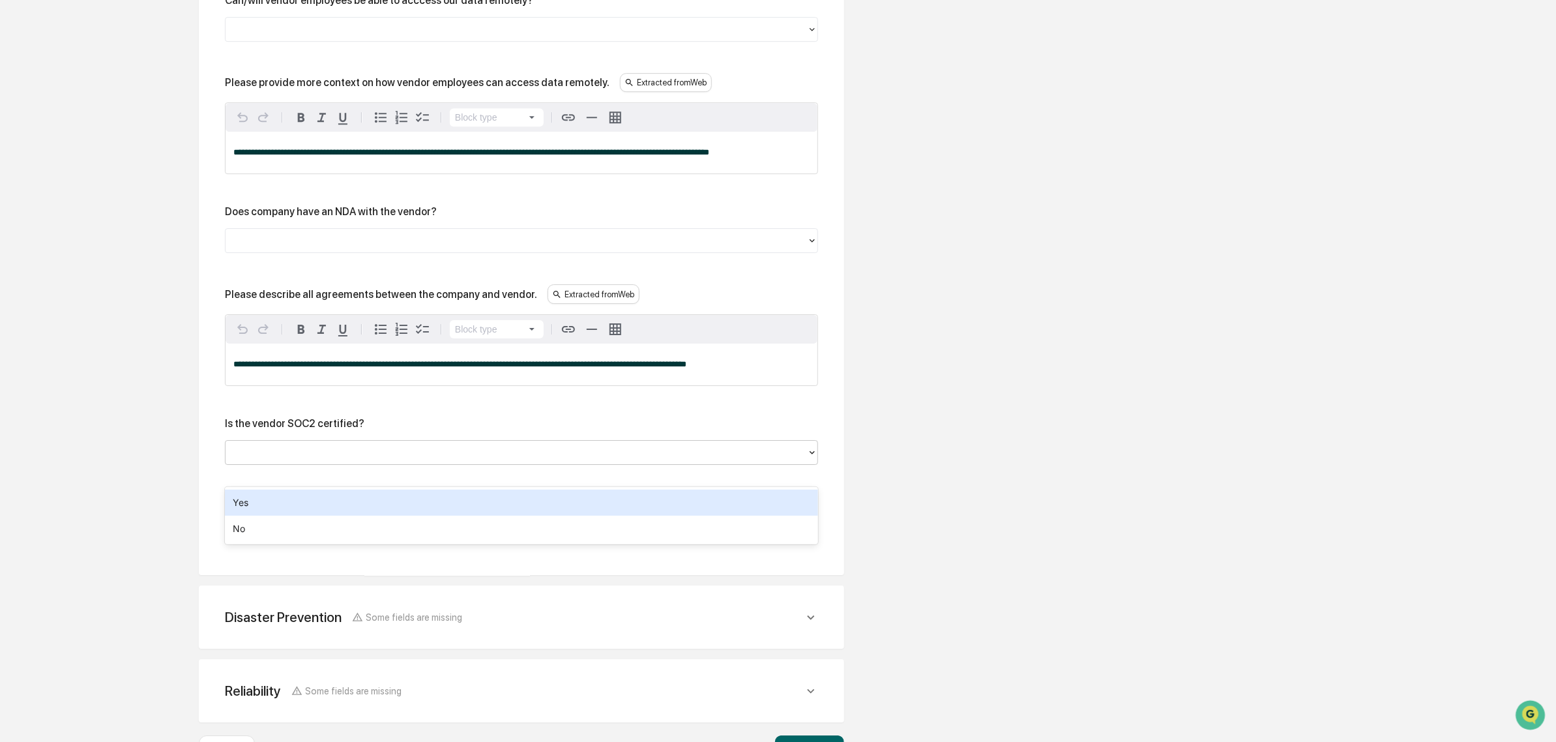
click at [340, 460] on div at bounding box center [516, 452] width 568 height 15
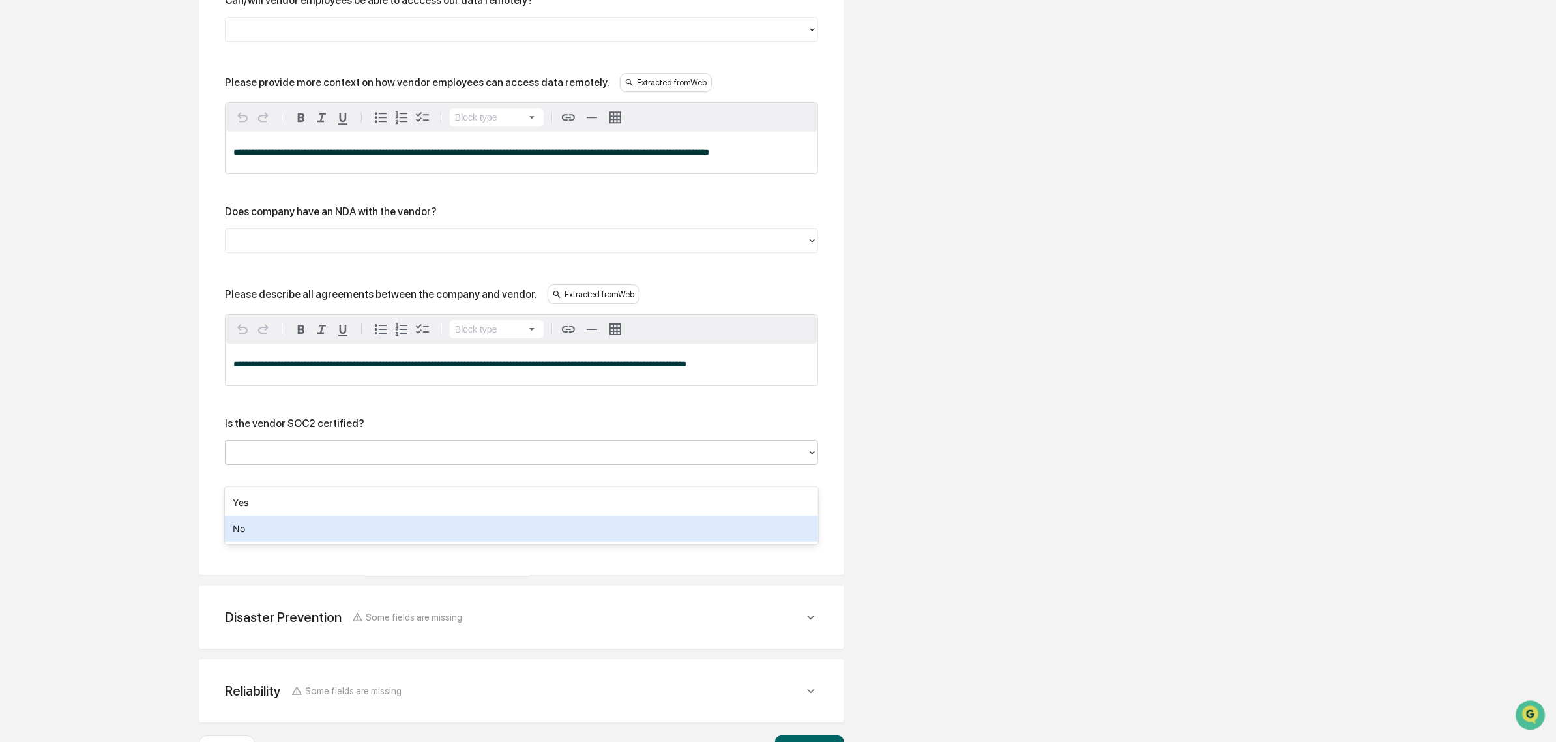
click at [307, 529] on div "No" at bounding box center [521, 529] width 593 height 26
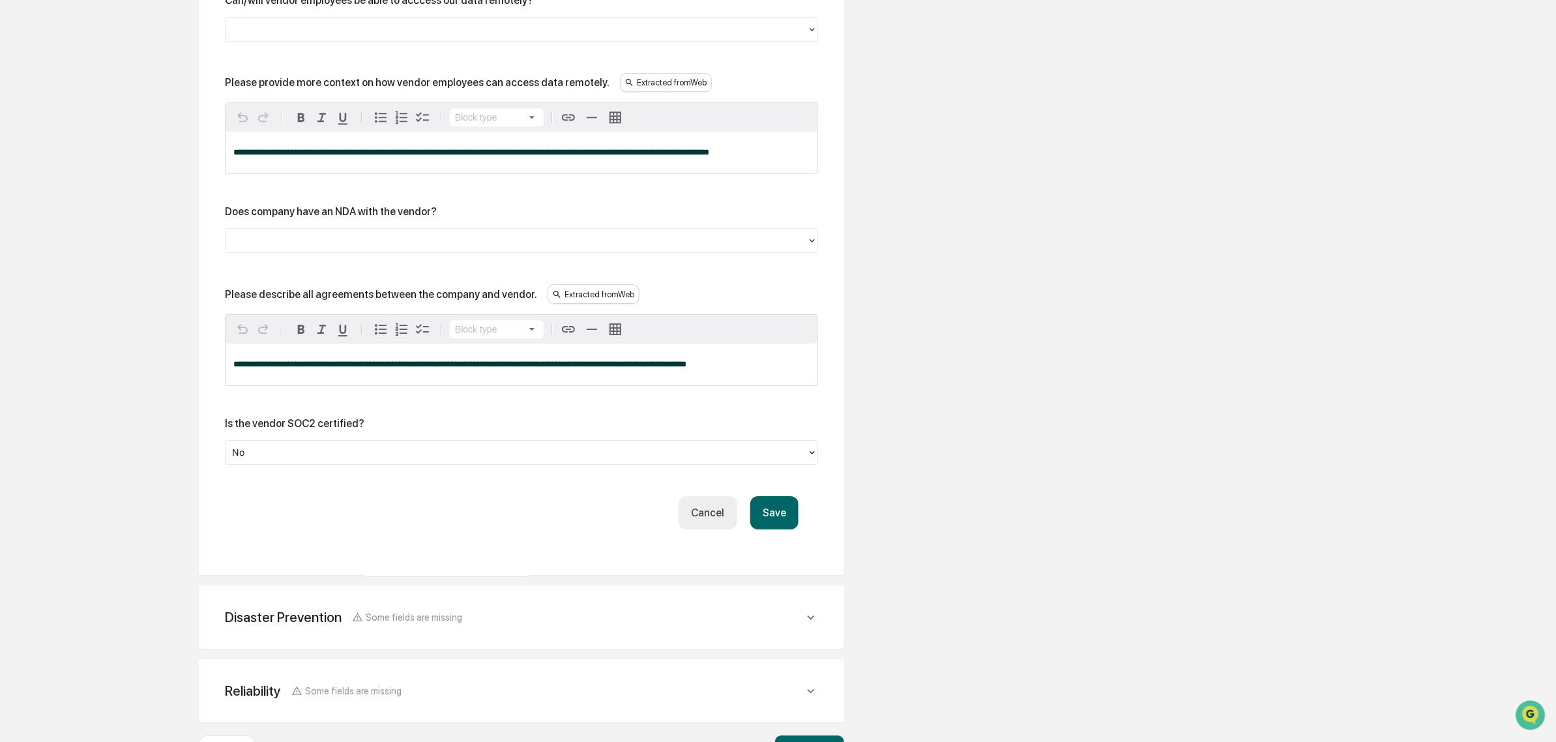
click at [766, 529] on button "Save" at bounding box center [774, 512] width 48 height 33
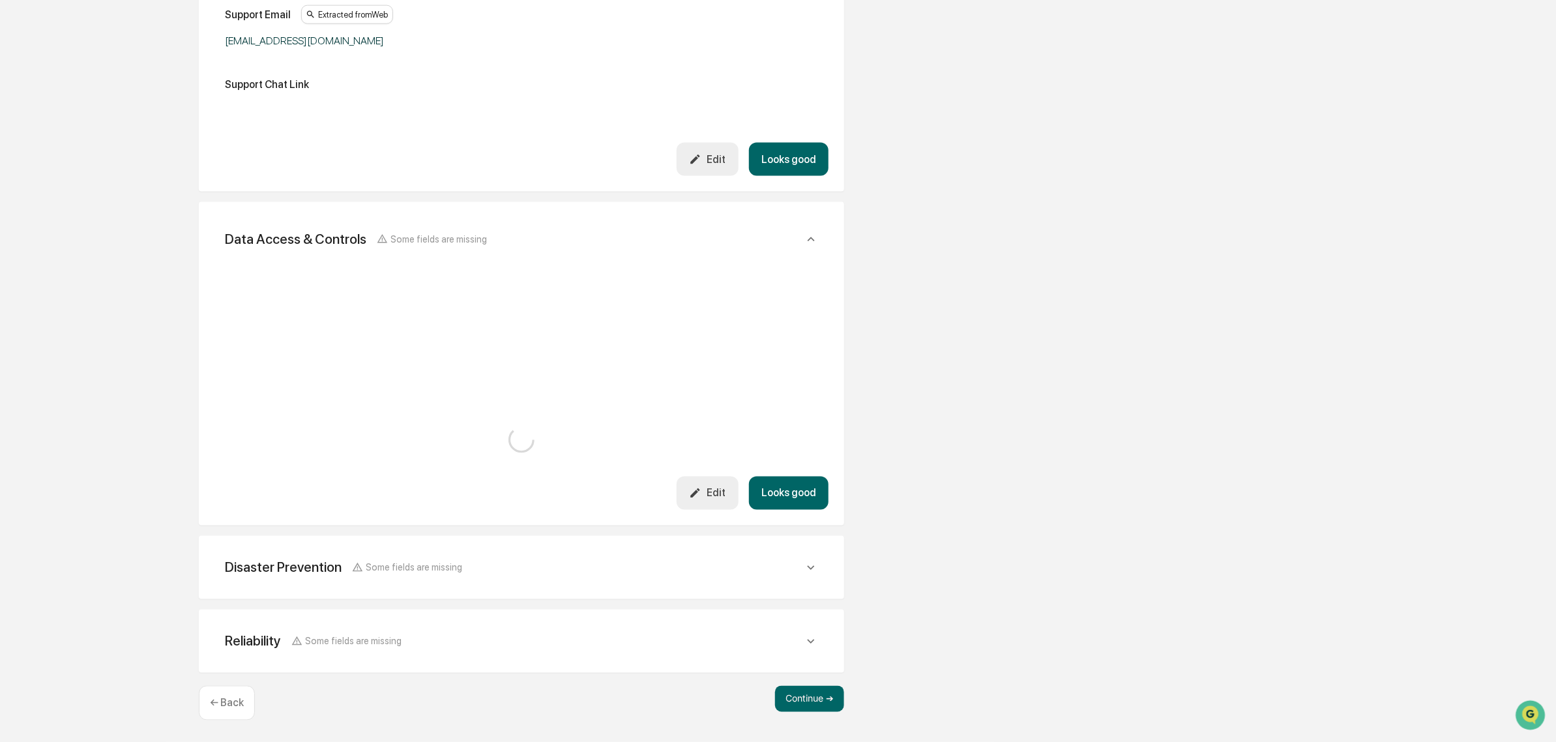
scroll to position [2220, 0]
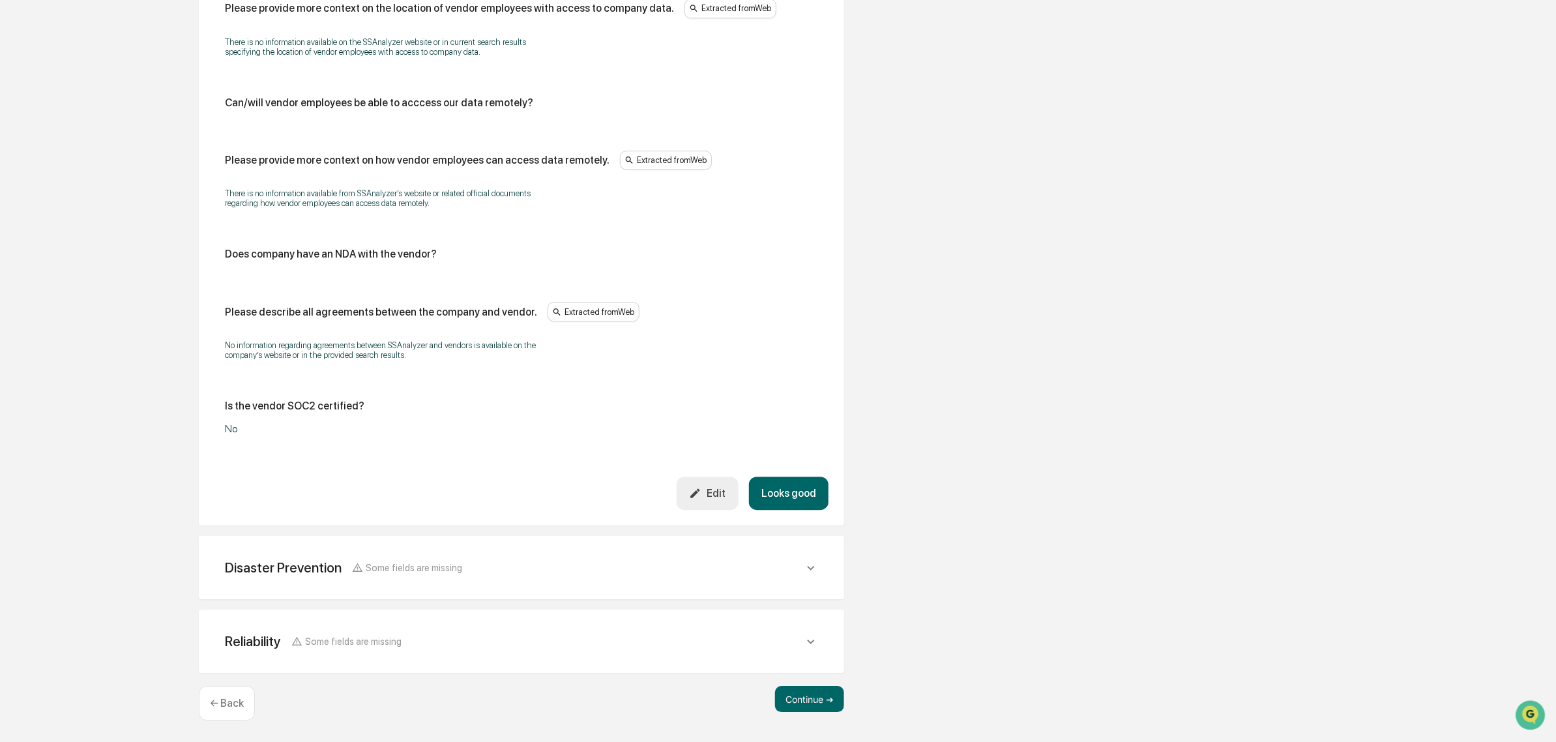
click at [803, 500] on button "Looks good" at bounding box center [789, 492] width 80 height 33
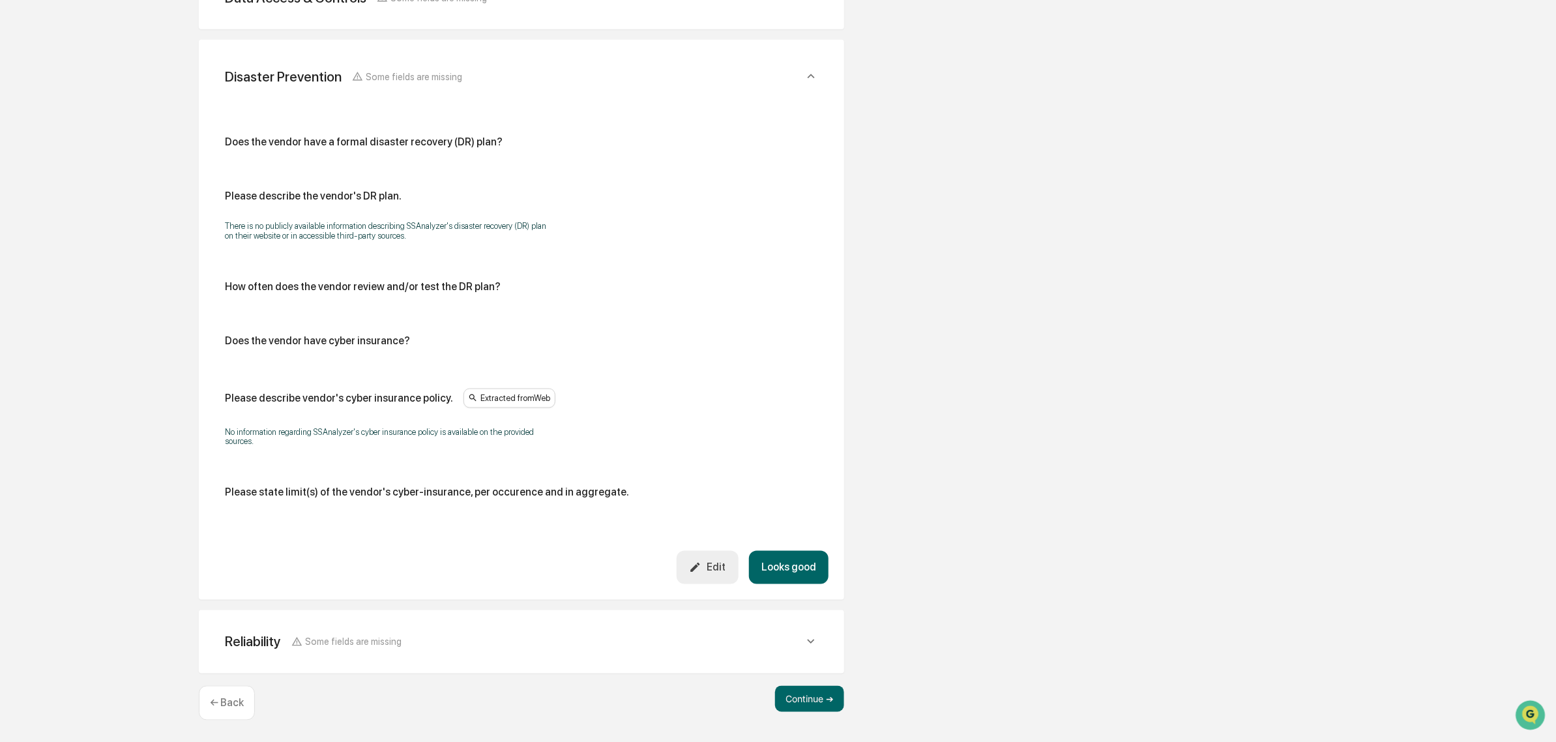
scroll to position [1122, 0]
click at [790, 555] on button "Looks good" at bounding box center [789, 567] width 80 height 33
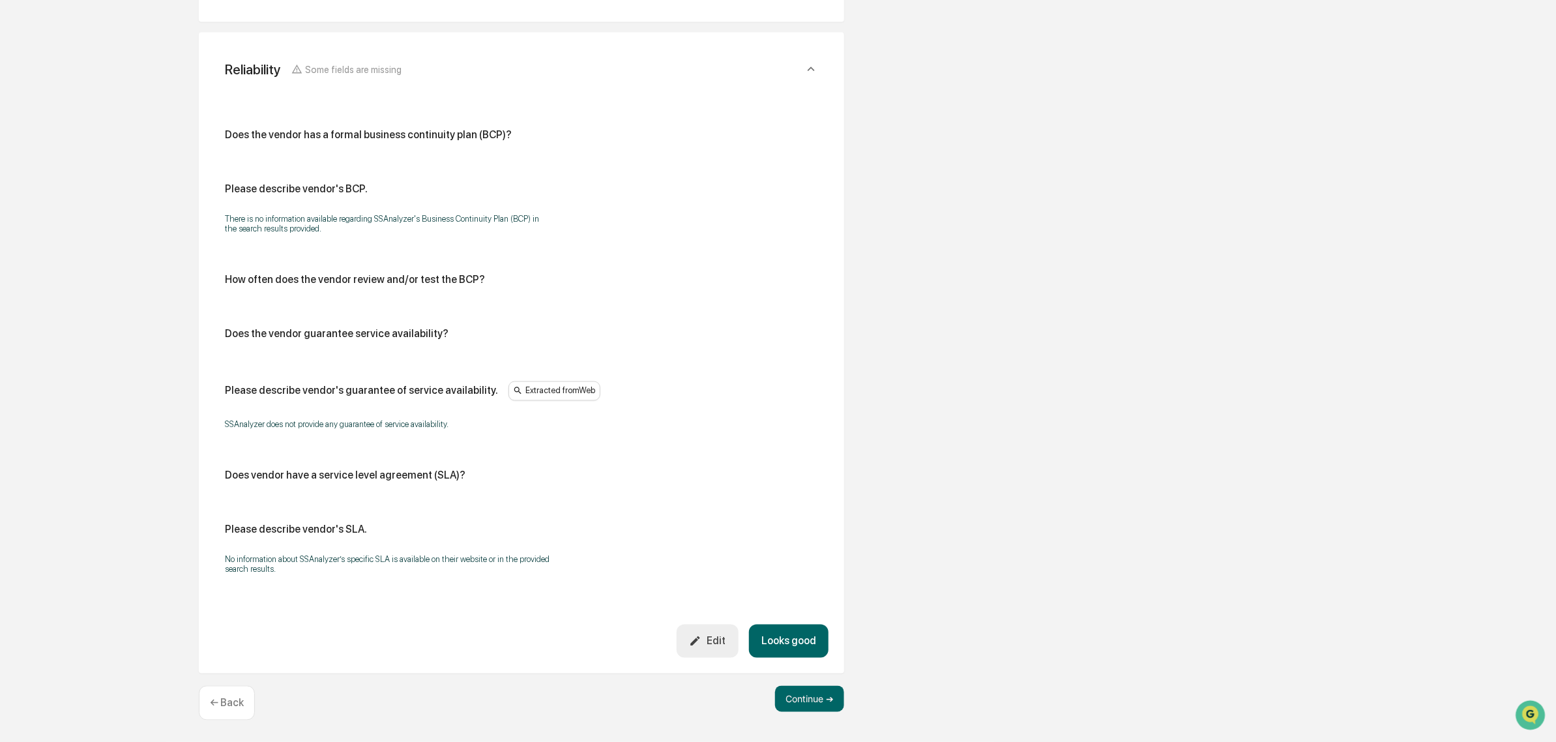
scroll to position [1204, 0]
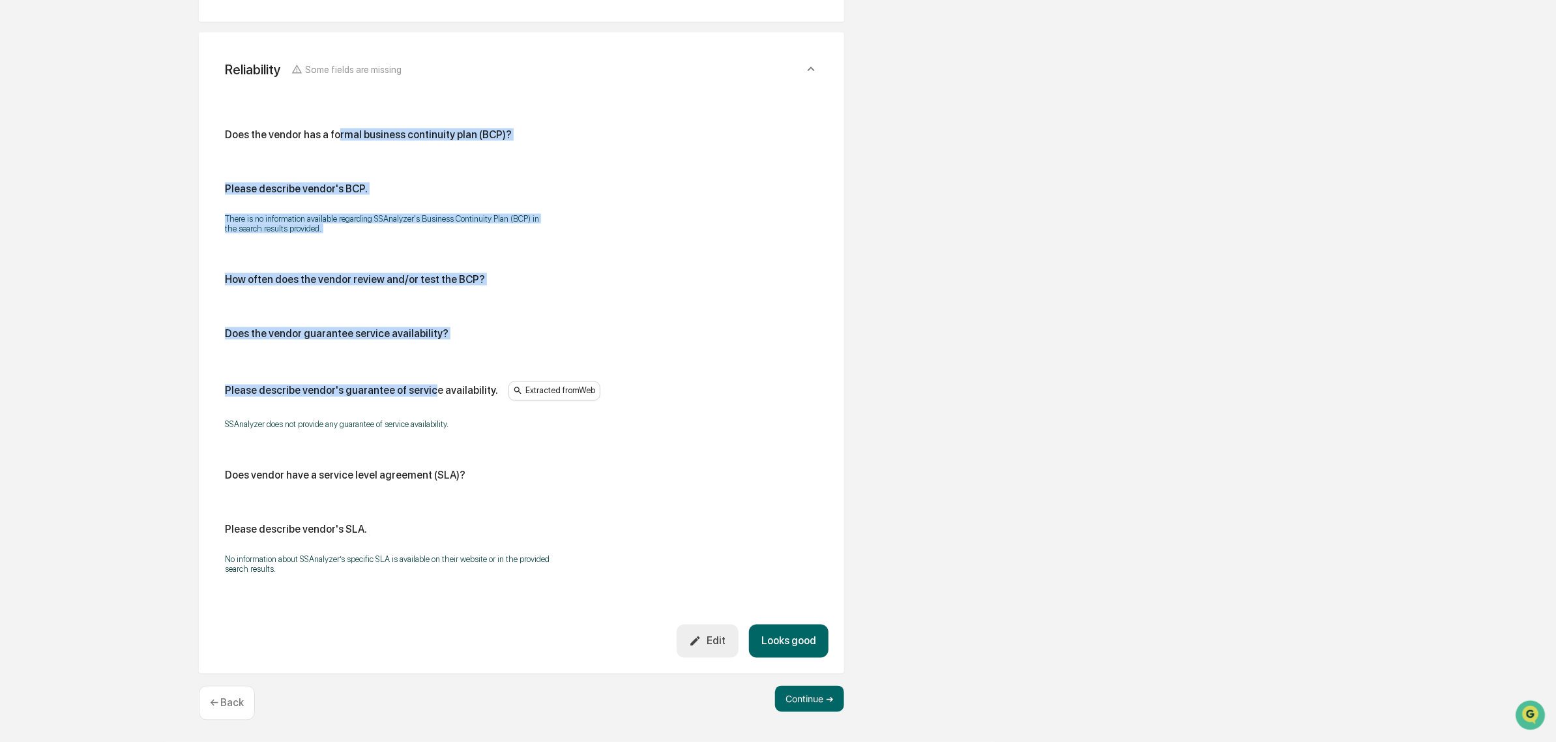
drag, startPoint x: 337, startPoint y: 108, endPoint x: 426, endPoint y: 362, distance: 268.6
click at [426, 362] on div "Does the vendor has a formal business continuity plan (BCP)? Please describe ve…" at bounding box center [521, 358] width 614 height 534
click at [369, 373] on div "Does the vendor has a formal business continuity plan (BCP)? Please describe ve…" at bounding box center [521, 355] width 593 height 454
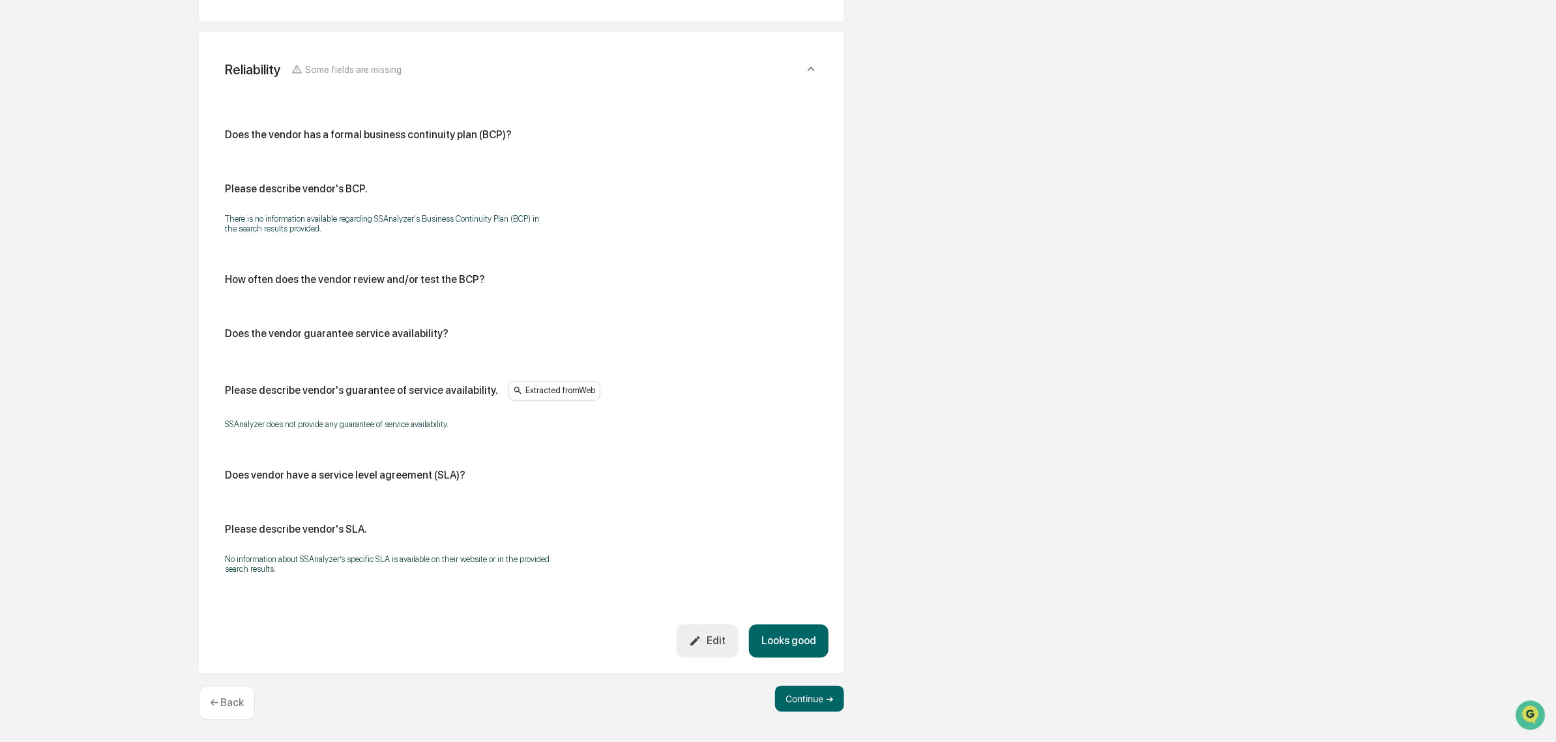
click at [583, 519] on div "Does the vendor has a formal business continuity plan (BCP)? Please describe ve…" at bounding box center [521, 355] width 593 height 454
click at [811, 637] on button "Looks good" at bounding box center [789, 640] width 80 height 33
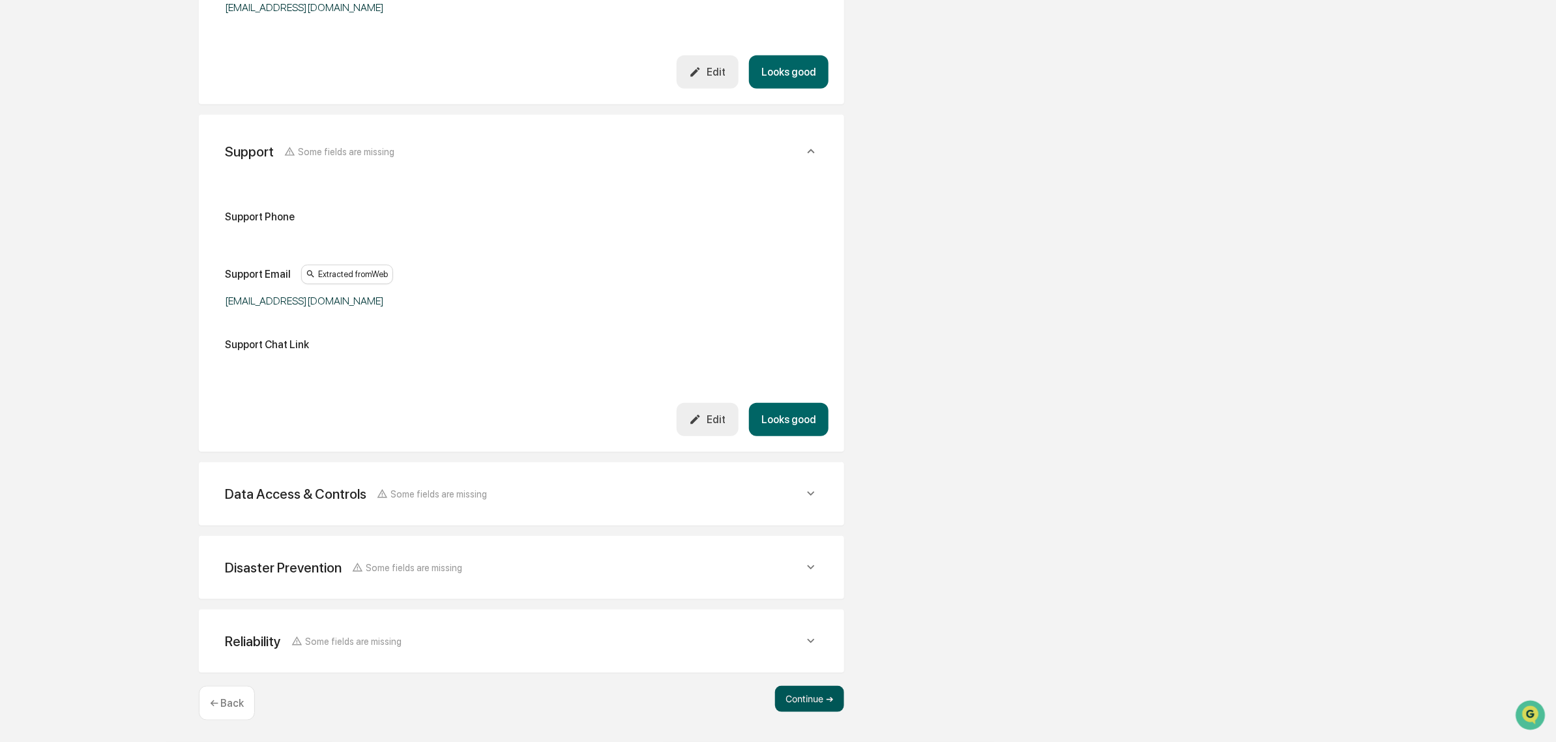
scroll to position [624, 0]
click at [818, 698] on button "Continue ➔" at bounding box center [809, 700] width 69 height 26
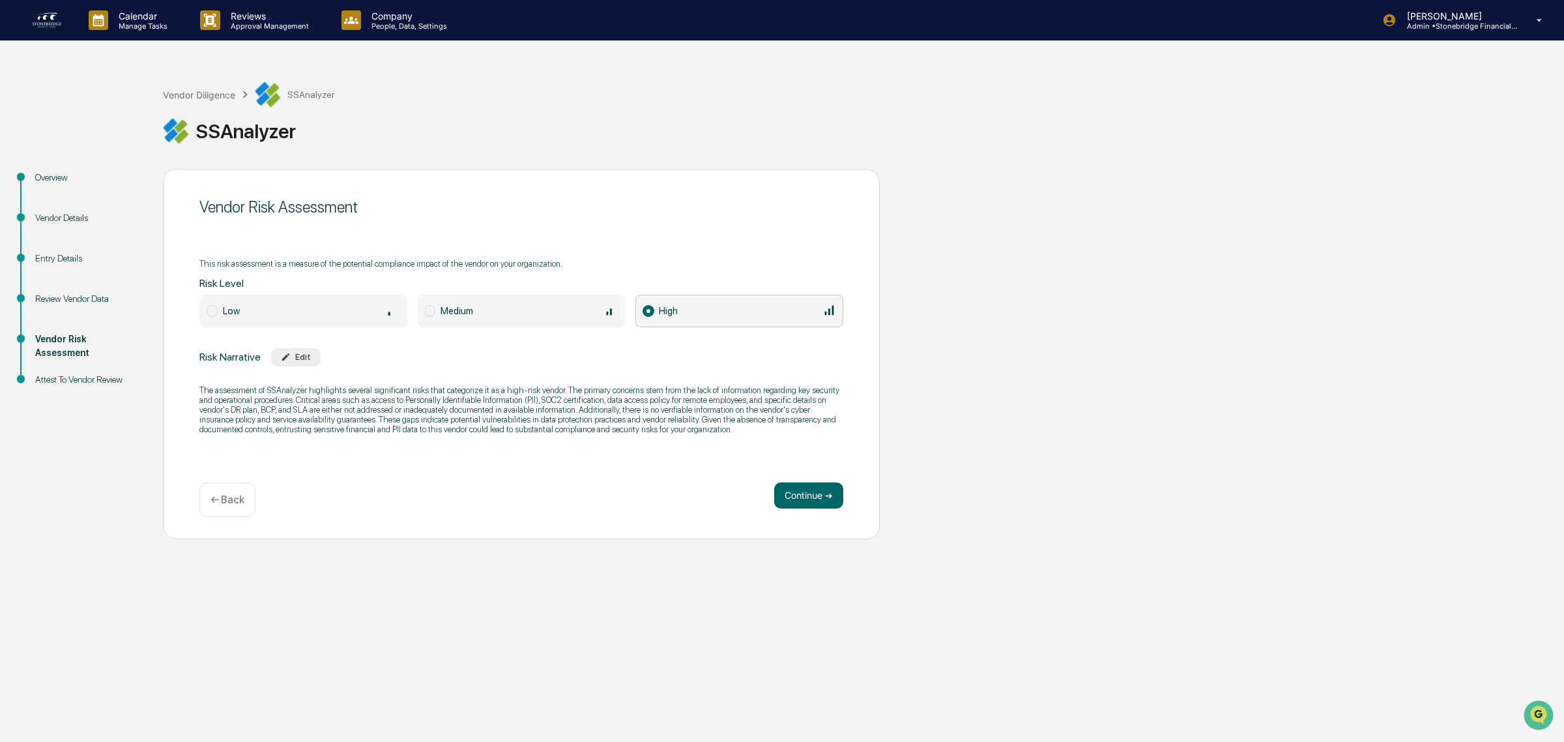
click at [428, 314] on span at bounding box center [430, 311] width 11 height 12
click at [282, 357] on icon "button" at bounding box center [286, 357] width 8 height 8
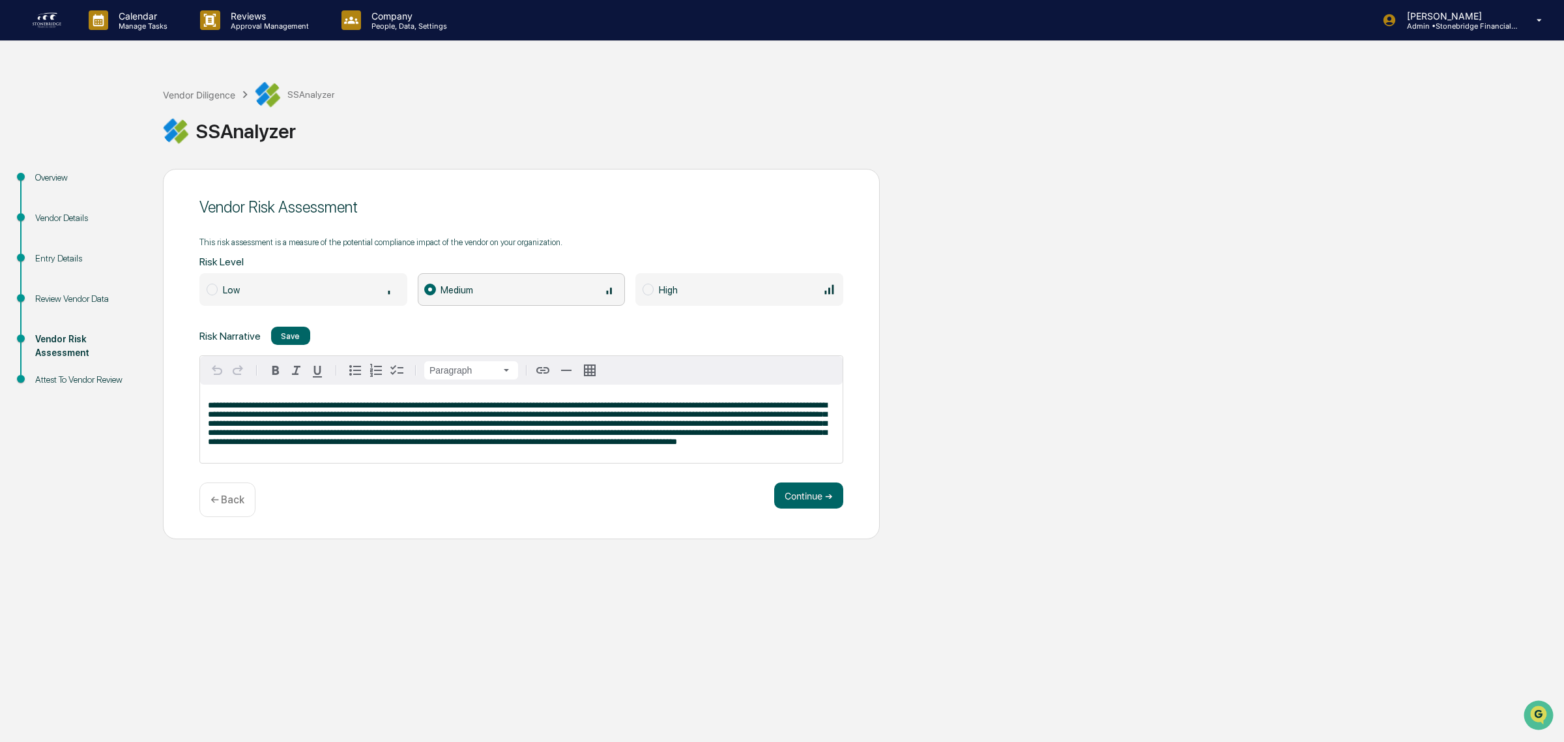
click at [523, 404] on span "**********" at bounding box center [517, 423] width 619 height 45
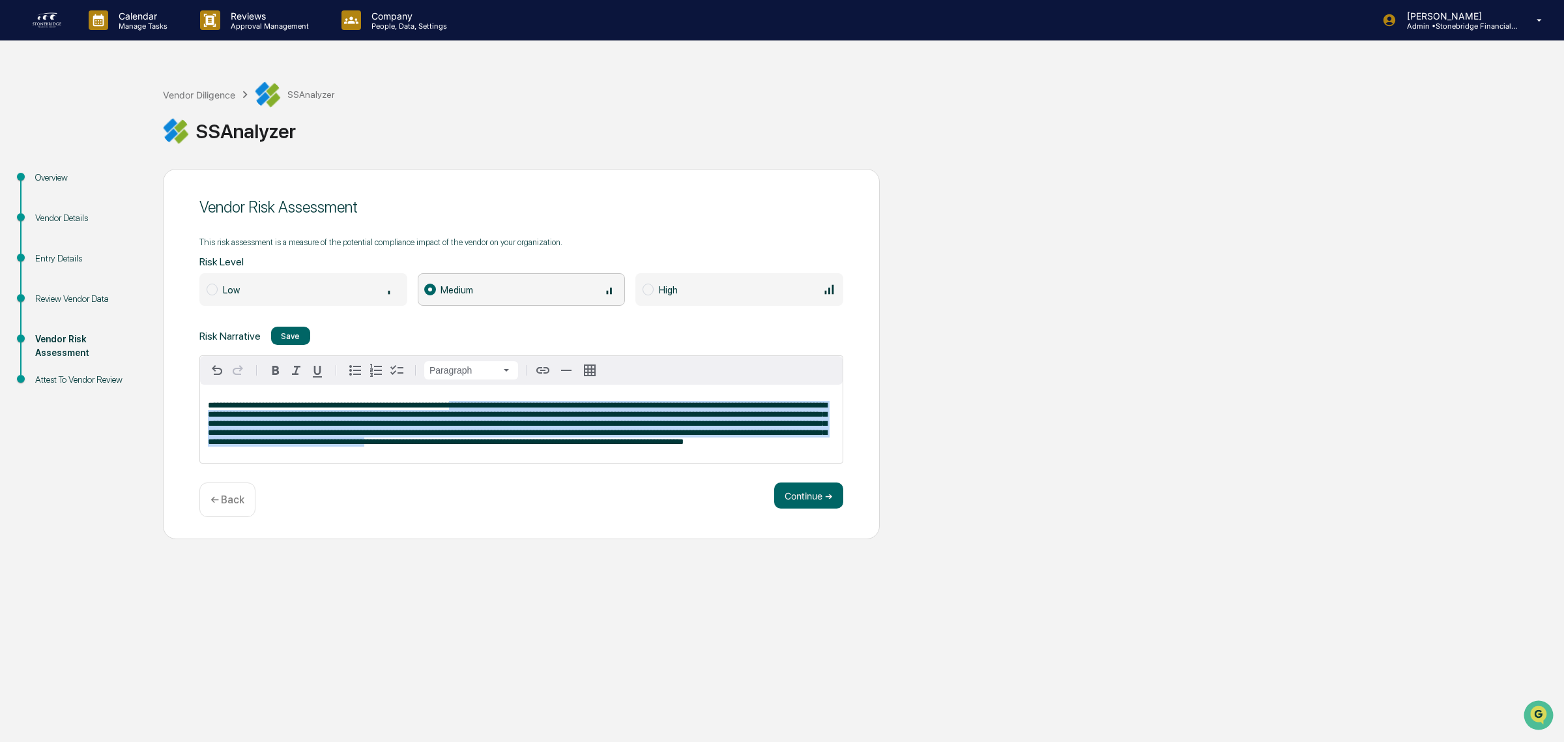
drag, startPoint x: 458, startPoint y: 405, endPoint x: 471, endPoint y: 450, distance: 47.0
click at [471, 446] on span "**********" at bounding box center [517, 423] width 619 height 45
drag, startPoint x: 555, startPoint y: 453, endPoint x: 554, endPoint y: 395, distance: 58.0
click at [554, 395] on div "**********" at bounding box center [521, 424] width 643 height 78
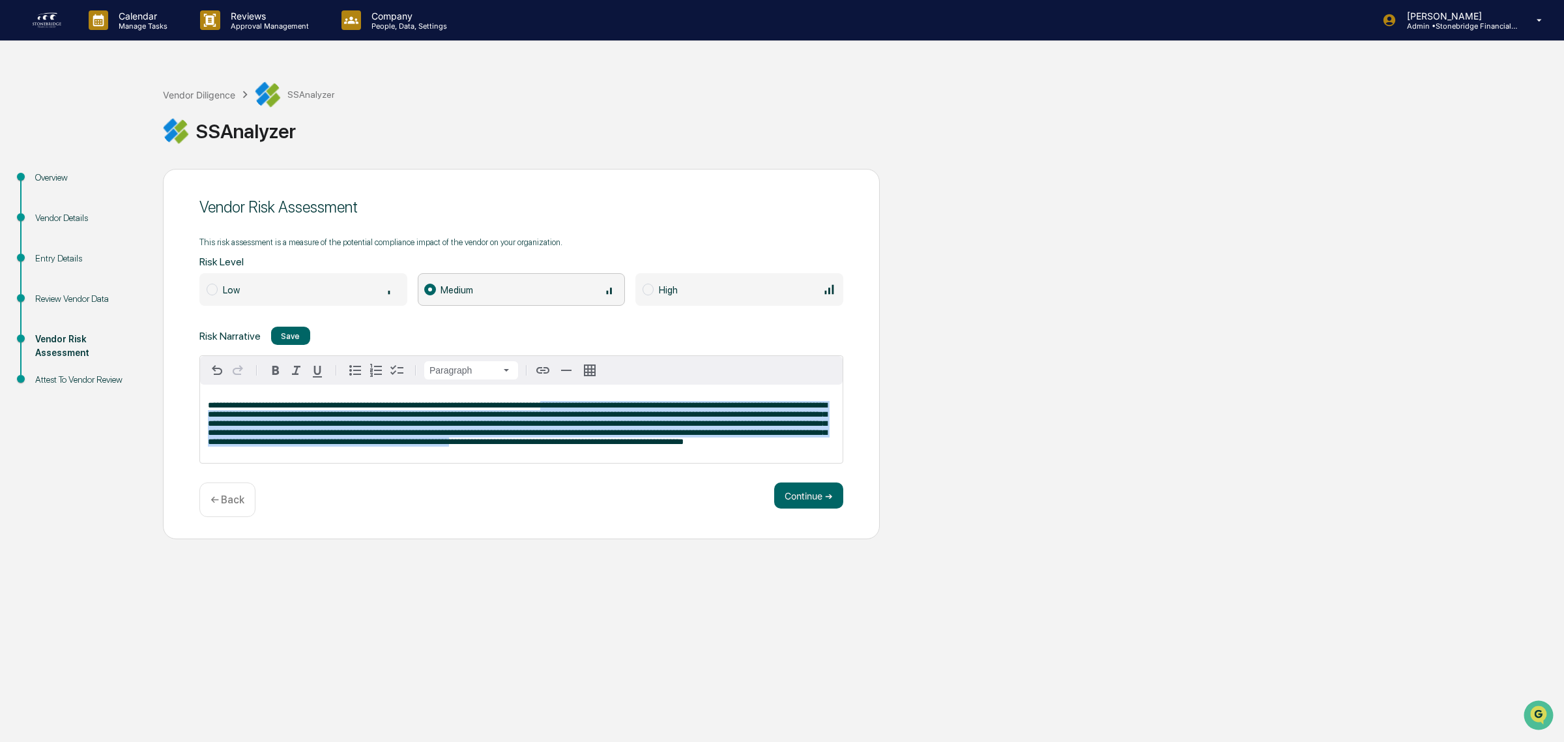
click at [554, 395] on div "**********" at bounding box center [521, 424] width 643 height 78
drag, startPoint x: 554, startPoint y: 395, endPoint x: 706, endPoint y: 415, distance: 153.1
click at [706, 415] on div "**********" at bounding box center [521, 424] width 643 height 78
click at [706, 415] on span "**********" at bounding box center [517, 423] width 619 height 45
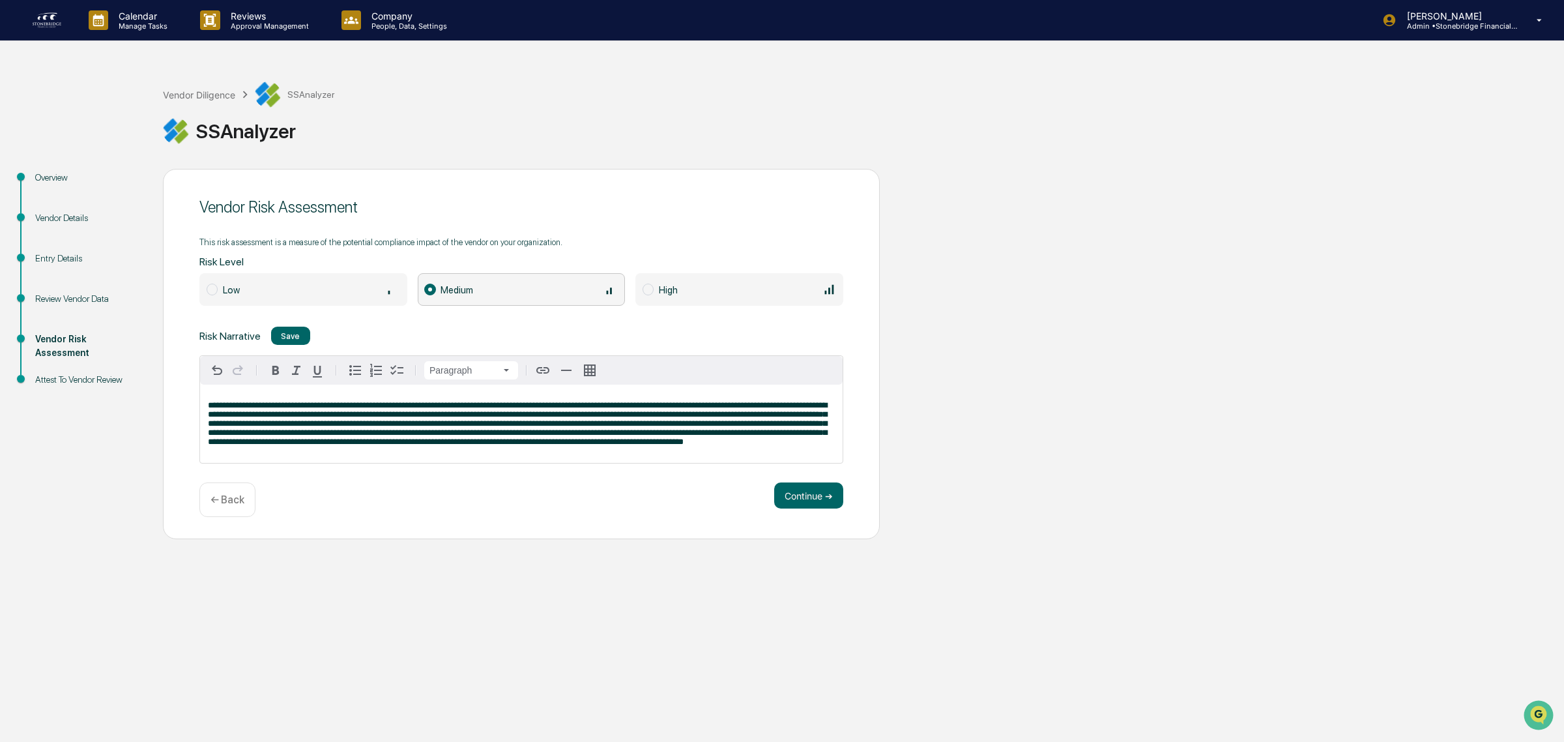
click at [288, 422] on span "**********" at bounding box center [517, 423] width 619 height 45
drag, startPoint x: 277, startPoint y: 418, endPoint x: 357, endPoint y: 428, distance: 80.8
click at [357, 428] on span "**********" at bounding box center [517, 423] width 619 height 45
drag, startPoint x: 440, startPoint y: 417, endPoint x: 488, endPoint y: 428, distance: 48.7
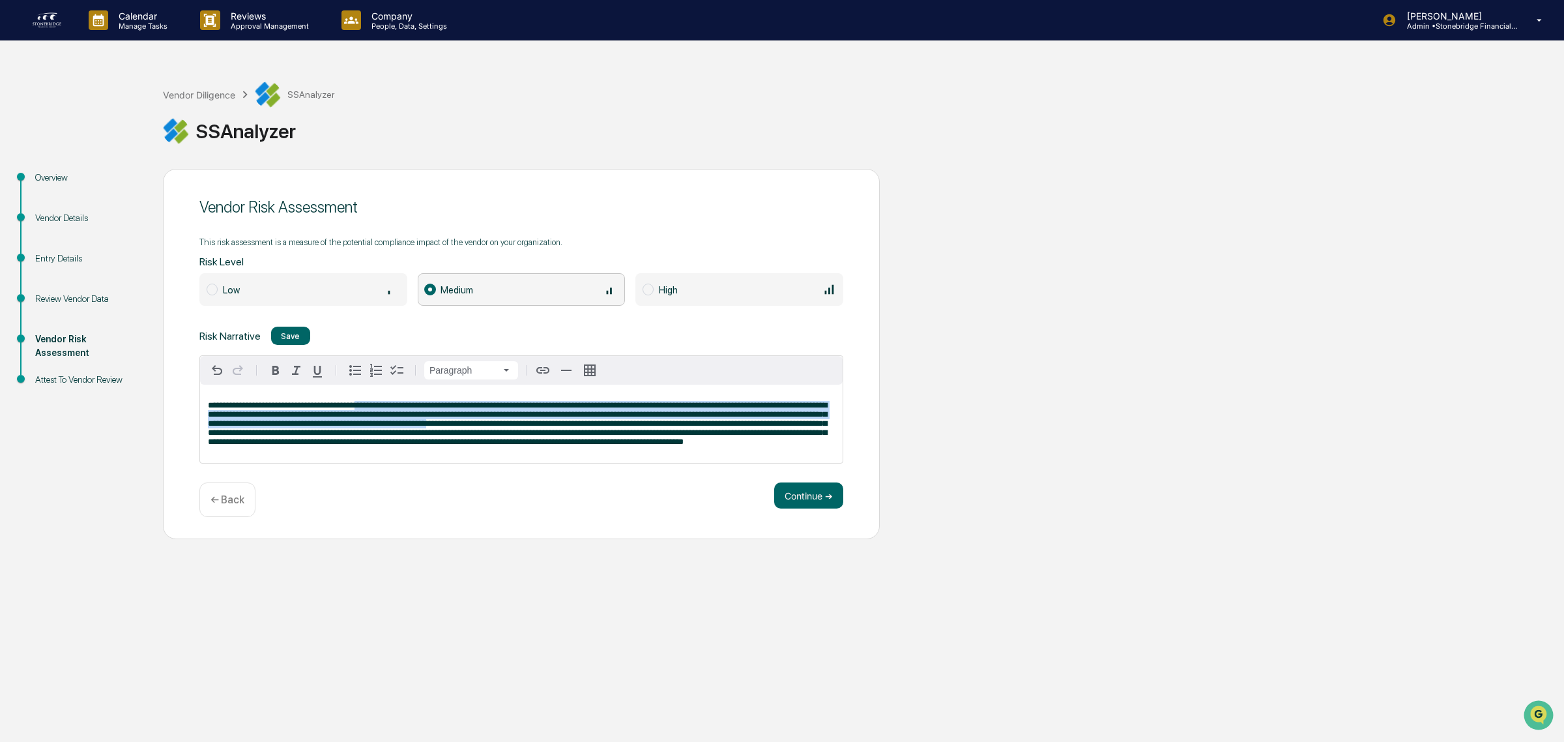
click at [488, 428] on span "**********" at bounding box center [517, 423] width 619 height 45
drag, startPoint x: 575, startPoint y: 415, endPoint x: 591, endPoint y: 408, distance: 17.5
click at [559, 415] on span "**********" at bounding box center [517, 423] width 619 height 45
click at [628, 414] on span "**********" at bounding box center [517, 423] width 619 height 45
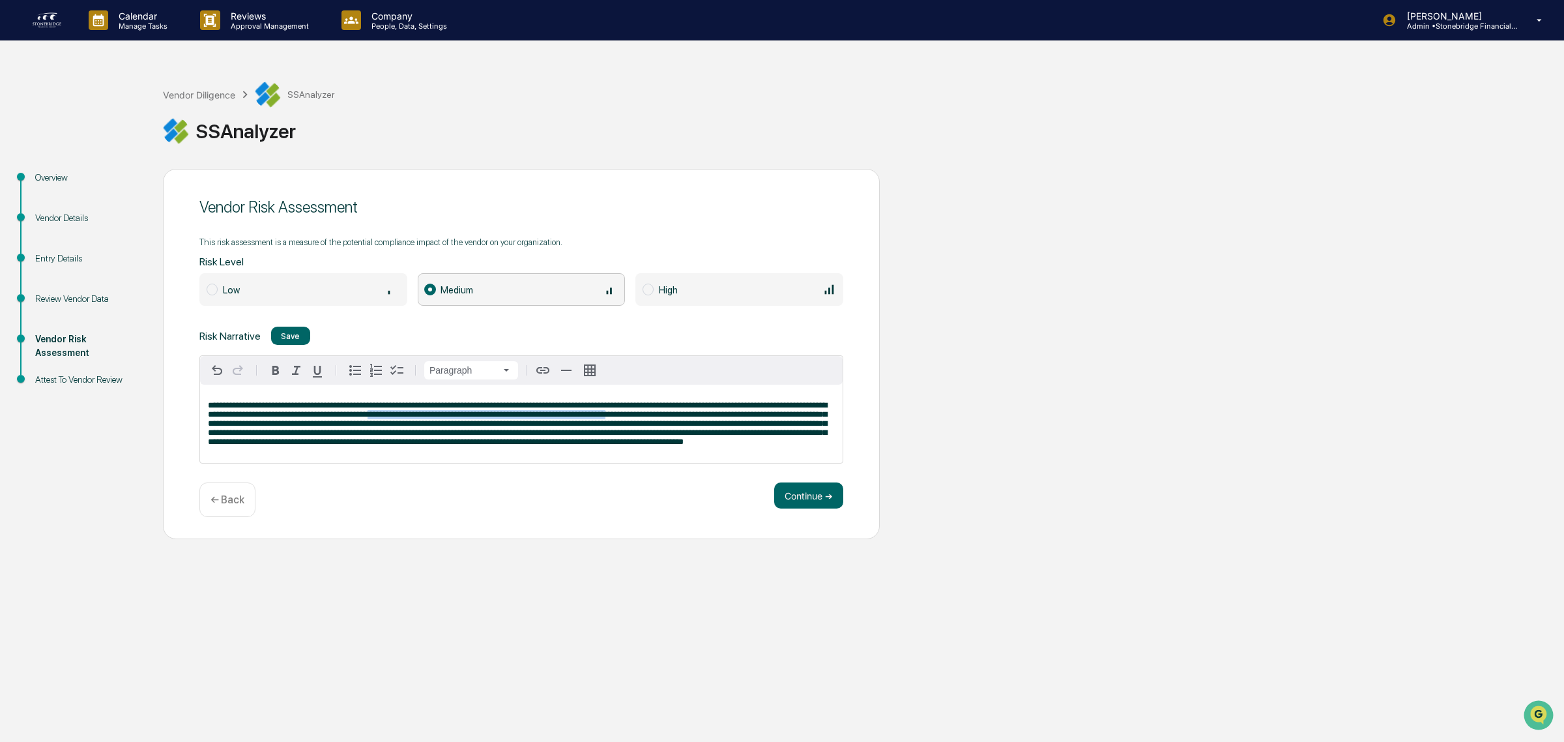
drag, startPoint x: 645, startPoint y: 413, endPoint x: 409, endPoint y: 415, distance: 236.0
click at [409, 415] on span "**********" at bounding box center [517, 423] width 619 height 45
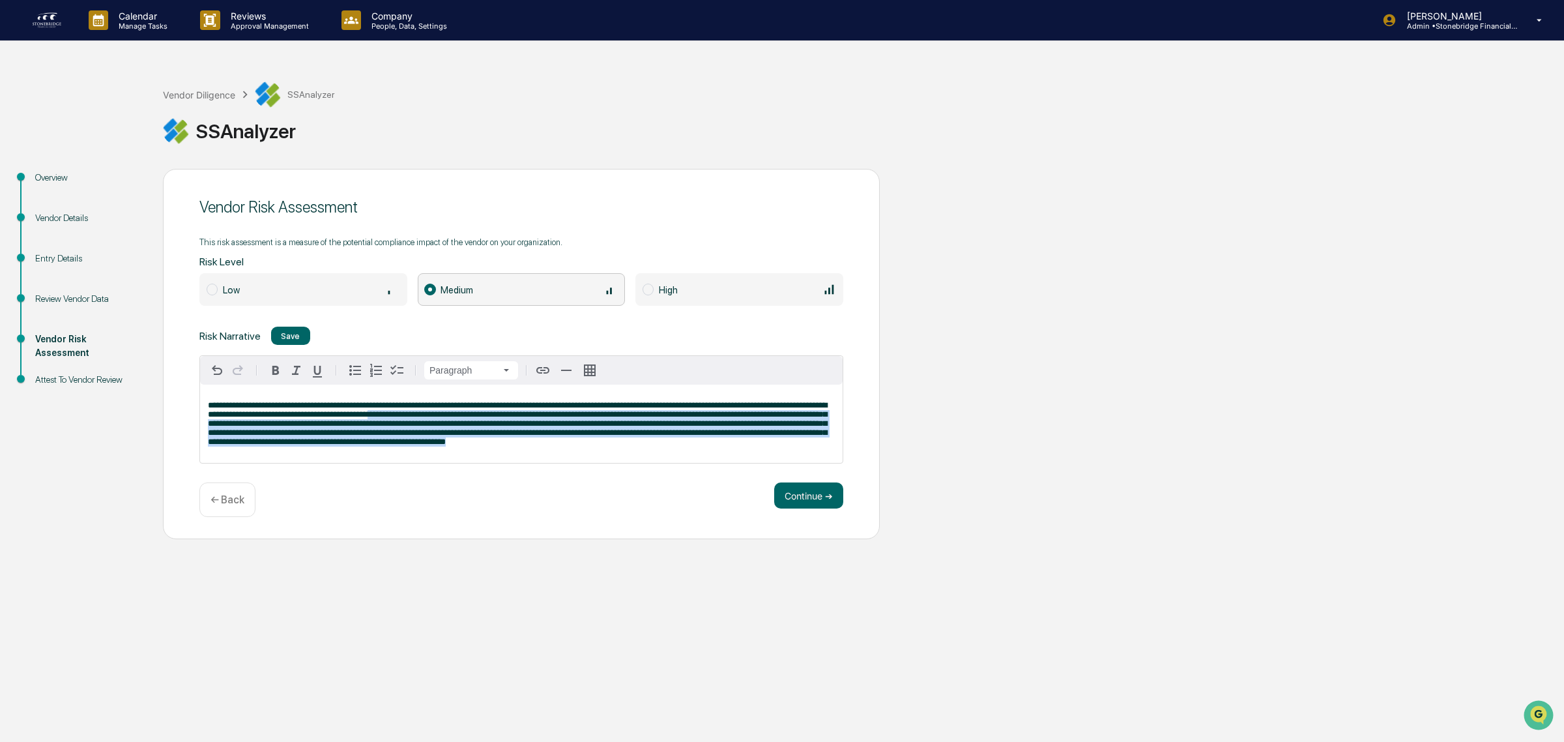
drag, startPoint x: 411, startPoint y: 415, endPoint x: 654, endPoint y: 458, distance: 246.2
click at [654, 458] on div "**********" at bounding box center [521, 424] width 643 height 78
drag, startPoint x: 654, startPoint y: 458, endPoint x: 656, endPoint y: 424, distance: 34.6
click at [656, 424] on div "**********" at bounding box center [521, 424] width 643 height 78
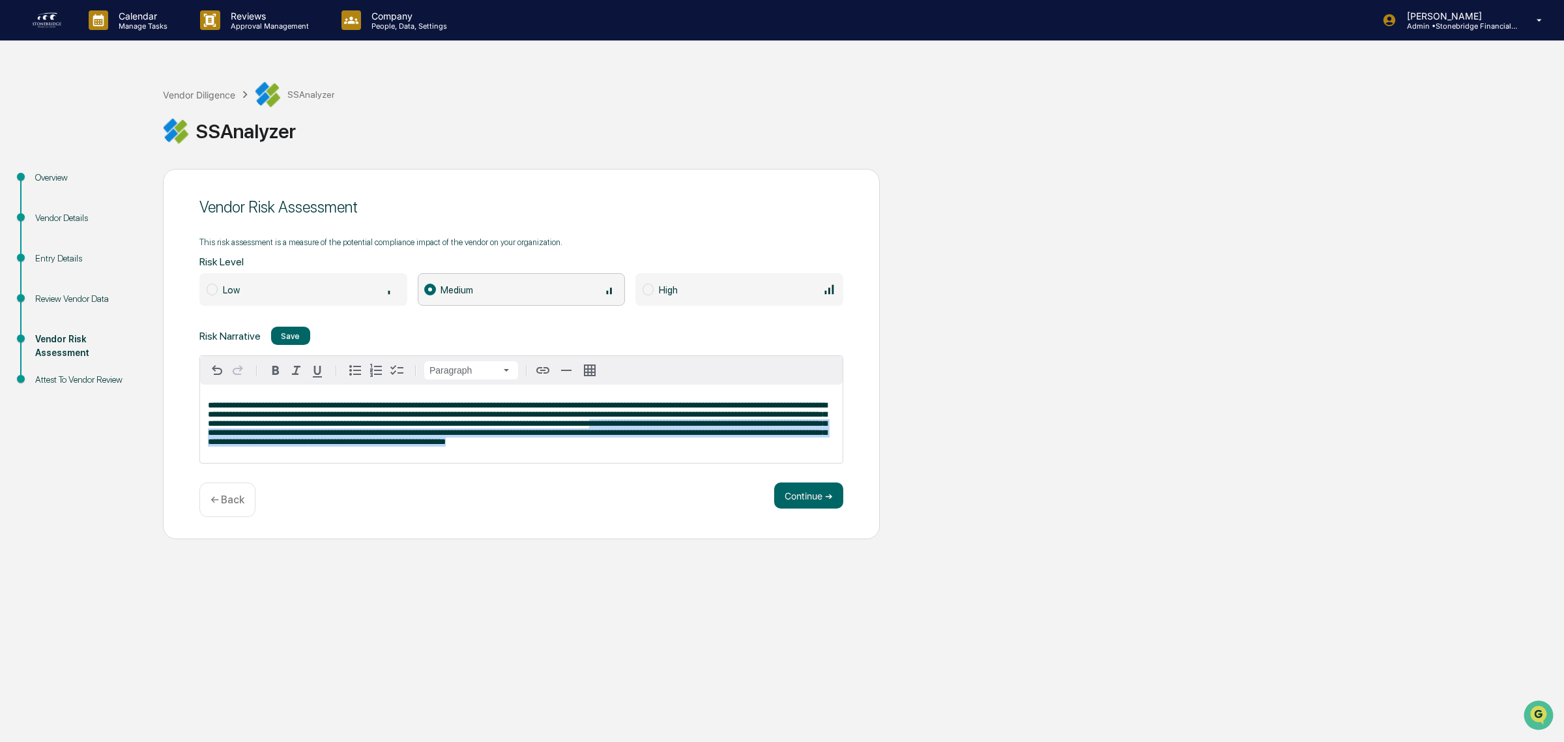
click at [656, 424] on span "**********" at bounding box center [517, 423] width 619 height 45
drag, startPoint x: 643, startPoint y: 411, endPoint x: 701, endPoint y: 448, distance: 68.9
click at [701, 446] on p "**********" at bounding box center [521, 424] width 627 height 46
drag, startPoint x: 290, startPoint y: 422, endPoint x: 396, endPoint y: 443, distance: 107.8
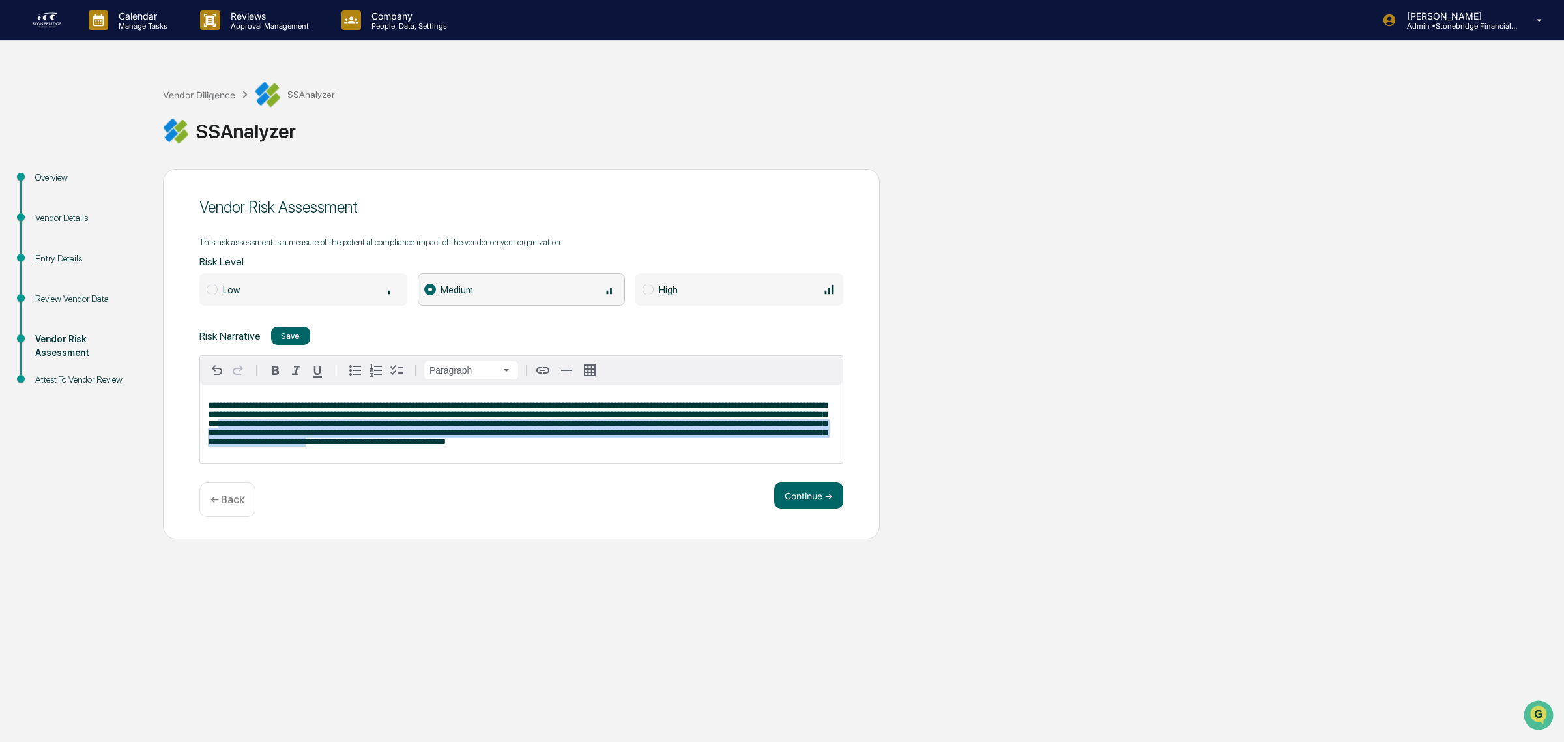
click at [396, 443] on span "**********" at bounding box center [517, 423] width 619 height 45
drag, startPoint x: 413, startPoint y: 424, endPoint x: 470, endPoint y: 444, distance: 60.6
click at [470, 444] on span "**********" at bounding box center [517, 423] width 619 height 45
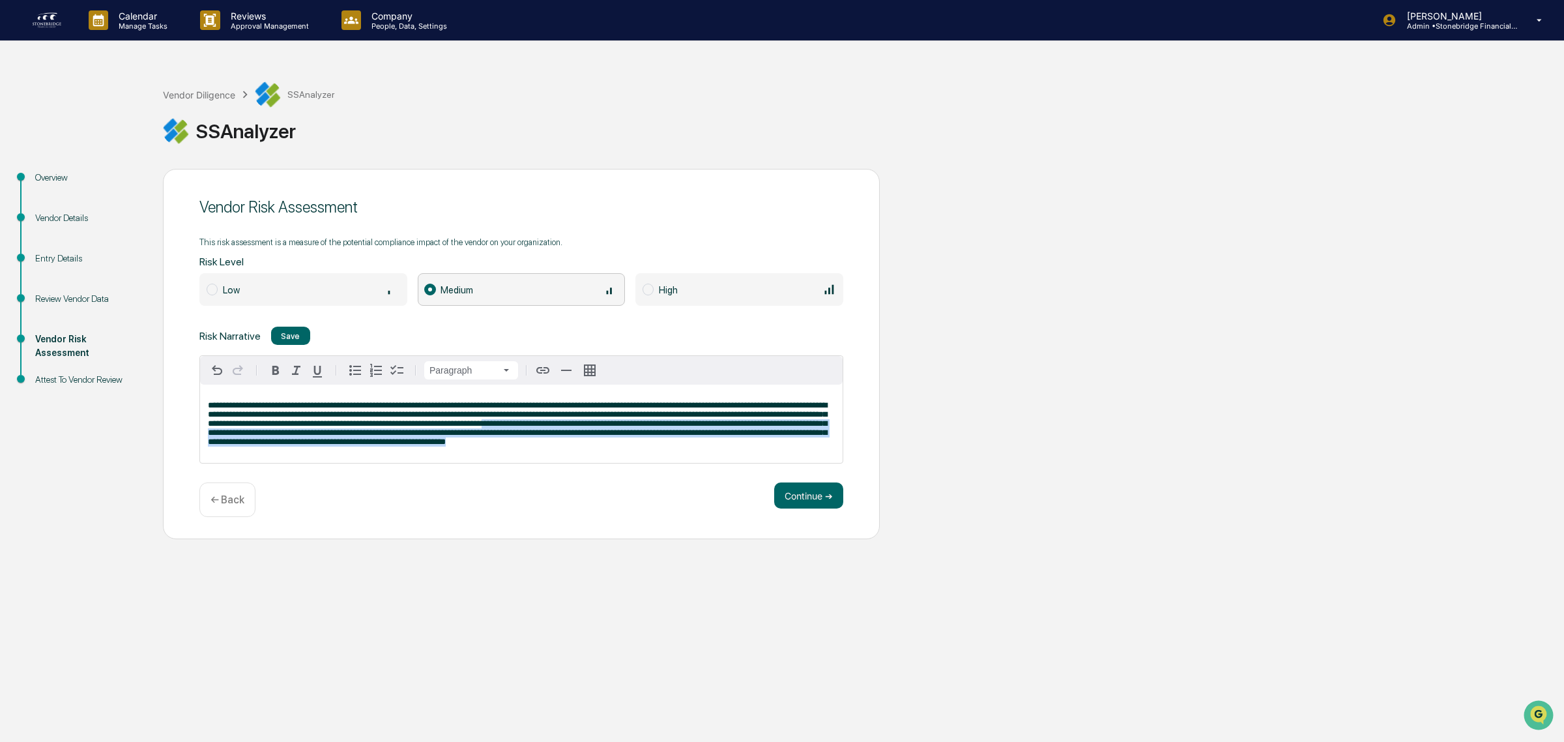
drag, startPoint x: 552, startPoint y: 453, endPoint x: 542, endPoint y: 420, distance: 34.0
click at [542, 420] on div "**********" at bounding box center [521, 424] width 643 height 78
click at [542, 420] on span "**********" at bounding box center [517, 423] width 619 height 45
drag, startPoint x: 542, startPoint y: 420, endPoint x: 679, endPoint y: 438, distance: 138.0
click at [679, 438] on span "**********" at bounding box center [517, 423] width 619 height 45
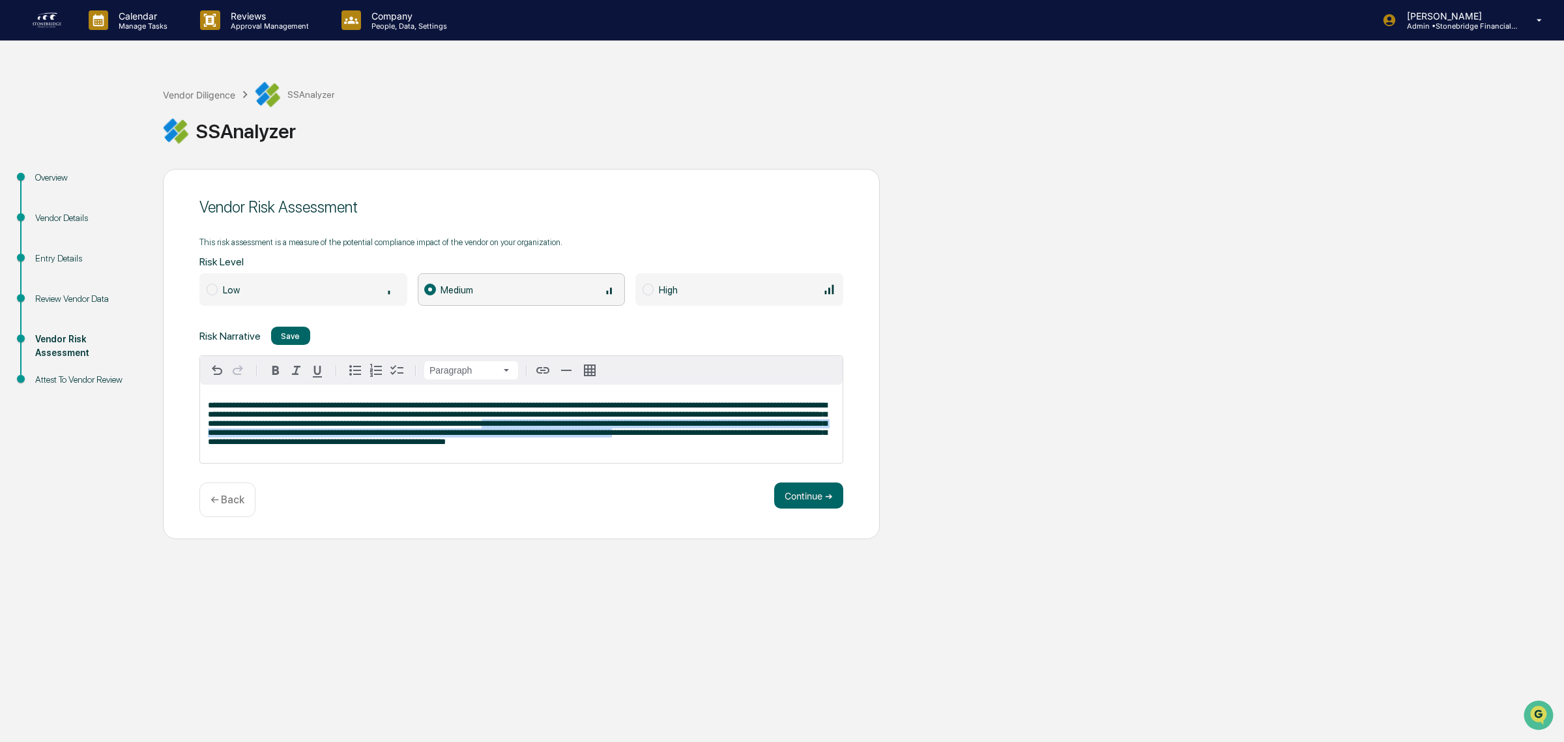
click at [679, 438] on span "**********" at bounding box center [517, 423] width 619 height 45
drag, startPoint x: 277, startPoint y: 425, endPoint x: 373, endPoint y: 448, distance: 99.1
click at [373, 446] on span "**********" at bounding box center [517, 423] width 619 height 45
drag, startPoint x: 474, startPoint y: 424, endPoint x: 553, endPoint y: 446, distance: 82.1
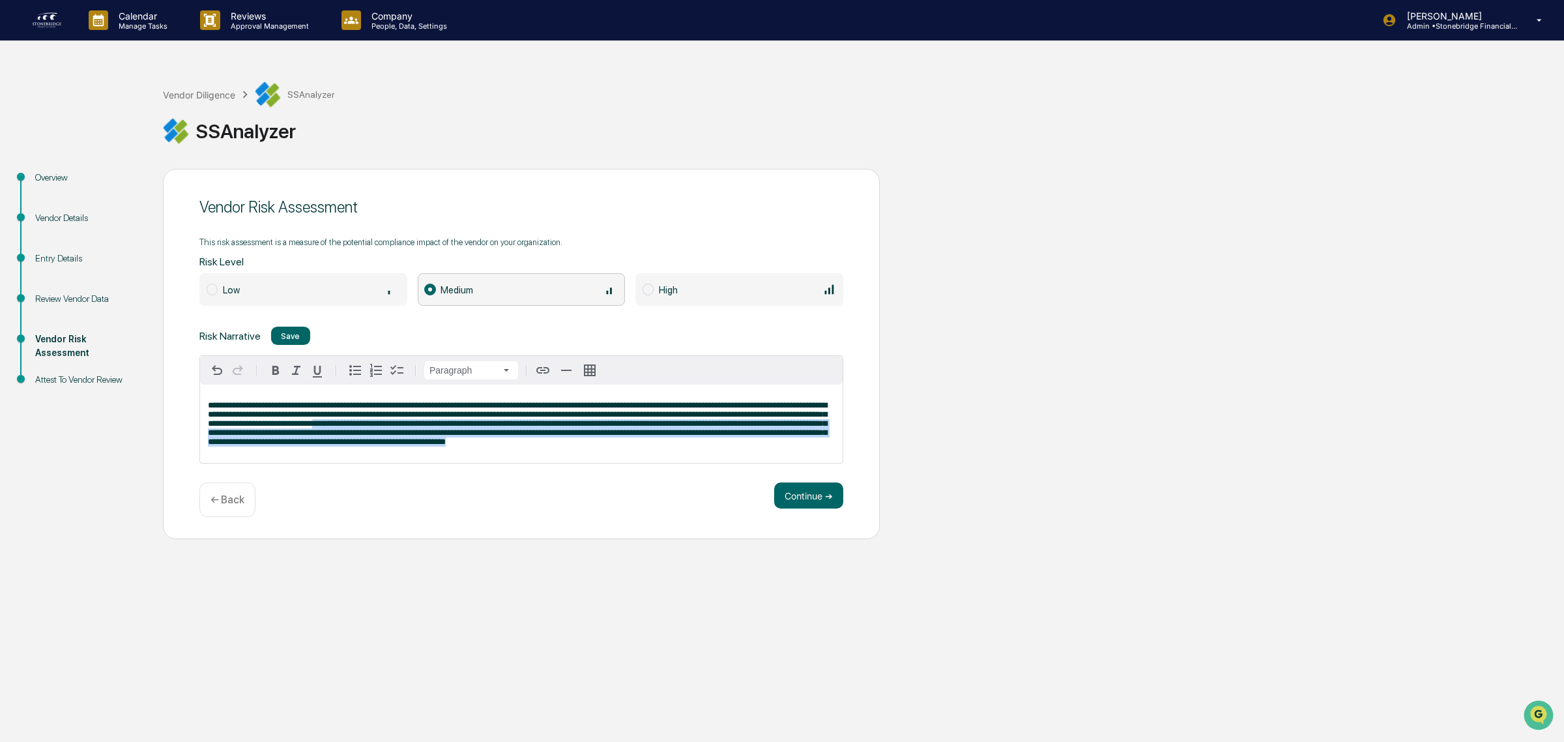
click at [553, 446] on p "**********" at bounding box center [521, 424] width 627 height 46
drag, startPoint x: 553, startPoint y: 446, endPoint x: 549, endPoint y: 434, distance: 13.0
click at [549, 434] on p "**********" at bounding box center [521, 424] width 627 height 46
click at [549, 434] on span "**********" at bounding box center [517, 423] width 619 height 45
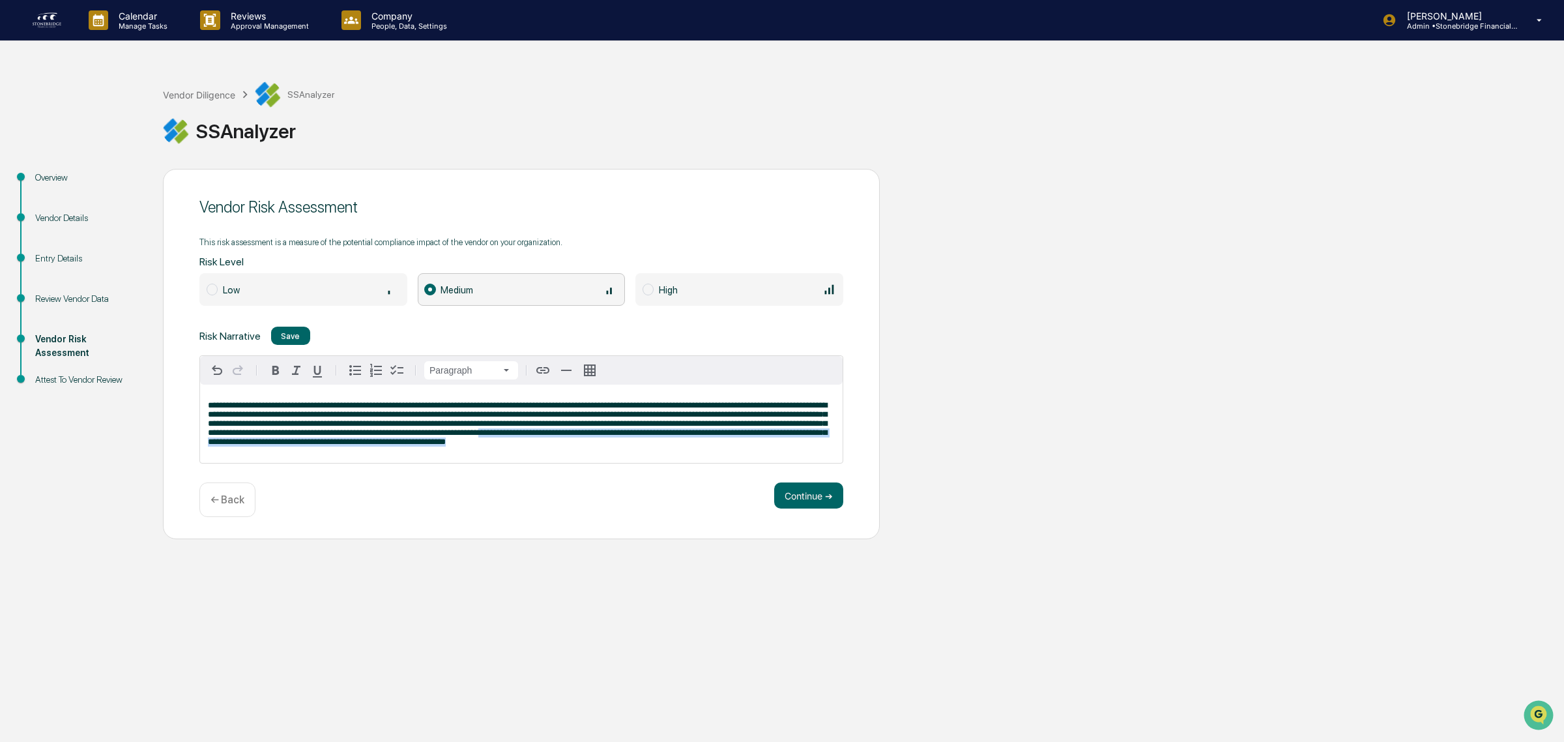
drag, startPoint x: 543, startPoint y: 434, endPoint x: 647, endPoint y: 445, distance: 104.9
click at [647, 445] on p "**********" at bounding box center [521, 424] width 627 height 46
drag, startPoint x: 310, startPoint y: 441, endPoint x: 340, endPoint y: 444, distance: 30.8
click at [340, 444] on span "**********" at bounding box center [517, 423] width 619 height 45
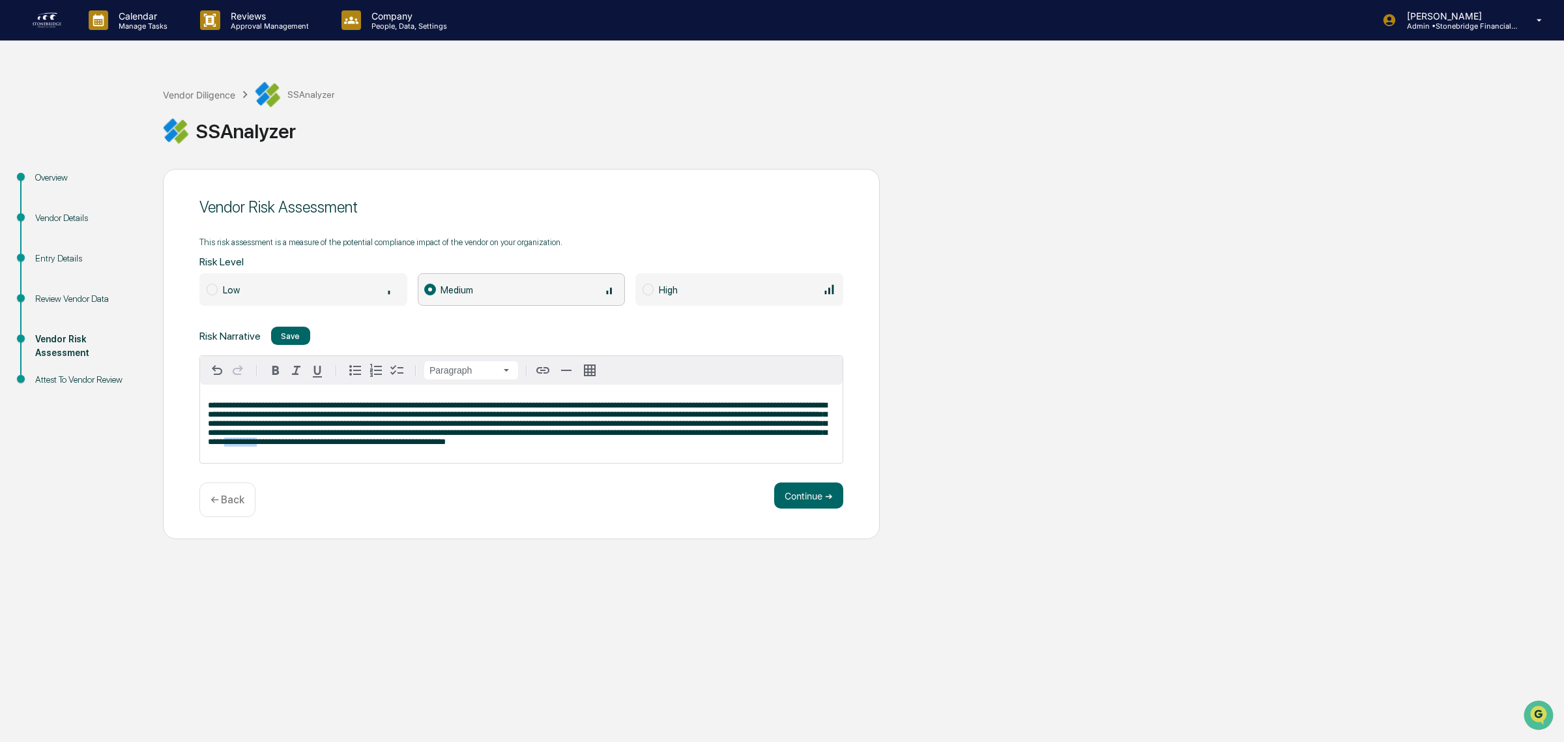
click at [340, 444] on span "**********" at bounding box center [517, 423] width 619 height 45
drag, startPoint x: 266, startPoint y: 444, endPoint x: 340, endPoint y: 448, distance: 74.4
click at [340, 446] on span "**********" at bounding box center [517, 423] width 619 height 45
drag, startPoint x: 354, startPoint y: 447, endPoint x: 393, endPoint y: 453, distance: 39.5
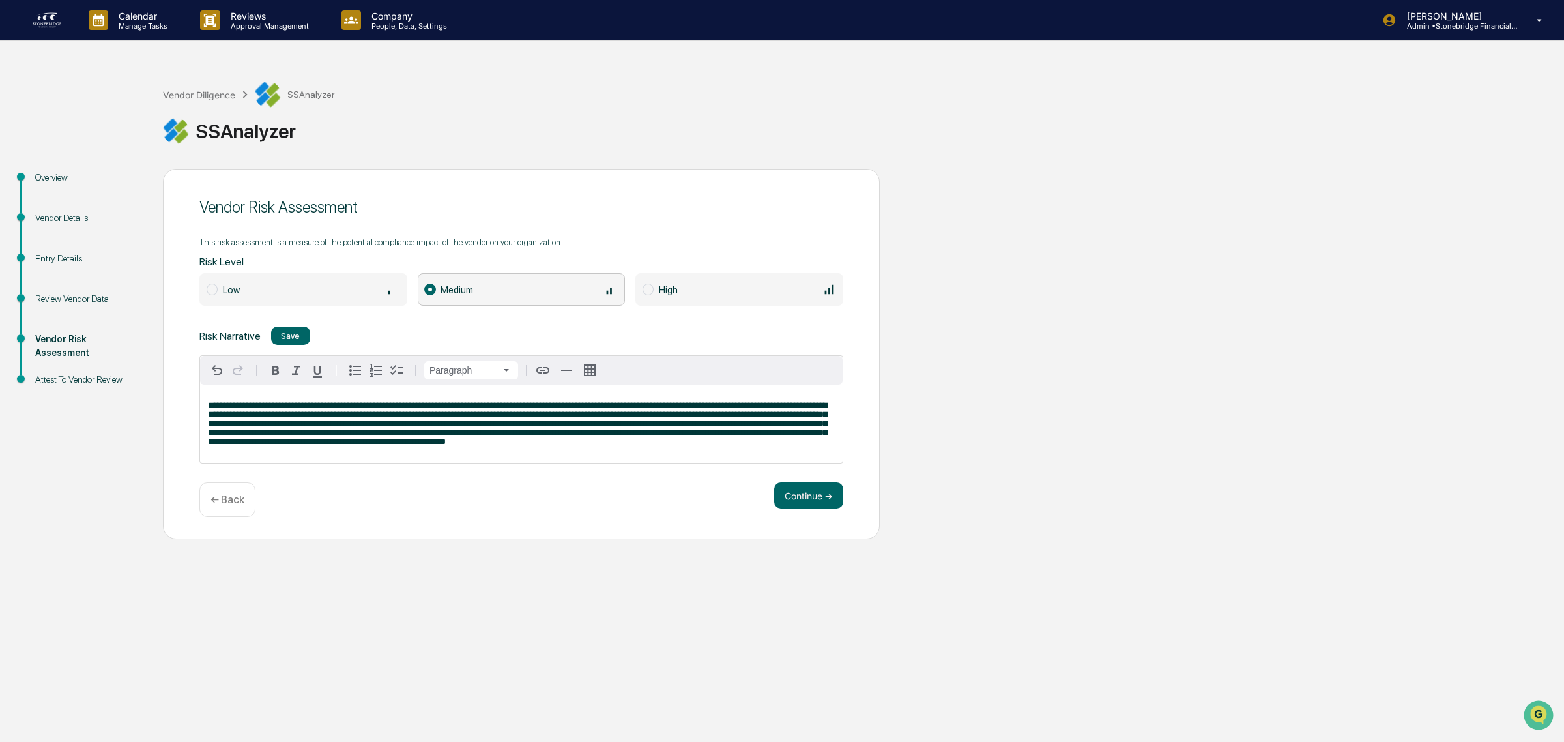
click at [355, 446] on span "**********" at bounding box center [517, 423] width 619 height 45
click at [806, 493] on button "Continue ➔" at bounding box center [808, 495] width 69 height 26
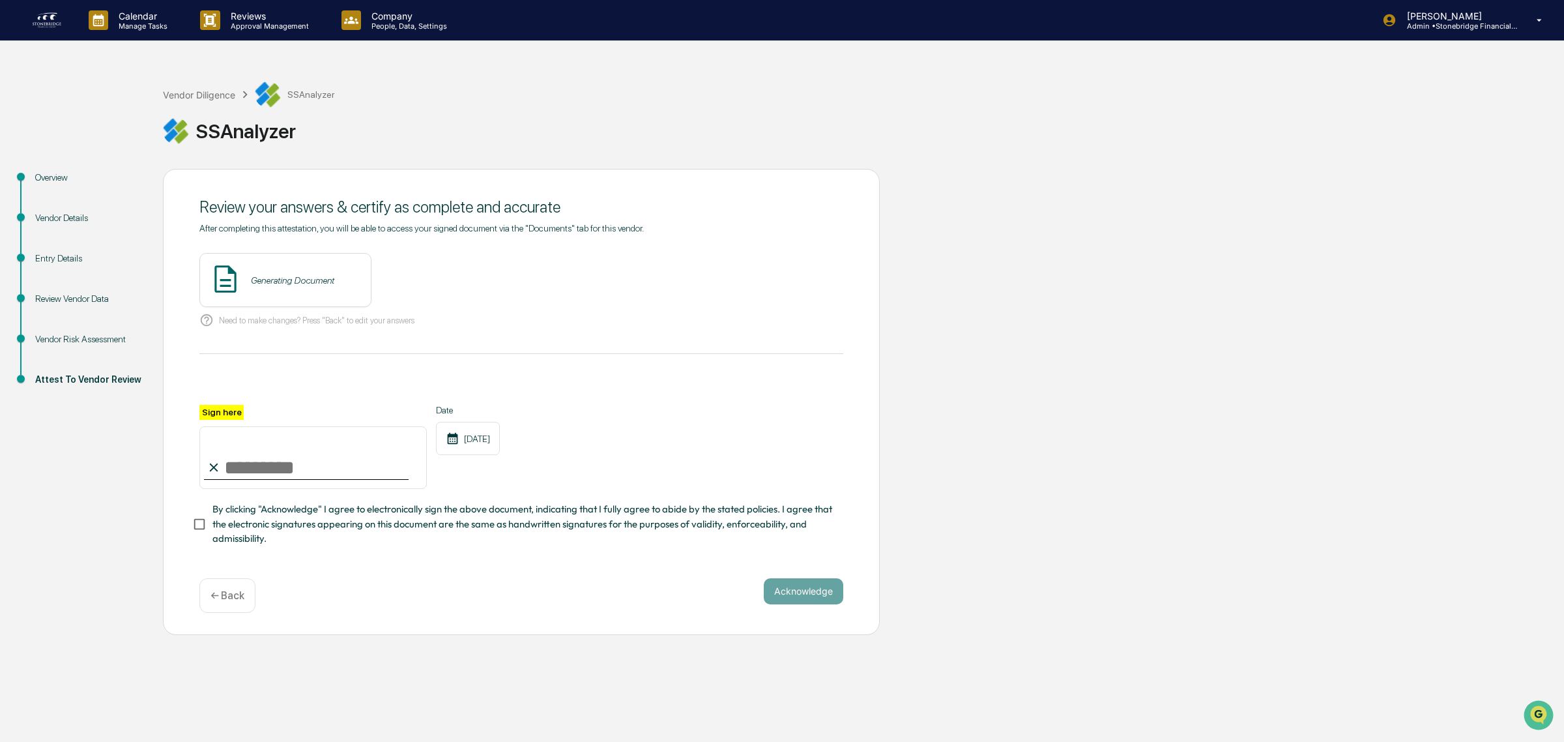
click at [347, 470] on input "Sign here" at bounding box center [312, 457] width 227 height 63
type input "**********"
click at [333, 557] on div "**********" at bounding box center [521, 394] width 644 height 342
click at [314, 512] on span "By clicking "Acknowledge" I agree to electronically sign the above document, in…" at bounding box center [522, 524] width 620 height 44
click at [422, 280] on button "View" at bounding box center [434, 280] width 34 height 21
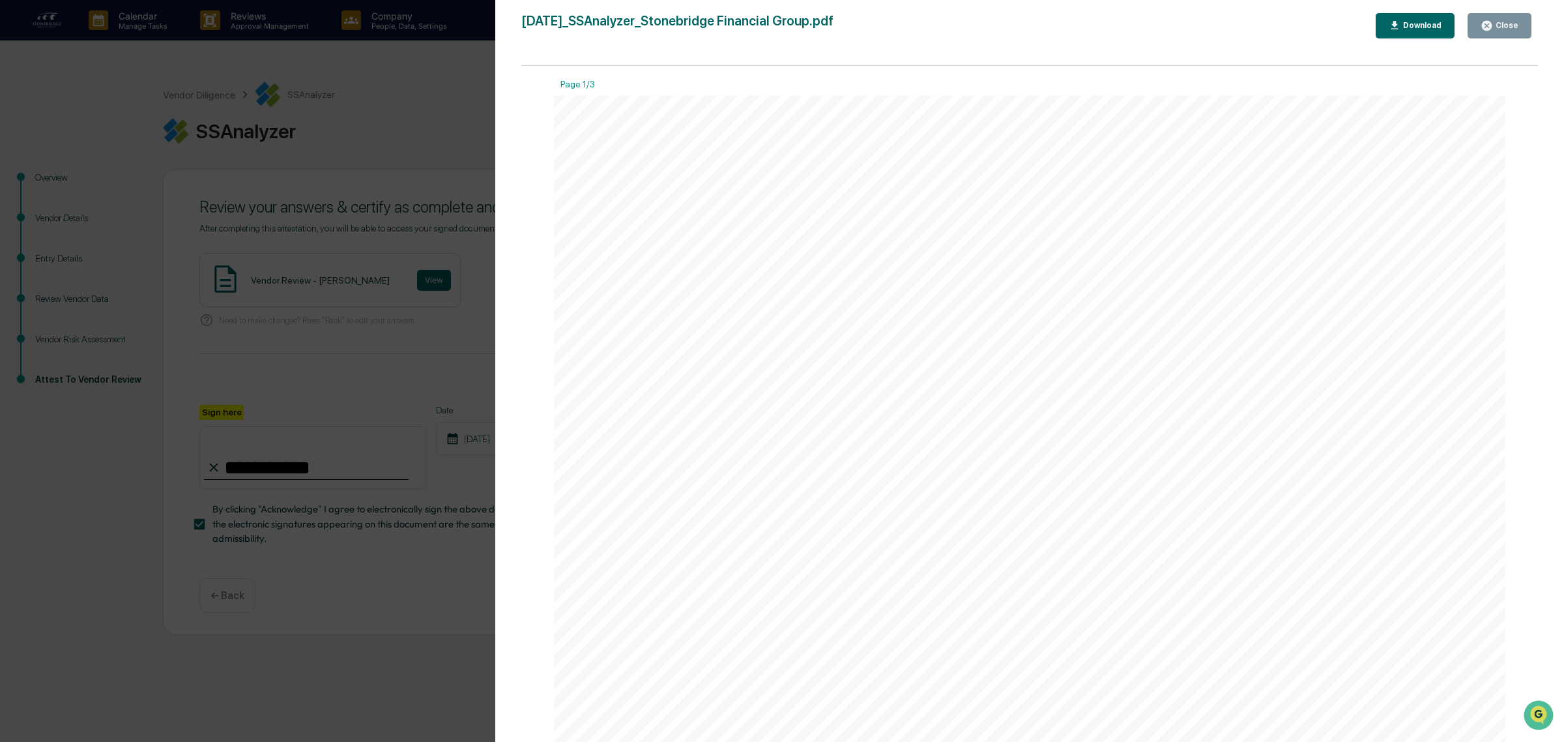
click at [1508, 28] on div "Close" at bounding box center [1505, 25] width 25 height 9
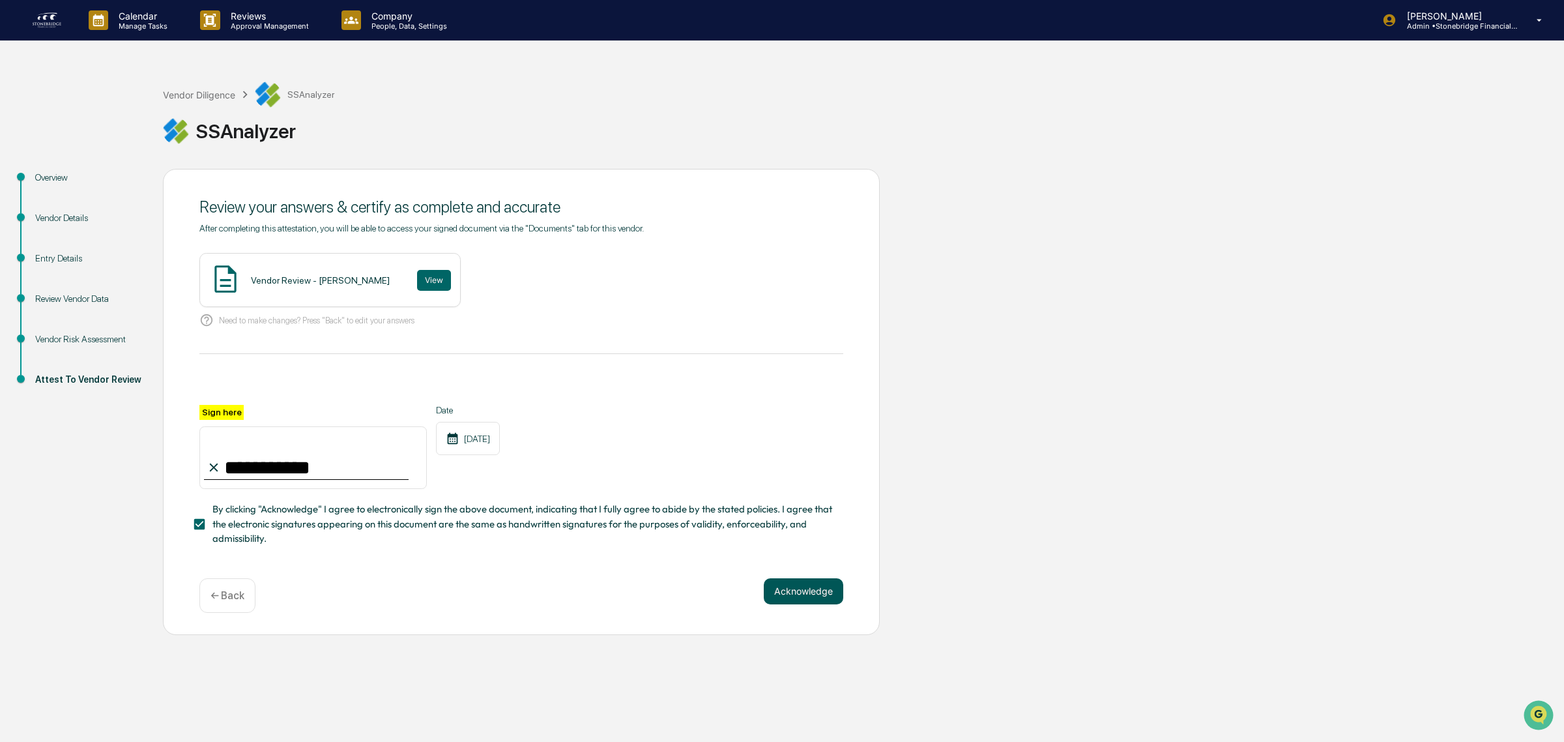
click at [799, 591] on button "Acknowledge" at bounding box center [804, 591] width 80 height 26
